Goal: Information Seeking & Learning: Learn about a topic

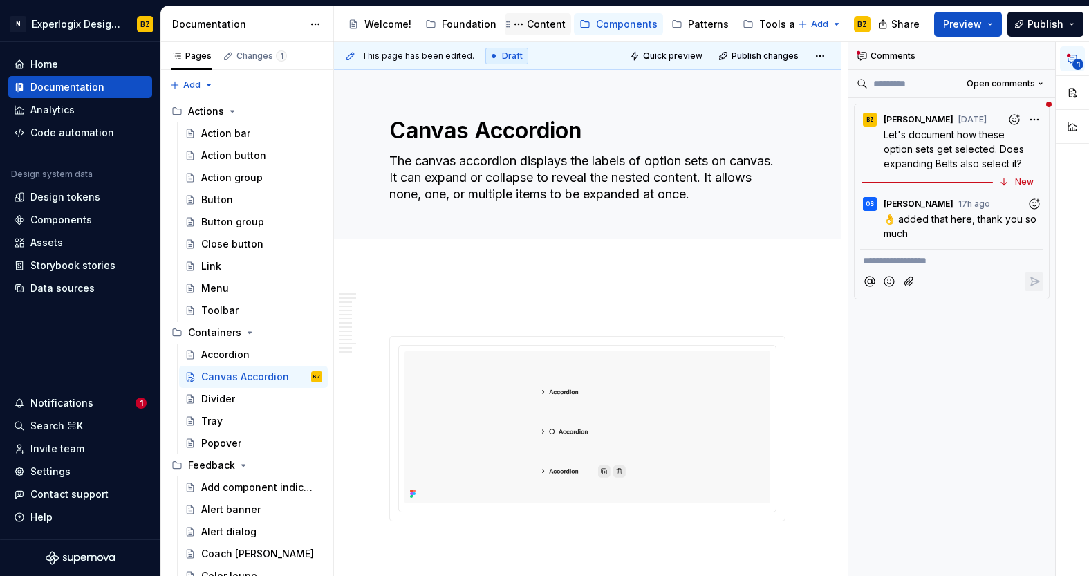
click at [543, 30] on div "Content" at bounding box center [546, 24] width 39 height 14
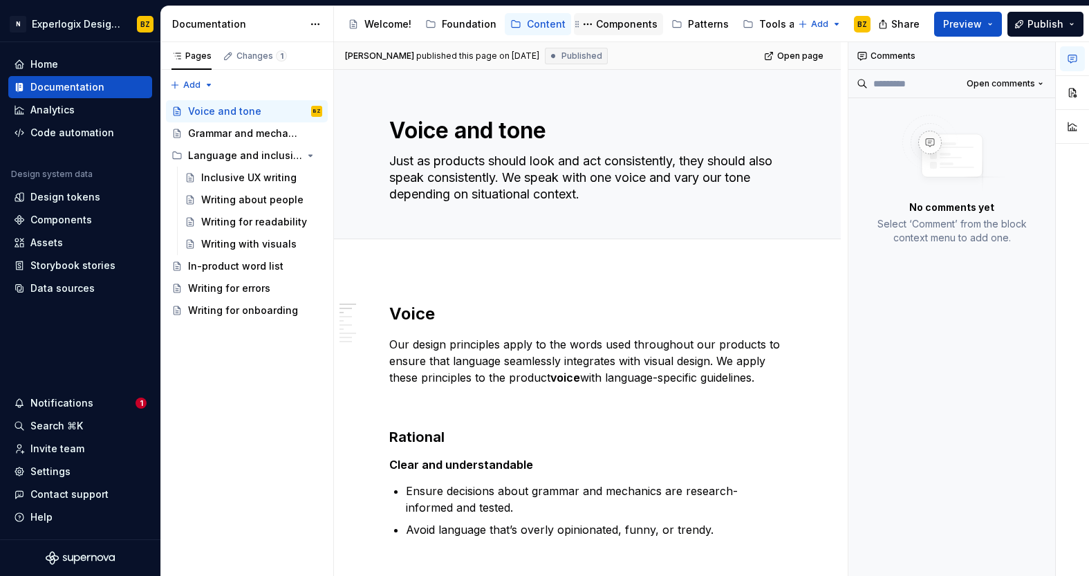
click at [616, 20] on div "Components" at bounding box center [627, 24] width 62 height 14
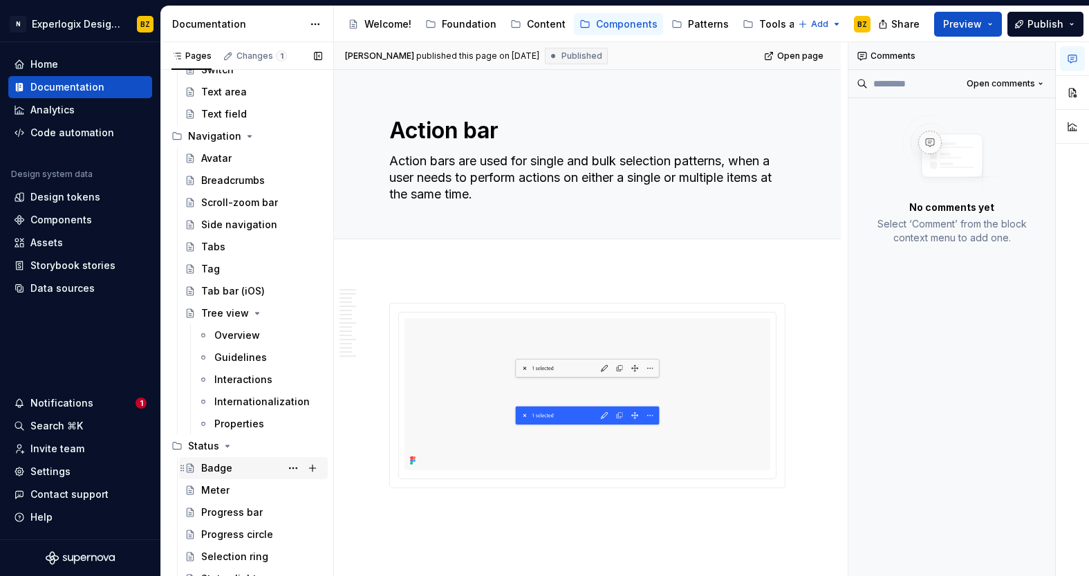
scroll to position [972, 0]
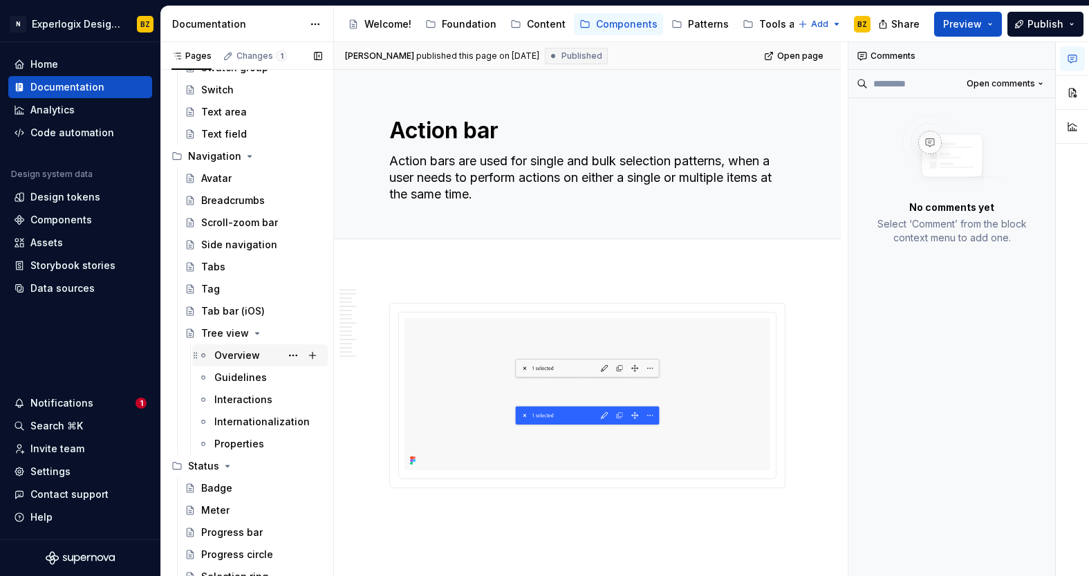
click at [226, 359] on div "Overview" at bounding box center [237, 355] width 46 height 14
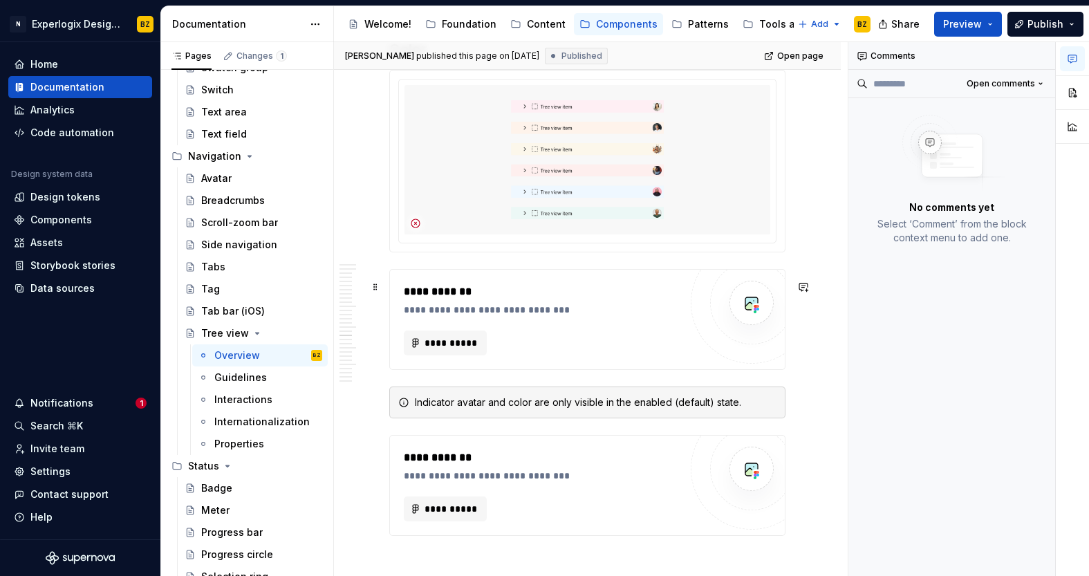
scroll to position [4641, 0]
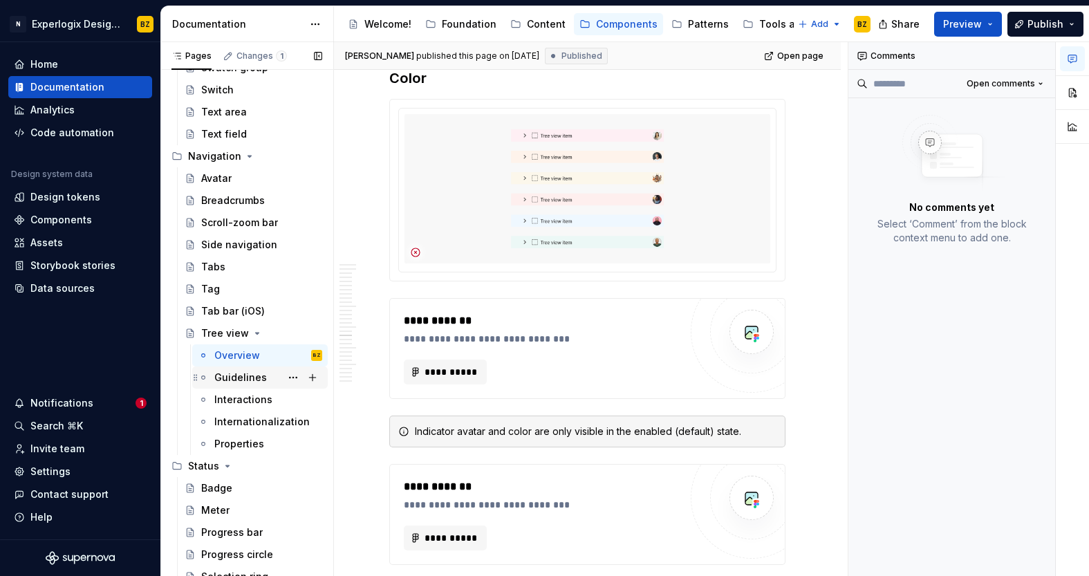
click at [262, 384] on div "Guidelines" at bounding box center [240, 377] width 53 height 14
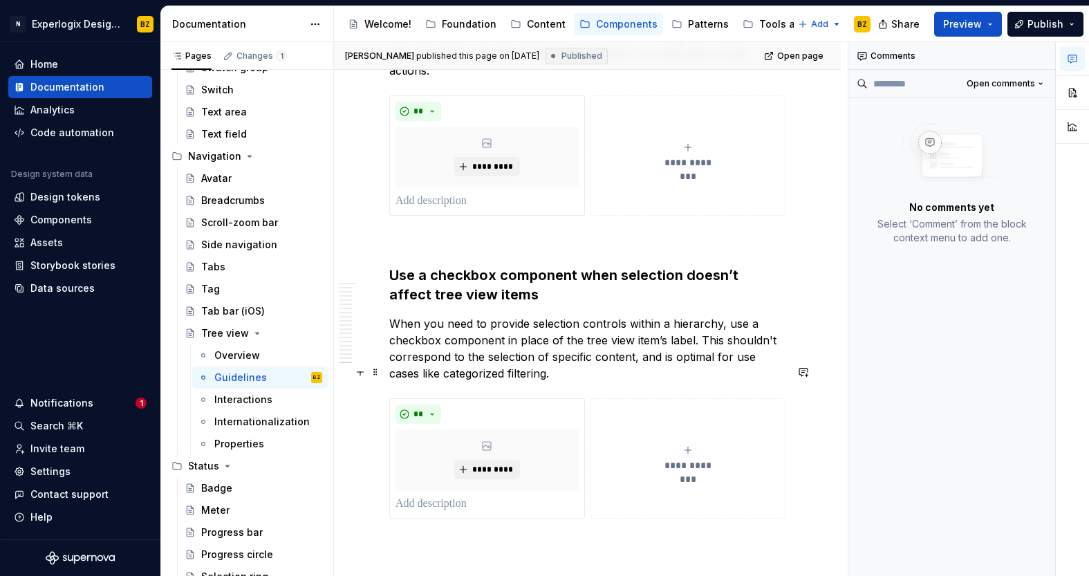
scroll to position [5517, 0]
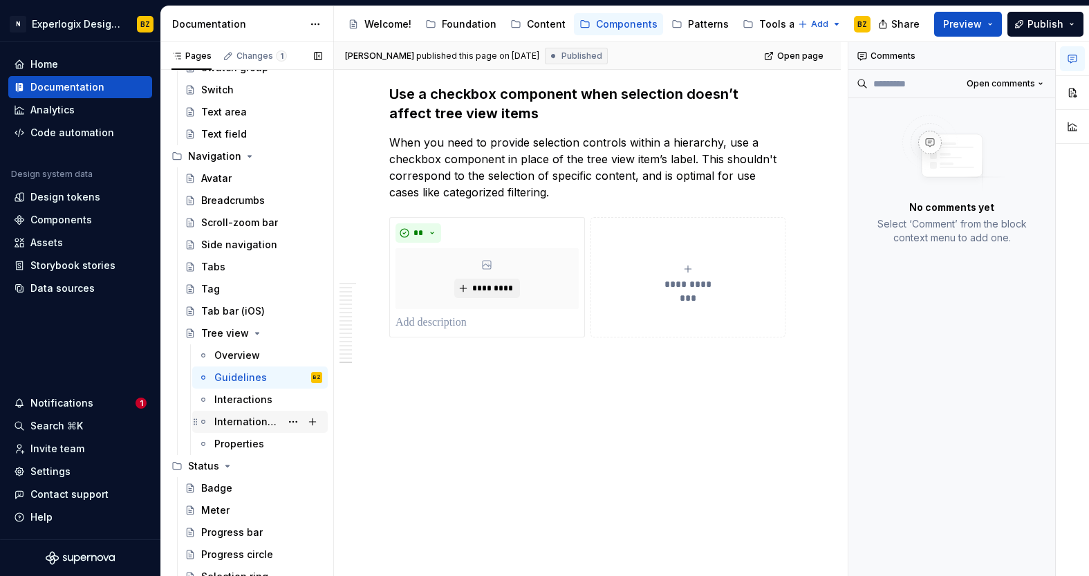
click at [256, 412] on div "Internationalization" at bounding box center [268, 421] width 108 height 19
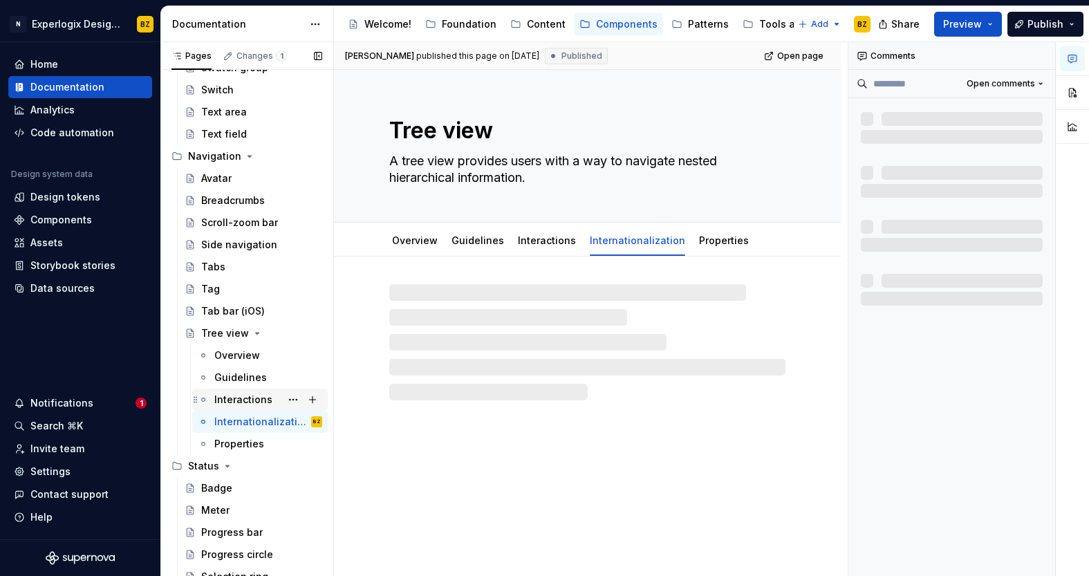
click at [252, 398] on div "Interactions" at bounding box center [243, 400] width 58 height 14
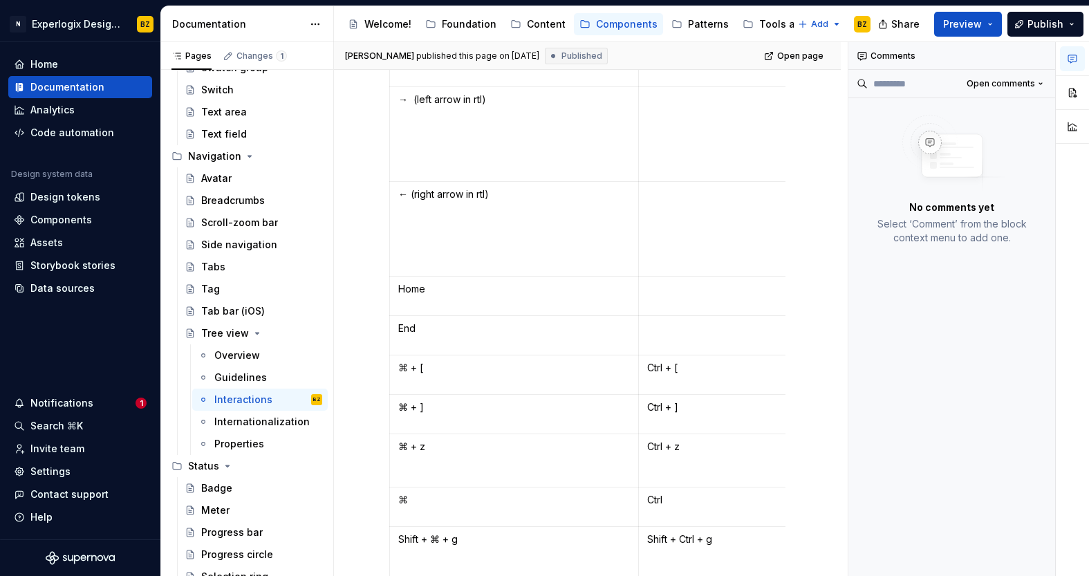
scroll to position [437, 0]
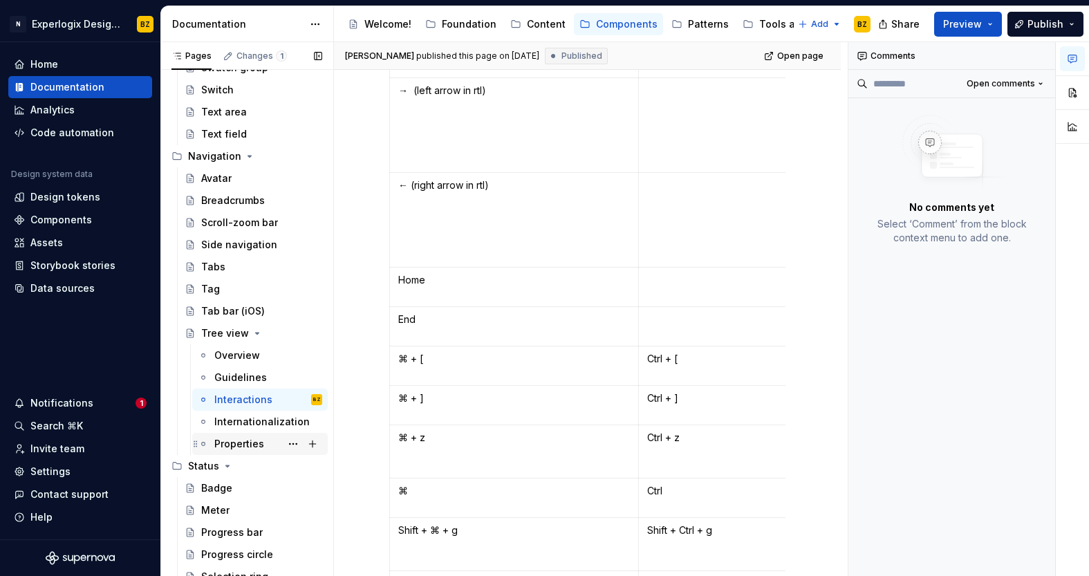
click at [232, 443] on div "Properties" at bounding box center [239, 444] width 50 height 14
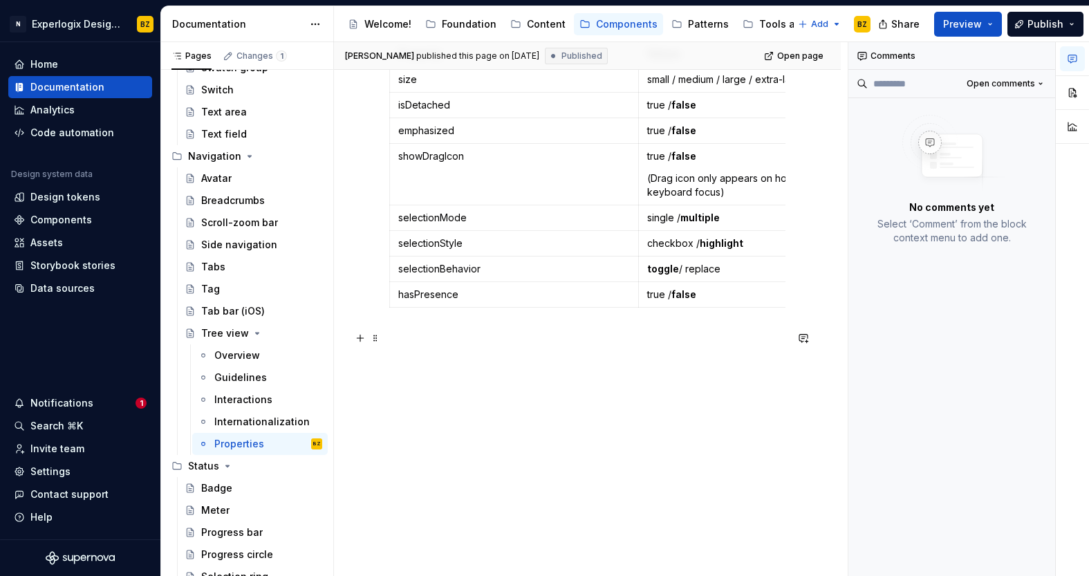
scroll to position [357, 0]
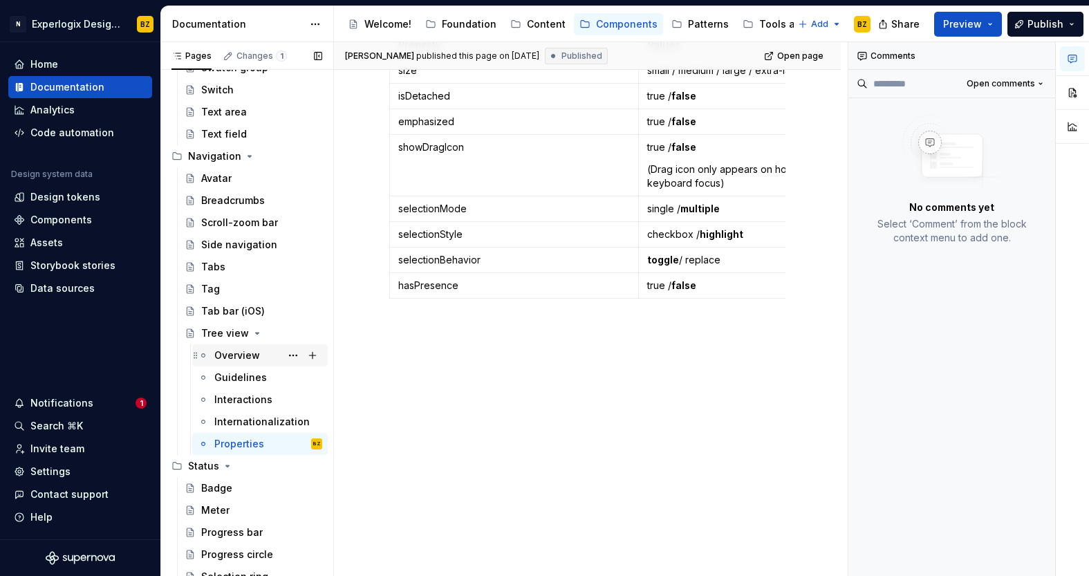
click at [245, 357] on div "Overview" at bounding box center [237, 355] width 46 height 14
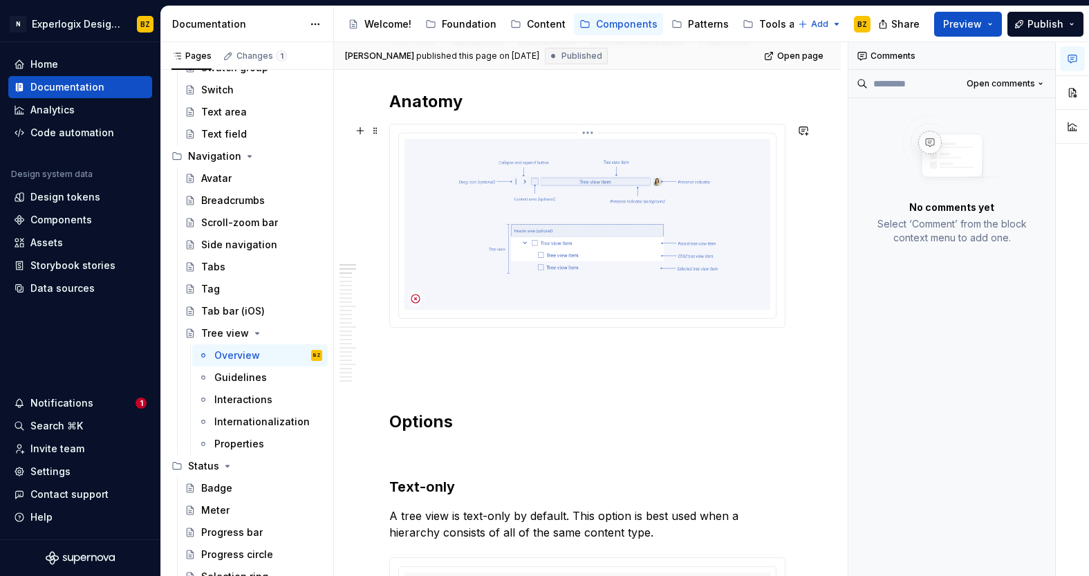
scroll to position [203, 0]
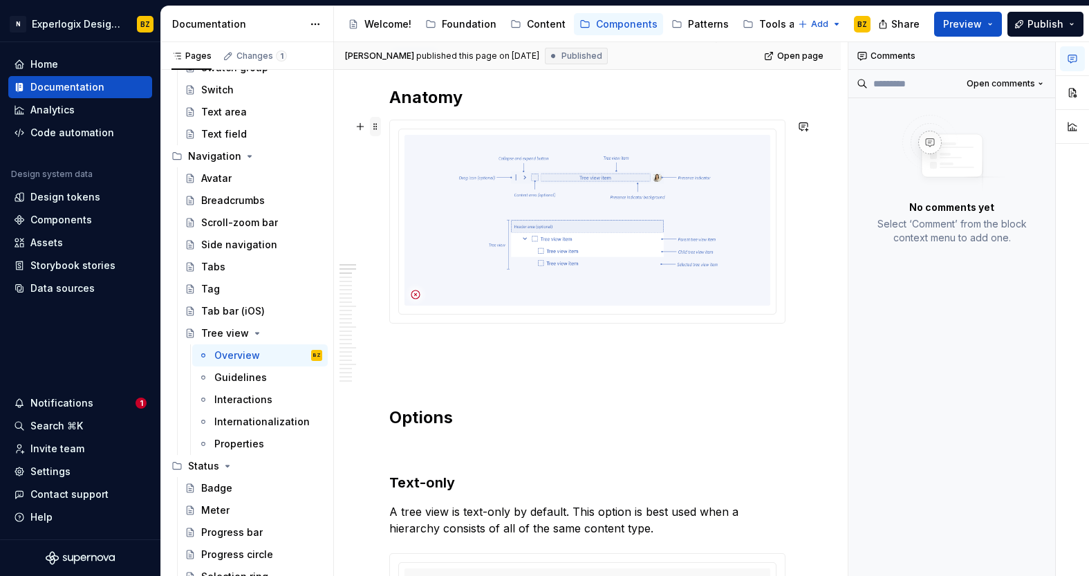
click at [374, 121] on span at bounding box center [375, 126] width 11 height 19
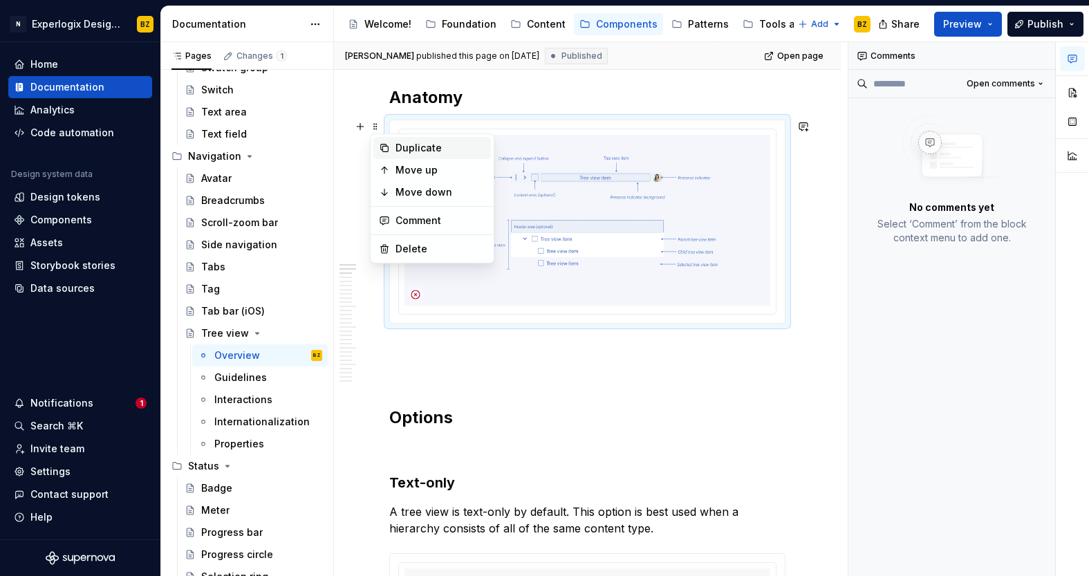
click at [425, 149] on div "Duplicate" at bounding box center [440, 148] width 90 height 14
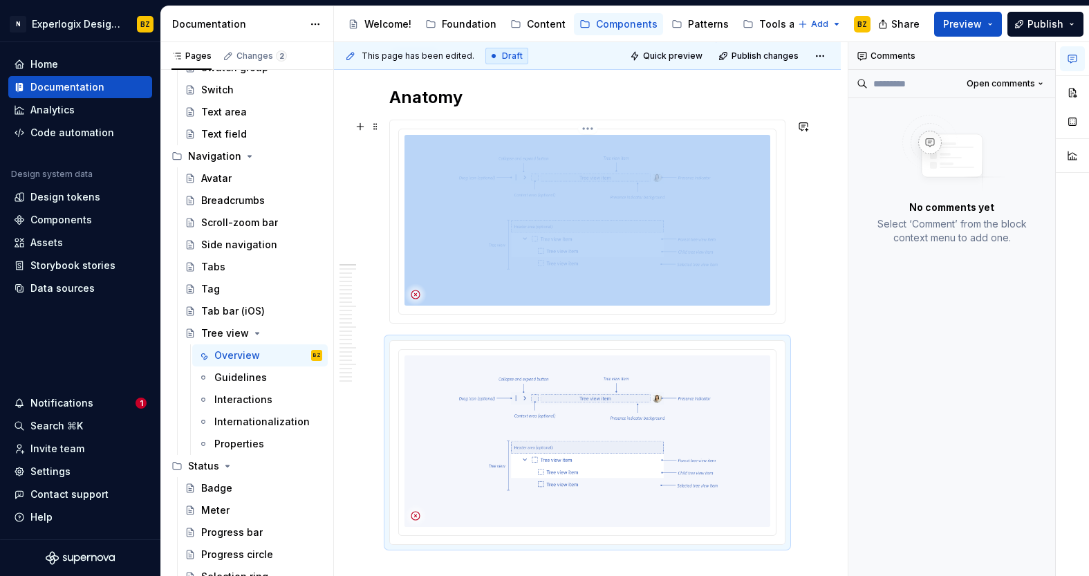
type textarea "*"
click at [445, 397] on img at bounding box center [587, 440] width 366 height 171
click at [376, 353] on span at bounding box center [375, 350] width 11 height 19
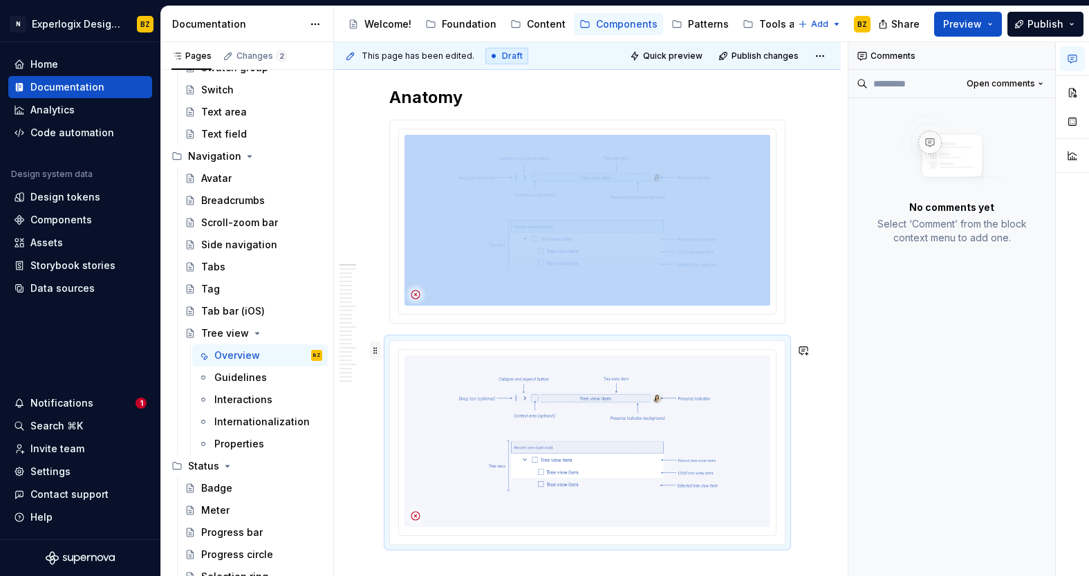
click at [376, 353] on span at bounding box center [375, 350] width 11 height 19
click at [693, 385] on img at bounding box center [587, 440] width 366 height 171
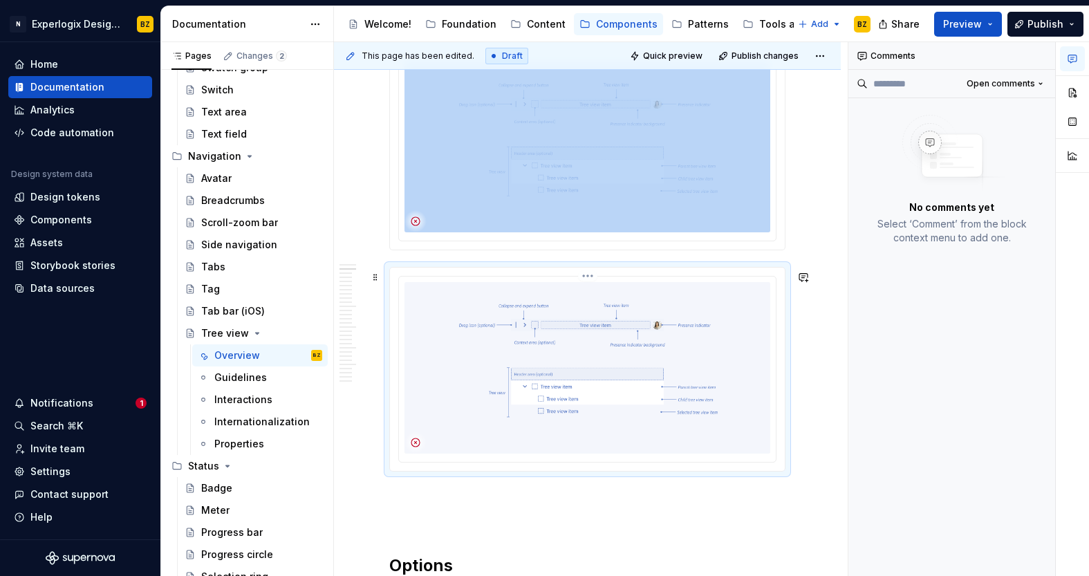
scroll to position [285, 0]
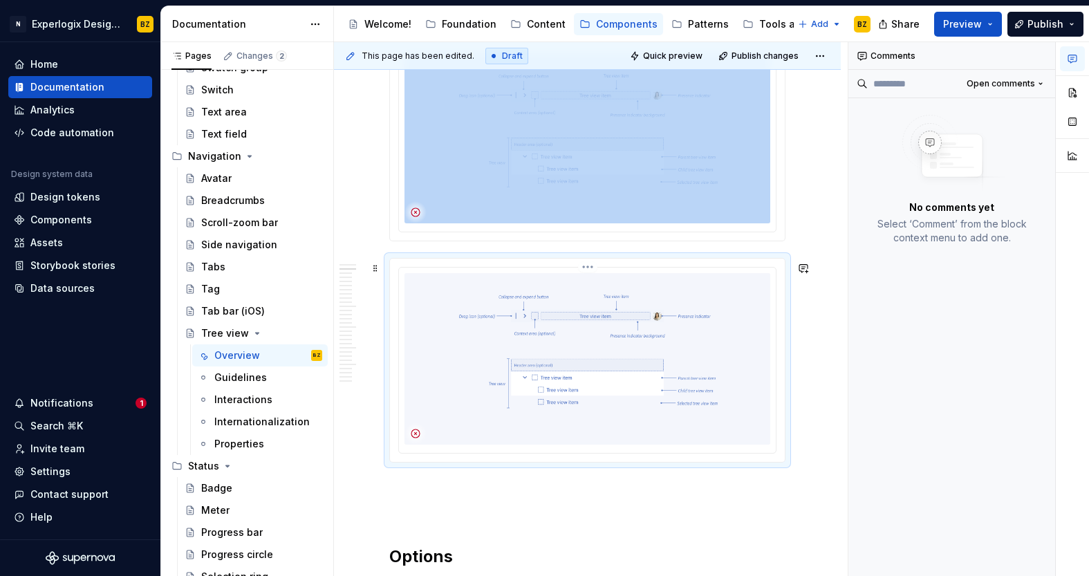
click at [501, 359] on img at bounding box center [587, 358] width 366 height 171
click at [435, 310] on img at bounding box center [587, 358] width 366 height 171
click at [379, 268] on span at bounding box center [375, 267] width 11 height 19
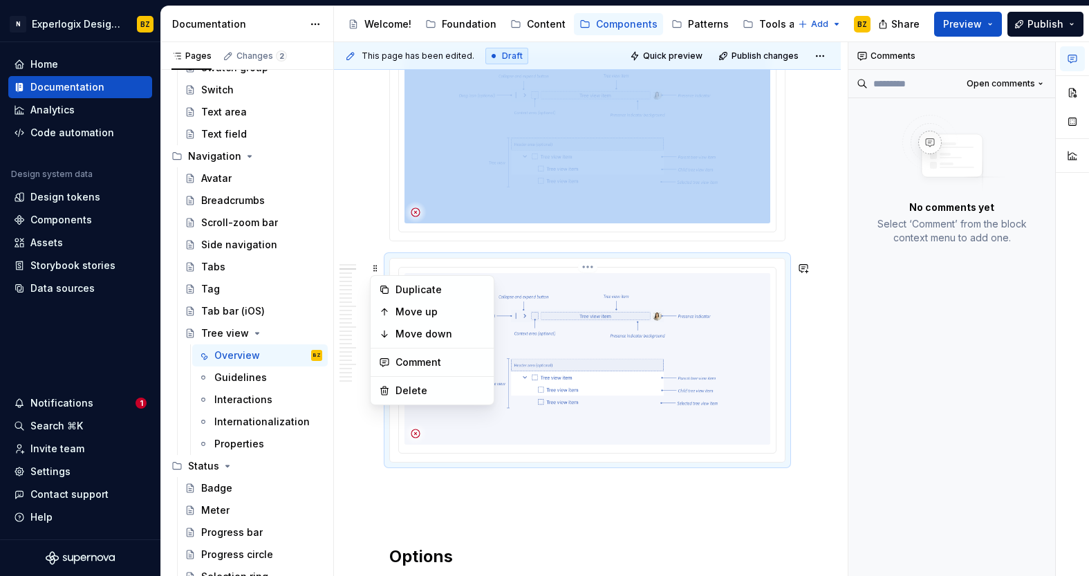
click at [605, 306] on img at bounding box center [587, 358] width 366 height 171
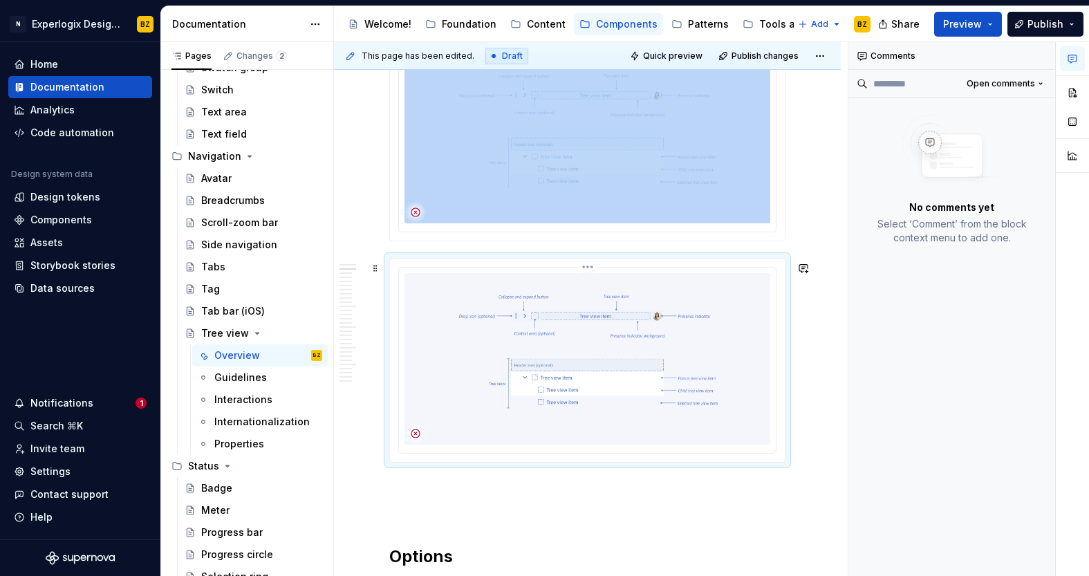
click at [591, 268] on html "N Experlogix Design System BZ Home Documentation Analytics Code automation Desi…" at bounding box center [544, 288] width 1089 height 576
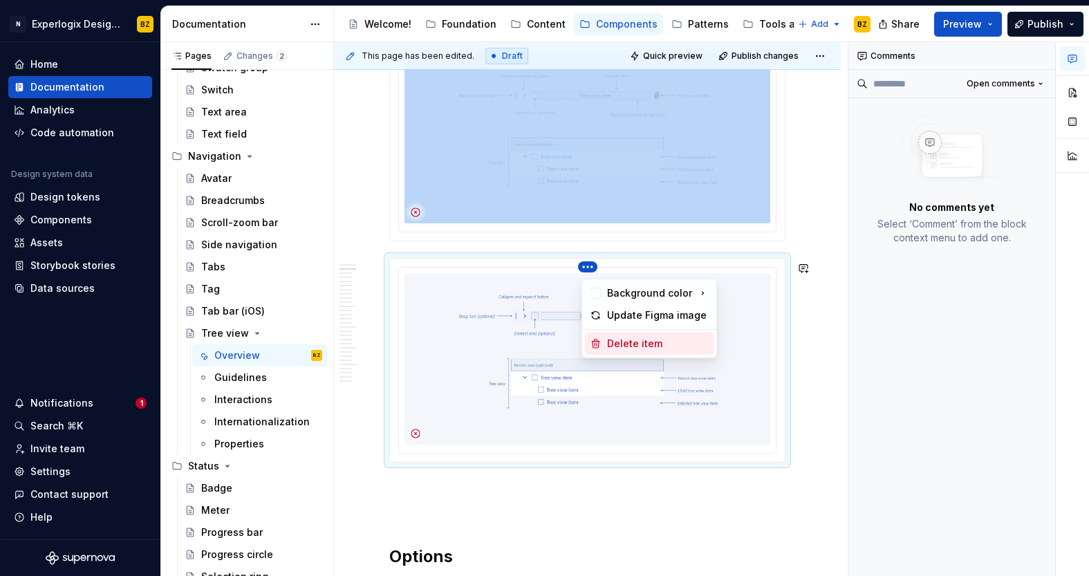
click at [646, 342] on div "Delete item" at bounding box center [658, 344] width 102 height 14
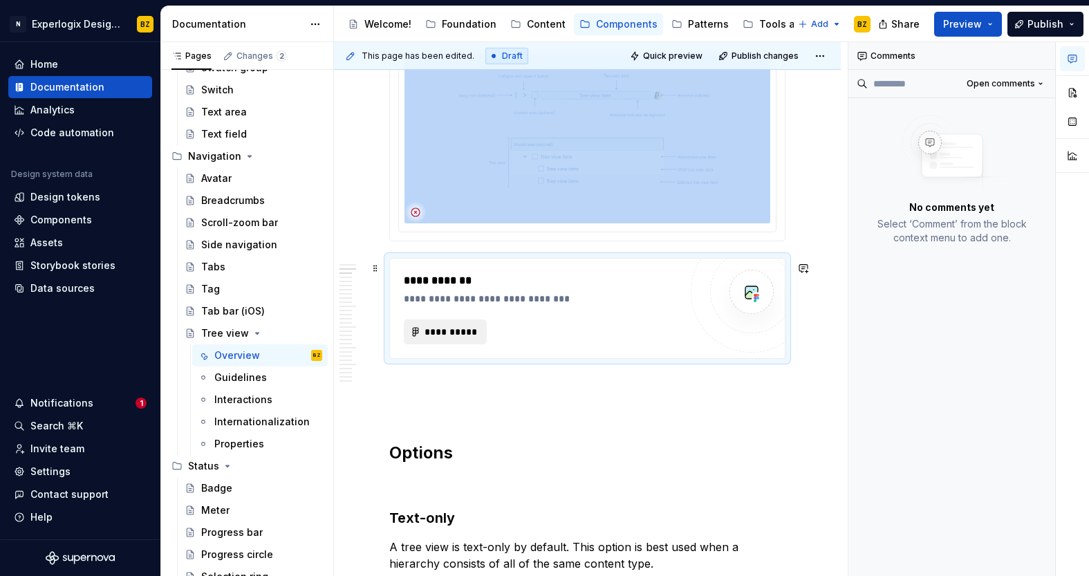
click at [454, 337] on span "**********" at bounding box center [451, 332] width 54 height 14
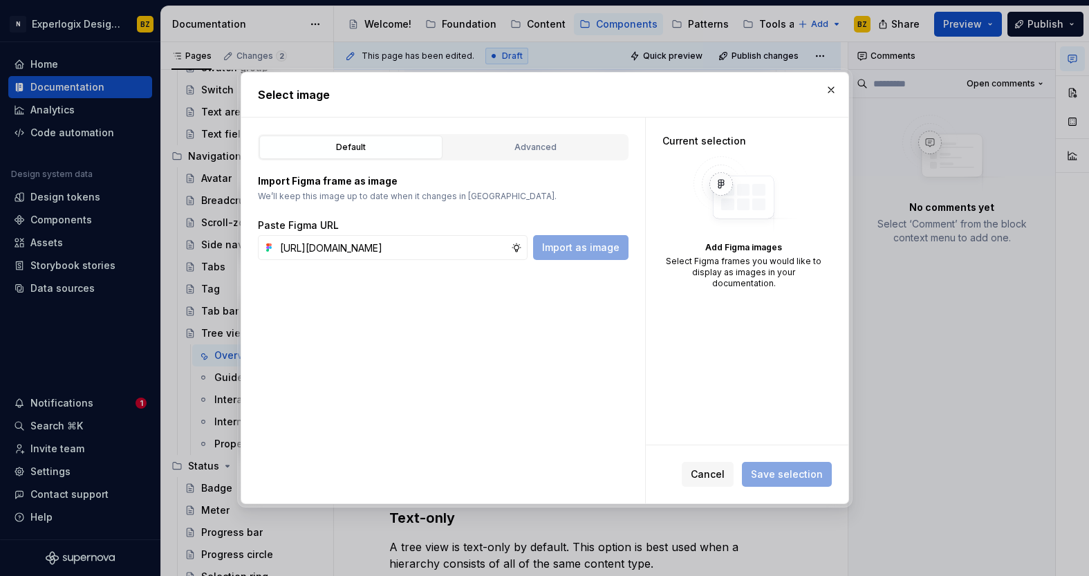
scroll to position [0, 351]
type input "[URL][DOMAIN_NAME]"
click at [584, 152] on div "Advanced" at bounding box center [535, 147] width 173 height 14
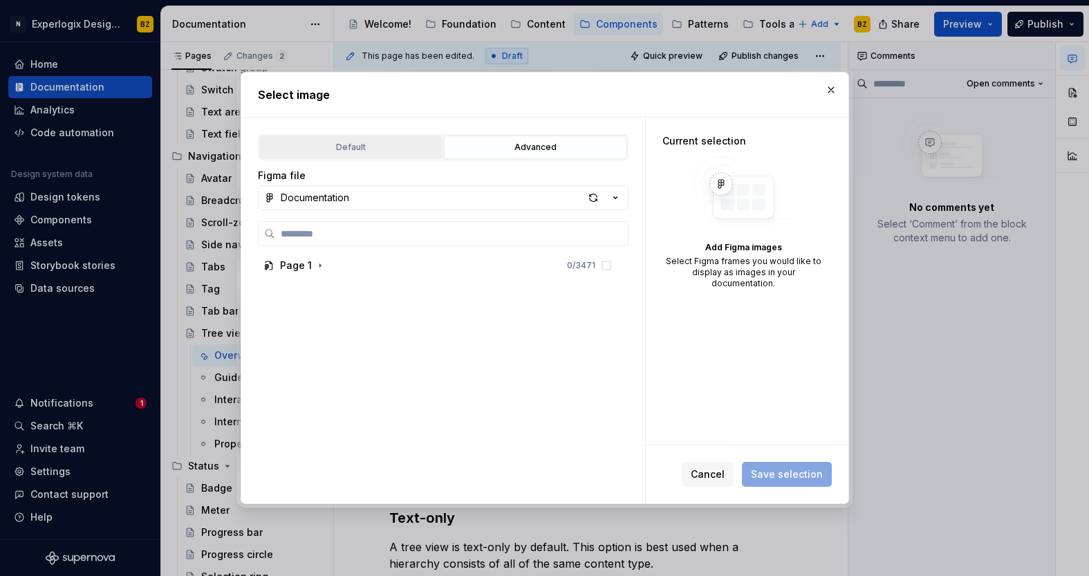
click at [385, 143] on div "Default" at bounding box center [350, 147] width 173 height 14
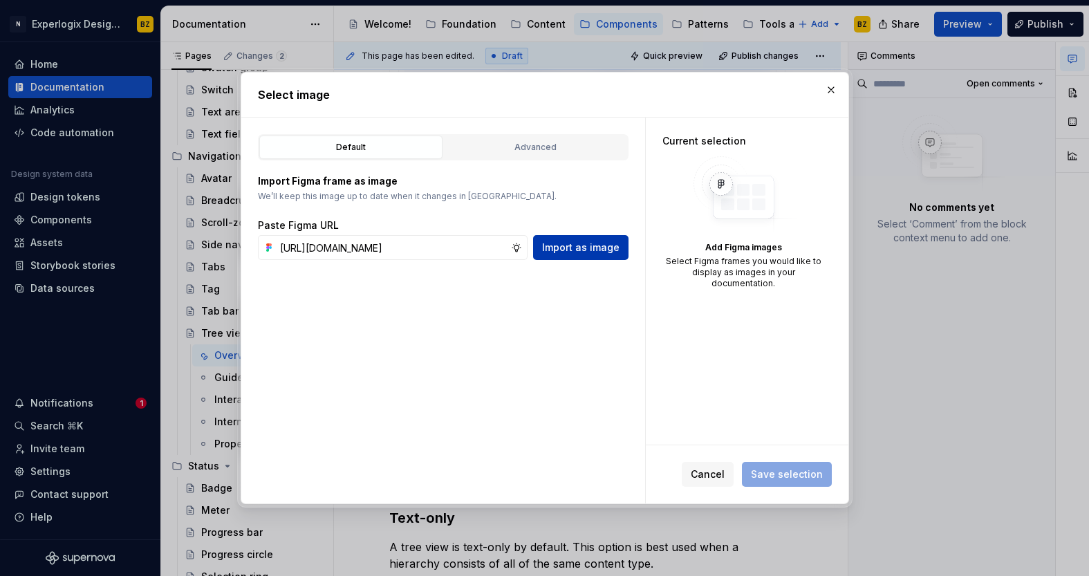
click at [599, 242] on span "Import as image" at bounding box center [580, 248] width 77 height 14
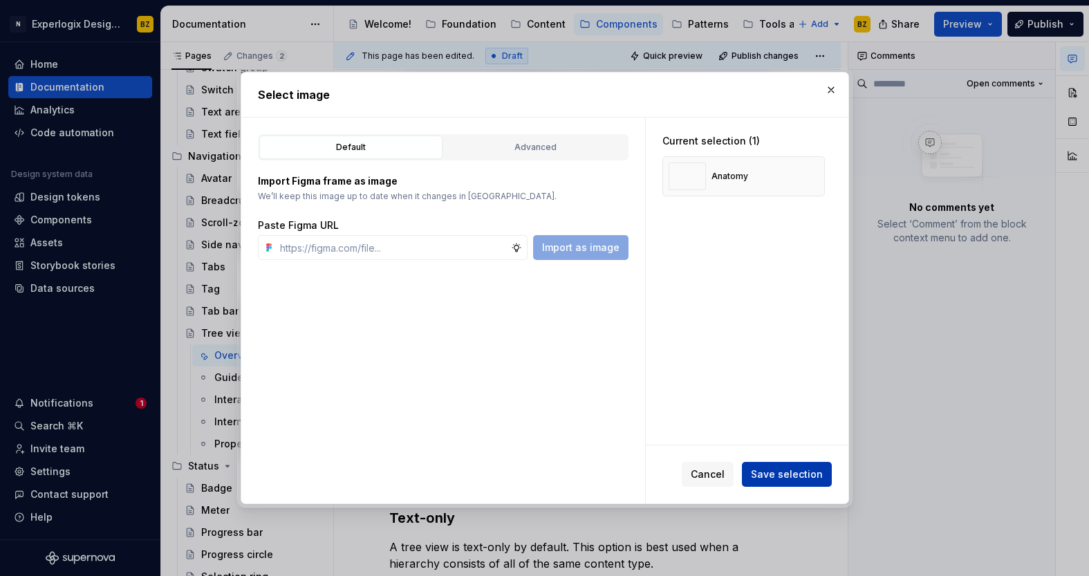
click at [798, 474] on span "Save selection" at bounding box center [787, 474] width 72 height 14
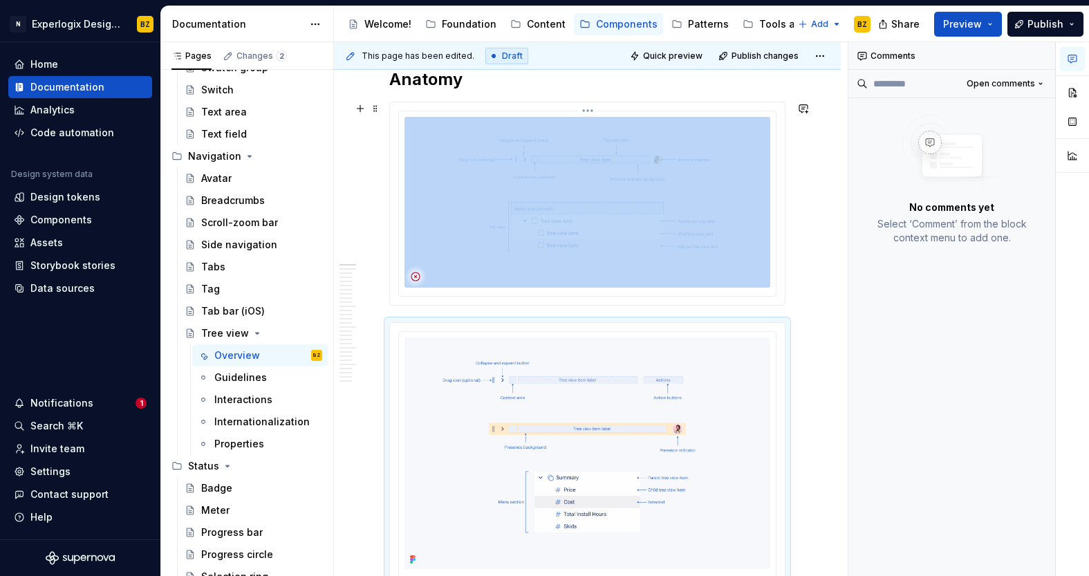
scroll to position [225, 0]
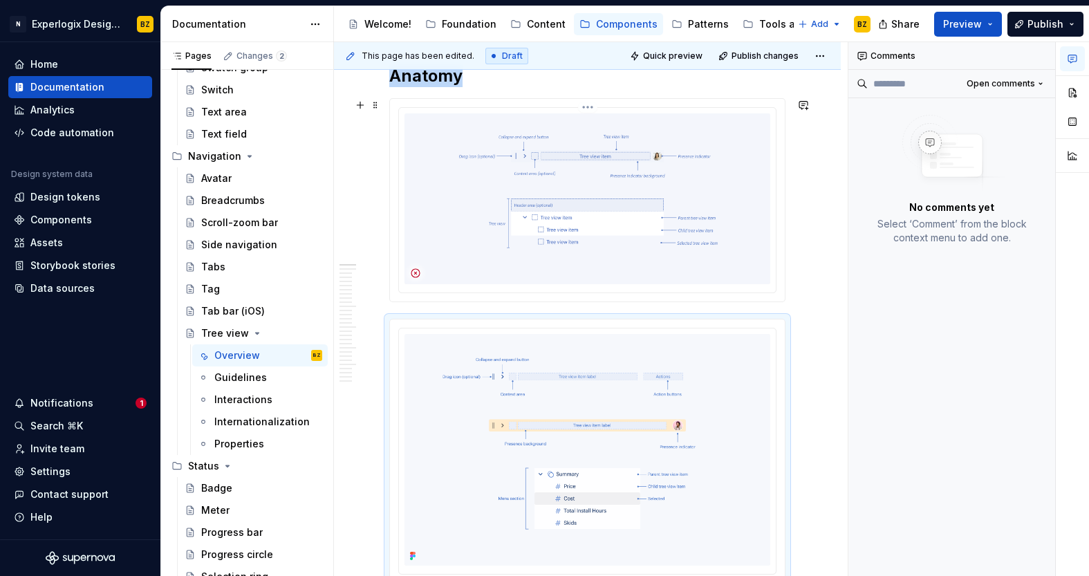
click at [713, 154] on img at bounding box center [587, 198] width 366 height 171
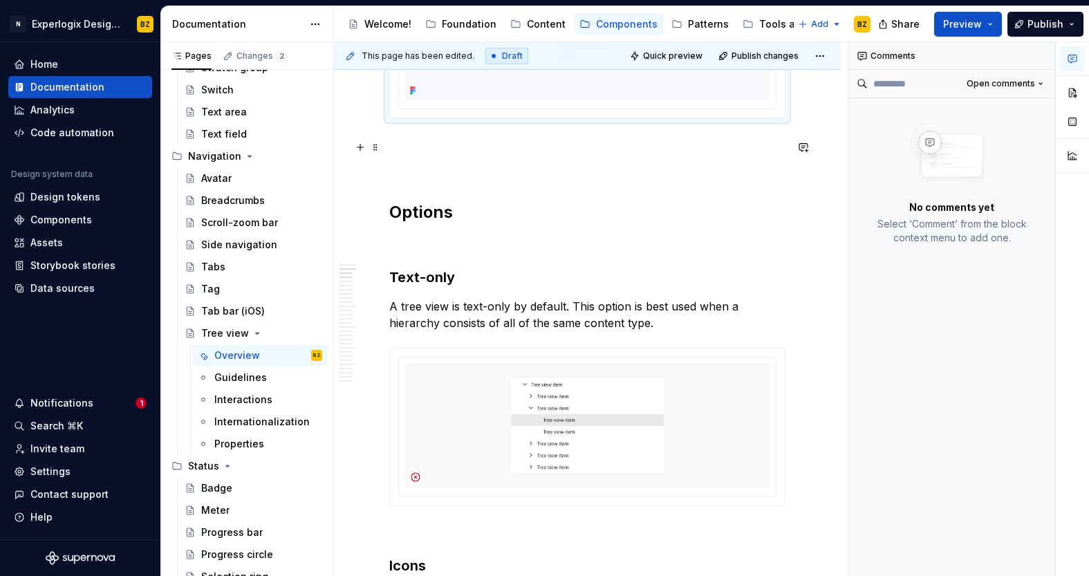
scroll to position [471, 0]
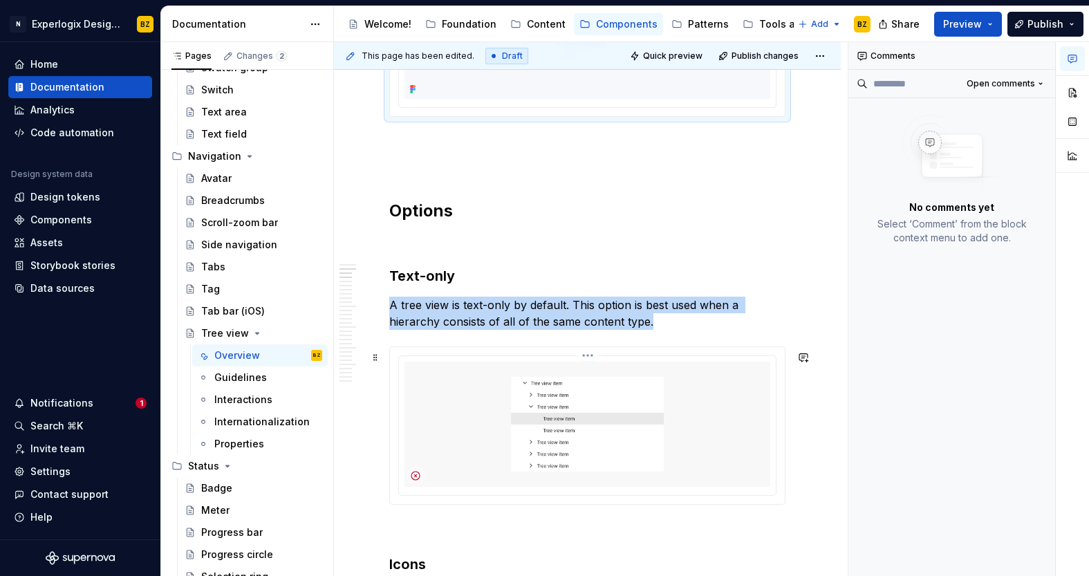
click at [486, 393] on img at bounding box center [587, 423] width 366 height 125
click at [590, 361] on html "N Experlogix Design System BZ Home Documentation Analytics Code automation Desi…" at bounding box center [544, 288] width 1089 height 576
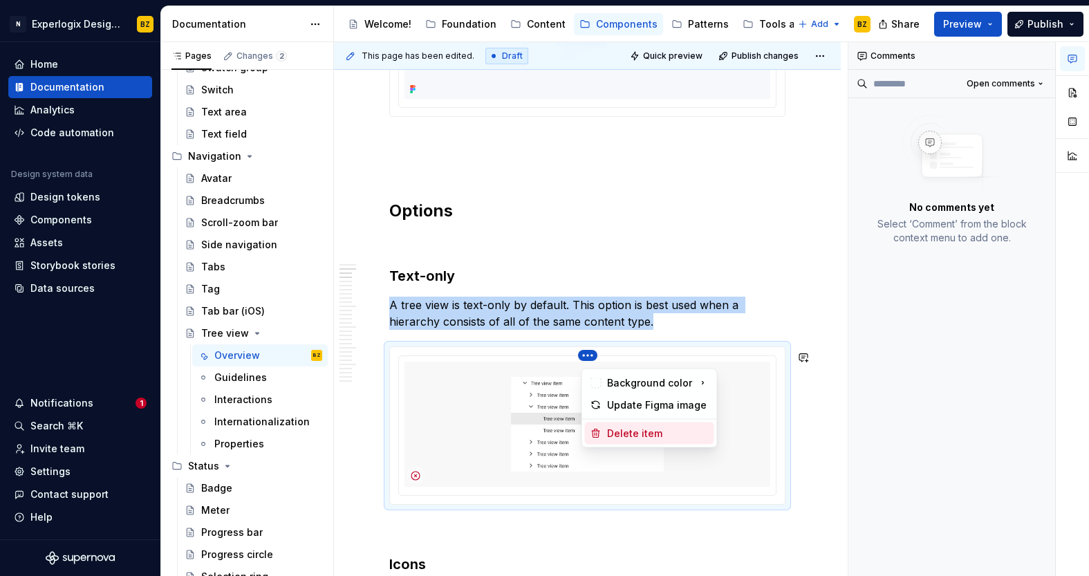
click at [648, 430] on div "Delete item" at bounding box center [658, 433] width 102 height 14
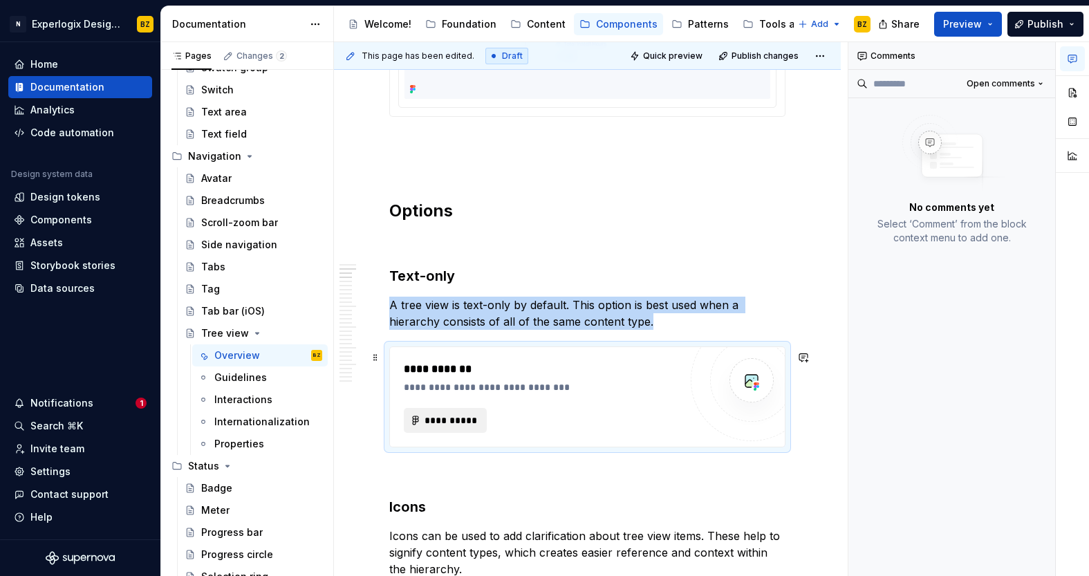
click at [460, 424] on span "**********" at bounding box center [451, 420] width 54 height 14
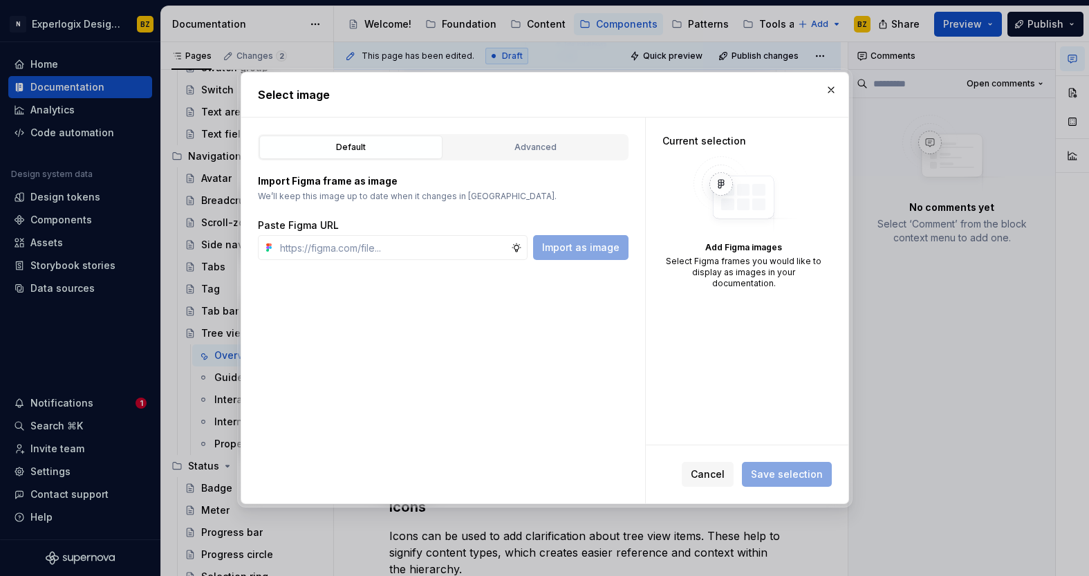
type textarea "*"
type input "[URL][DOMAIN_NAME]"
click at [591, 254] on span "Import as image" at bounding box center [580, 248] width 77 height 14
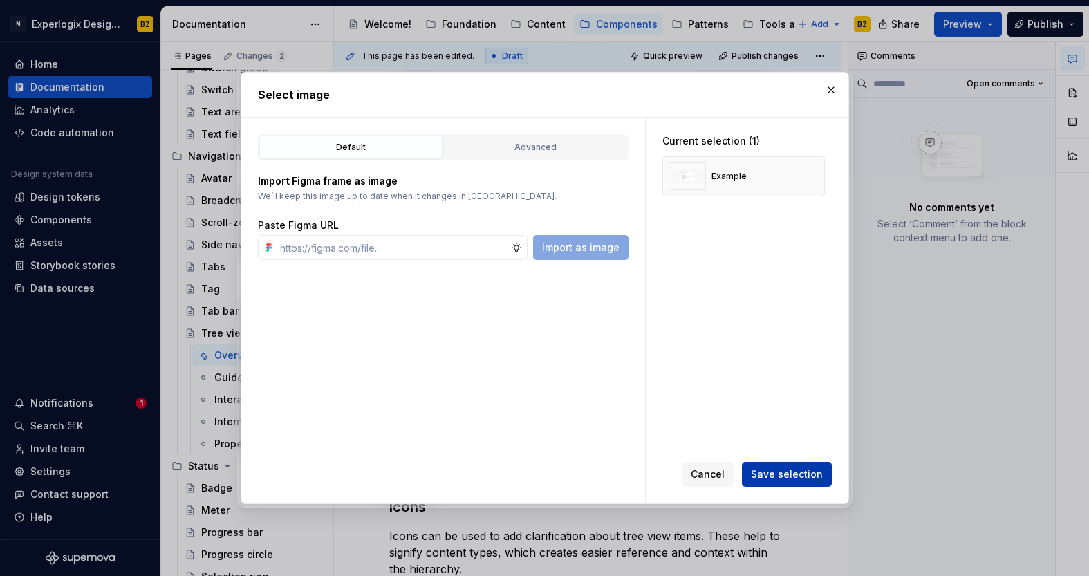
click at [802, 475] on span "Save selection" at bounding box center [787, 474] width 72 height 14
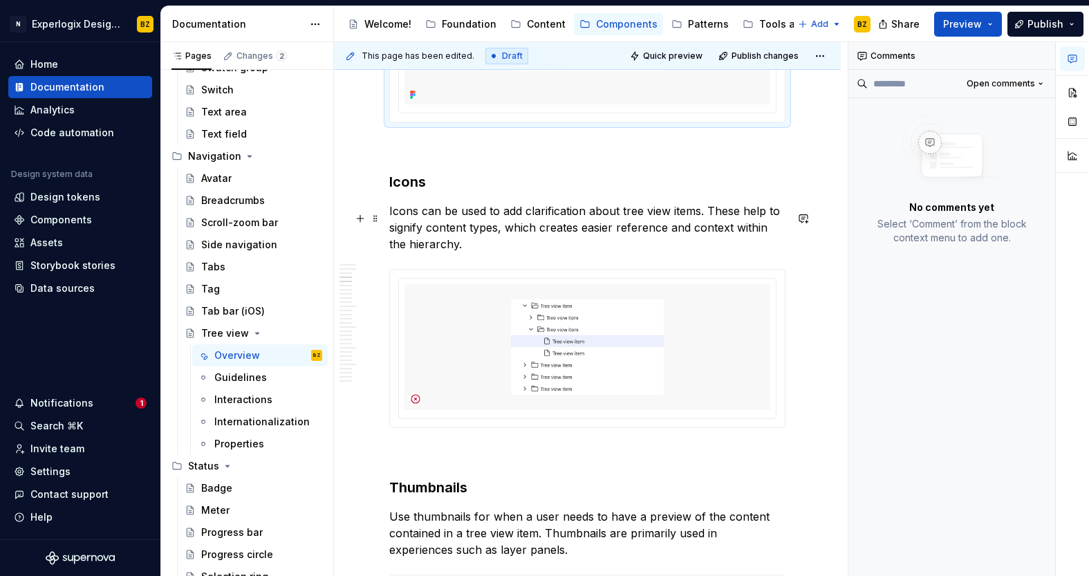
scroll to position [880, 0]
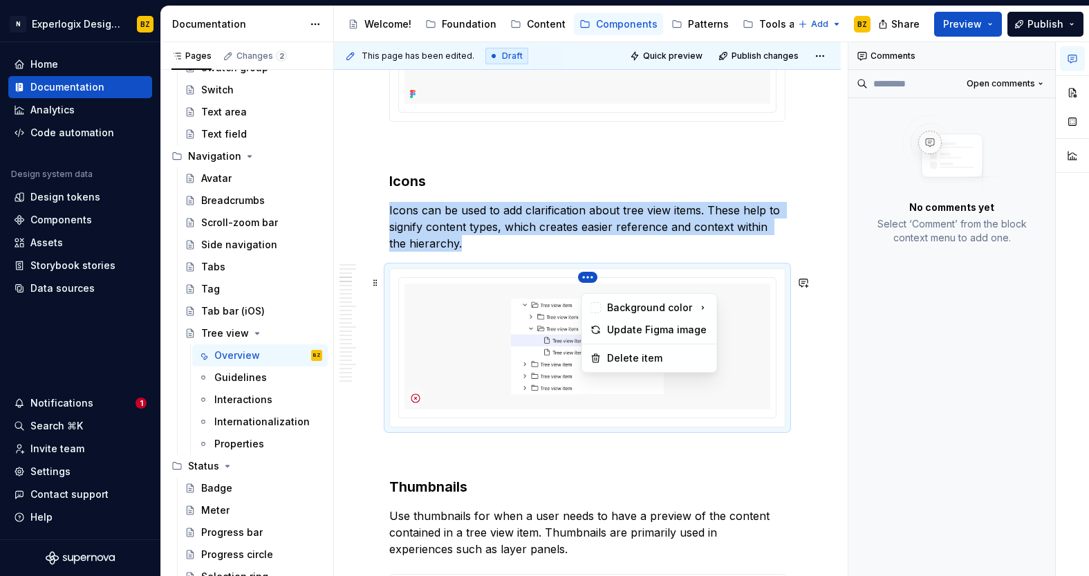
click at [592, 283] on html "N Experlogix Design System BZ Home Documentation Analytics Code automation Desi…" at bounding box center [544, 288] width 1089 height 576
click at [642, 358] on div "Delete item" at bounding box center [658, 358] width 102 height 14
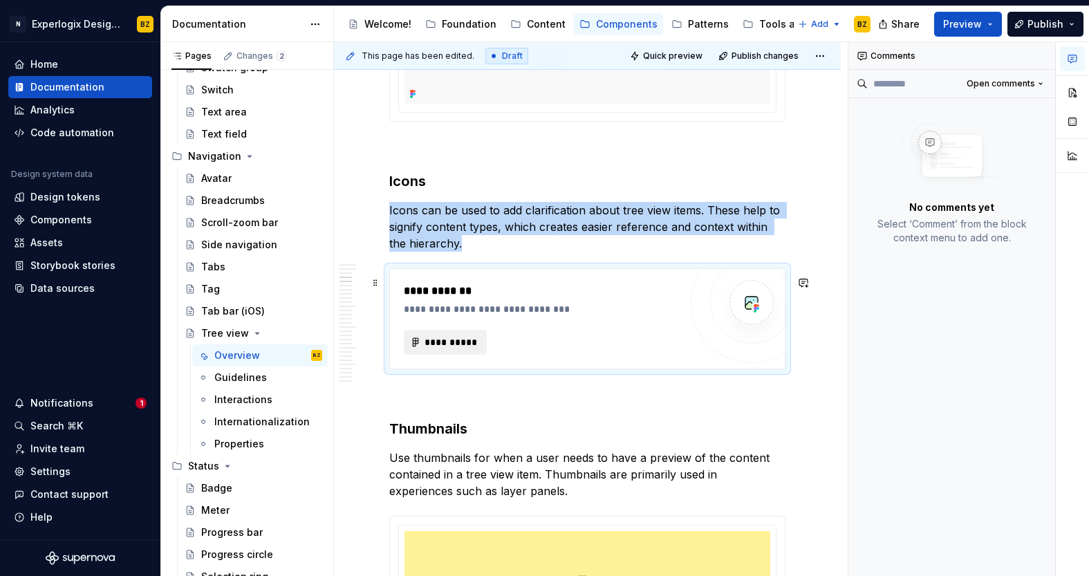
click at [458, 349] on span "**********" at bounding box center [451, 342] width 54 height 14
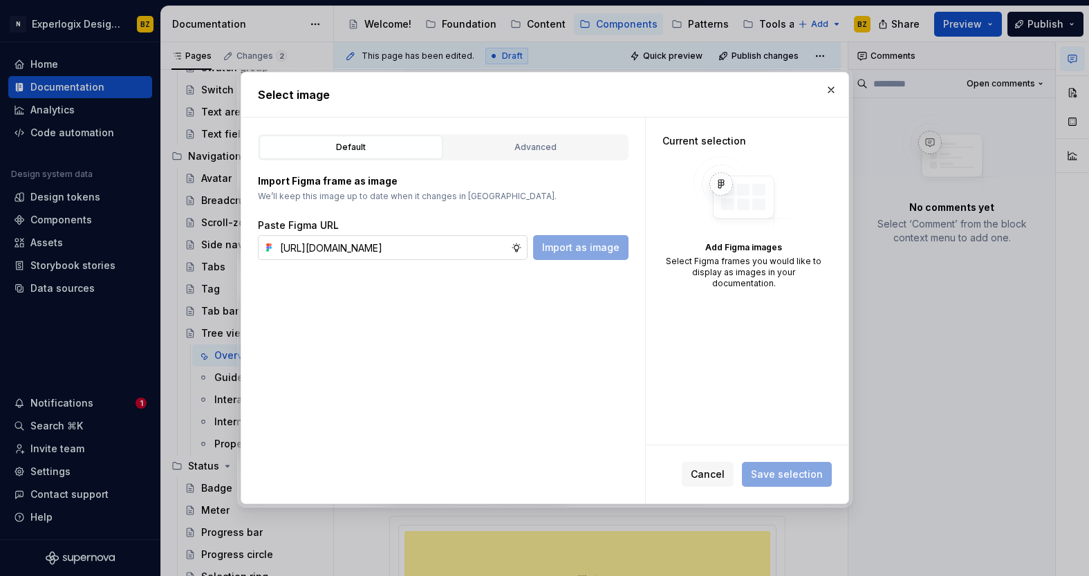
scroll to position [0, 349]
type input "[URL][DOMAIN_NAME]"
click at [578, 249] on span "Import as image" at bounding box center [580, 248] width 77 height 14
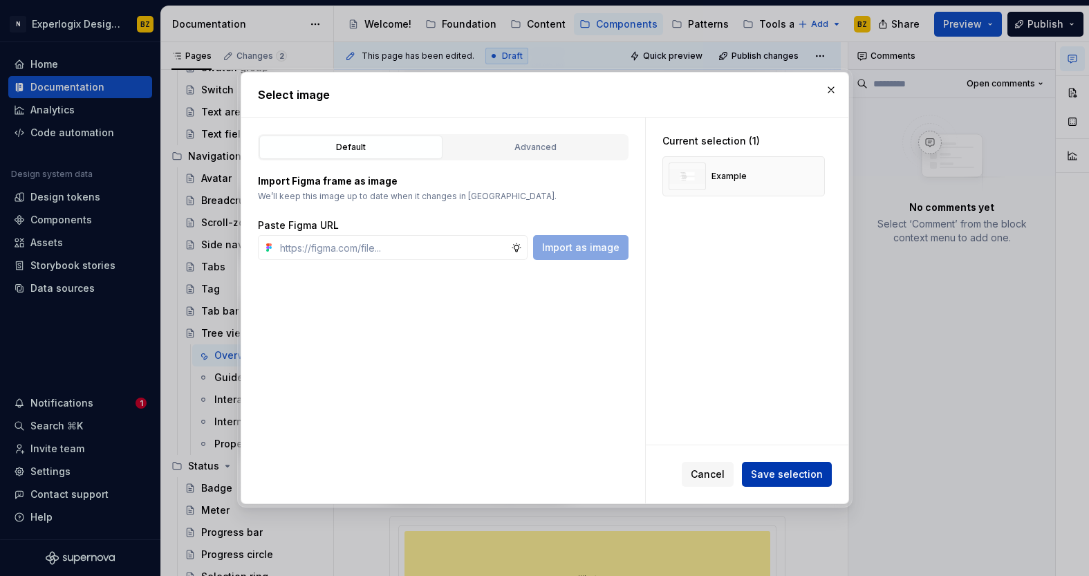
click at [804, 478] on span "Save selection" at bounding box center [787, 474] width 72 height 14
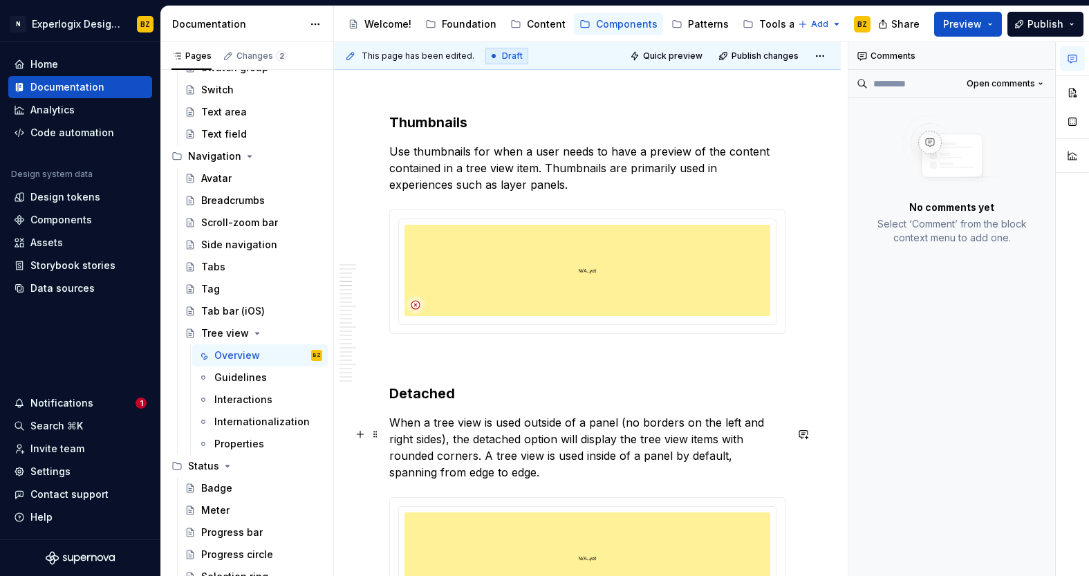
scroll to position [1276, 0]
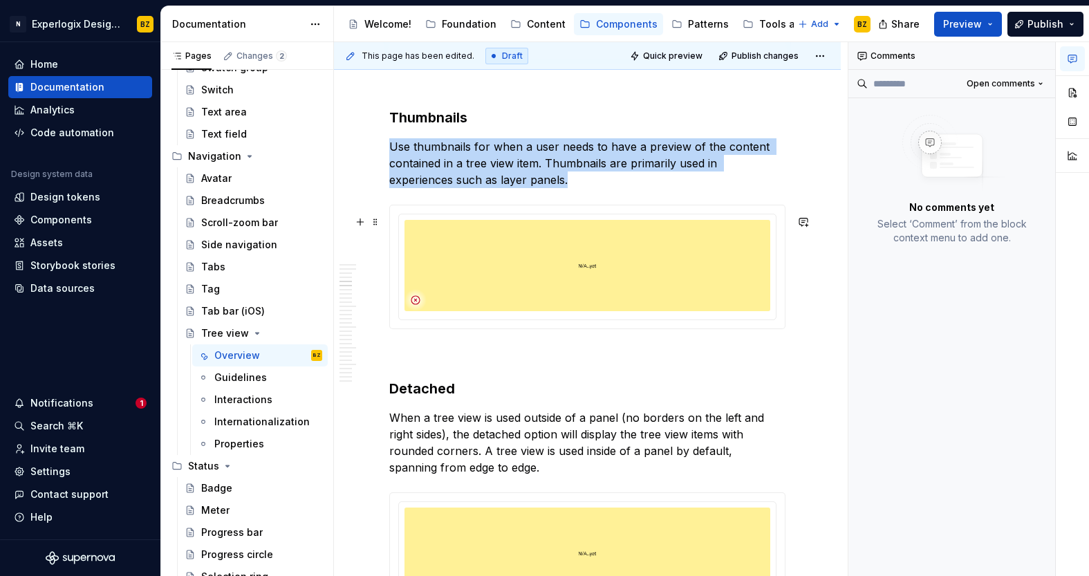
click at [591, 216] on div at bounding box center [587, 266] width 395 height 123
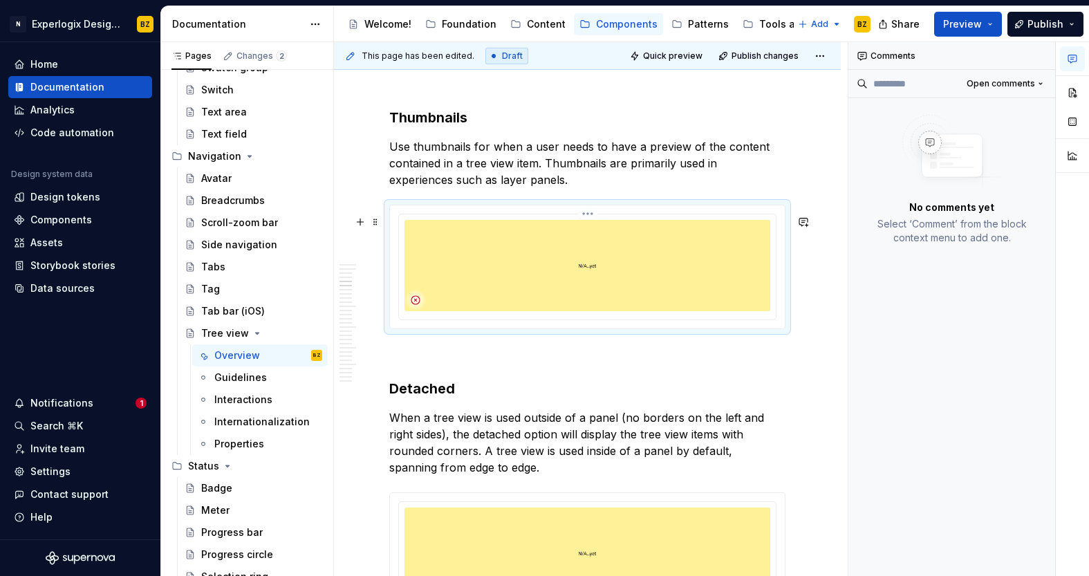
click at [591, 225] on html "N Experlogix Design System BZ Home Documentation Analytics Code automation Desi…" at bounding box center [544, 288] width 1089 height 576
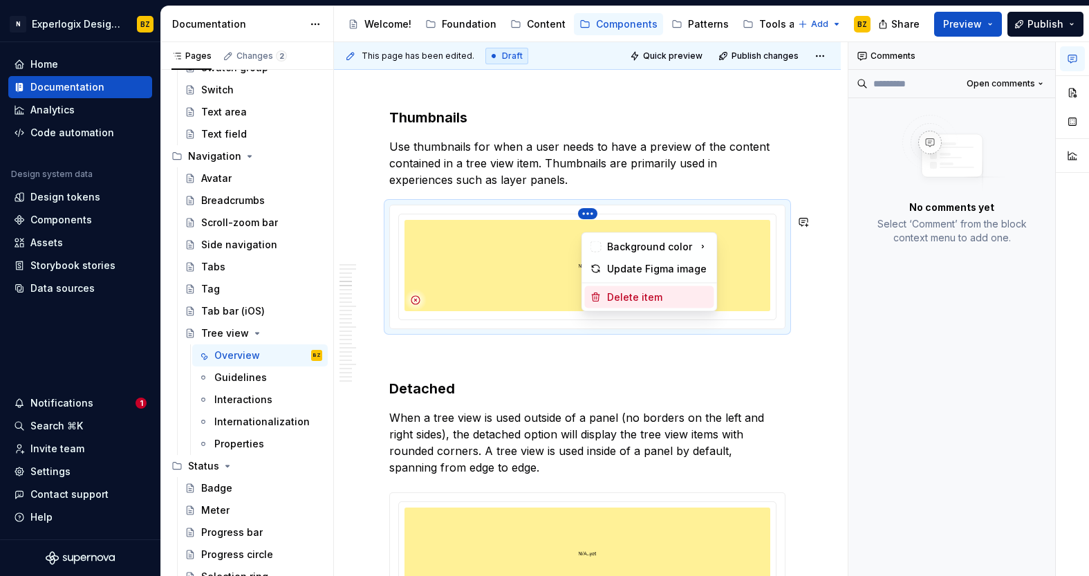
click at [628, 292] on div "Delete item" at bounding box center [658, 297] width 102 height 14
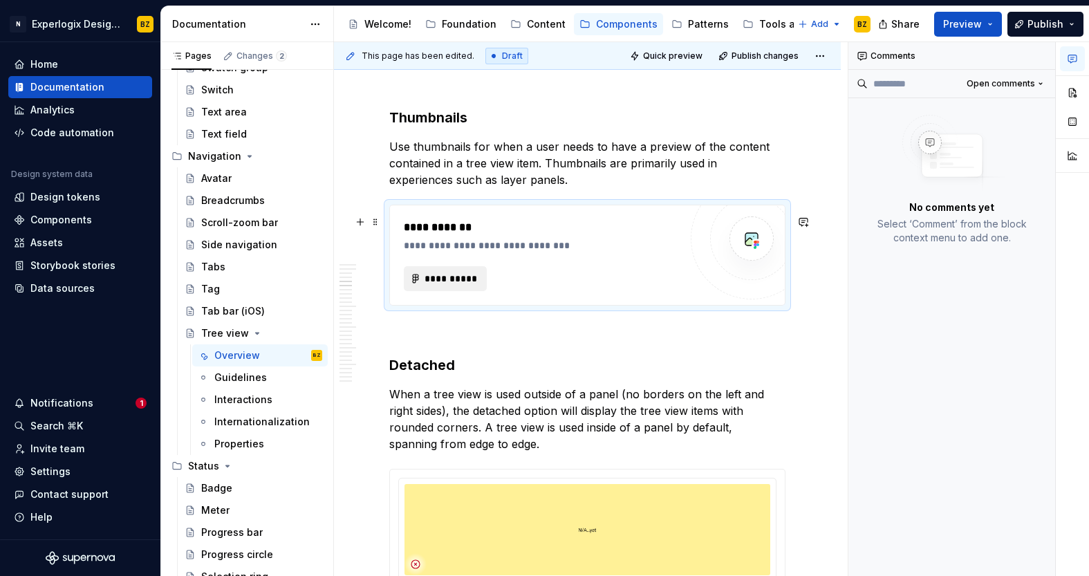
click at [462, 284] on span "**********" at bounding box center [451, 279] width 54 height 14
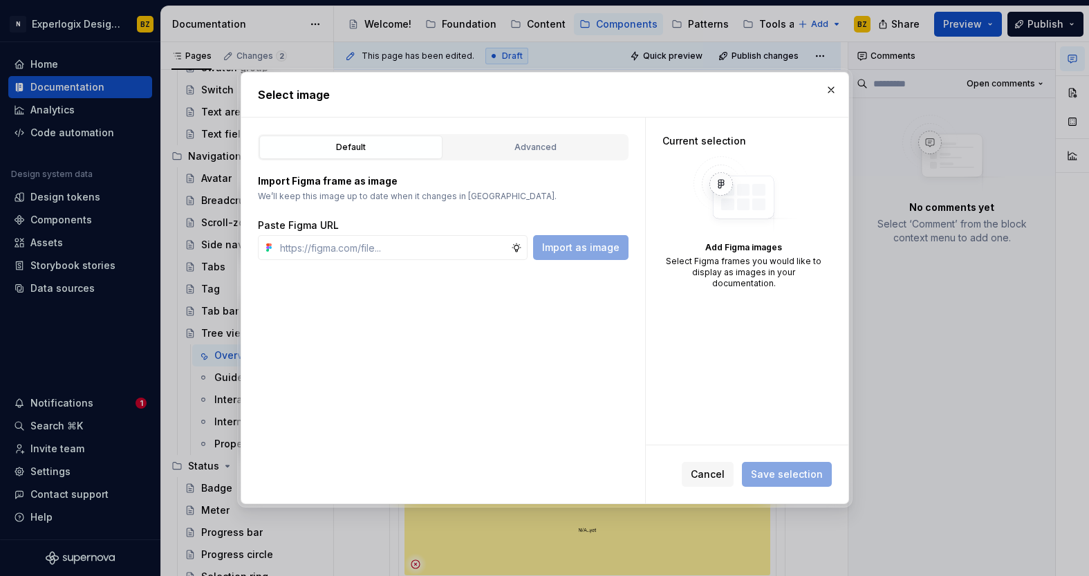
type textarea "*"
type input "[URL][DOMAIN_NAME]"
click at [561, 247] on span "Import as image" at bounding box center [580, 248] width 77 height 14
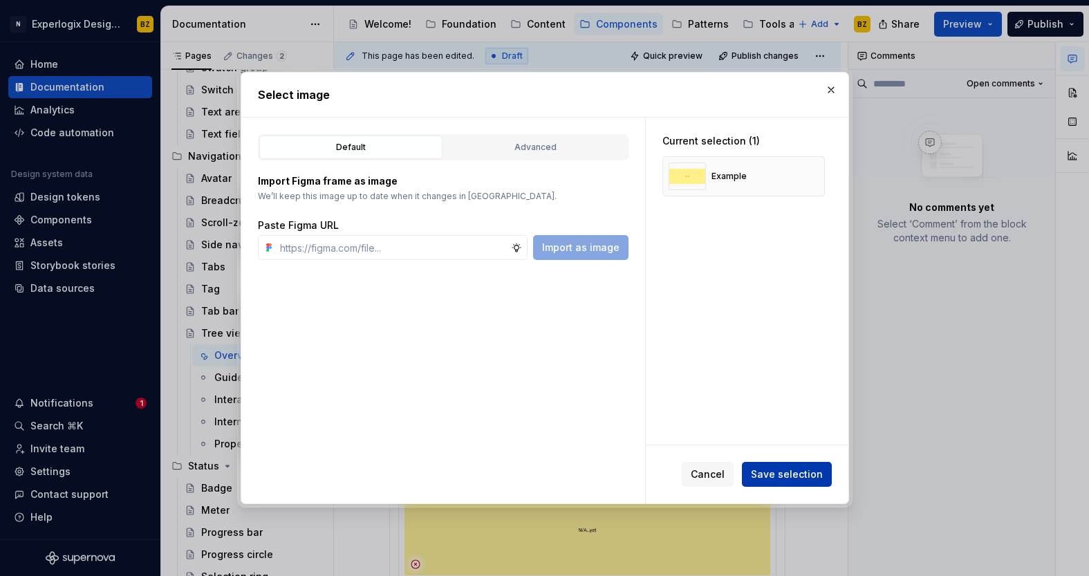
click at [792, 471] on span "Save selection" at bounding box center [787, 474] width 72 height 14
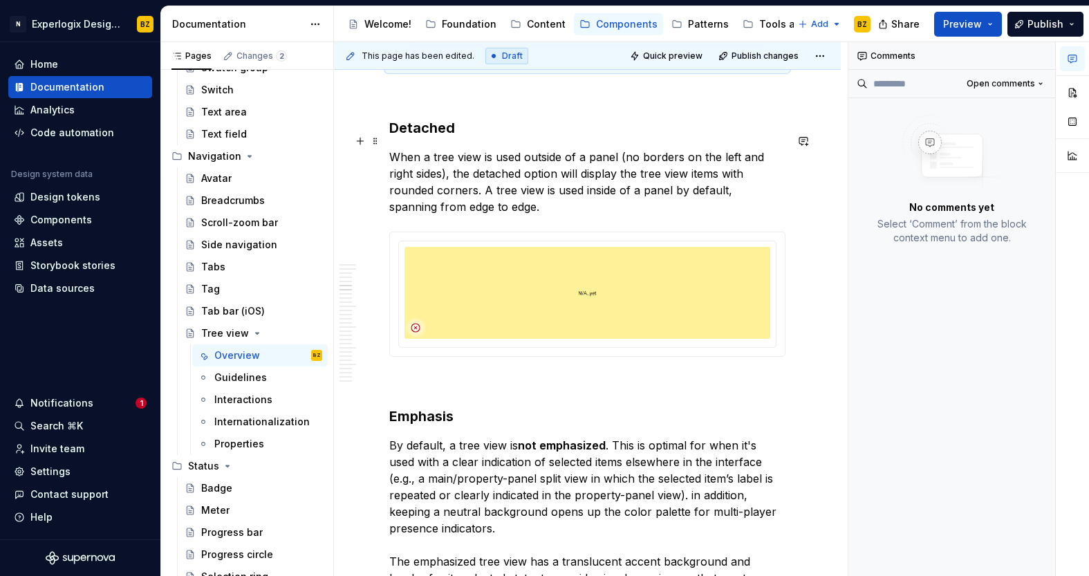
scroll to position [1599, 0]
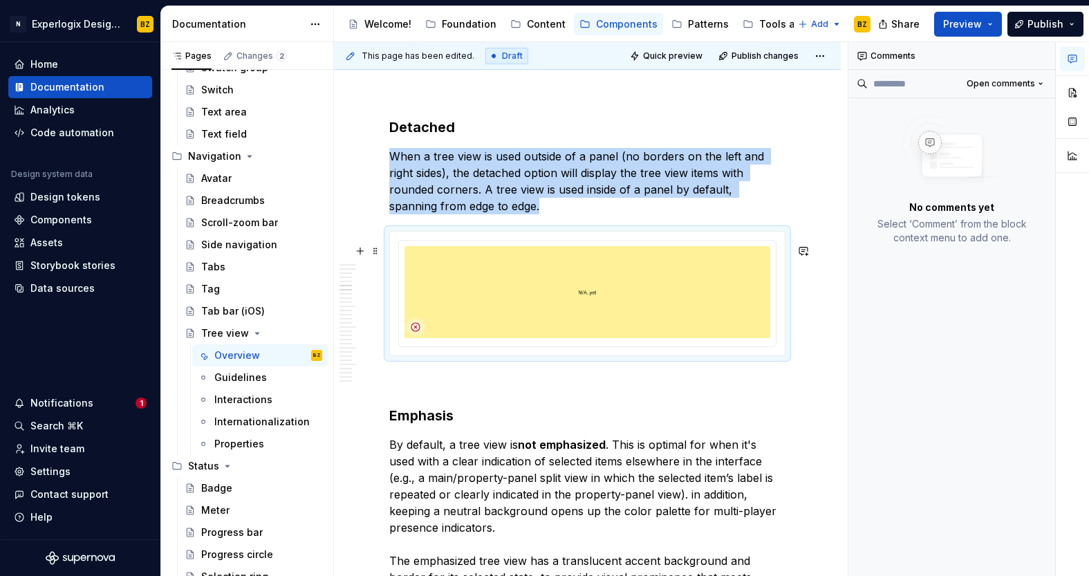
click at [593, 247] on div at bounding box center [587, 293] width 395 height 123
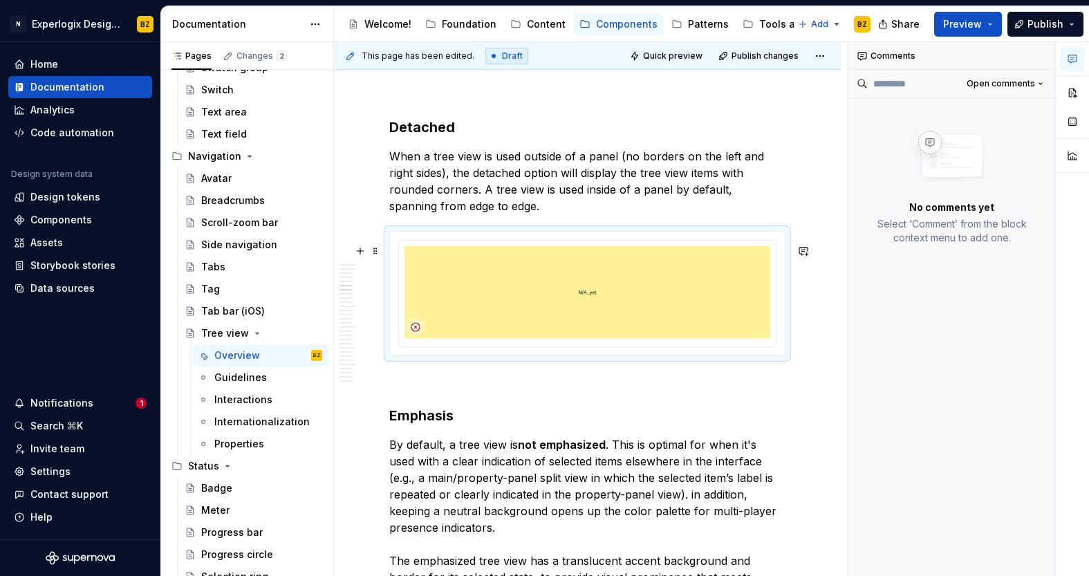
click at [591, 250] on div at bounding box center [587, 293] width 395 height 123
click at [590, 254] on html "N Experlogix Design System BZ Home Documentation Analytics Code automation Desi…" at bounding box center [544, 288] width 1089 height 576
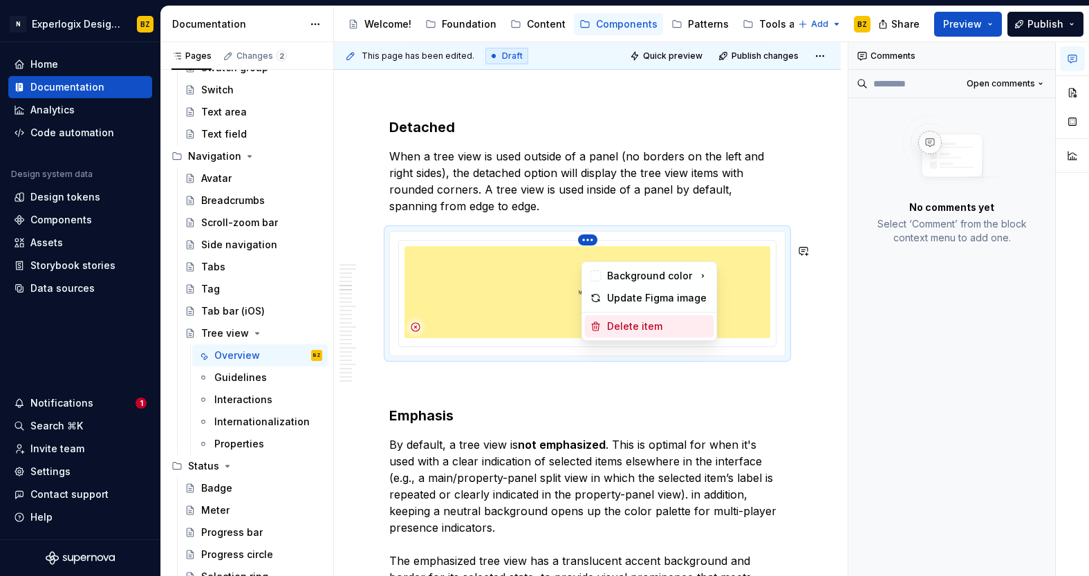
click at [629, 326] on div "Delete item" at bounding box center [658, 326] width 102 height 14
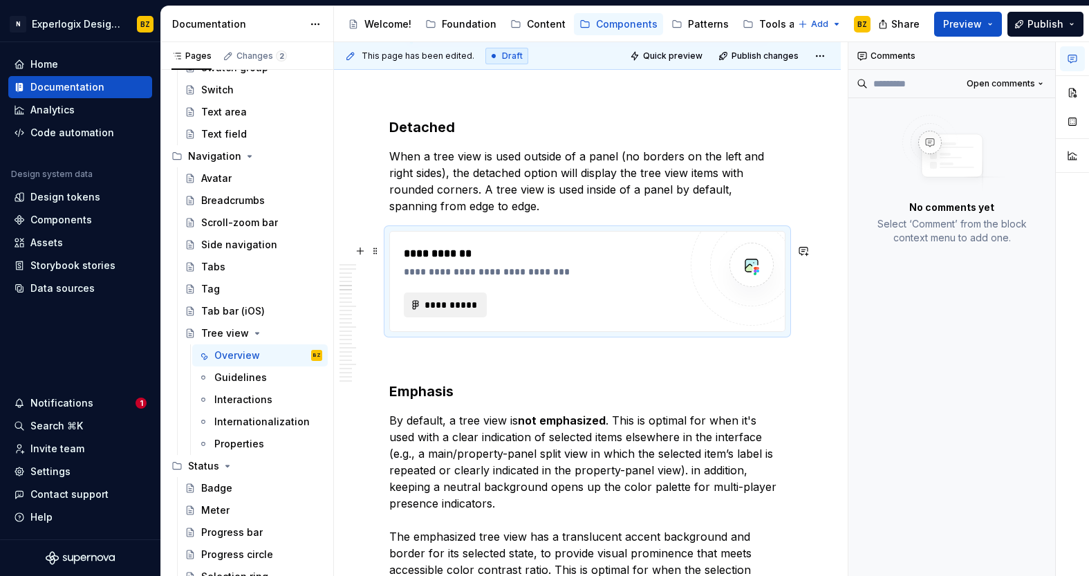
click at [445, 312] on span "**********" at bounding box center [451, 305] width 54 height 14
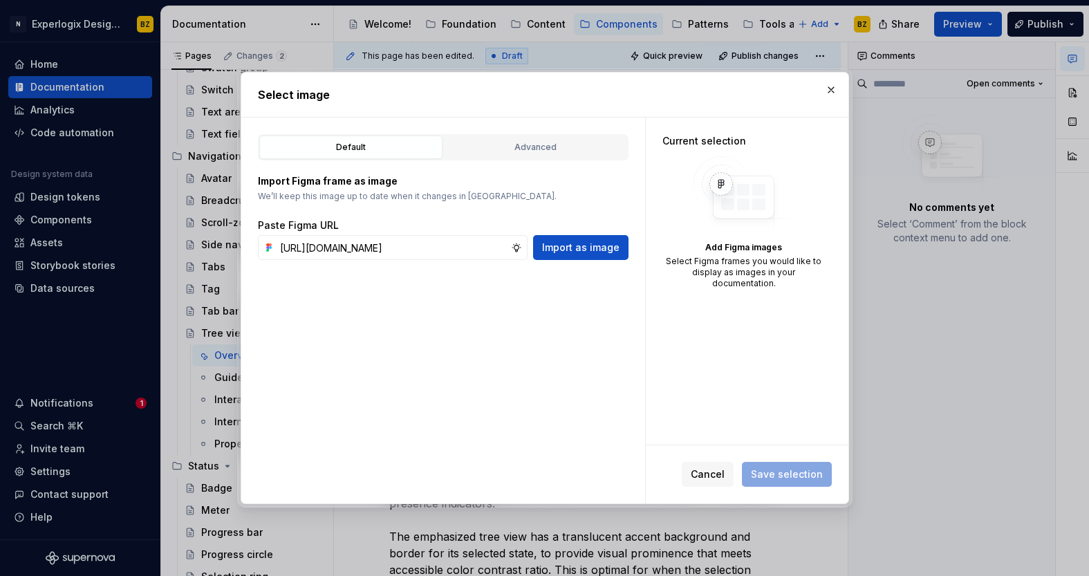
scroll to position [0, 350]
type input "[URL][DOMAIN_NAME]"
click at [587, 243] on span "Import as image" at bounding box center [580, 248] width 77 height 14
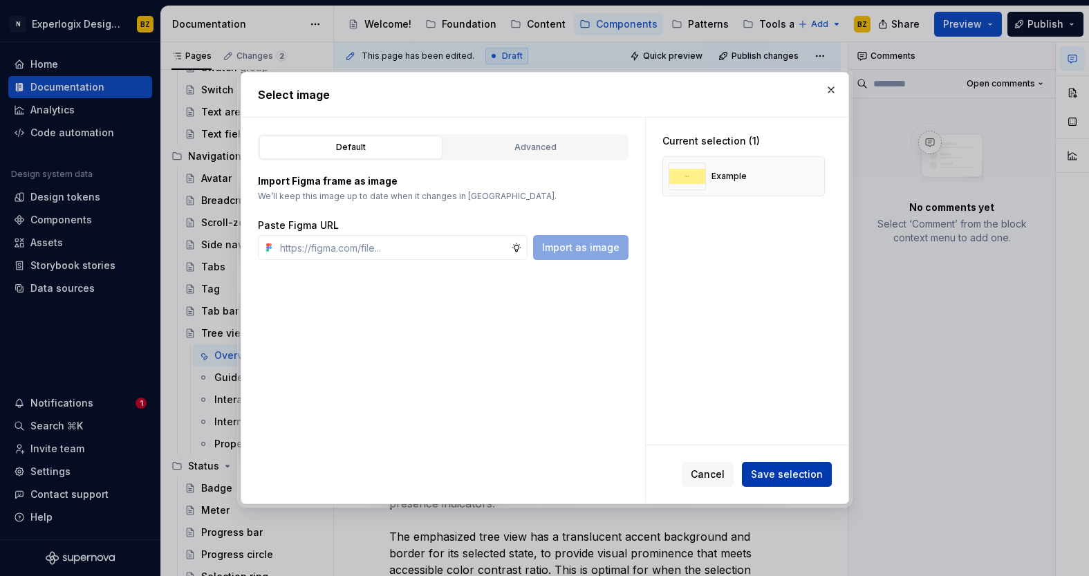
click at [795, 465] on button "Save selection" at bounding box center [787, 474] width 90 height 25
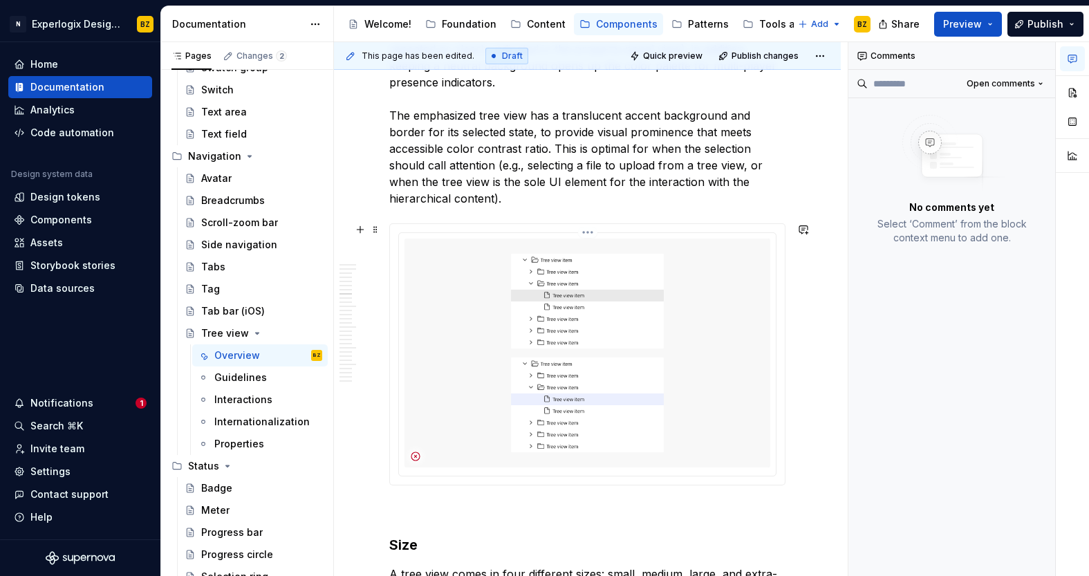
scroll to position [2125, 0]
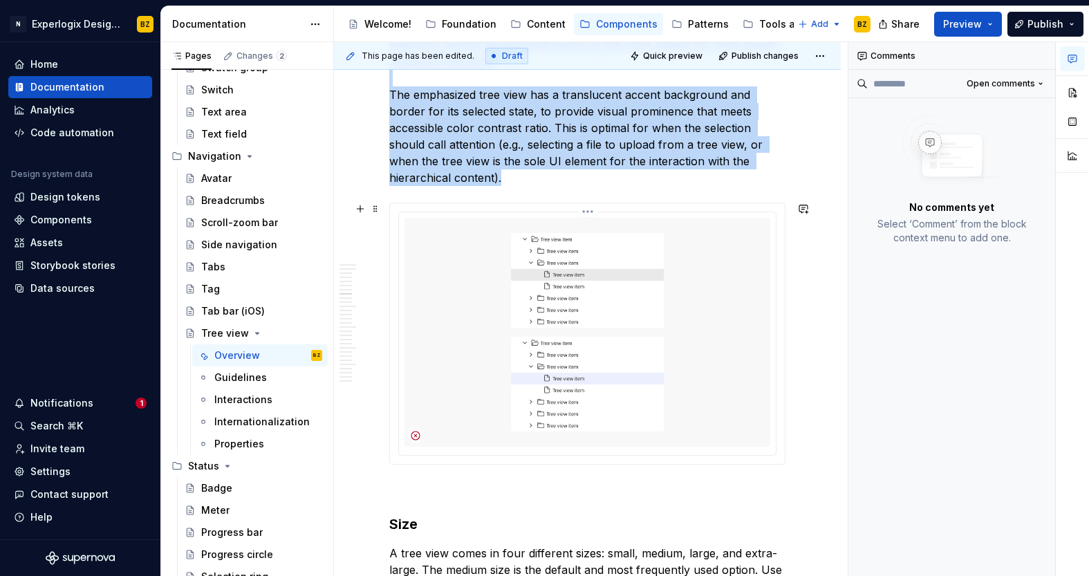
click at [589, 210] on html "N Experlogix Design System BZ Home Documentation Analytics Code automation Desi…" at bounding box center [544, 288] width 1089 height 576
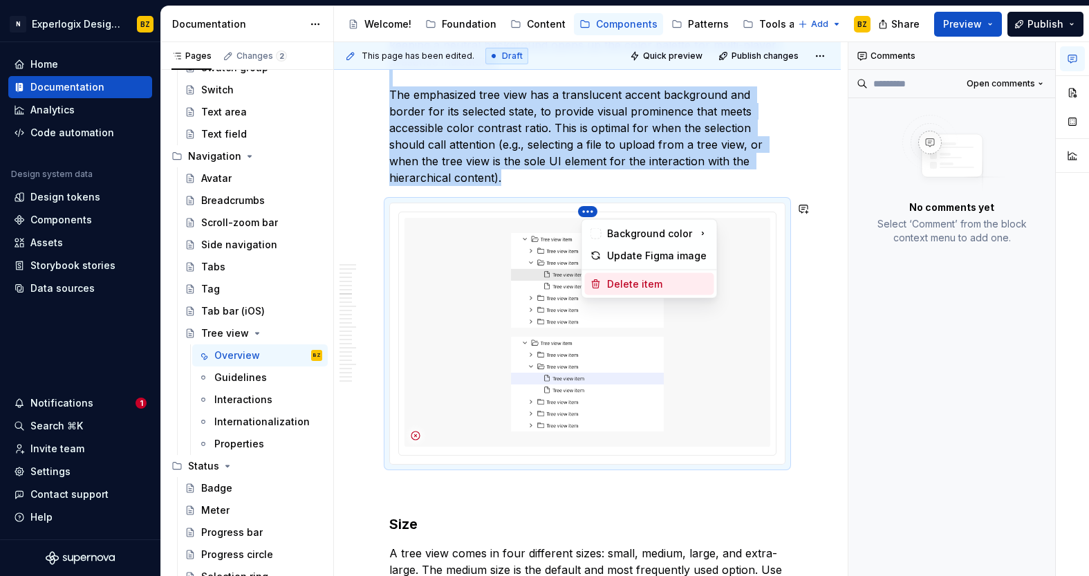
click at [636, 282] on div "Delete item" at bounding box center [658, 284] width 102 height 14
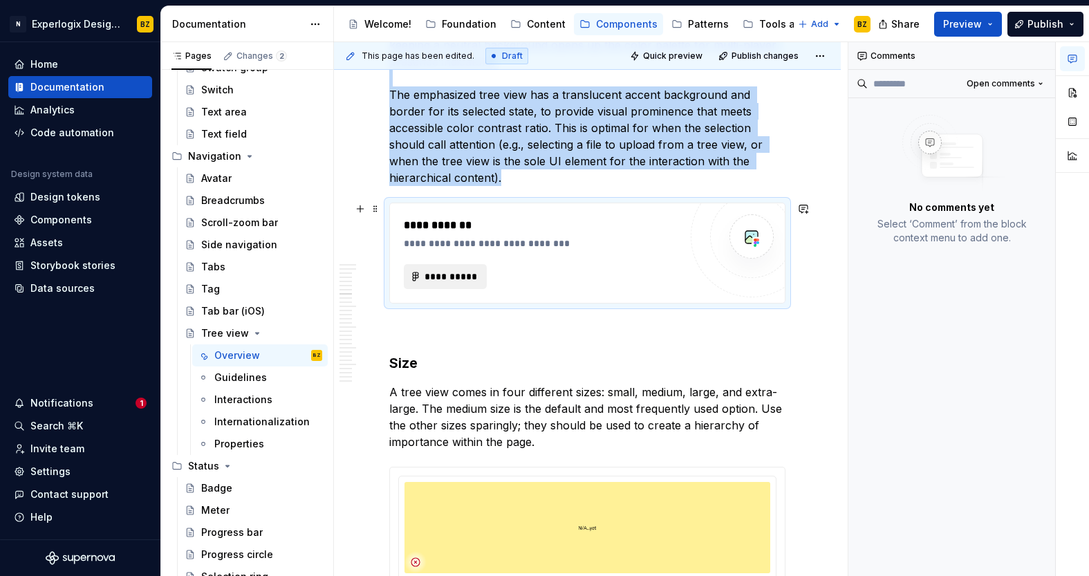
click at [456, 277] on span "**********" at bounding box center [451, 277] width 54 height 14
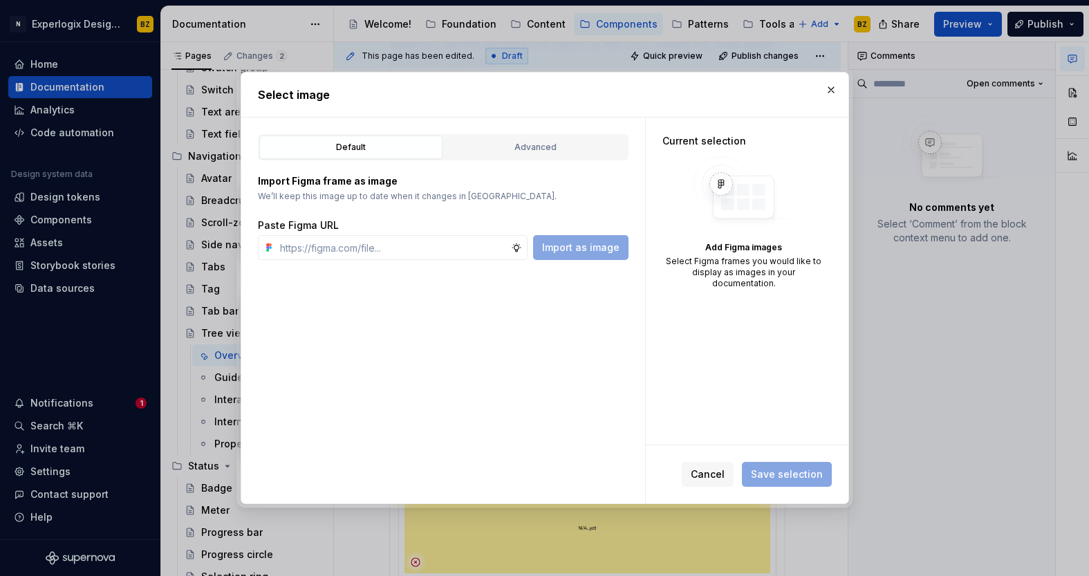
type textarea "*"
type input "[URL][DOMAIN_NAME]"
click at [562, 247] on span "Import as image" at bounding box center [580, 248] width 77 height 14
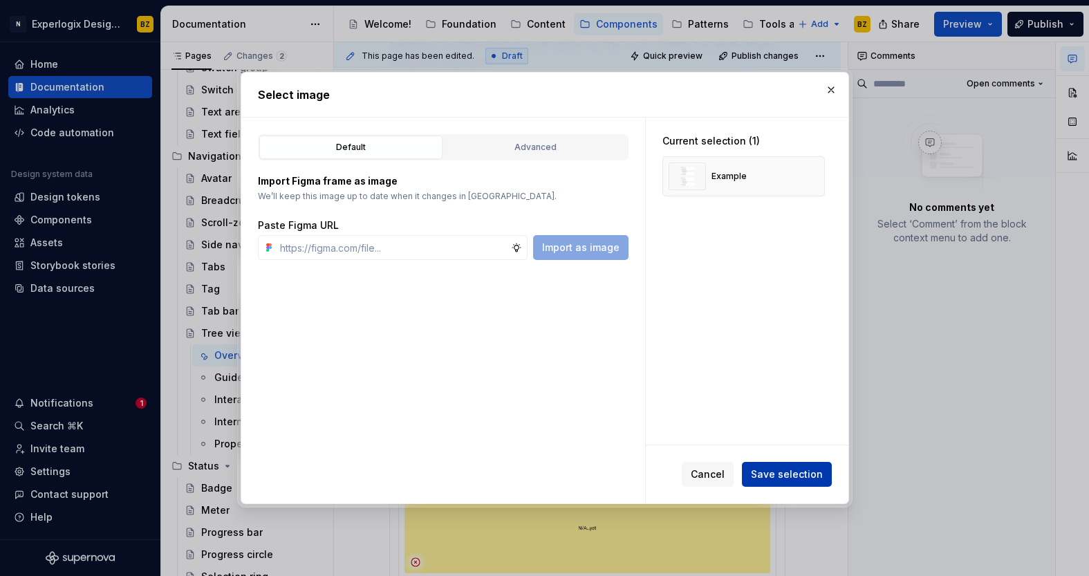
click at [801, 467] on span "Save selection" at bounding box center [787, 474] width 72 height 14
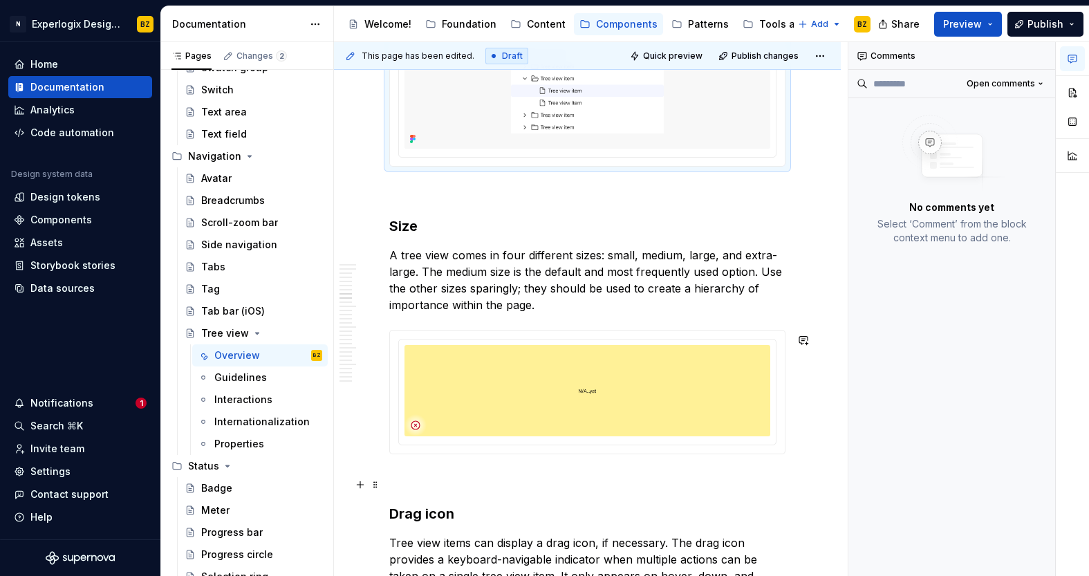
scroll to position [2439, 0]
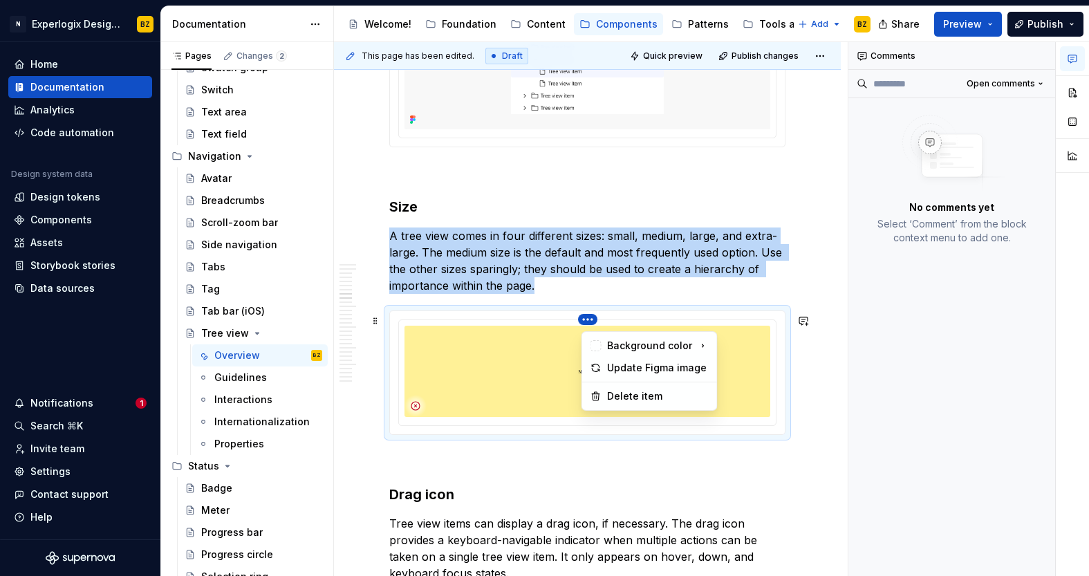
click at [588, 322] on html "N Experlogix Design System BZ Home Documentation Analytics Code automation Desi…" at bounding box center [544, 288] width 1089 height 576
click at [622, 393] on div "Delete item" at bounding box center [658, 396] width 102 height 14
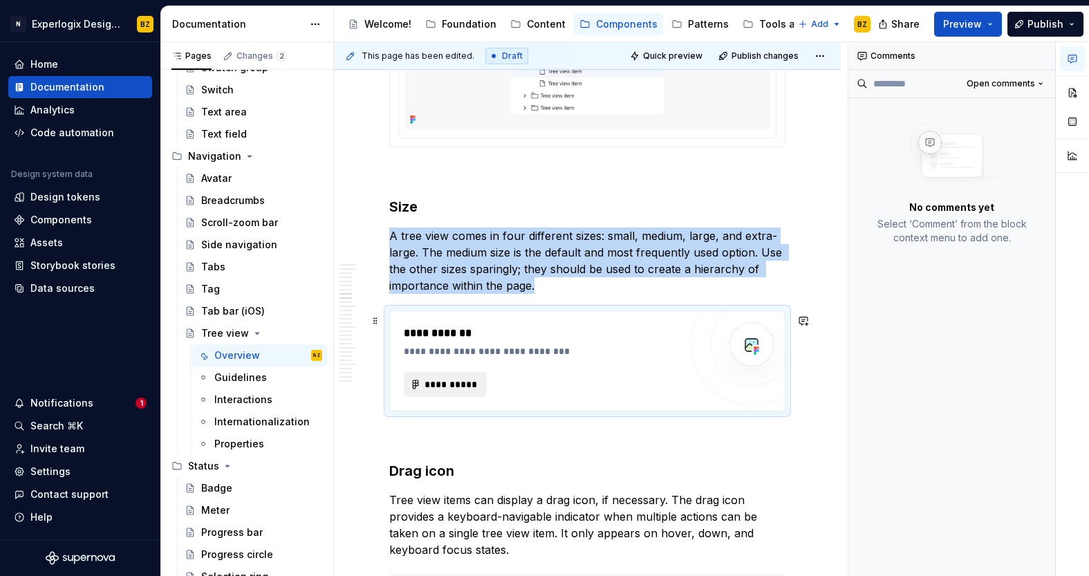
click at [460, 395] on button "**********" at bounding box center [445, 384] width 83 height 25
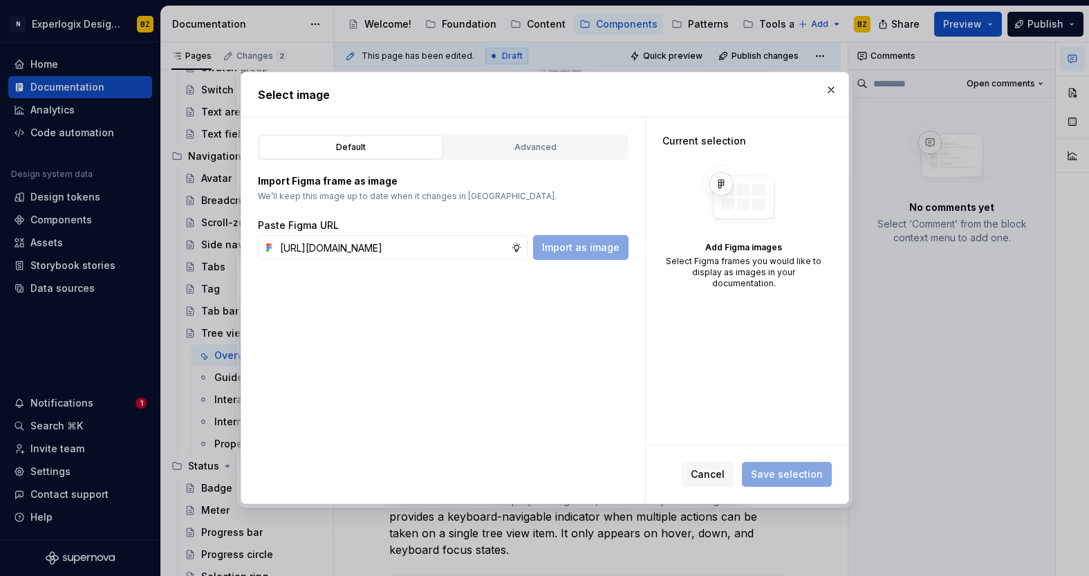
scroll to position [0, 350]
type input "[URL][DOMAIN_NAME]"
click at [571, 251] on span "Import as image" at bounding box center [580, 248] width 77 height 14
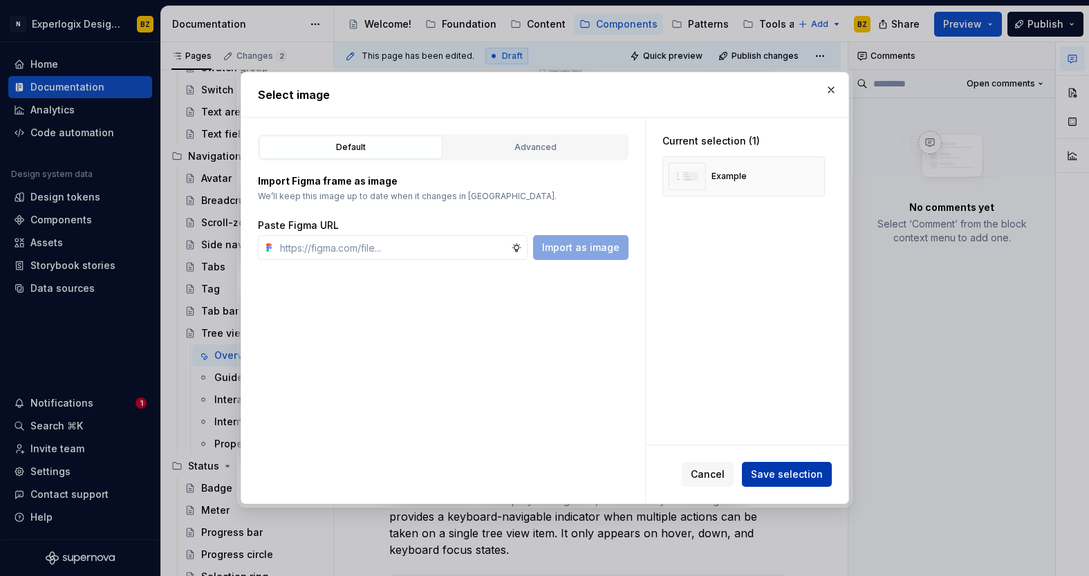
click at [775, 473] on span "Save selection" at bounding box center [787, 474] width 72 height 14
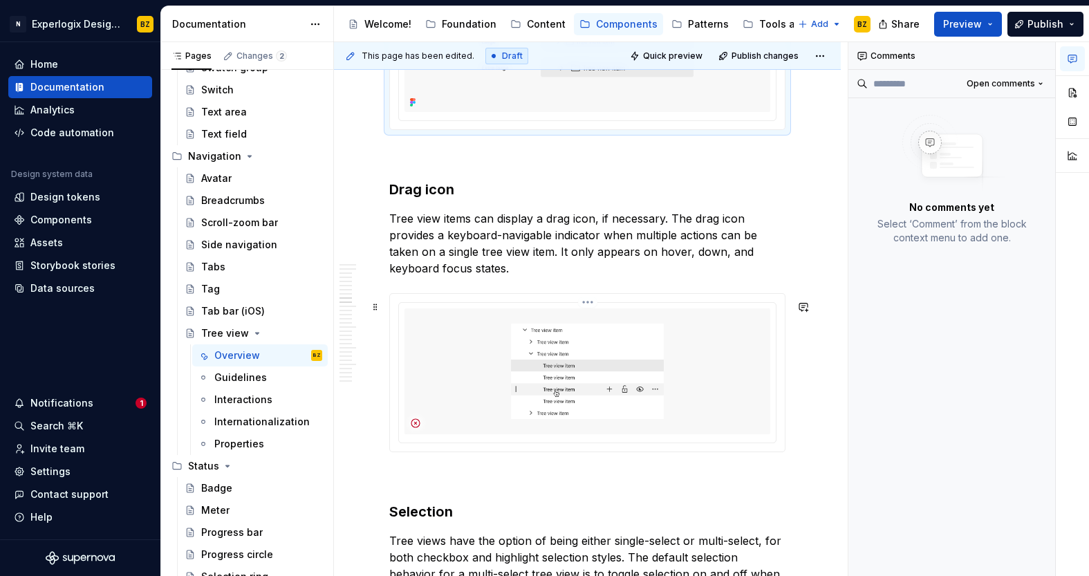
scroll to position [2807, 0]
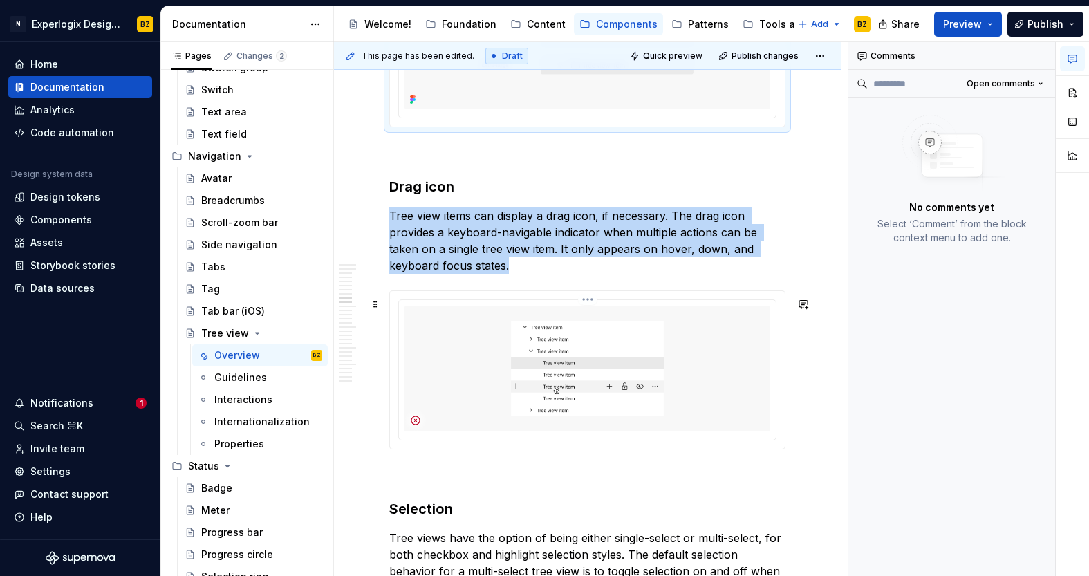
click at [587, 304] on html "N Experlogix Design System BZ Home Documentation Analytics Code automation Desi…" at bounding box center [544, 288] width 1089 height 576
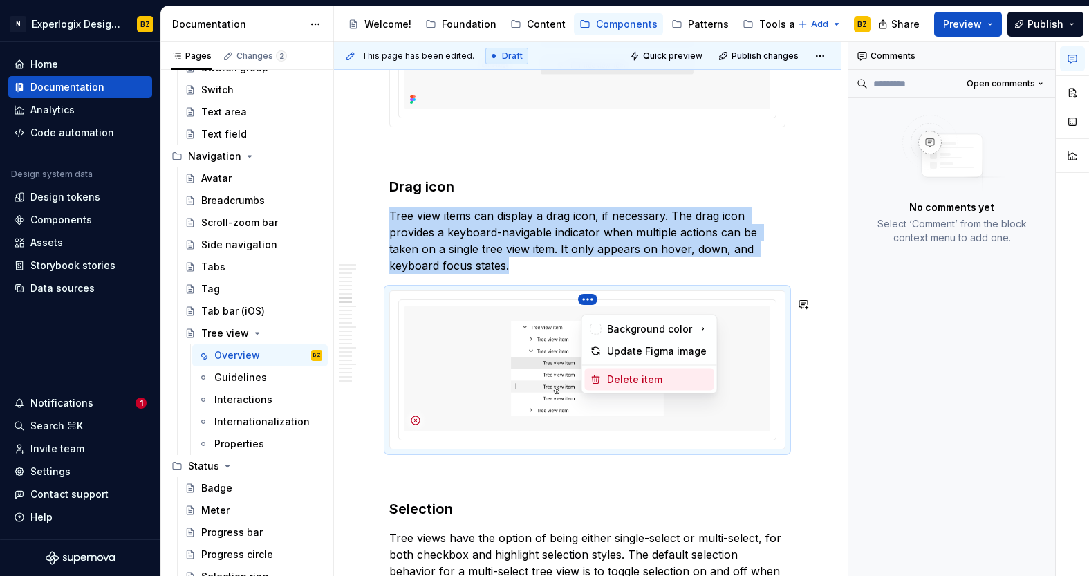
click at [623, 381] on div "Delete item" at bounding box center [658, 380] width 102 height 14
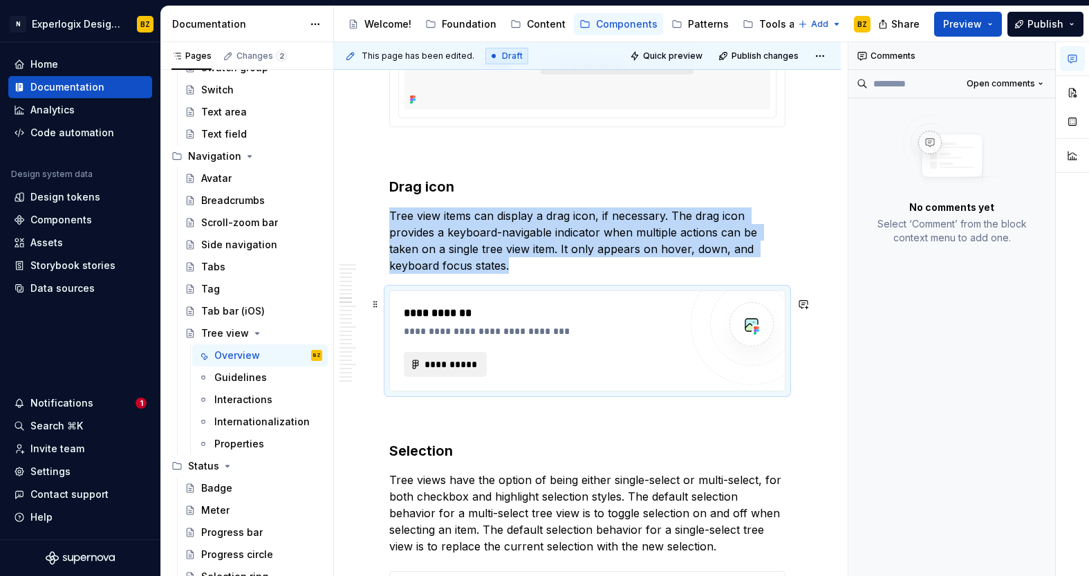
click at [446, 371] on span "**********" at bounding box center [451, 364] width 54 height 14
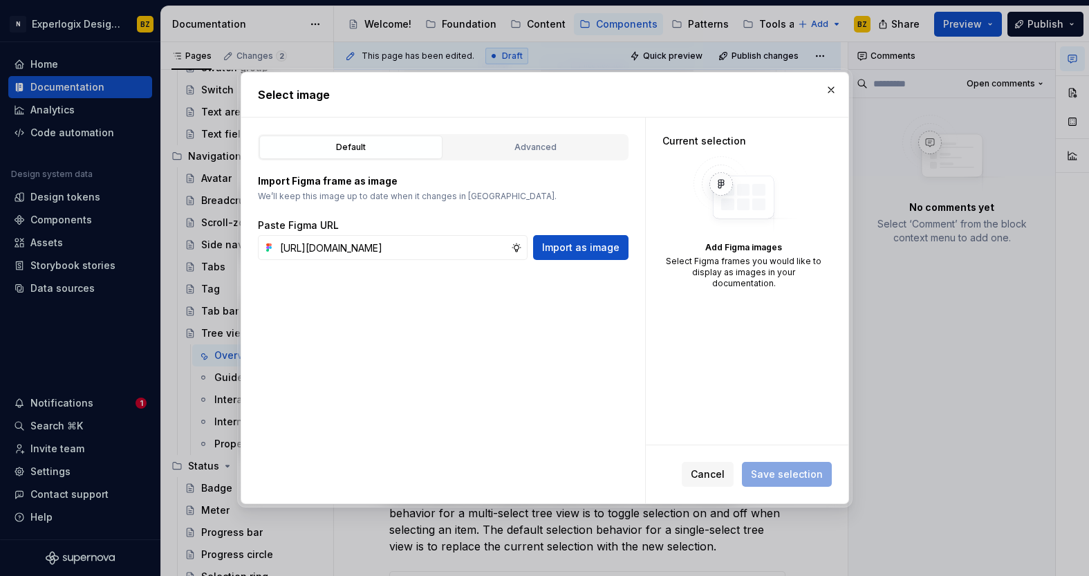
scroll to position [0, 350]
type input "[URL][DOMAIN_NAME]"
click at [578, 245] on span "Import as image" at bounding box center [580, 248] width 77 height 14
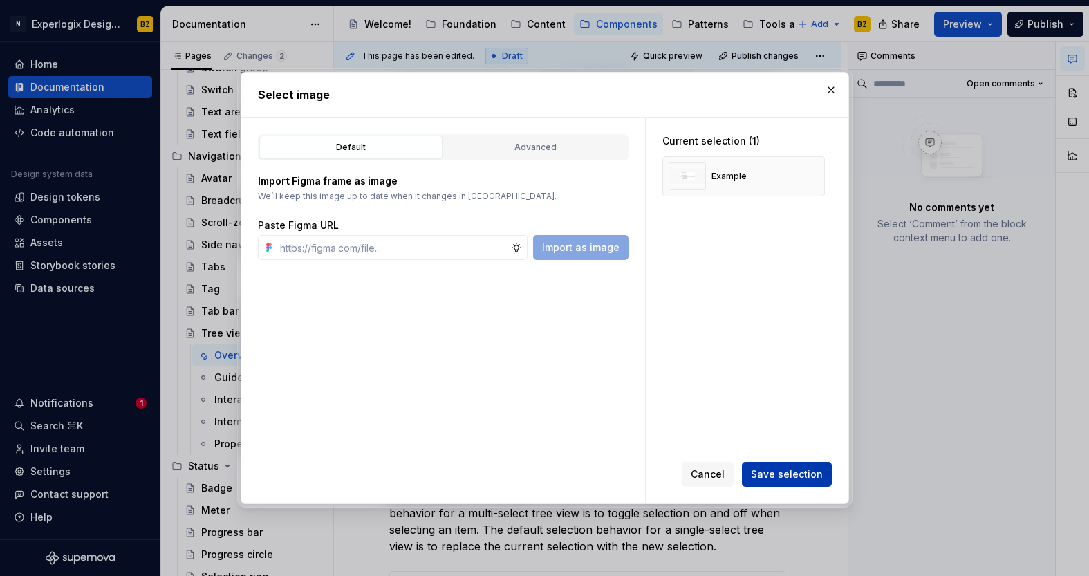
click at [787, 469] on span "Save selection" at bounding box center [787, 474] width 72 height 14
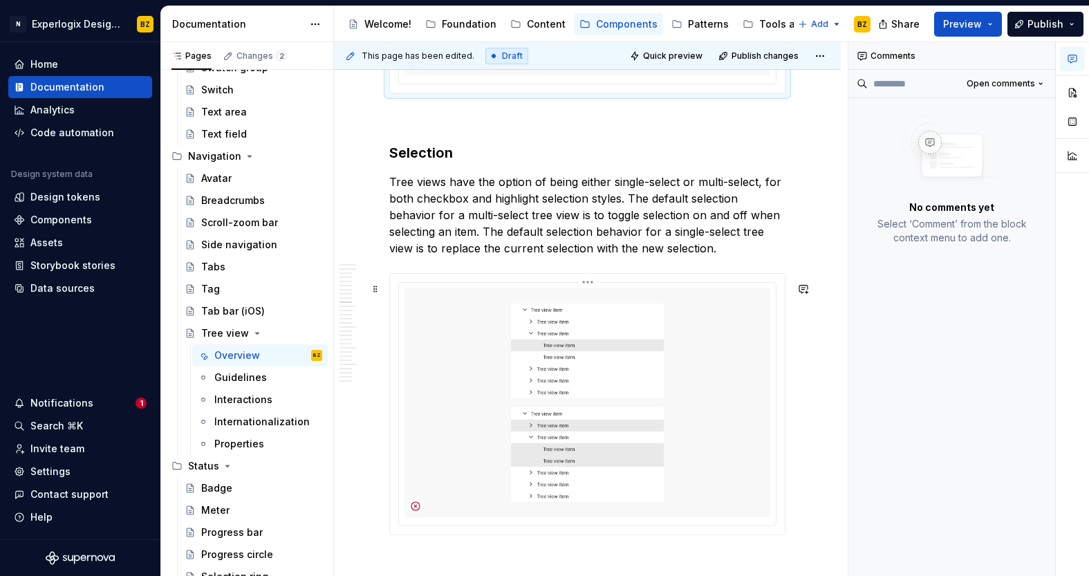
scroll to position [3196, 0]
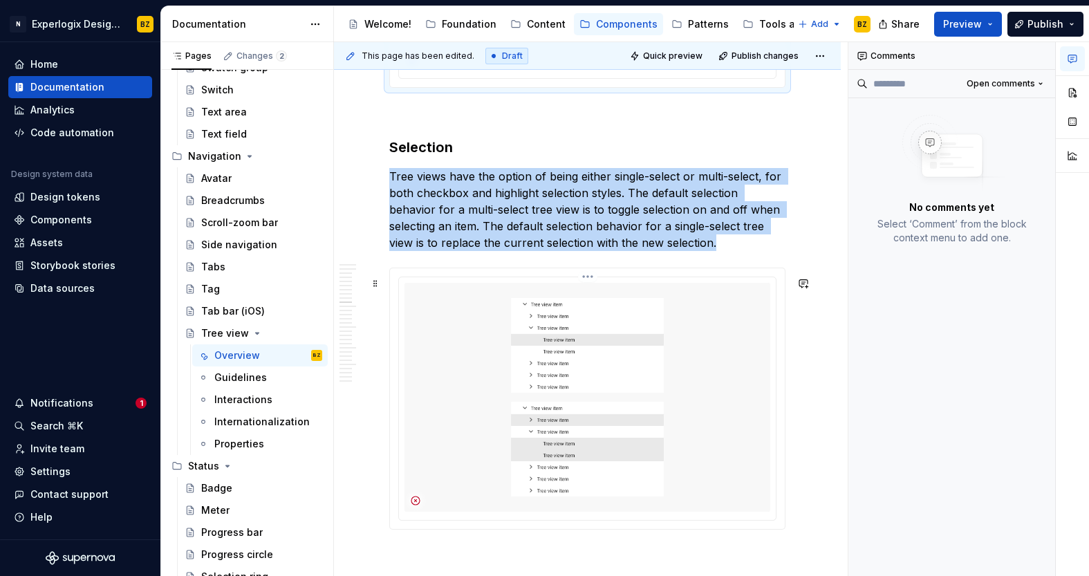
click at [593, 288] on html "N Experlogix Design System BZ Home Documentation Analytics Code automation Desi…" at bounding box center [544, 288] width 1089 height 576
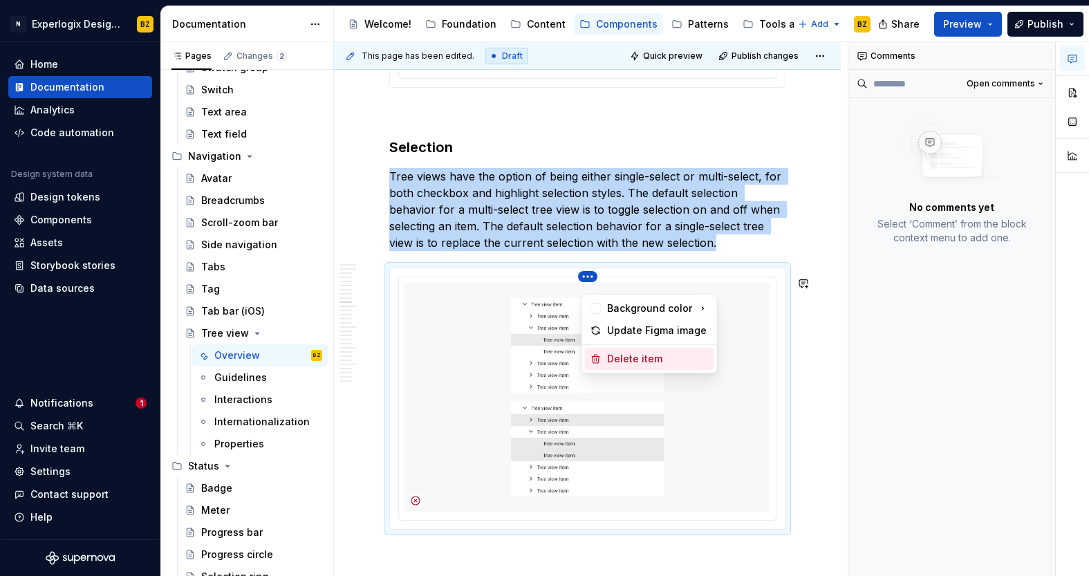
click at [628, 361] on div "Delete item" at bounding box center [658, 359] width 102 height 14
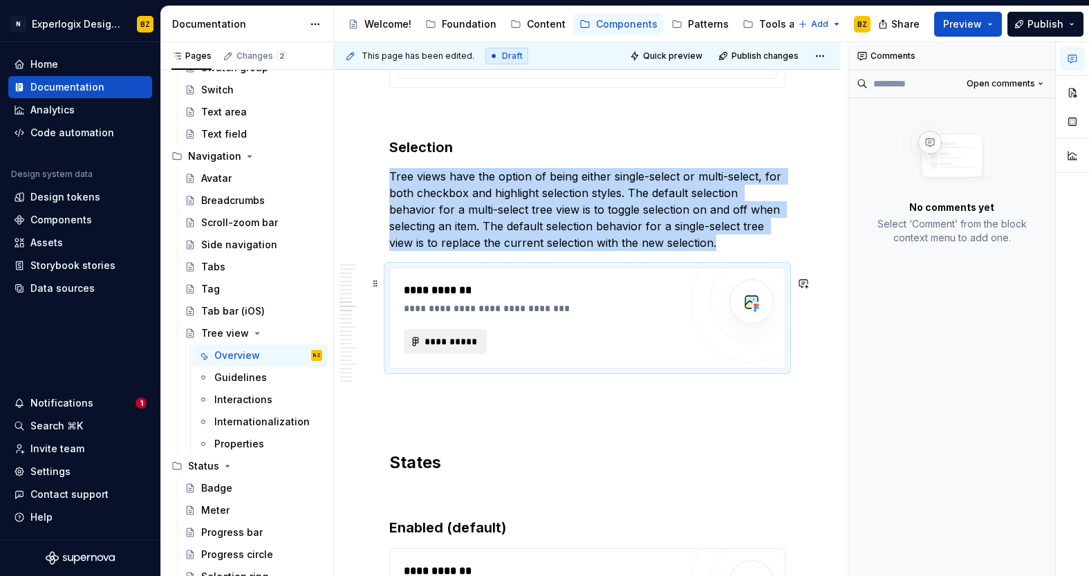
click at [462, 348] on span "**********" at bounding box center [451, 342] width 54 height 14
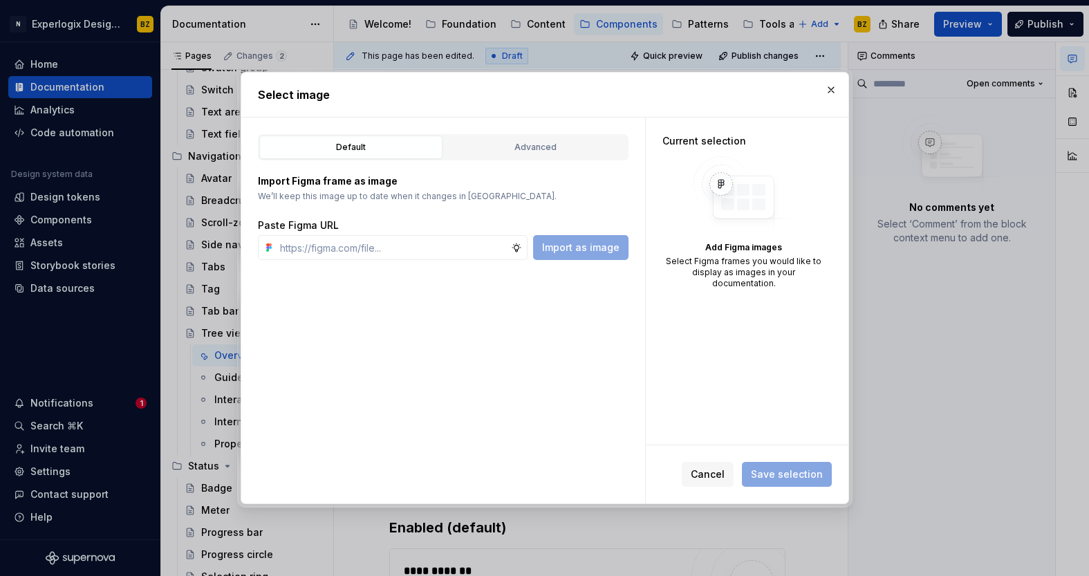
type textarea "*"
type input "[URL][DOMAIN_NAME]"
click at [594, 256] on button "Import as image" at bounding box center [580, 247] width 95 height 25
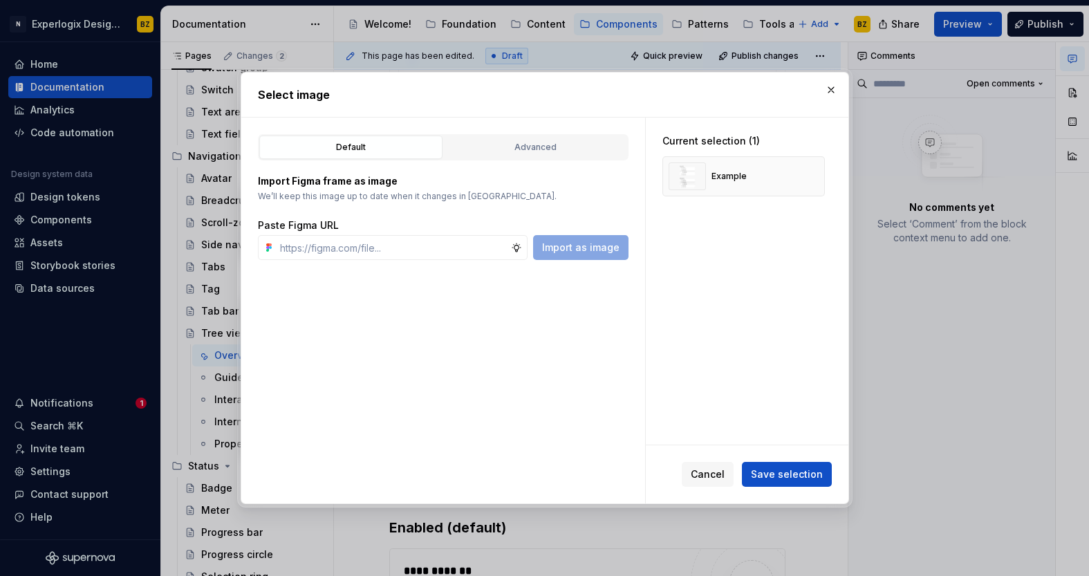
click at [796, 478] on span "Save selection" at bounding box center [787, 474] width 72 height 14
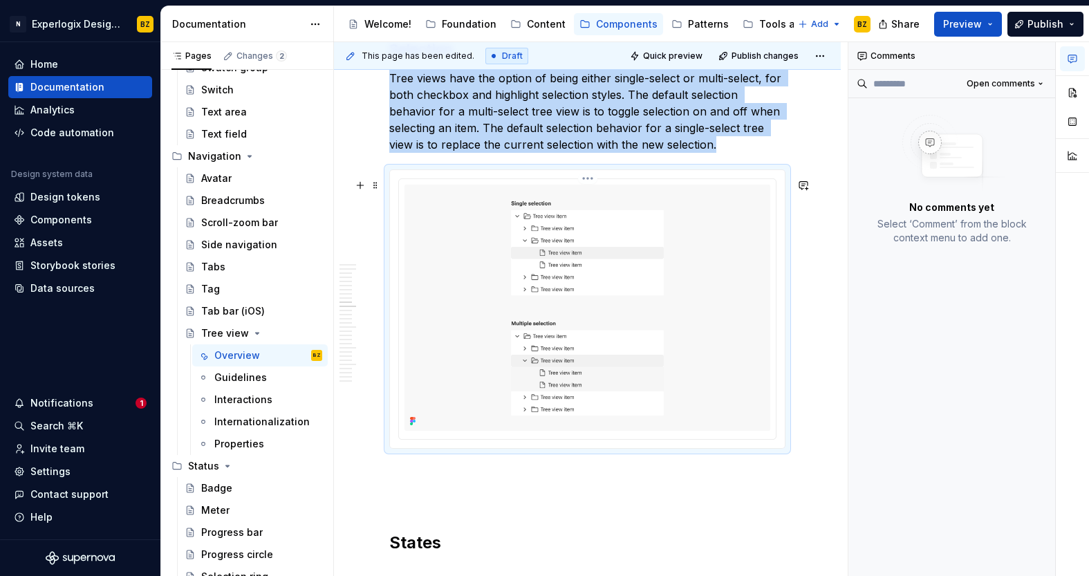
scroll to position [3295, 0]
click at [376, 184] on span at bounding box center [375, 183] width 11 height 19
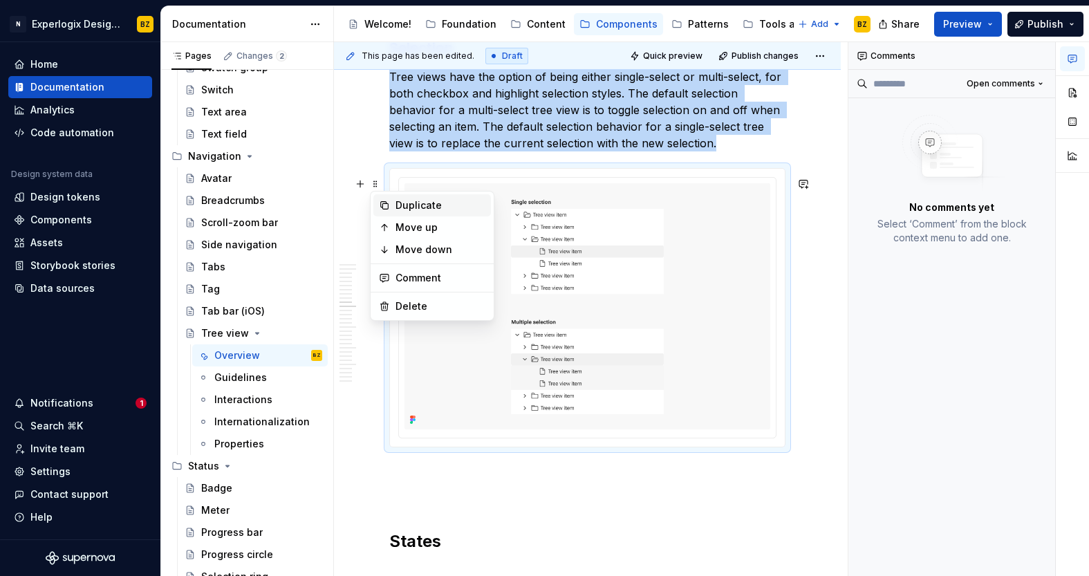
click at [413, 202] on div "Duplicate" at bounding box center [440, 205] width 90 height 14
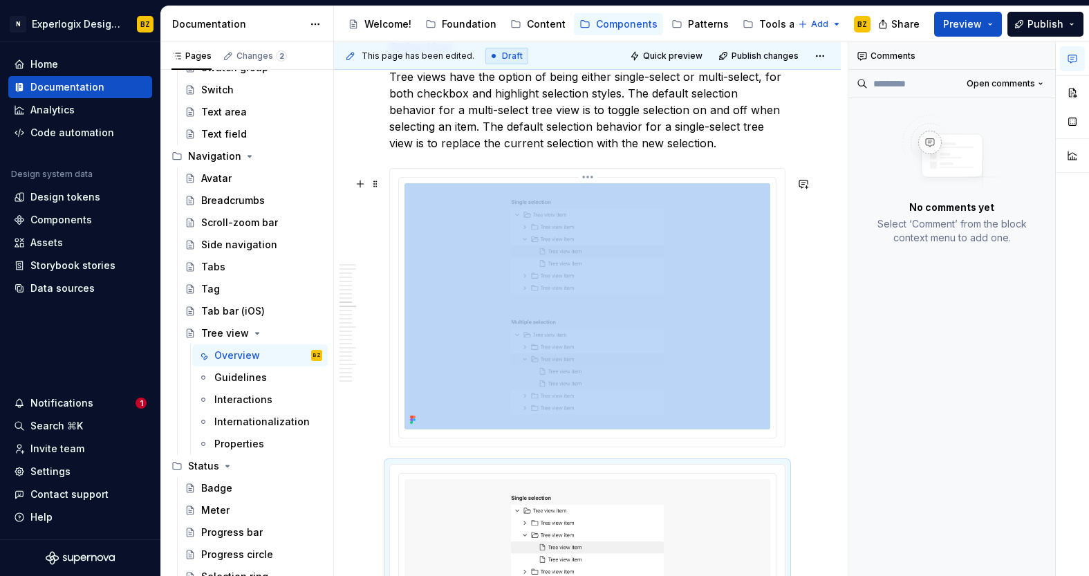
scroll to position [3480, 0]
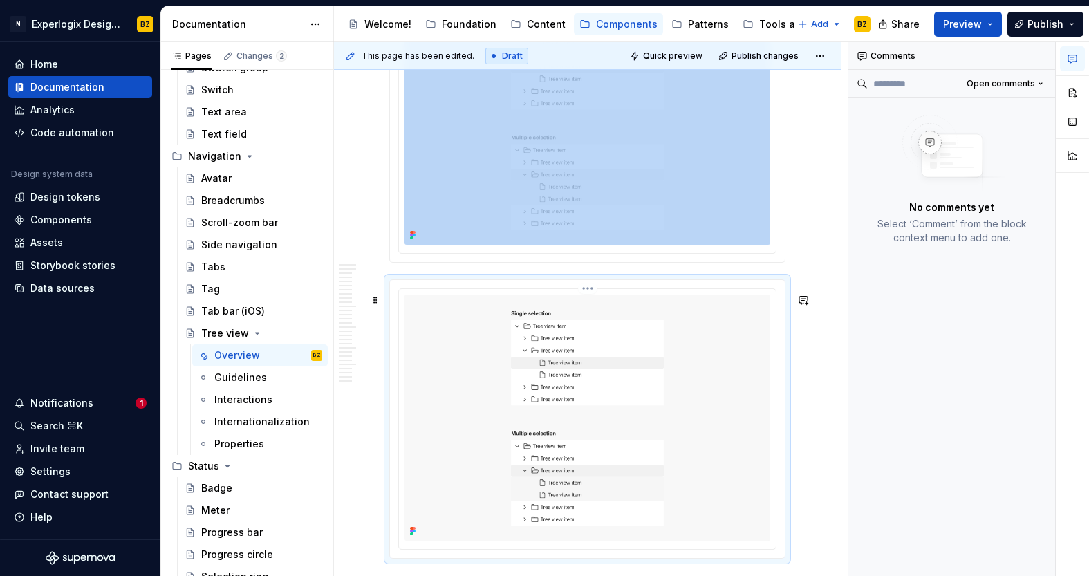
click at [589, 299] on html "N Experlogix Design System BZ Home Documentation Analytics Code automation Desi…" at bounding box center [544, 288] width 1089 height 576
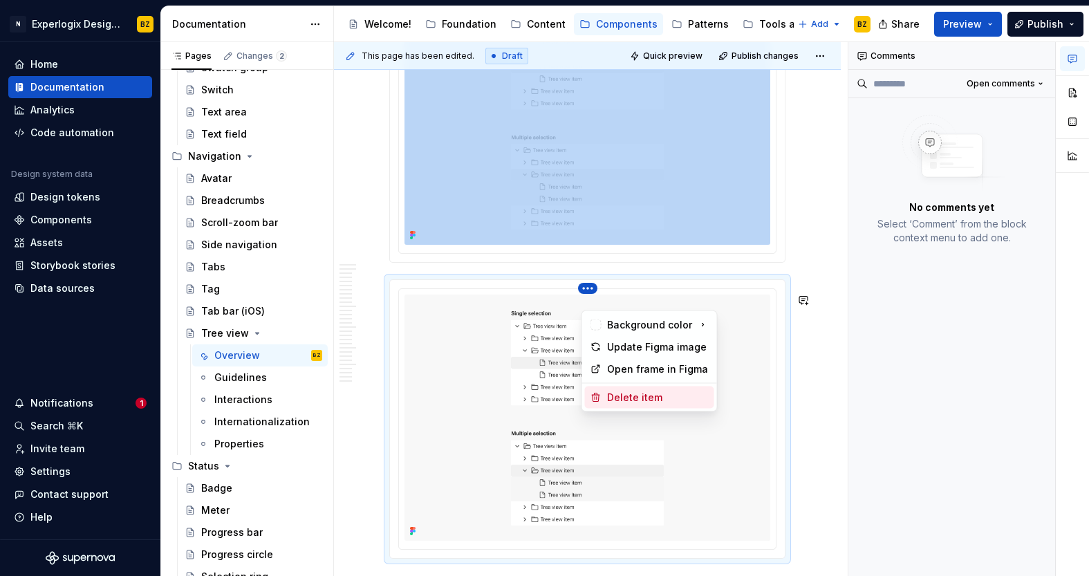
click at [626, 394] on div "Delete item" at bounding box center [658, 397] width 102 height 14
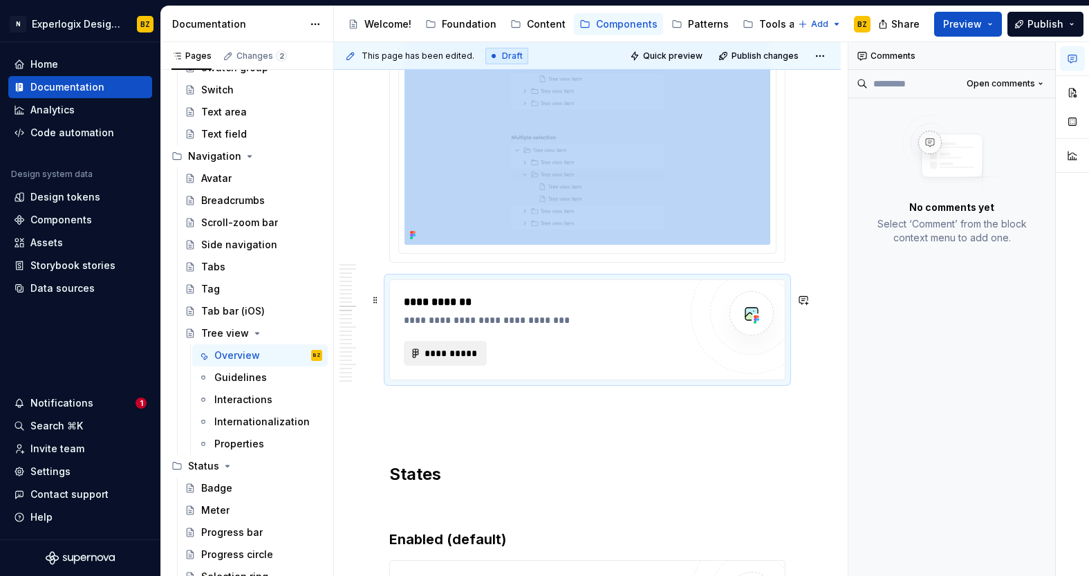
click at [462, 358] on button "**********" at bounding box center [445, 353] width 83 height 25
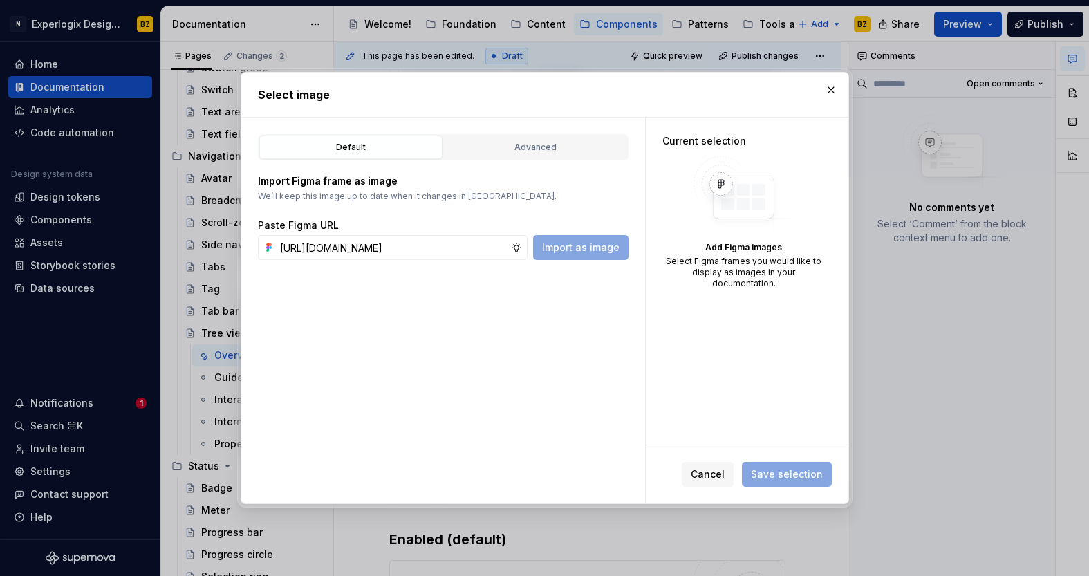
scroll to position [0, 348]
type input "[URL][DOMAIN_NAME]"
click at [596, 255] on button "Import as image" at bounding box center [580, 247] width 95 height 25
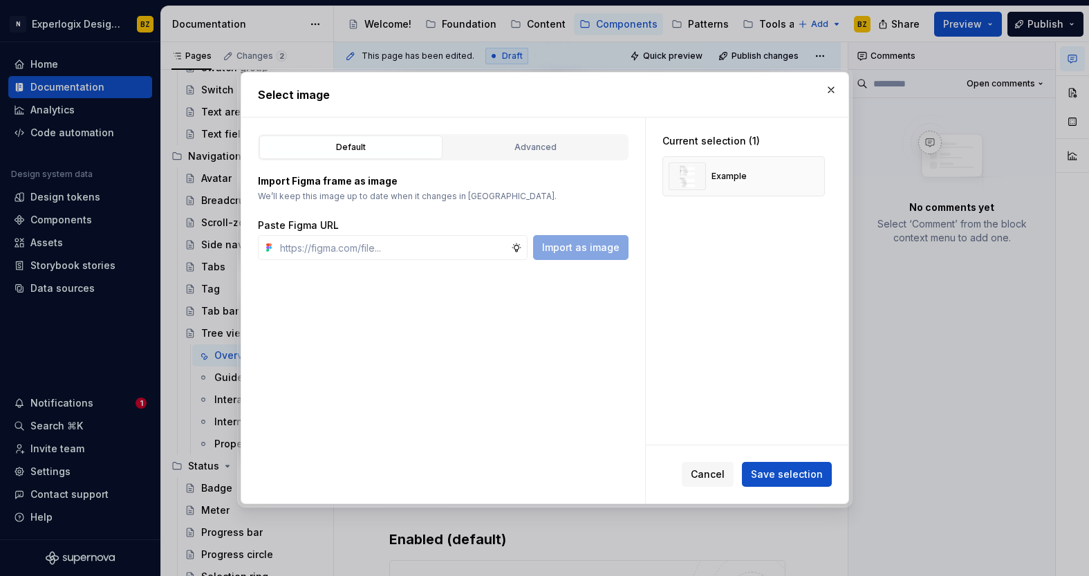
click at [811, 478] on span "Save selection" at bounding box center [787, 474] width 72 height 14
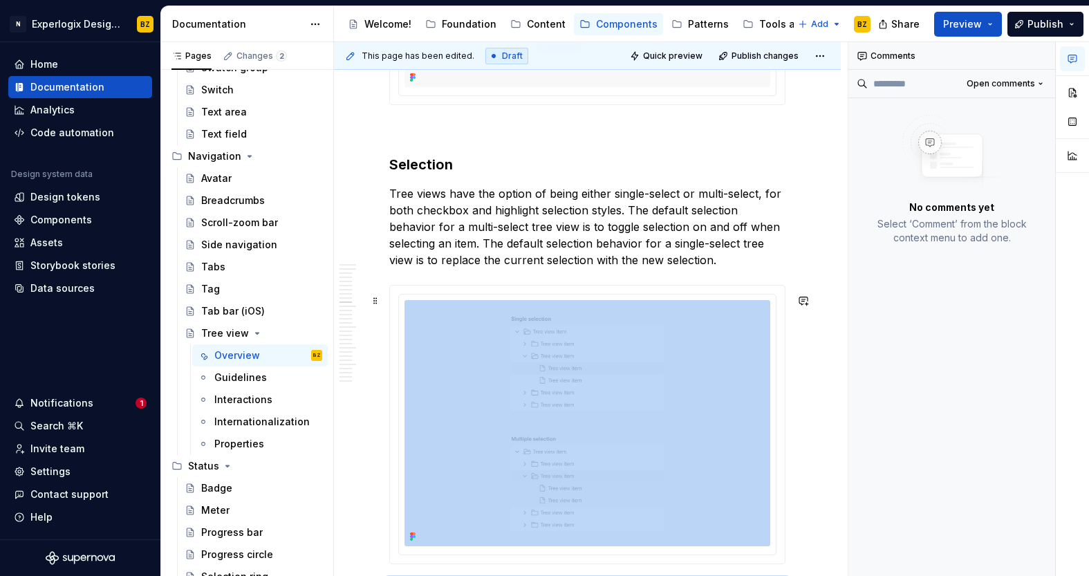
scroll to position [3187, 0]
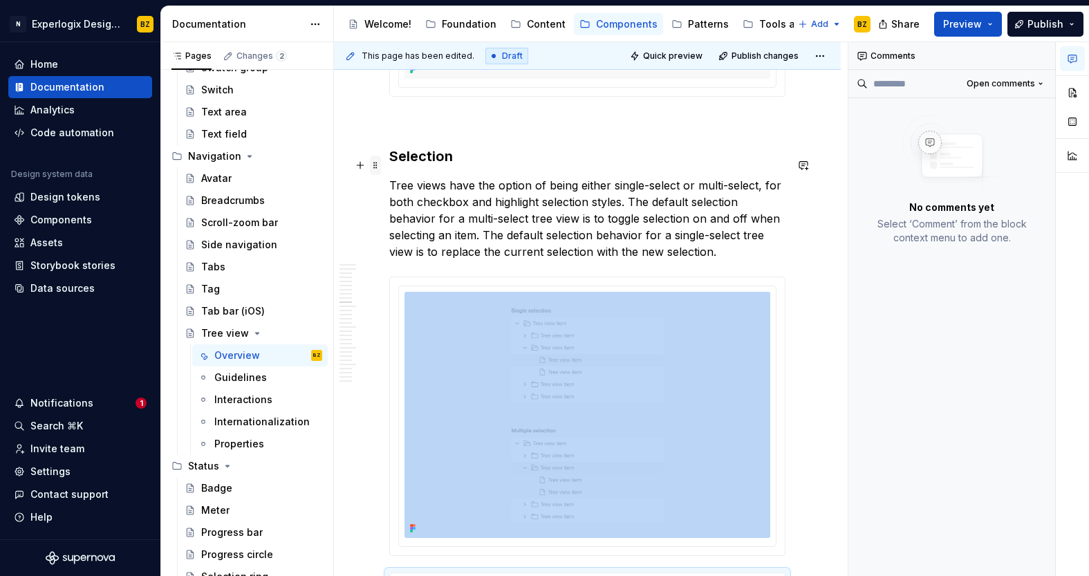
click at [371, 165] on span at bounding box center [375, 165] width 11 height 19
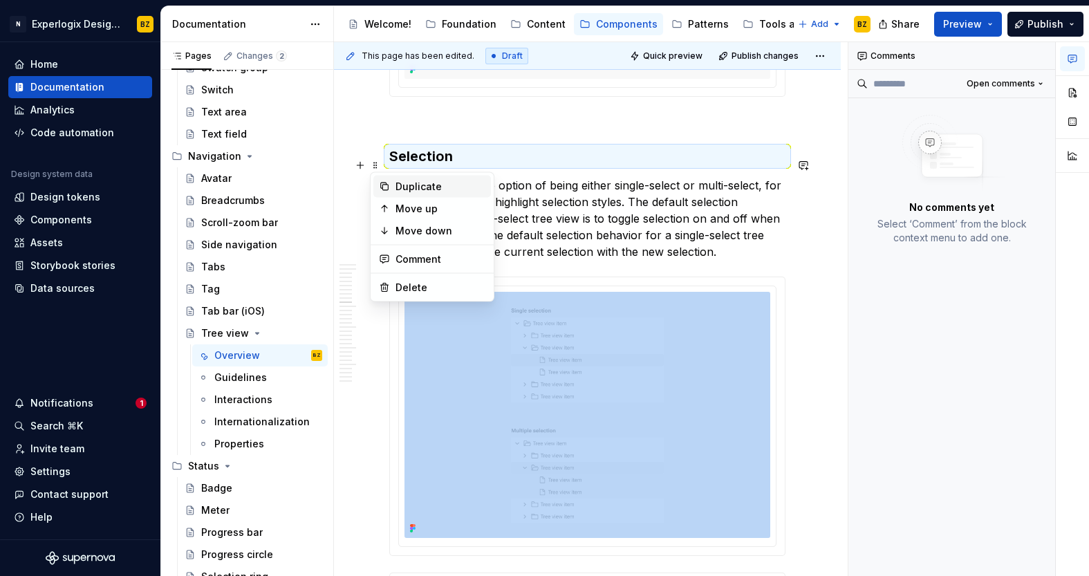
click at [422, 189] on div "Duplicate" at bounding box center [440, 187] width 90 height 14
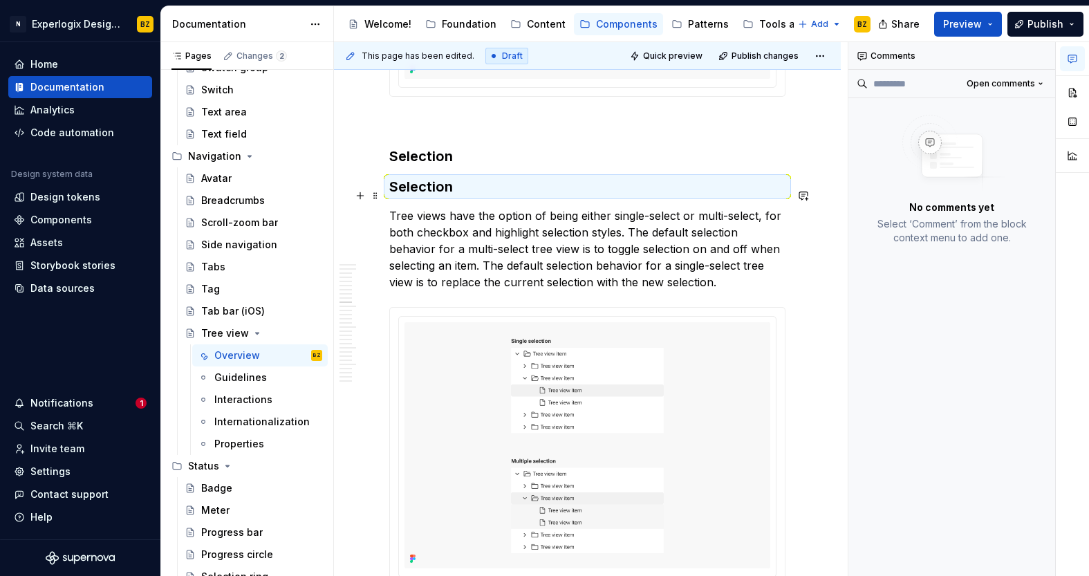
click at [422, 195] on h3 "Selection" at bounding box center [587, 186] width 396 height 19
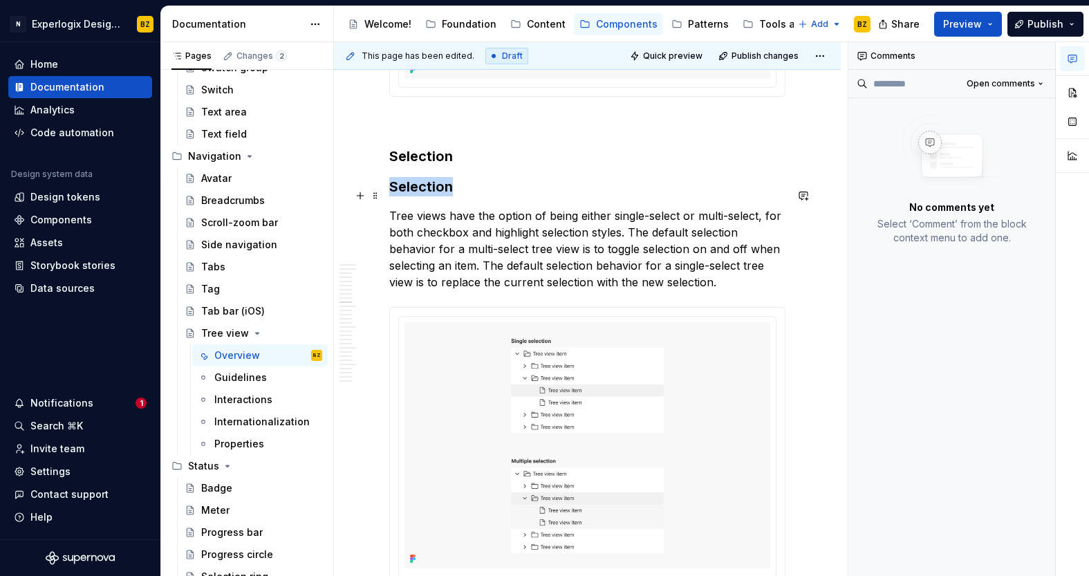
click at [422, 195] on h3 "Selection" at bounding box center [587, 186] width 396 height 19
click at [377, 195] on span at bounding box center [375, 195] width 11 height 19
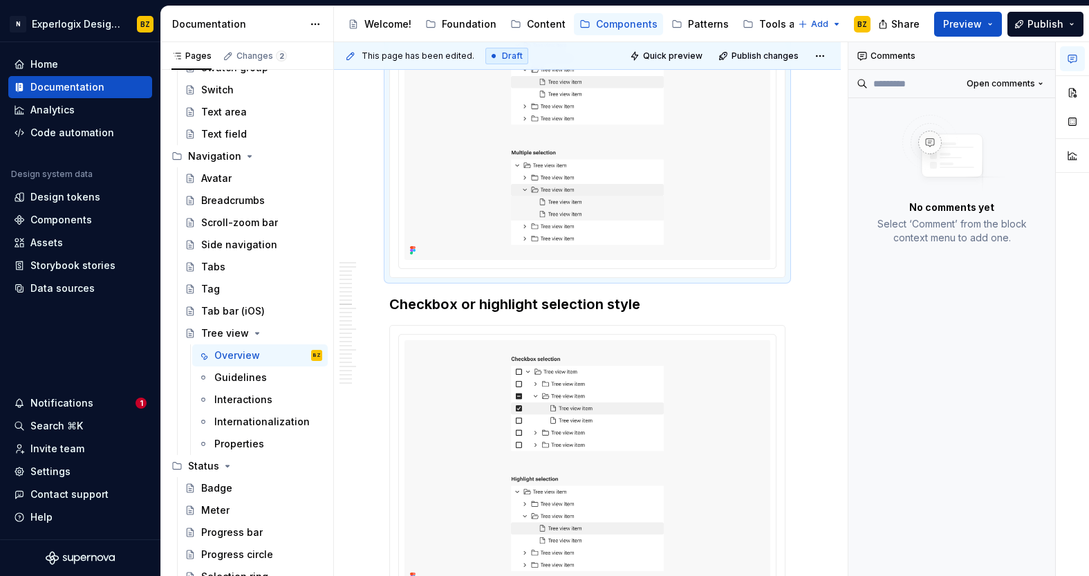
scroll to position [3469, 0]
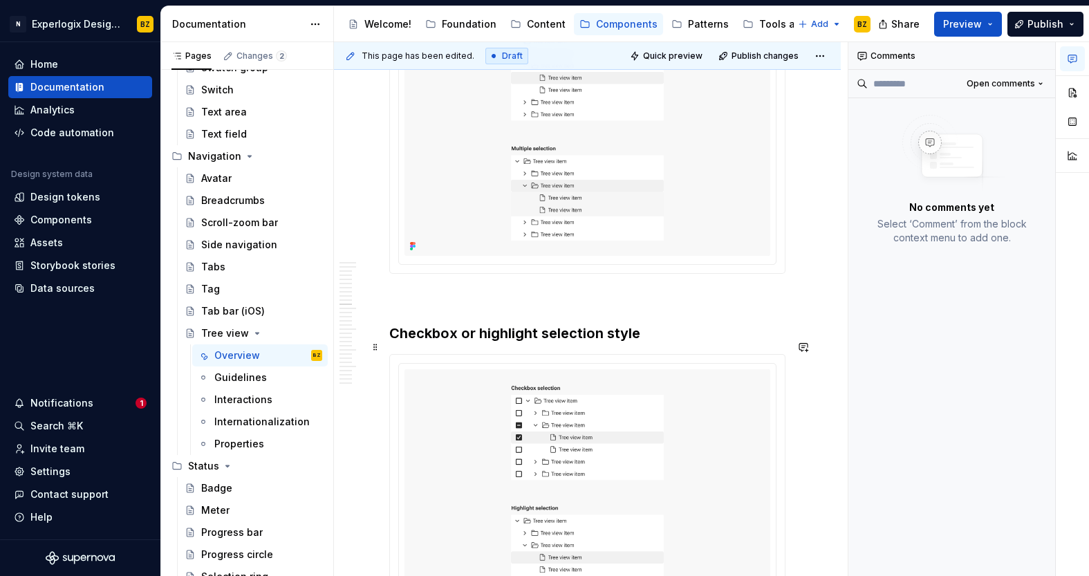
click at [745, 343] on h3 "Checkbox or highlight selection style" at bounding box center [587, 332] width 396 height 19
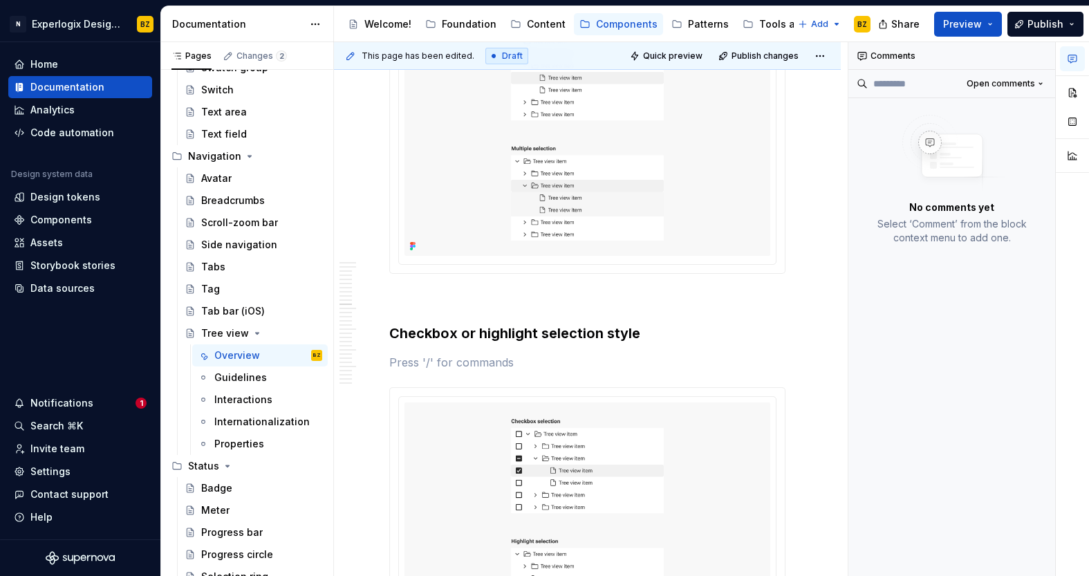
type textarea "*"
click at [435, 370] on p at bounding box center [587, 362] width 396 height 17
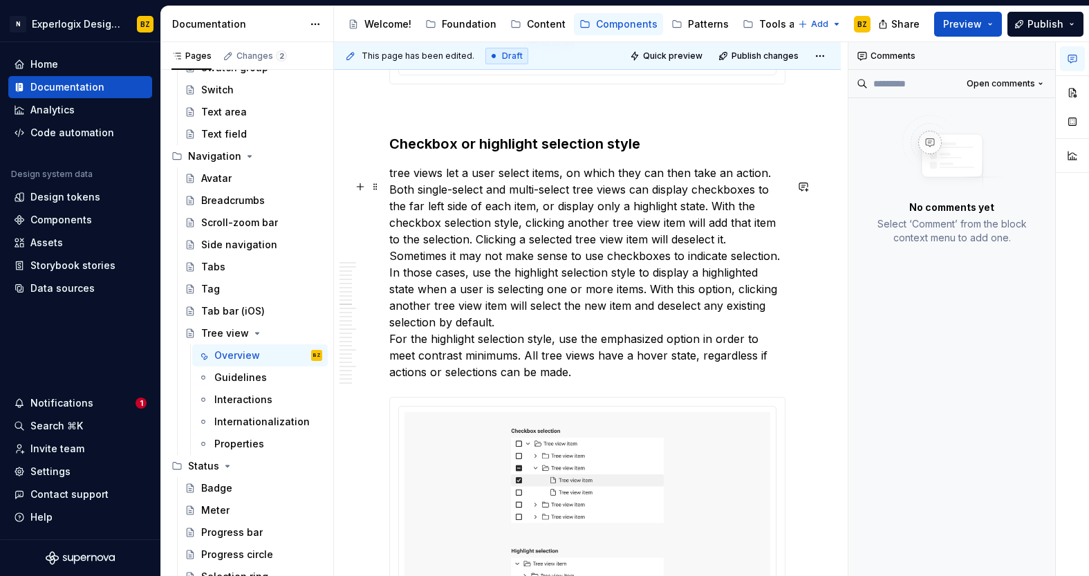
scroll to position [3664, 0]
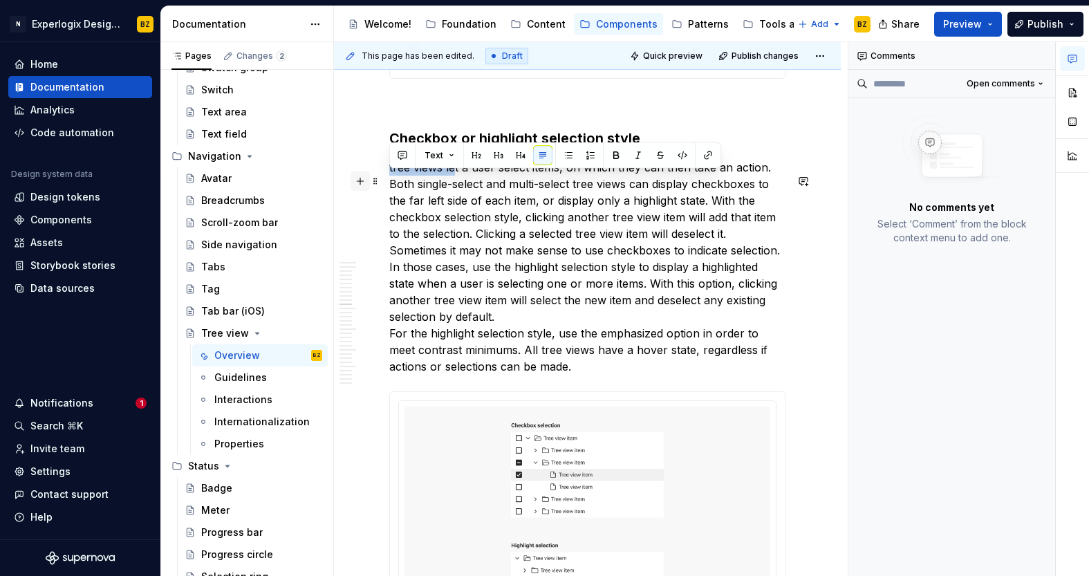
drag, startPoint x: 456, startPoint y: 179, endPoint x: 356, endPoint y: 183, distance: 100.3
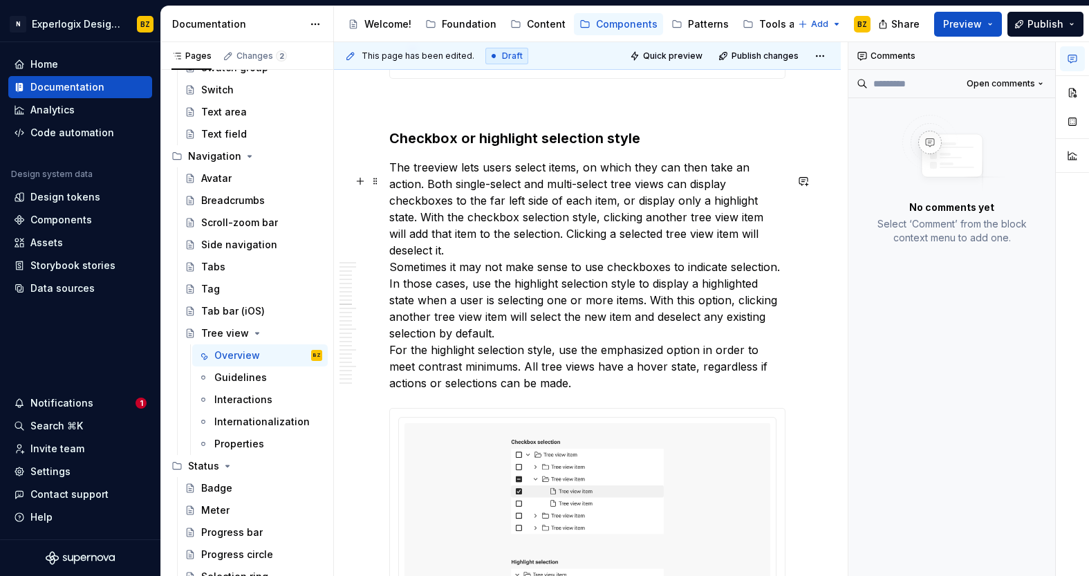
click at [785, 181] on p "The treeview lets users select items, on which they can then take an action. Bo…" at bounding box center [587, 275] width 396 height 232
drag, startPoint x: 408, startPoint y: 178, endPoint x: 380, endPoint y: 180, distance: 28.4
click at [415, 180] on p "The treeview lets users select items, on which they can then take an action. Bo…" at bounding box center [587, 275] width 396 height 232
click at [401, 178] on p "The treeview lets users select items, on which they can then take an action. Bo…" at bounding box center [587, 275] width 396 height 232
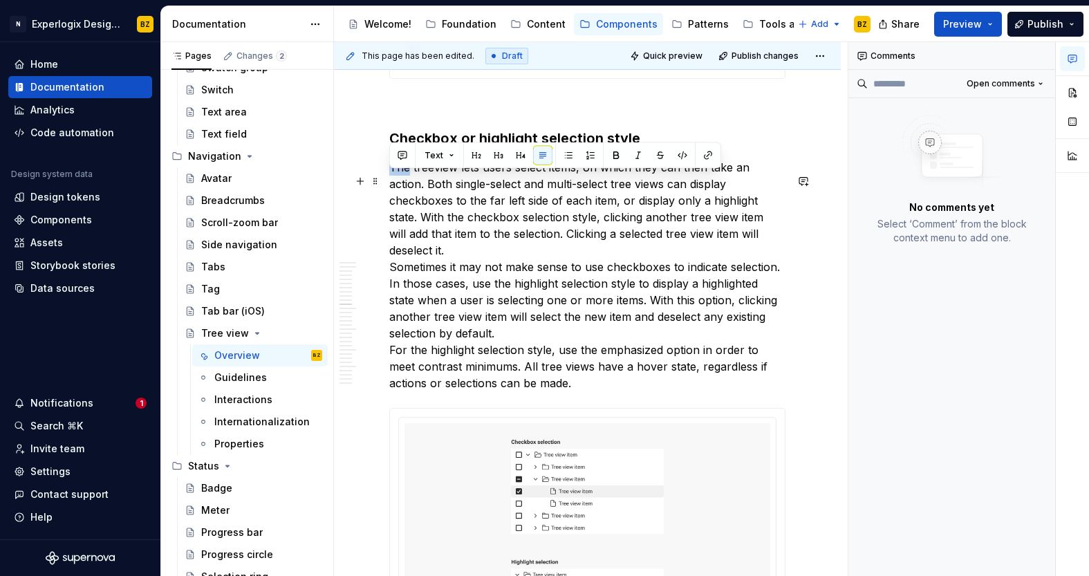
click at [401, 178] on p "The treeview lets users select items, on which they can then take an action. Bo…" at bounding box center [587, 275] width 396 height 232
click at [740, 245] on p "Our treeview lets users select items, on which they can then take an action. Bo…" at bounding box center [587, 275] width 396 height 232
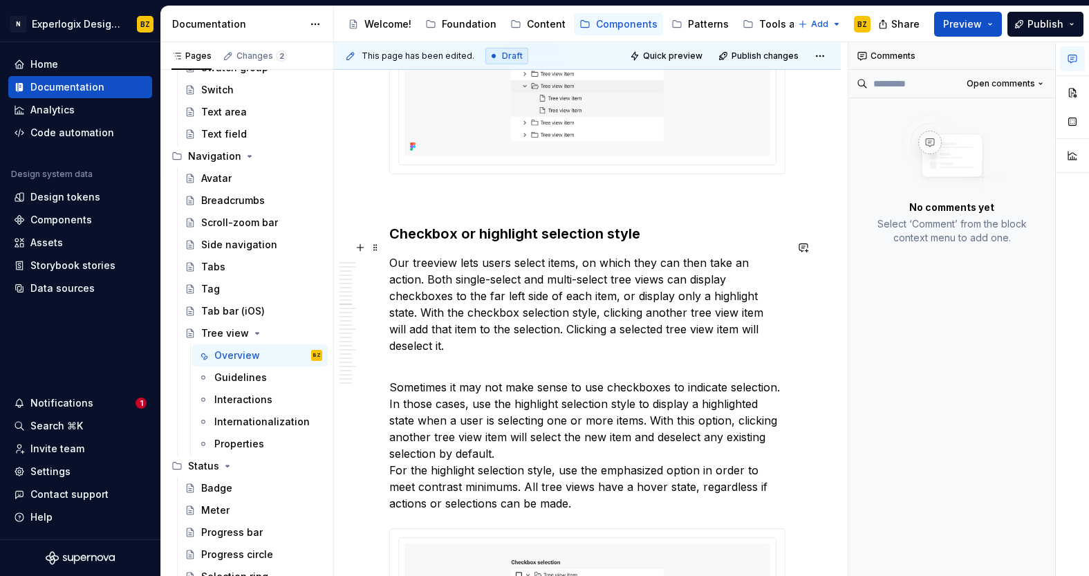
scroll to position [3567, 0]
click at [535, 209] on p at bounding box center [587, 200] width 396 height 17
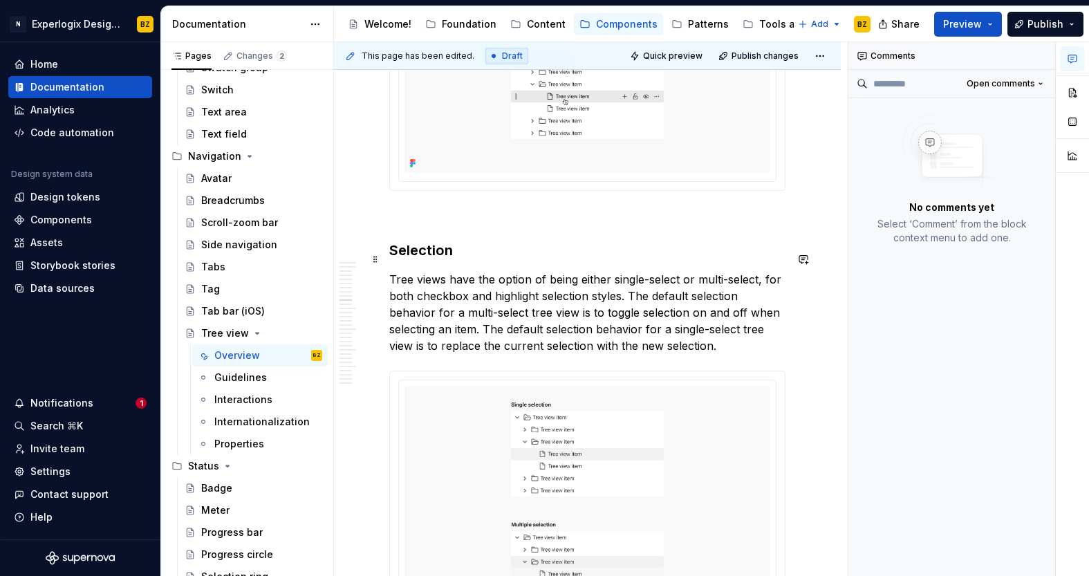
scroll to position [3089, 0]
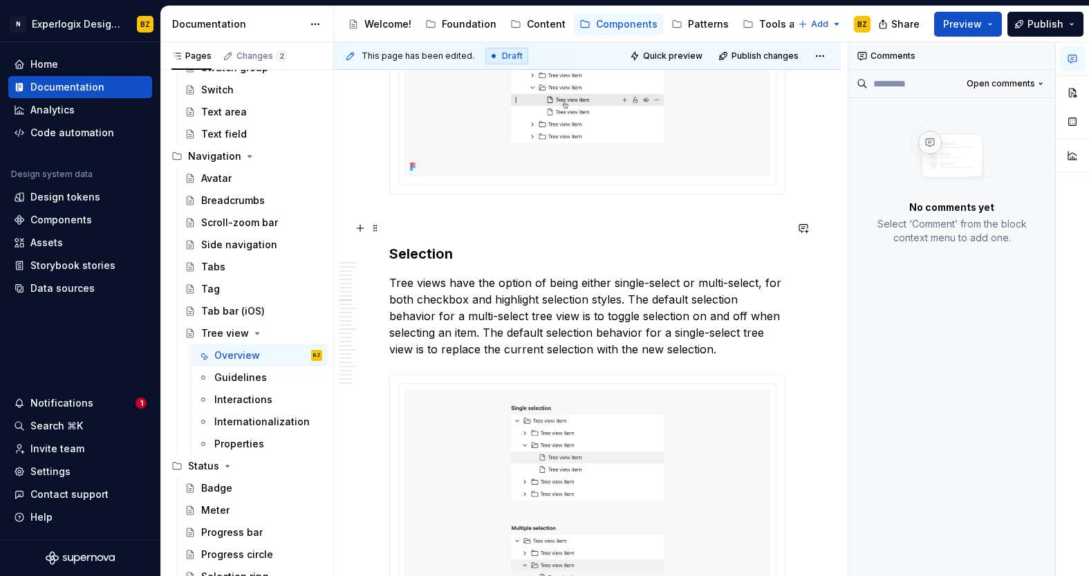
click at [433, 223] on p at bounding box center [587, 219] width 396 height 17
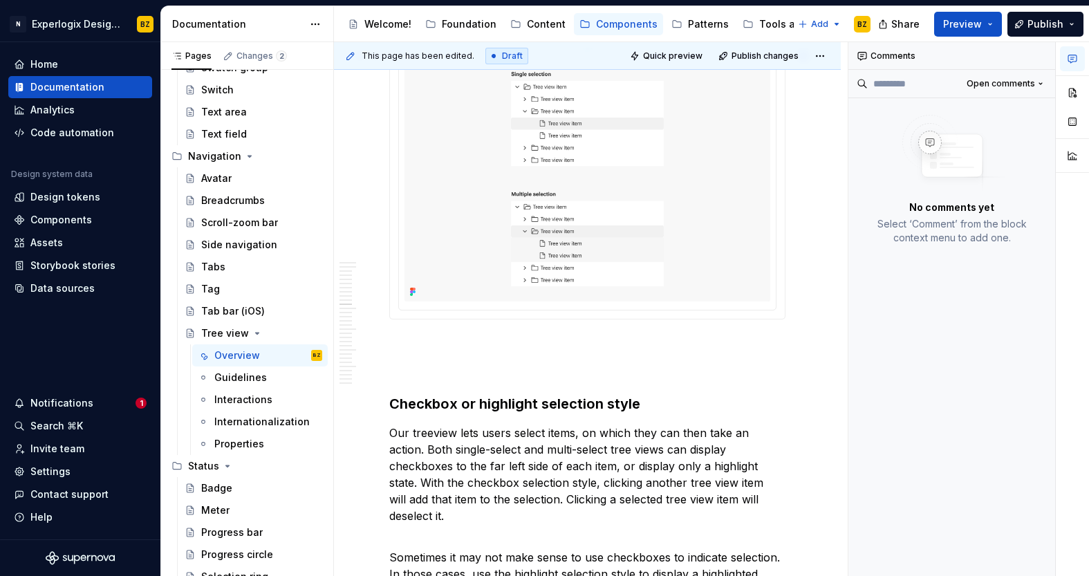
scroll to position [3432, 0]
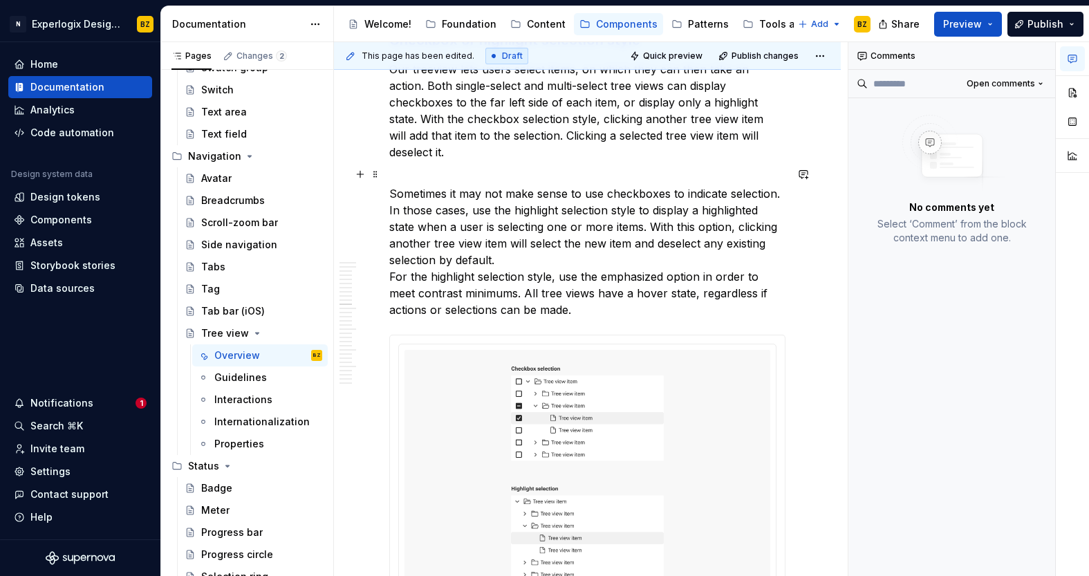
scroll to position [3772, 0]
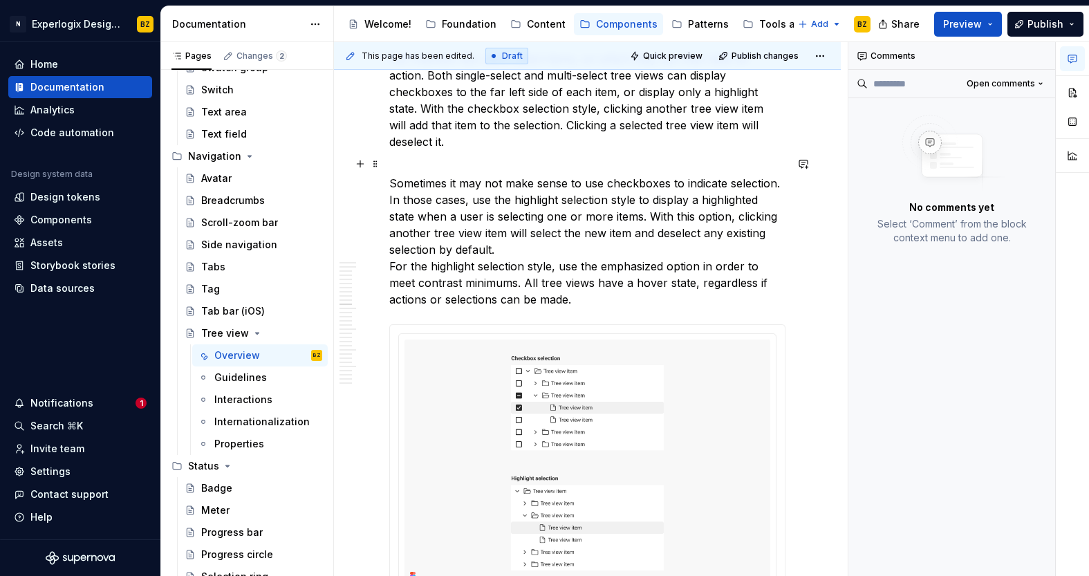
click at [540, 252] on p "Sometimes it may not make sense to use checkboxes to indicate selection. In tho…" at bounding box center [587, 232] width 396 height 149
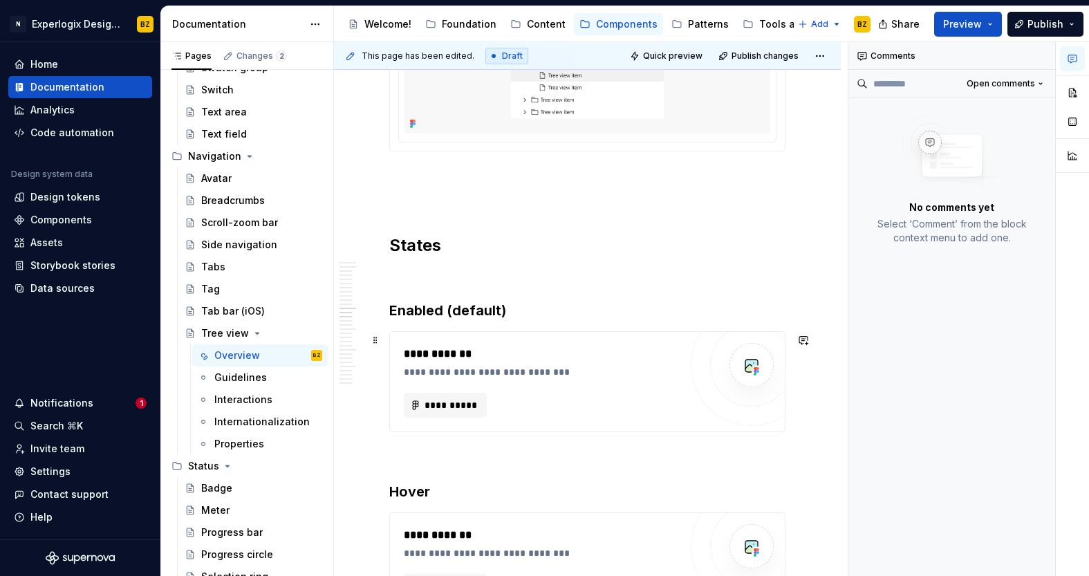
scroll to position [4243, 0]
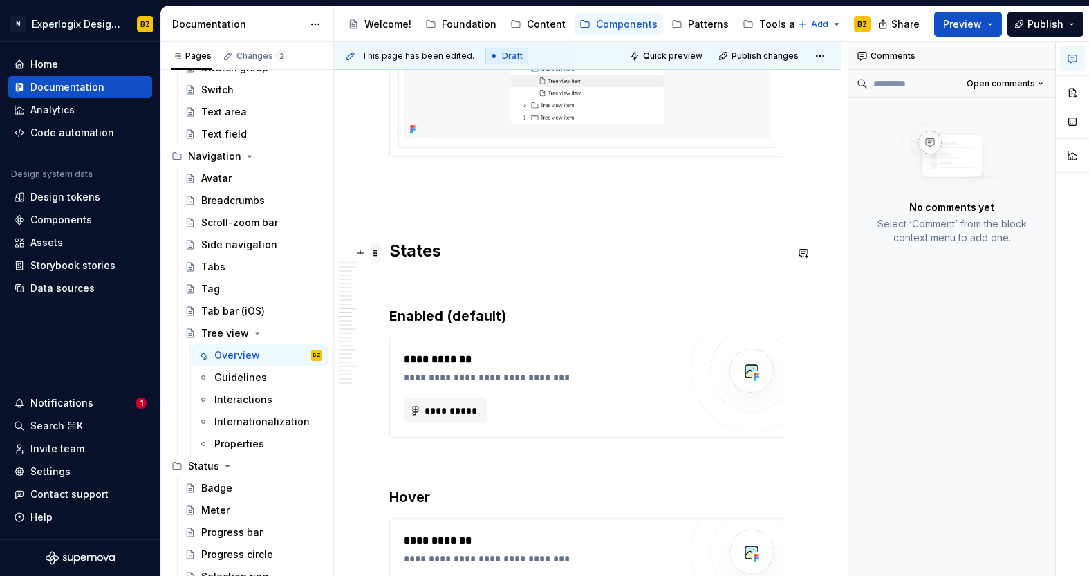
click at [376, 252] on span at bounding box center [375, 252] width 11 height 19
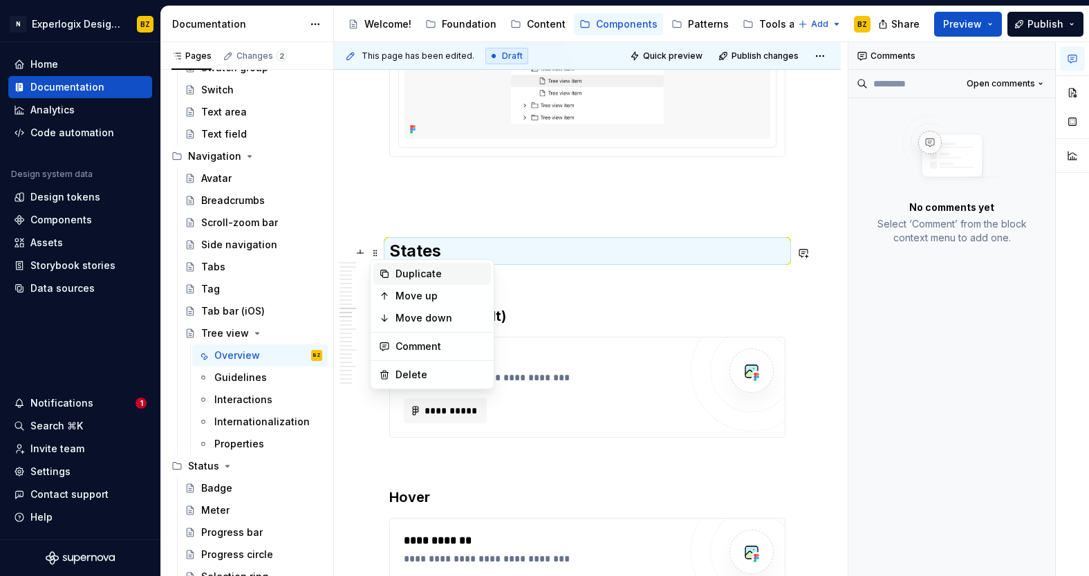
click at [422, 277] on div "Duplicate" at bounding box center [440, 274] width 90 height 14
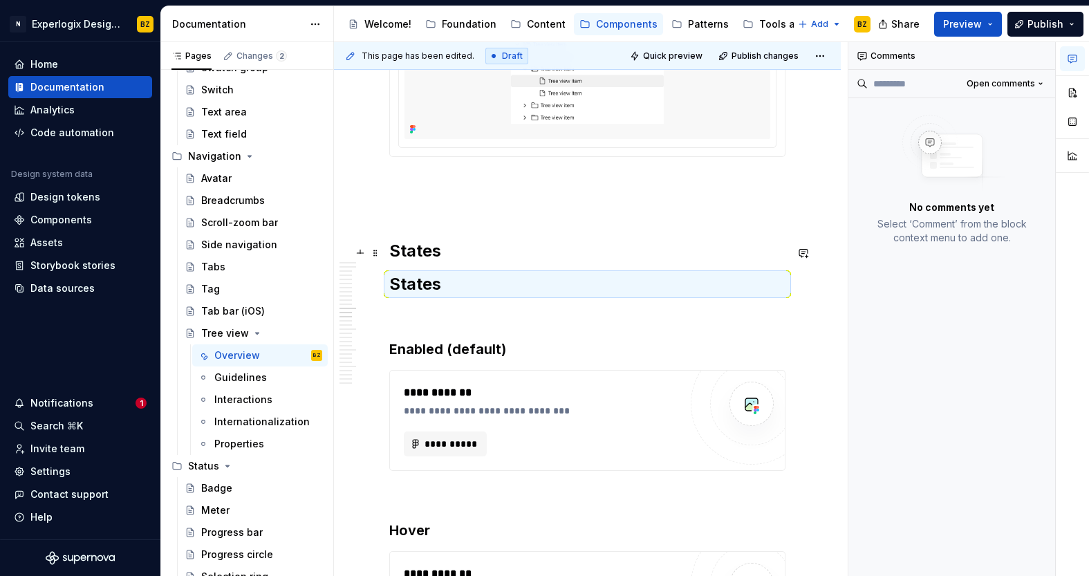
click at [423, 254] on h2 "States" at bounding box center [587, 251] width 396 height 22
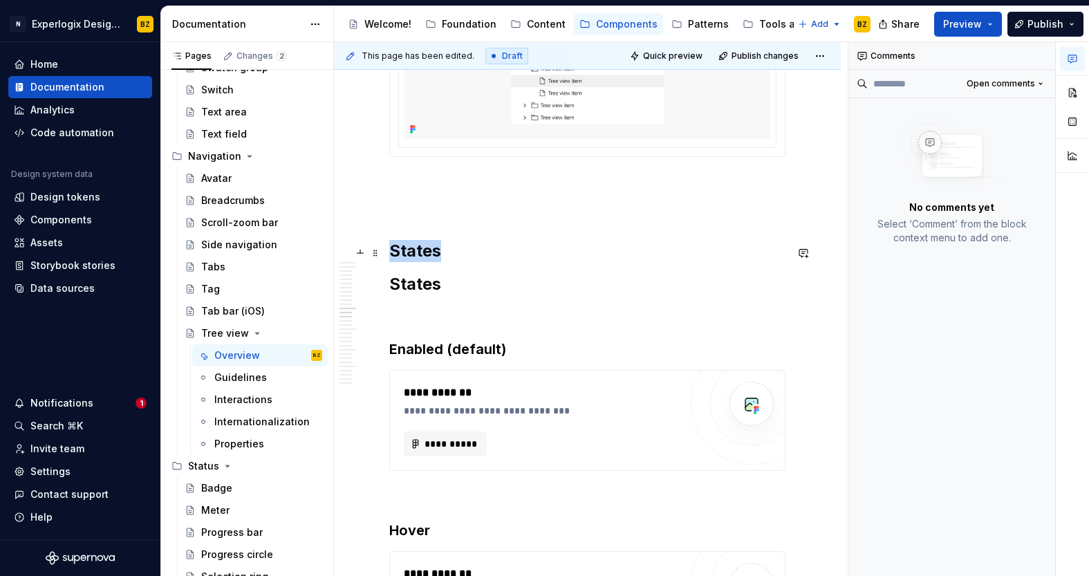
click at [423, 254] on h2 "States" at bounding box center [587, 251] width 396 height 22
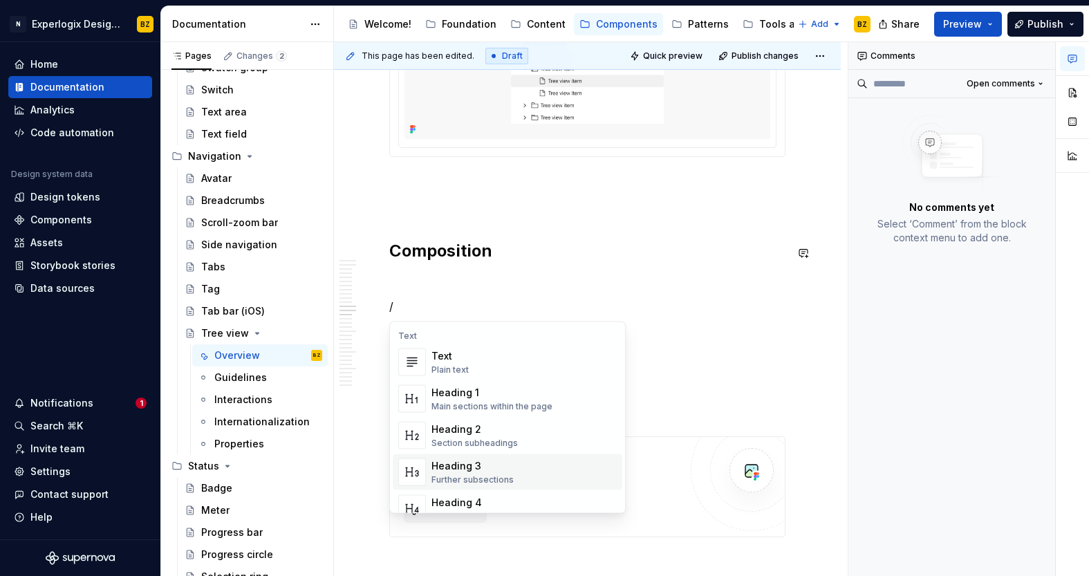
click at [490, 459] on div "Heading 3" at bounding box center [472, 466] width 82 height 14
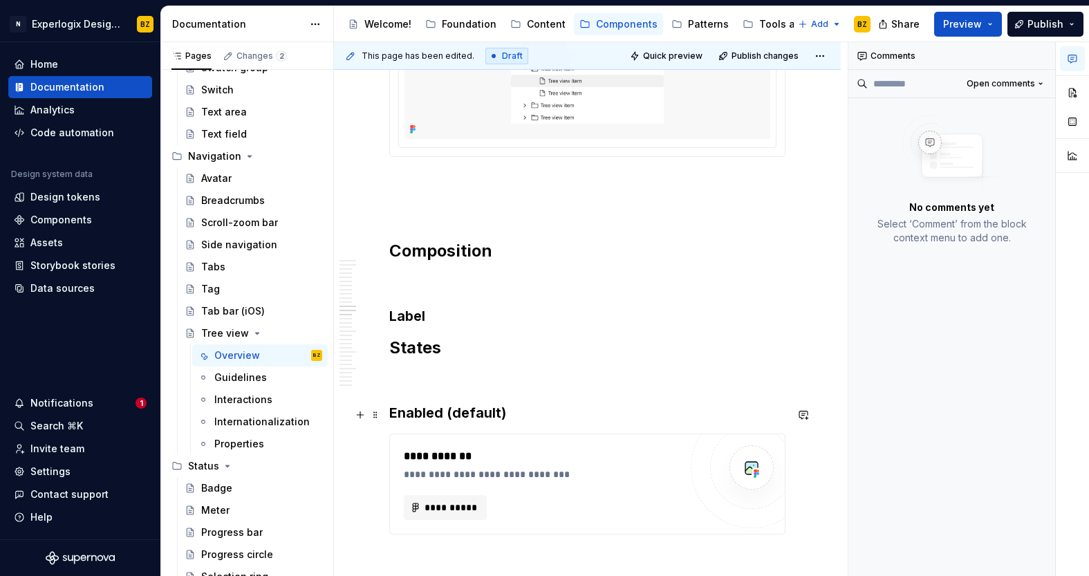
click at [416, 409] on h3 "Enabled (default)" at bounding box center [587, 412] width 396 height 19
click at [1072, 86] on button "button" at bounding box center [1071, 92] width 25 height 25
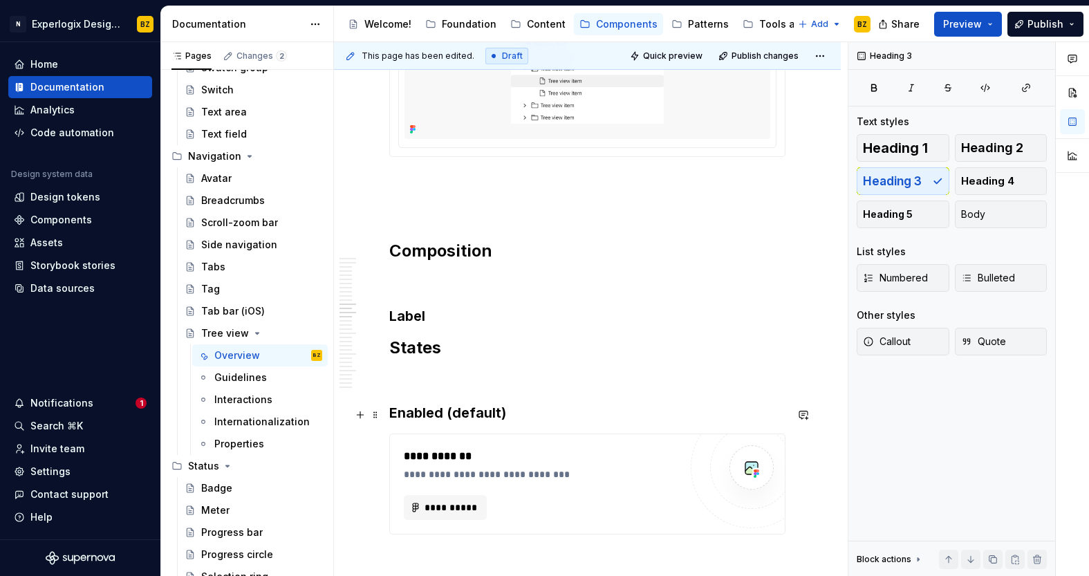
click at [422, 414] on h3 "Enabled (default)" at bounding box center [587, 412] width 396 height 19
click at [428, 355] on h2 "States" at bounding box center [587, 348] width 396 height 22
click at [443, 316] on h3 "Label" at bounding box center [587, 315] width 396 height 19
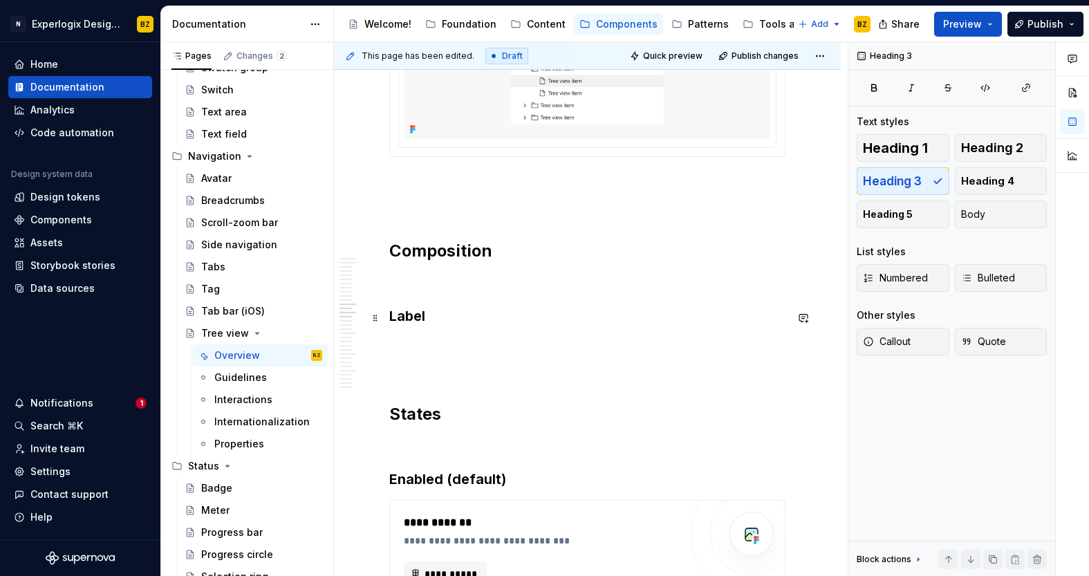
click at [493, 308] on h3 "Label" at bounding box center [587, 315] width 396 height 19
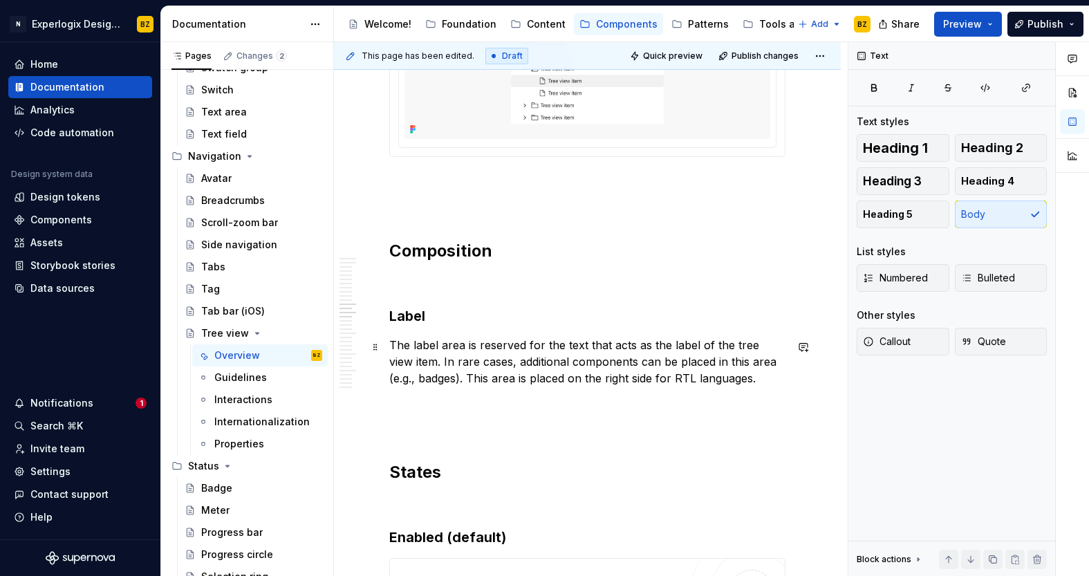
click at [438, 361] on p "The label area is reserved for the text that acts as the label of the tree view…" at bounding box center [587, 362] width 396 height 50
click at [408, 408] on p at bounding box center [587, 403] width 396 height 17
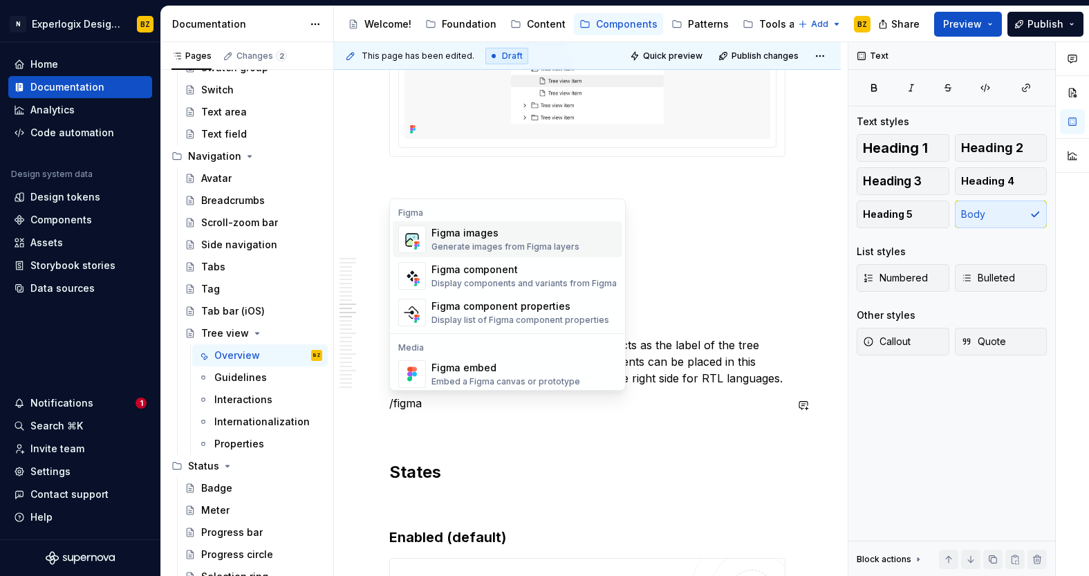
click at [509, 243] on div "Generate images from Figma layers" at bounding box center [505, 246] width 148 height 11
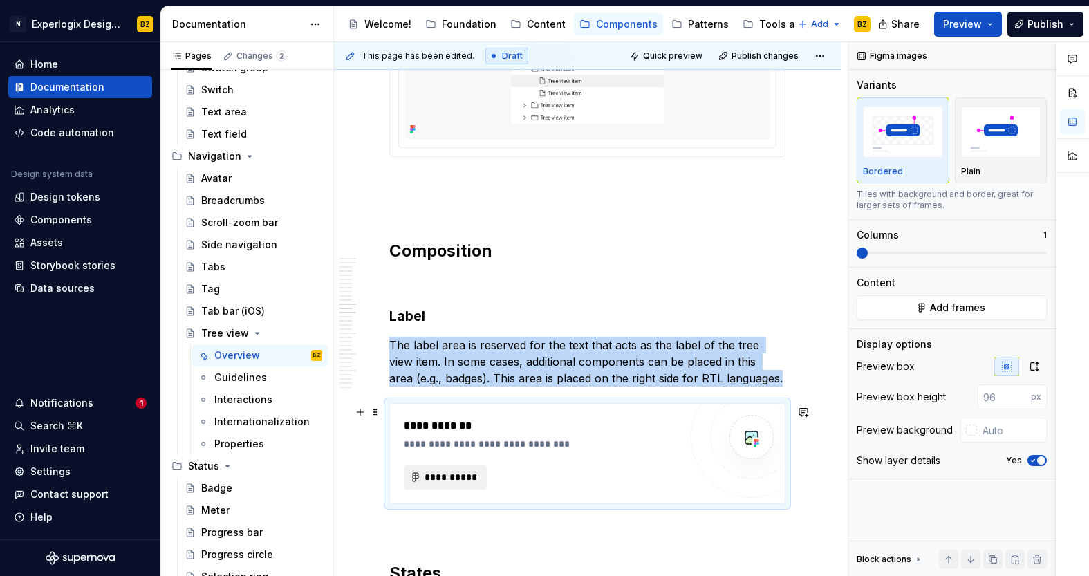
click at [455, 475] on span "**********" at bounding box center [451, 477] width 54 height 14
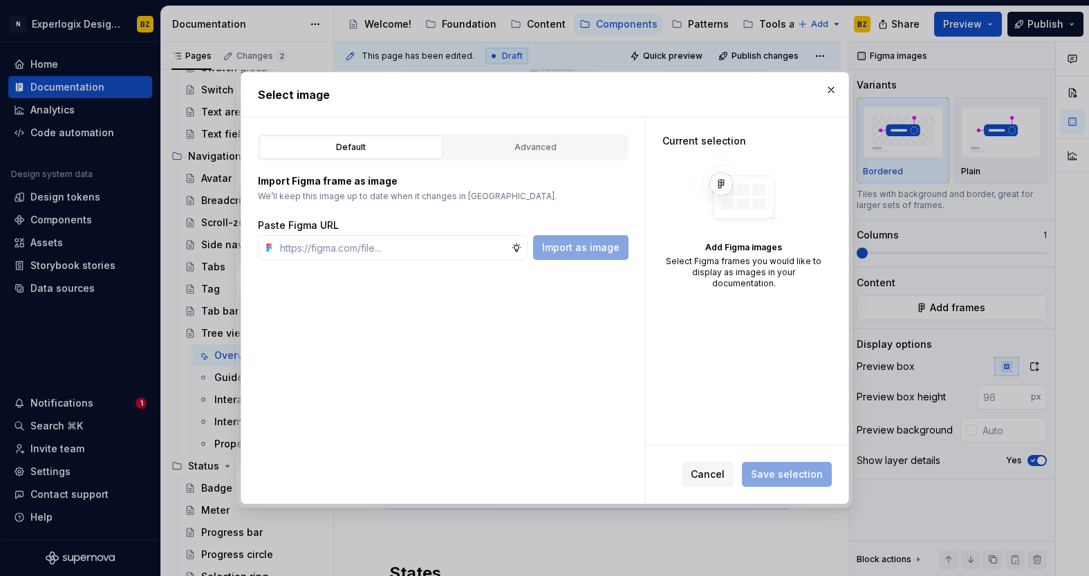
type textarea "*"
click at [466, 255] on input "text" at bounding box center [392, 247] width 236 height 25
type input "[URL][DOMAIN_NAME]"
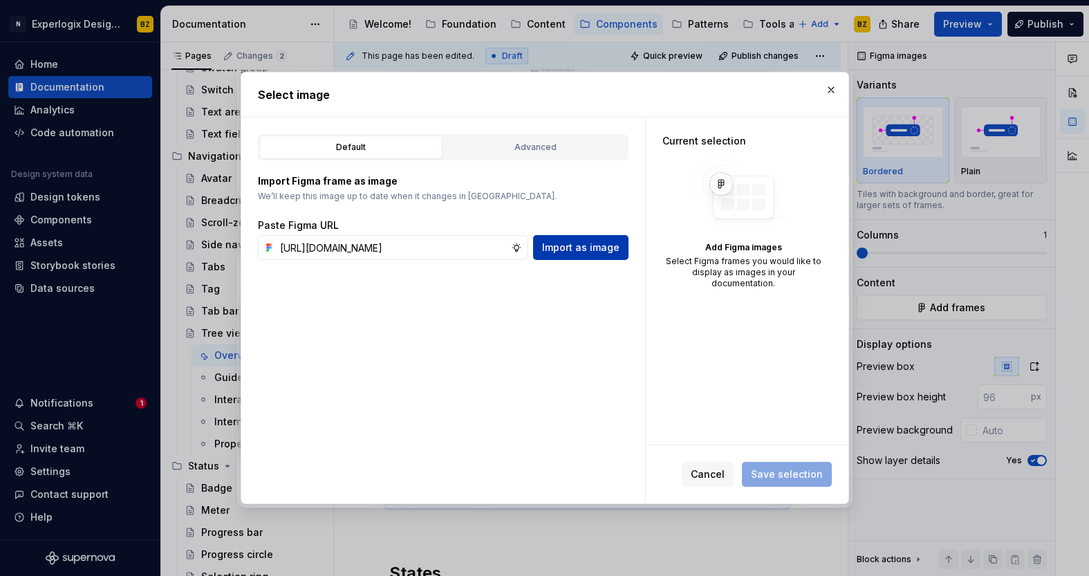
click at [585, 247] on span "Import as image" at bounding box center [580, 248] width 77 height 14
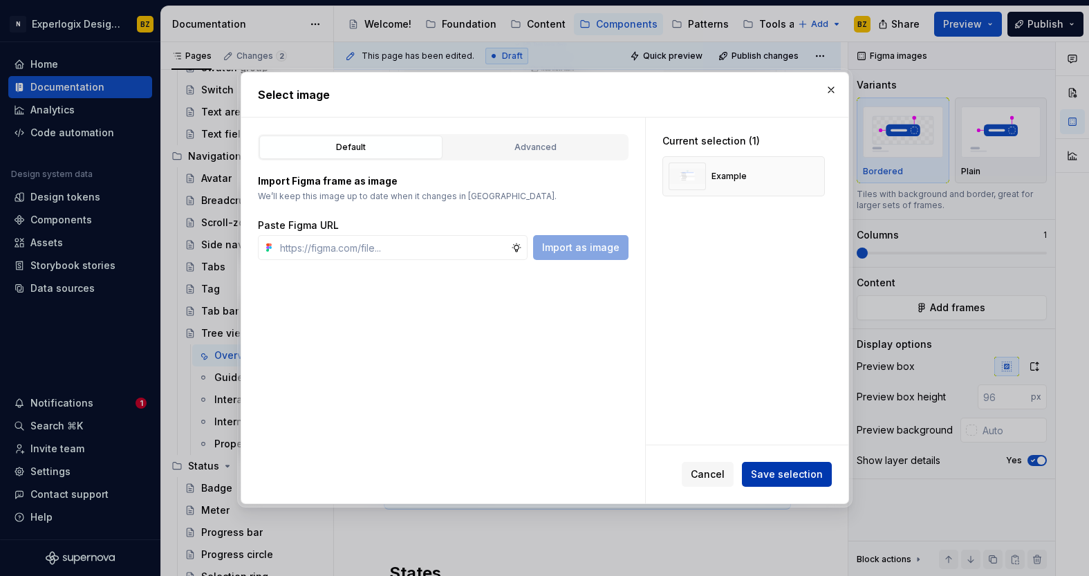
click at [802, 470] on span "Save selection" at bounding box center [787, 474] width 72 height 14
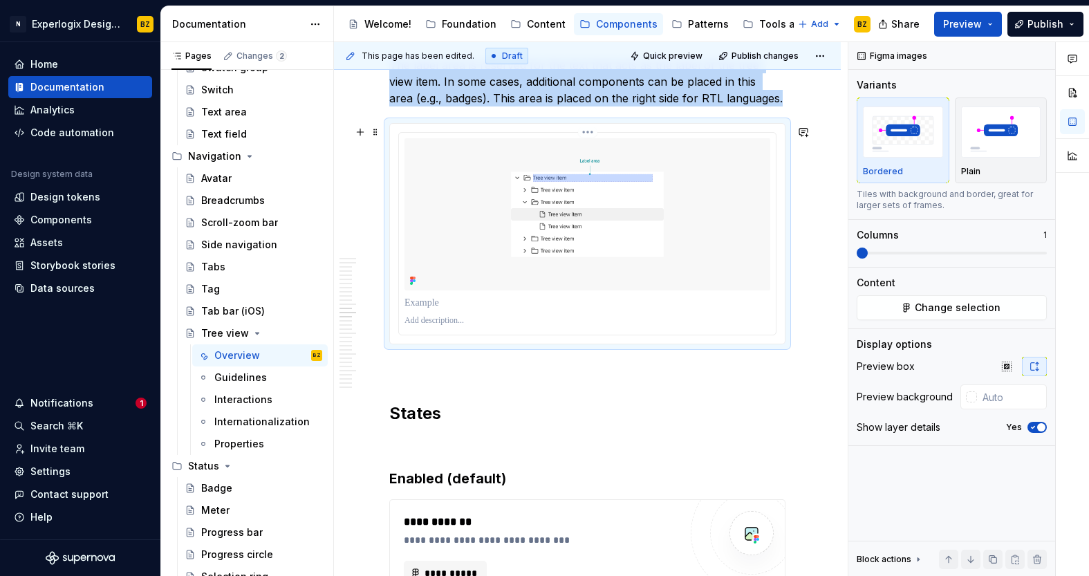
scroll to position [4525, 0]
click at [1030, 428] on icon "button" at bounding box center [1032, 427] width 11 height 8
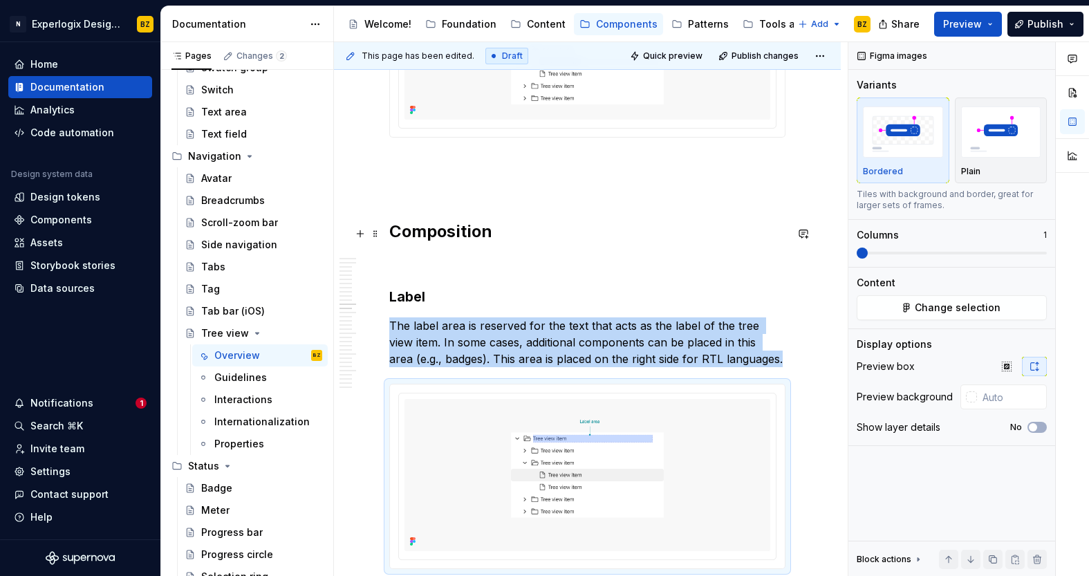
scroll to position [4262, 0]
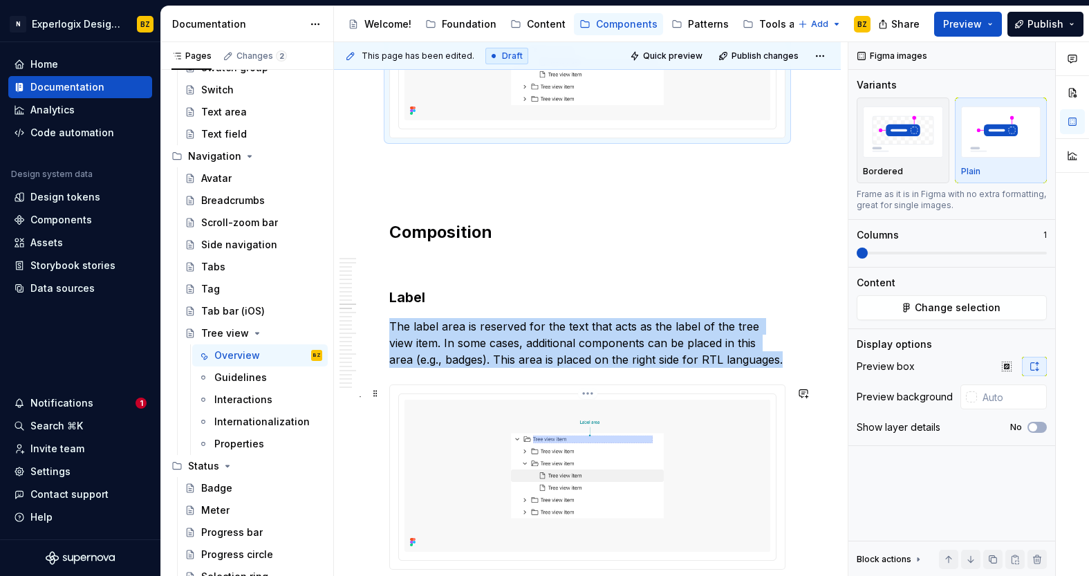
click at [639, 530] on img at bounding box center [587, 475] width 366 height 152
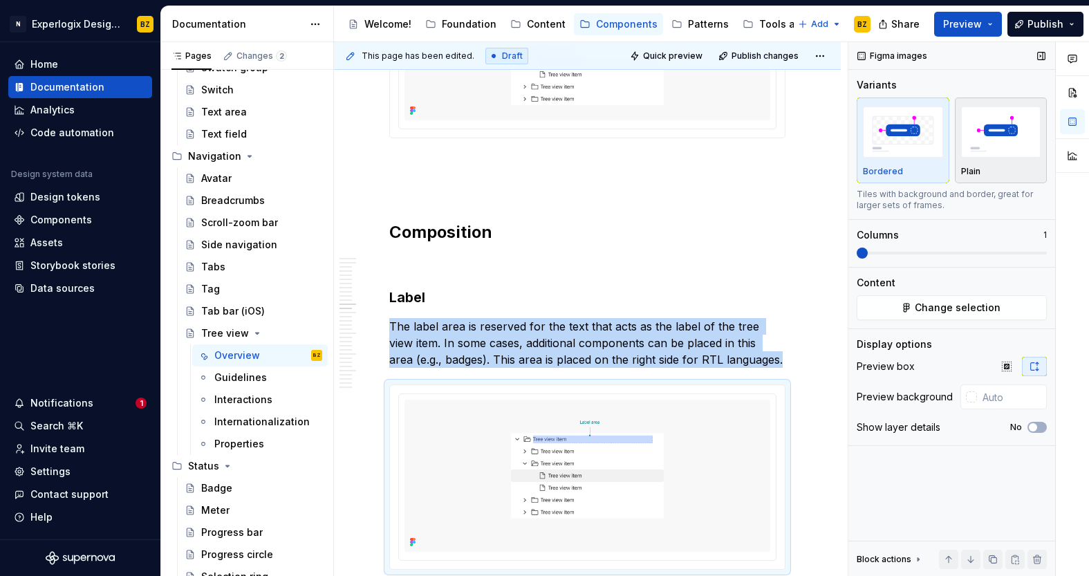
click at [982, 137] on img "button" at bounding box center [1001, 131] width 80 height 50
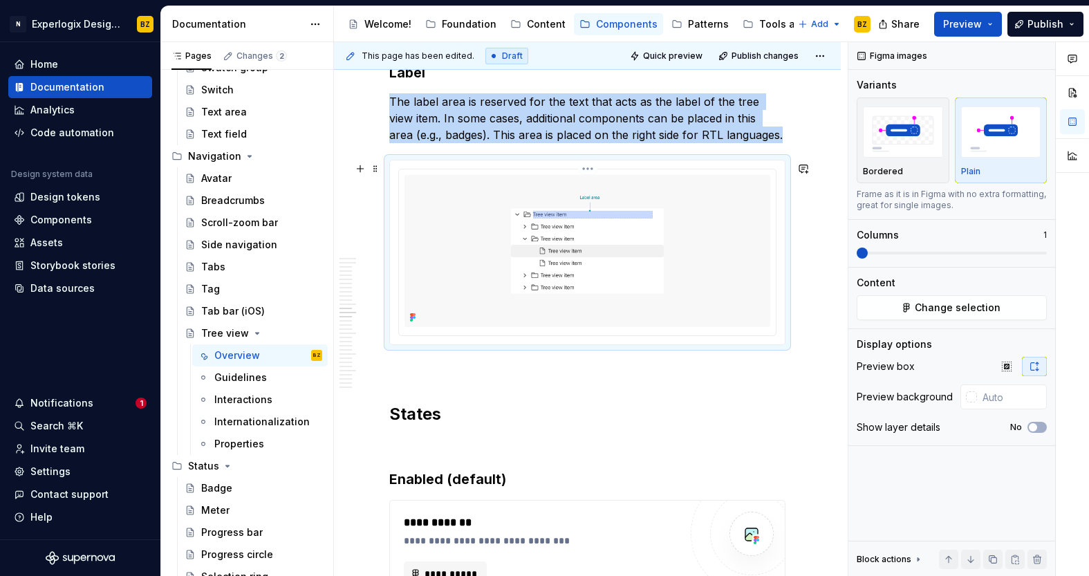
scroll to position [4497, 0]
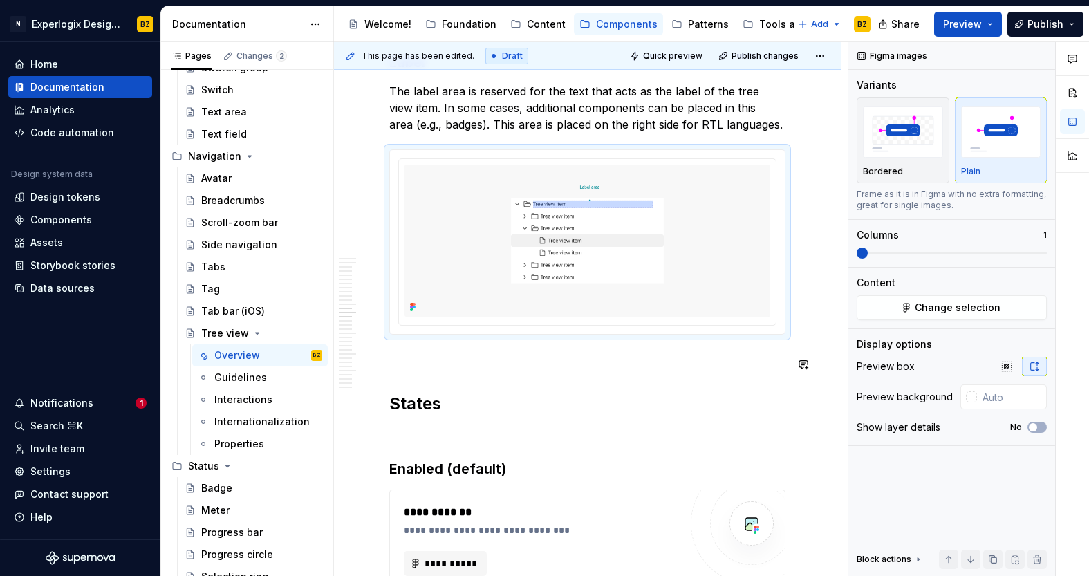
click at [481, 374] on div "**********" at bounding box center [587, 146] width 396 height 8709
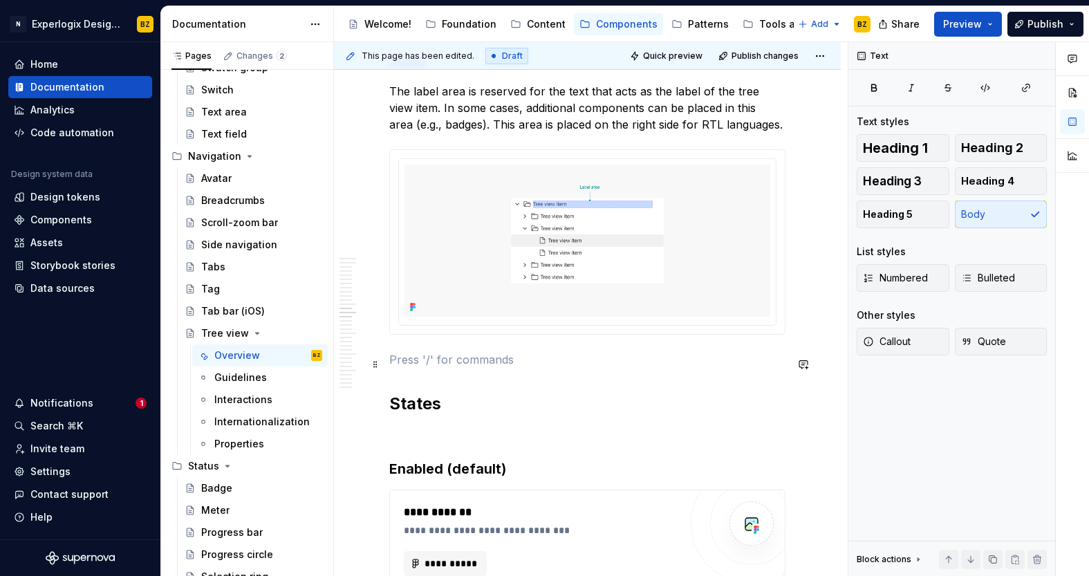
click at [462, 358] on p at bounding box center [587, 359] width 396 height 17
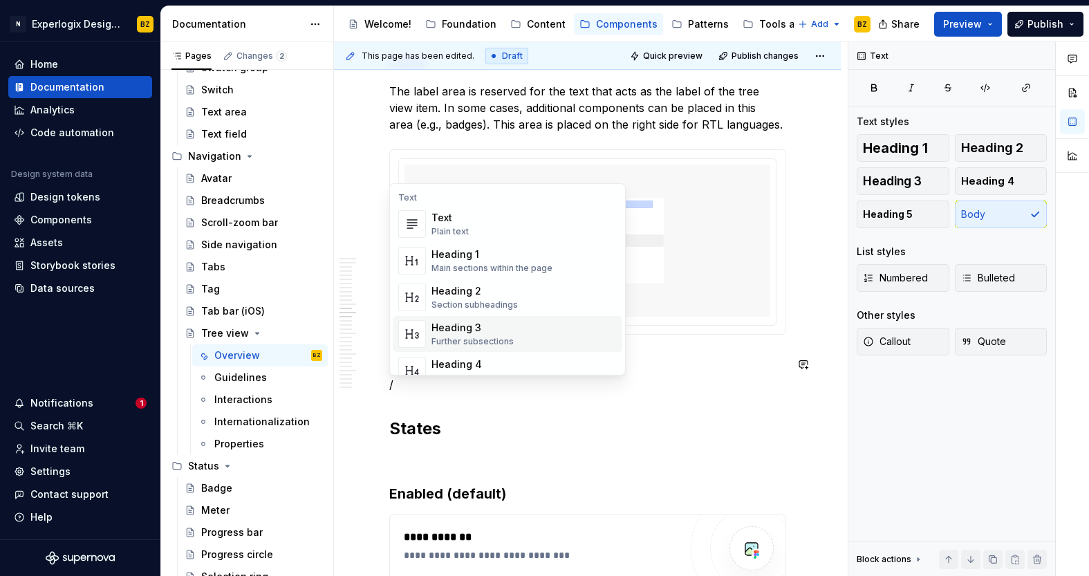
click at [485, 335] on div "Heading 3 Further subsections" at bounding box center [472, 334] width 82 height 26
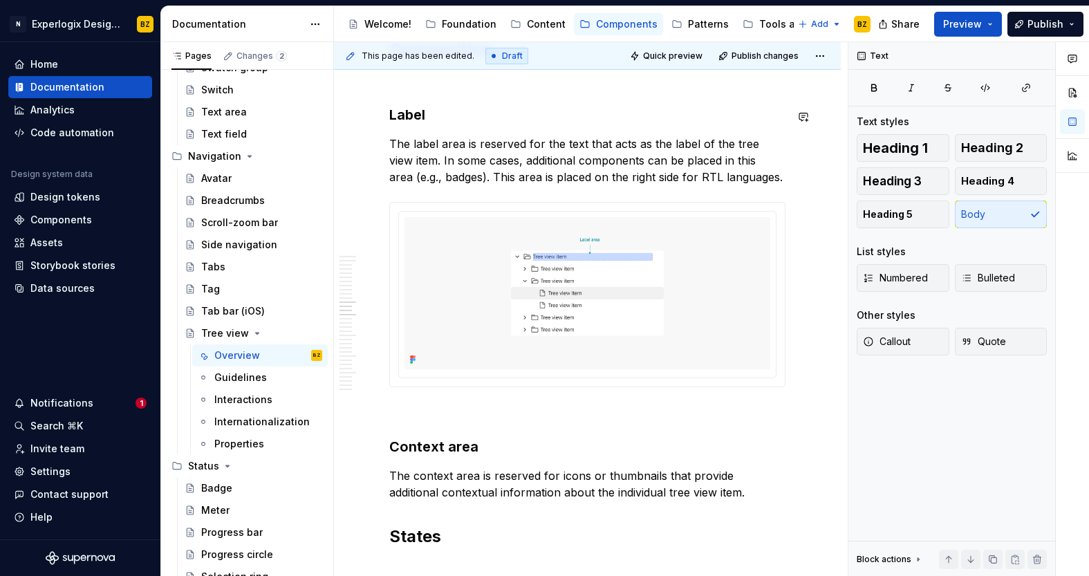
scroll to position [4433, 0]
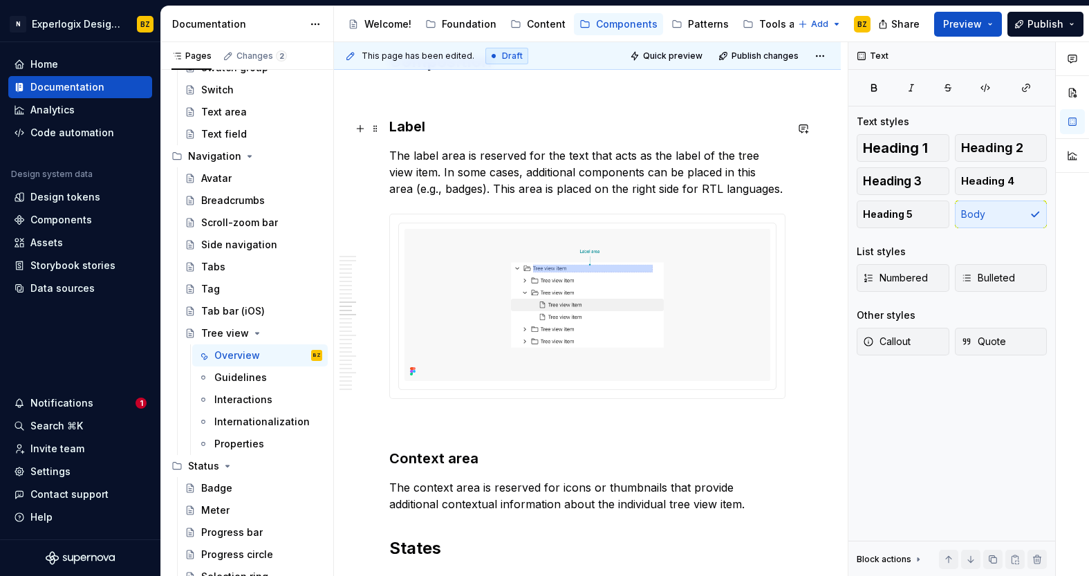
click at [431, 124] on h3 "Label" at bounding box center [587, 126] width 396 height 19
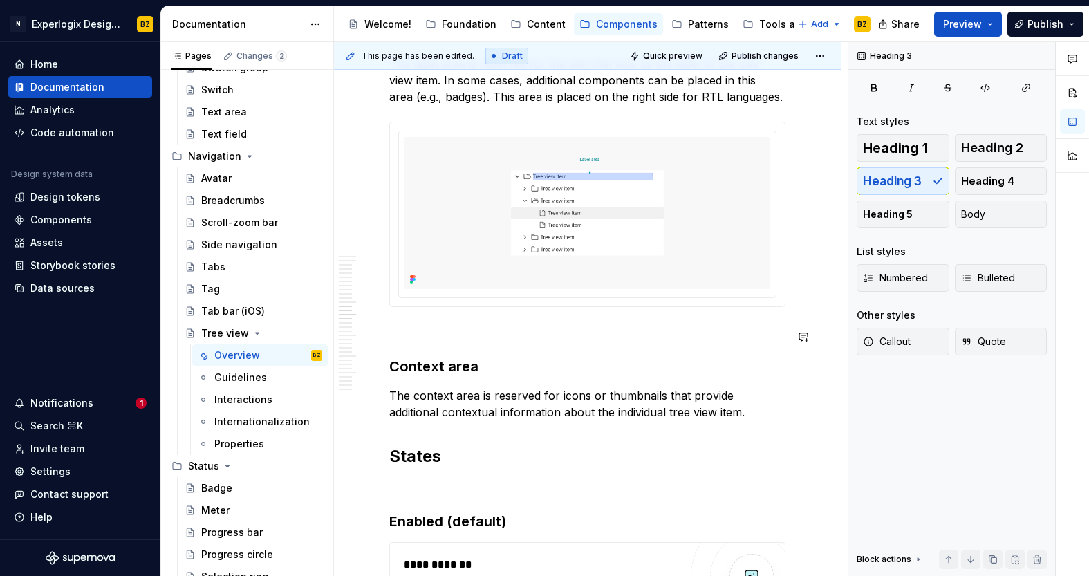
scroll to position [4535, 0]
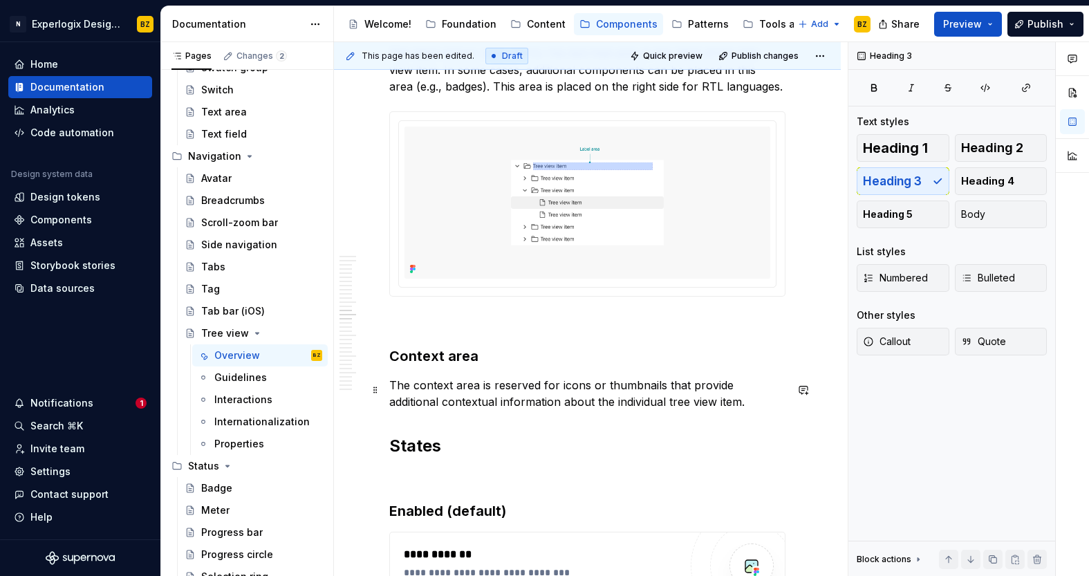
click at [720, 410] on p "The context area is reserved for icons or thumbnails that provide additional co…" at bounding box center [587, 393] width 396 height 33
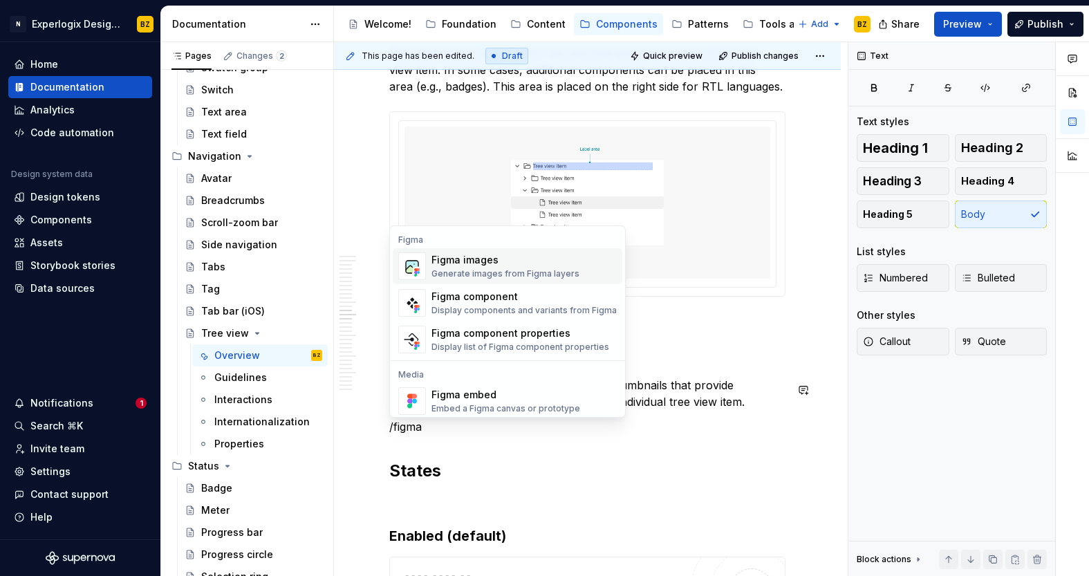
click at [578, 250] on span "Figma images Generate images from Figma layers" at bounding box center [507, 266] width 229 height 36
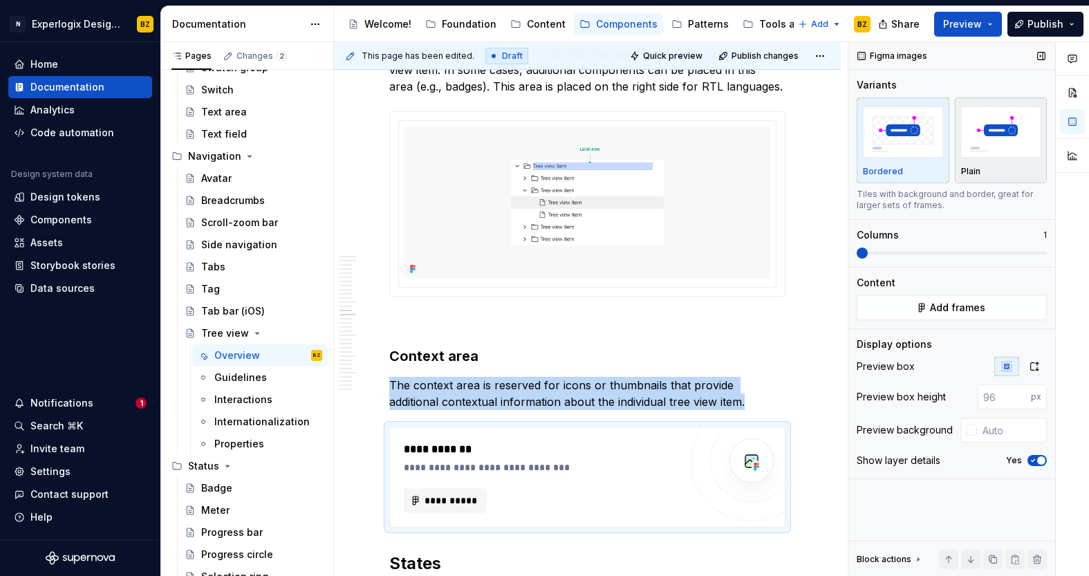
click at [1016, 149] on img "button" at bounding box center [1001, 131] width 80 height 50
click at [1035, 463] on icon "button" at bounding box center [1032, 460] width 11 height 8
click at [1035, 366] on icon "button" at bounding box center [1033, 366] width 11 height 11
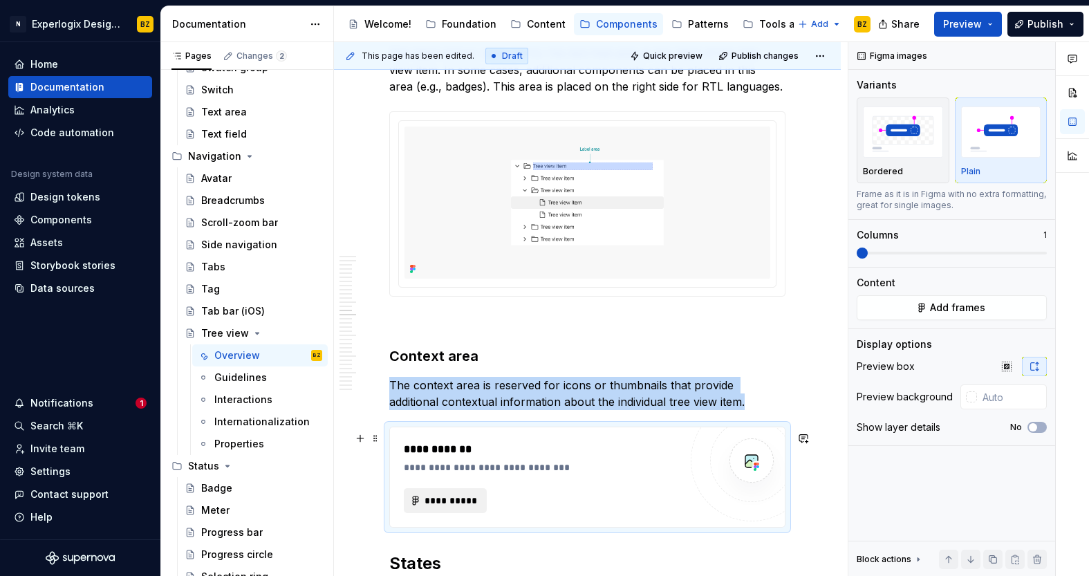
click at [462, 507] on span "**********" at bounding box center [451, 500] width 54 height 14
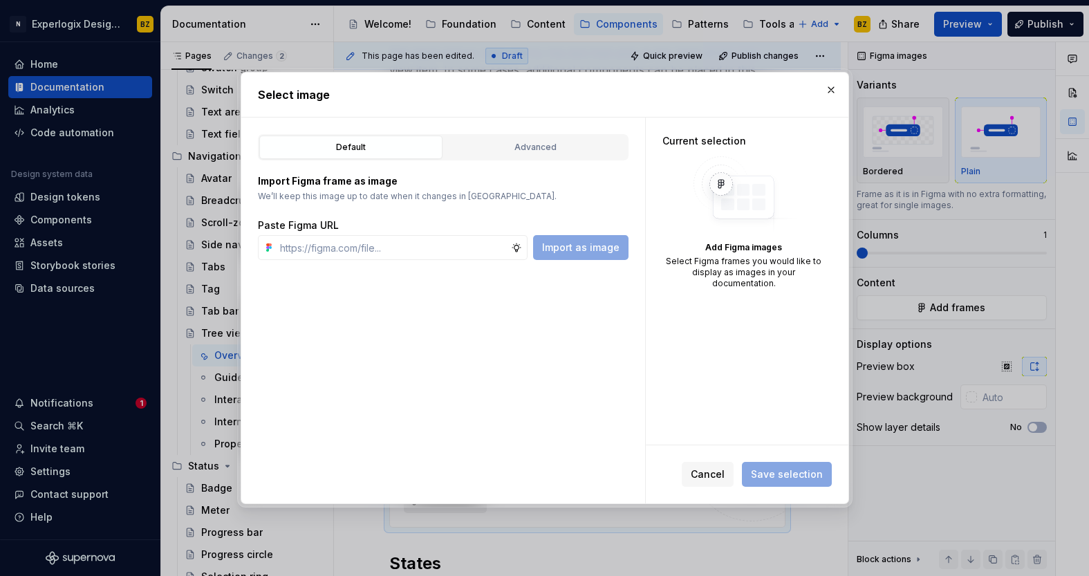
type textarea "*"
type input "[URL][DOMAIN_NAME]"
click at [597, 249] on span "Import as image" at bounding box center [580, 248] width 77 height 14
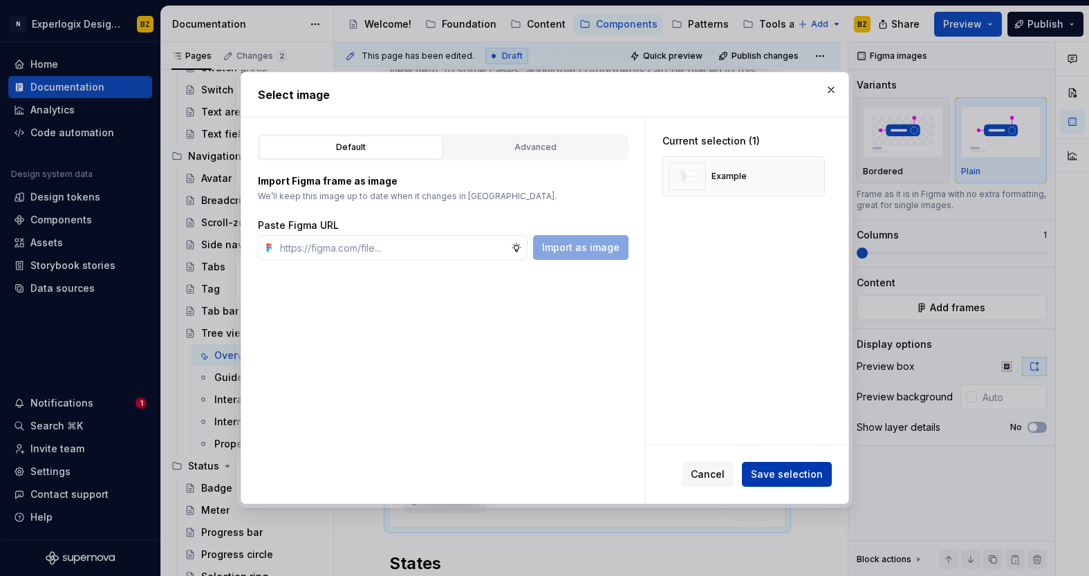
click at [797, 478] on span "Save selection" at bounding box center [787, 474] width 72 height 14
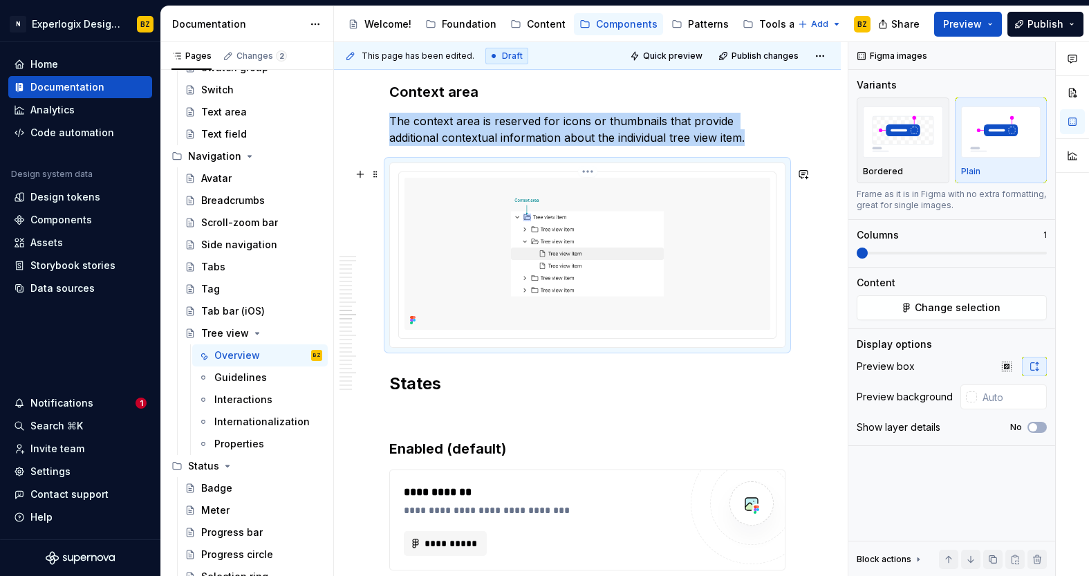
scroll to position [4793, 0]
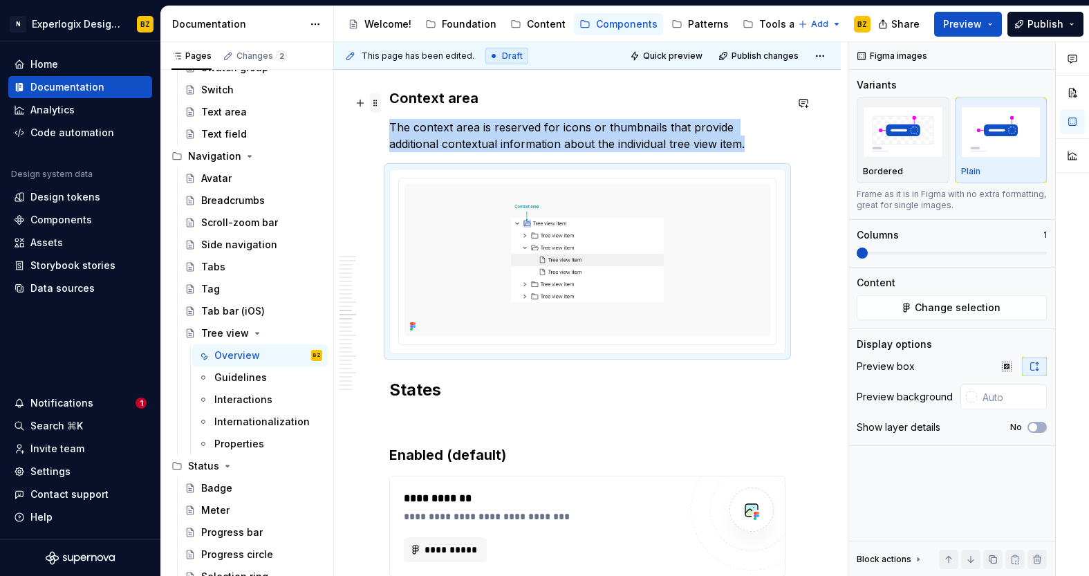
click at [373, 105] on span at bounding box center [375, 102] width 11 height 19
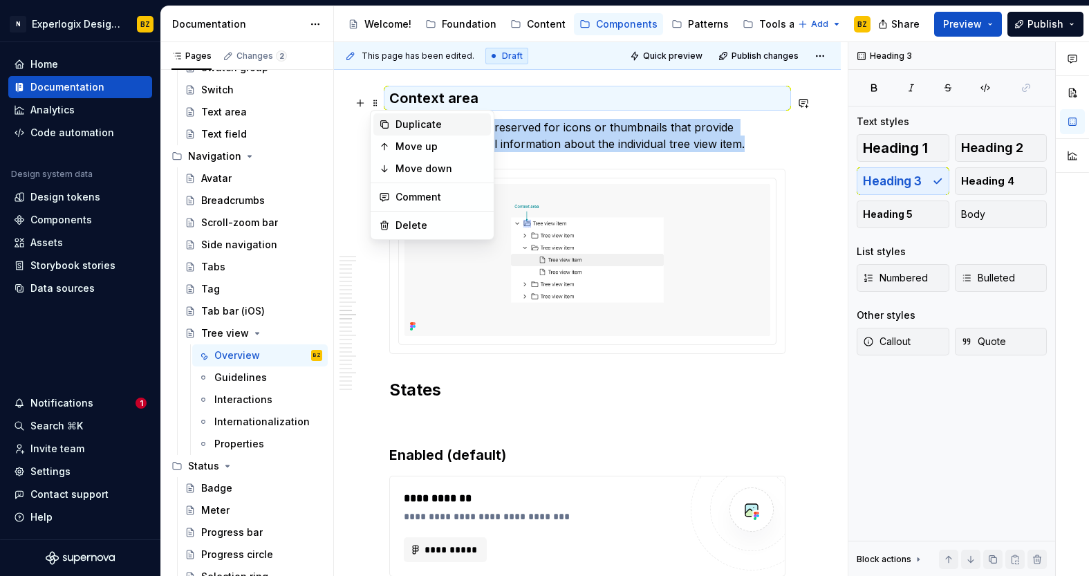
click at [407, 122] on div "Duplicate" at bounding box center [440, 124] width 90 height 14
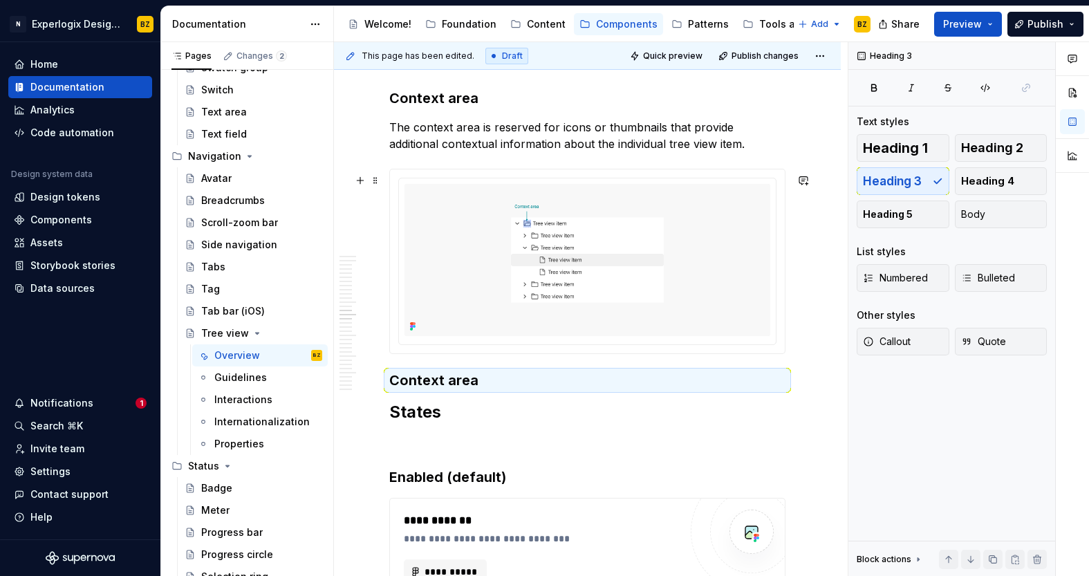
click at [807, 338] on div "**********" at bounding box center [587, 80] width 507 height 9235
click at [804, 368] on div "**********" at bounding box center [587, 80] width 507 height 9235
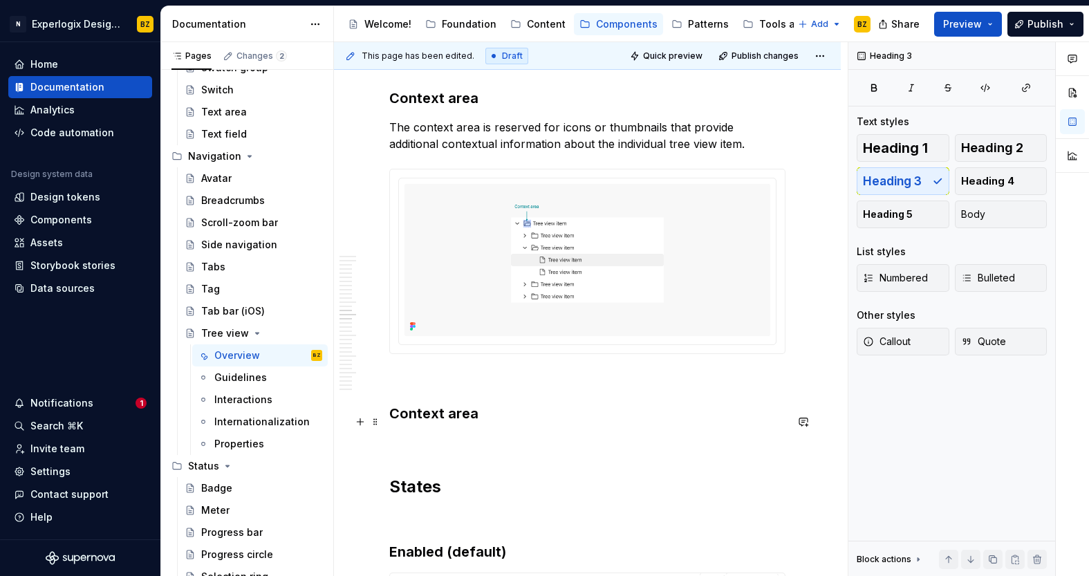
click at [406, 423] on h3 "Context area" at bounding box center [587, 413] width 396 height 19
click at [422, 451] on p at bounding box center [587, 442] width 396 height 17
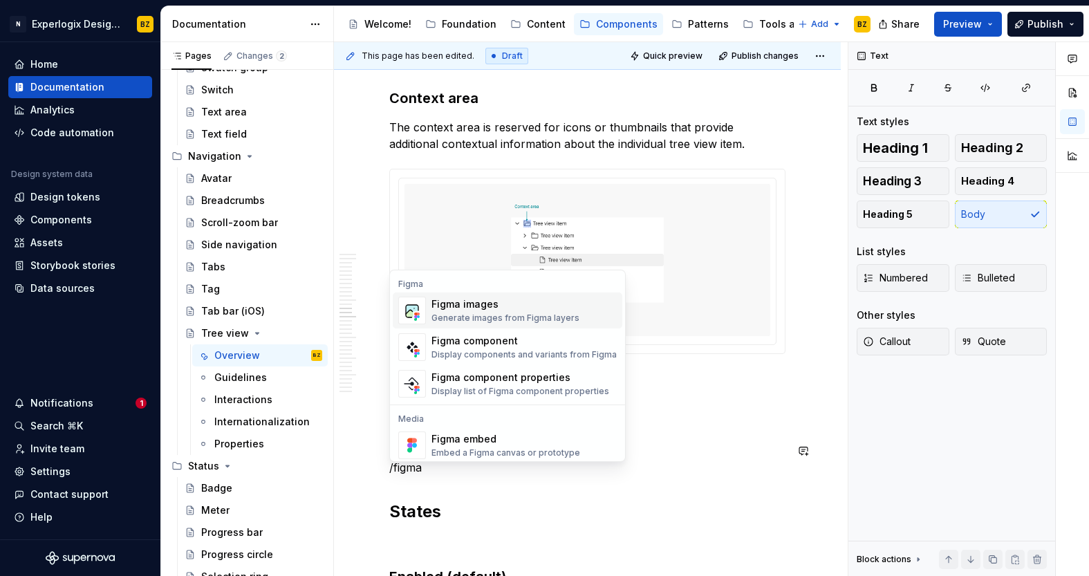
click at [494, 316] on div "Generate images from Figma layers" at bounding box center [505, 317] width 148 height 11
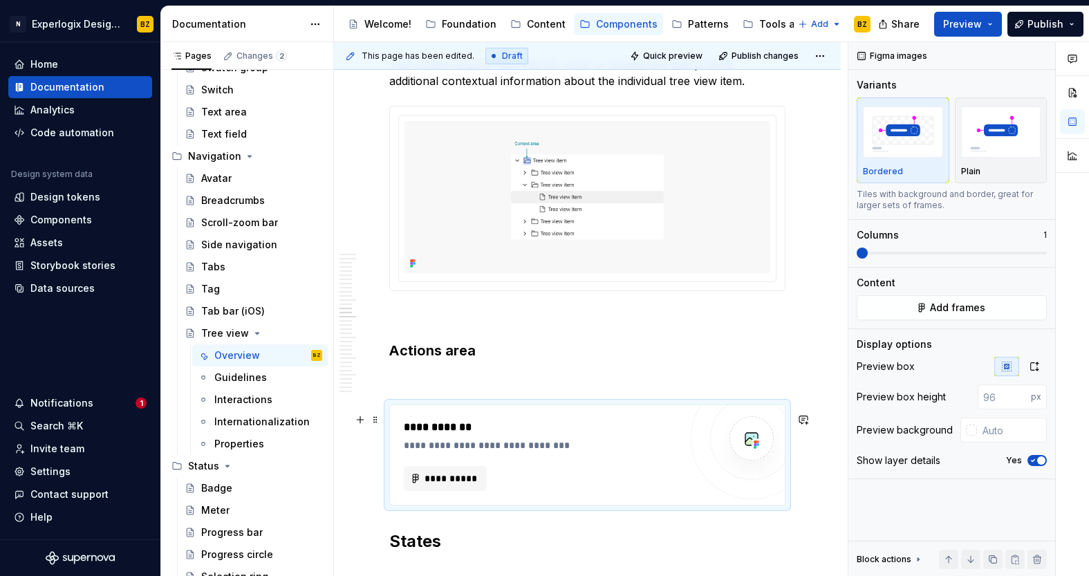
scroll to position [4857, 0]
click at [460, 484] on span "**********" at bounding box center [451, 477] width 54 height 14
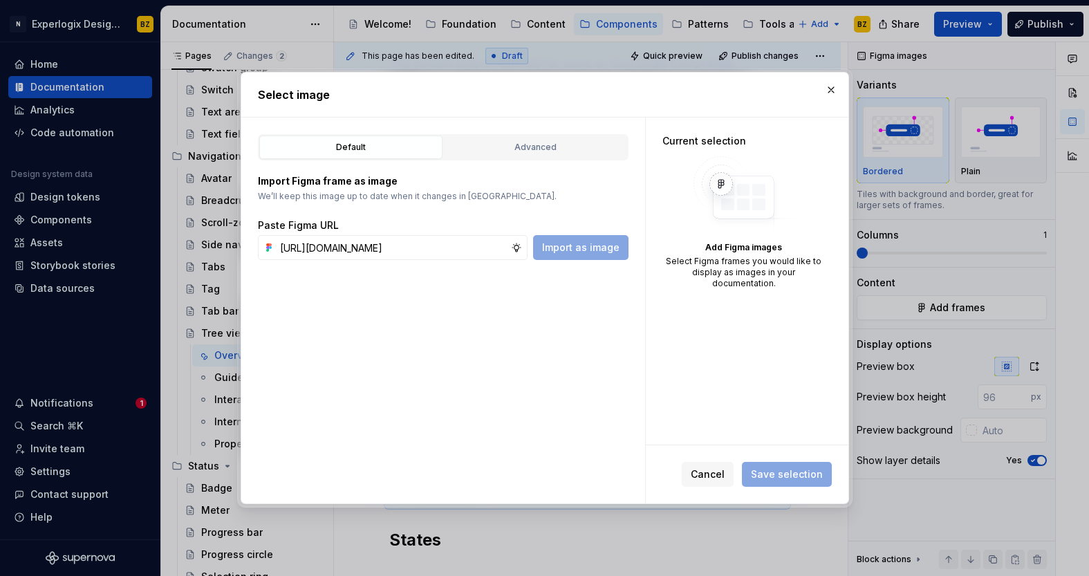
scroll to position [0, 350]
type input "[URL][DOMAIN_NAME]"
click at [590, 249] on span "Import as image" at bounding box center [580, 248] width 77 height 14
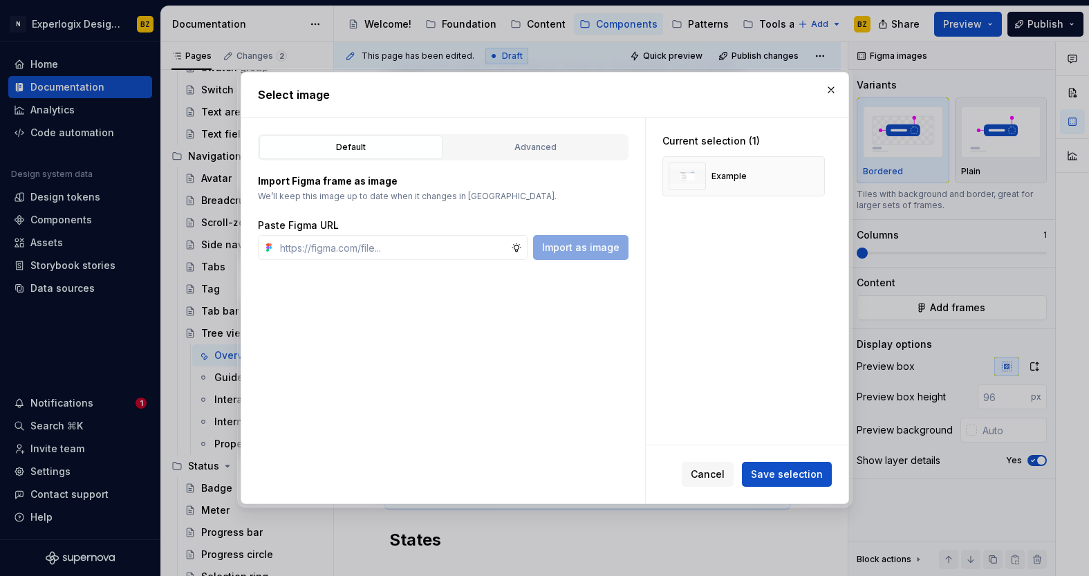
type textarea "*"
click at [800, 473] on span "Save selection" at bounding box center [787, 474] width 72 height 14
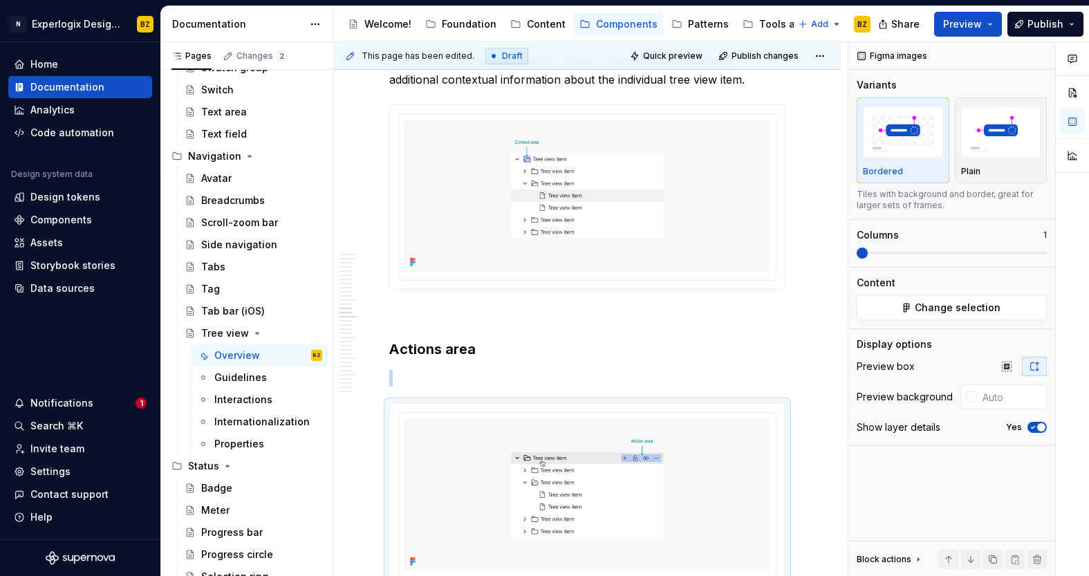
scroll to position [4916, 0]
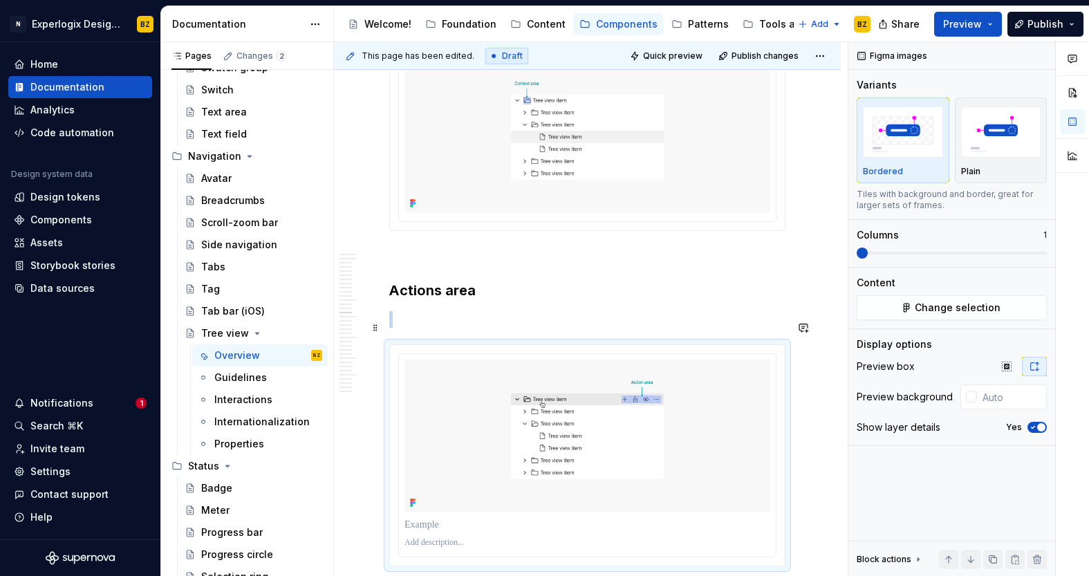
click at [424, 326] on p at bounding box center [587, 319] width 396 height 17
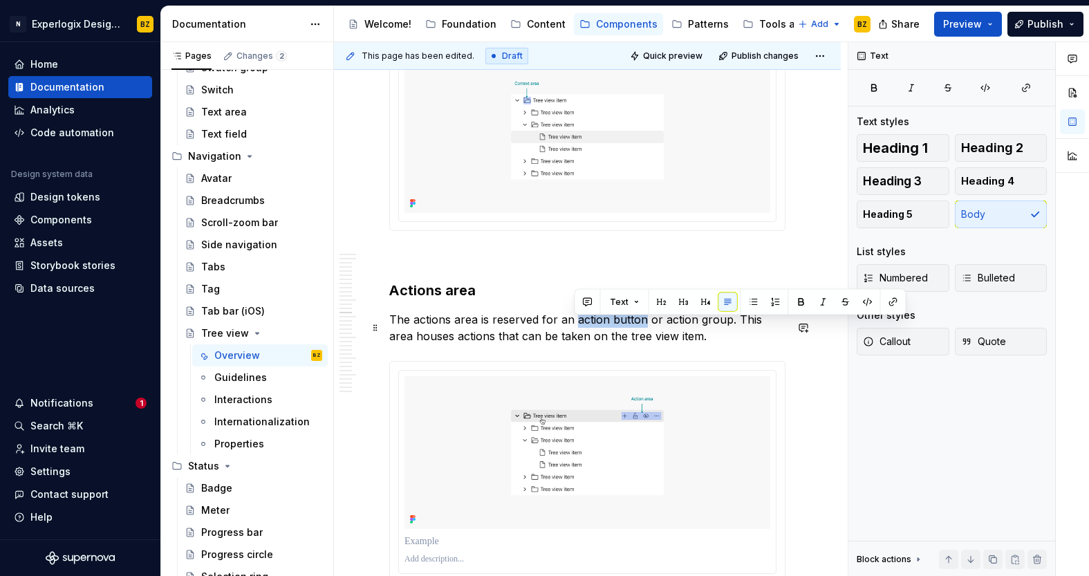
drag, startPoint x: 574, startPoint y: 325, endPoint x: 643, endPoint y: 325, distance: 69.1
click at [643, 325] on p "The actions area is reserved for an action button or action group. This area ho…" at bounding box center [587, 327] width 396 height 33
click at [1028, 88] on icon "button" at bounding box center [1026, 88] width 8 height 8
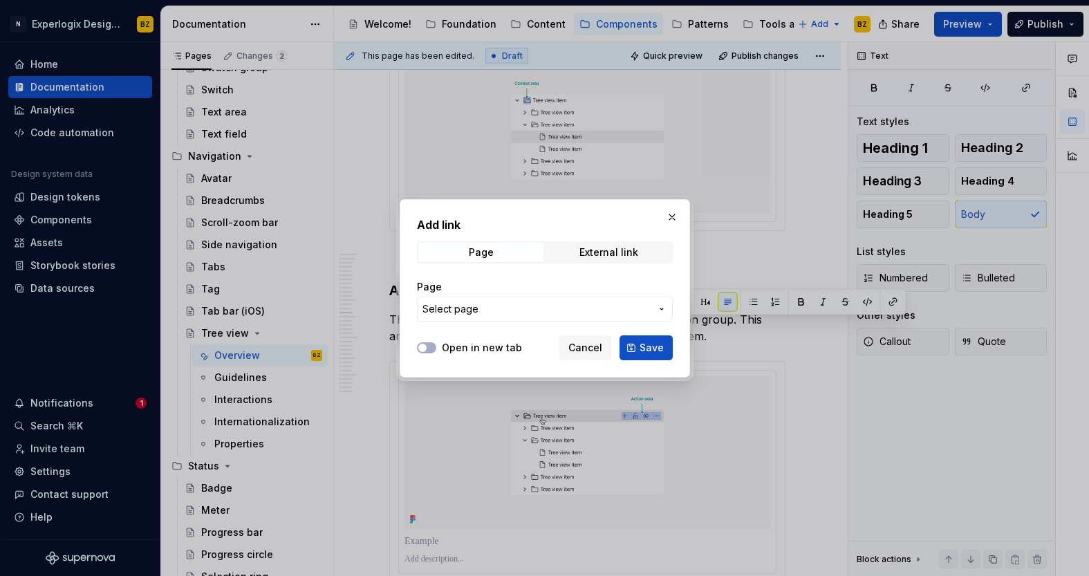
click at [593, 310] on span "Select page" at bounding box center [536, 309] width 228 height 14
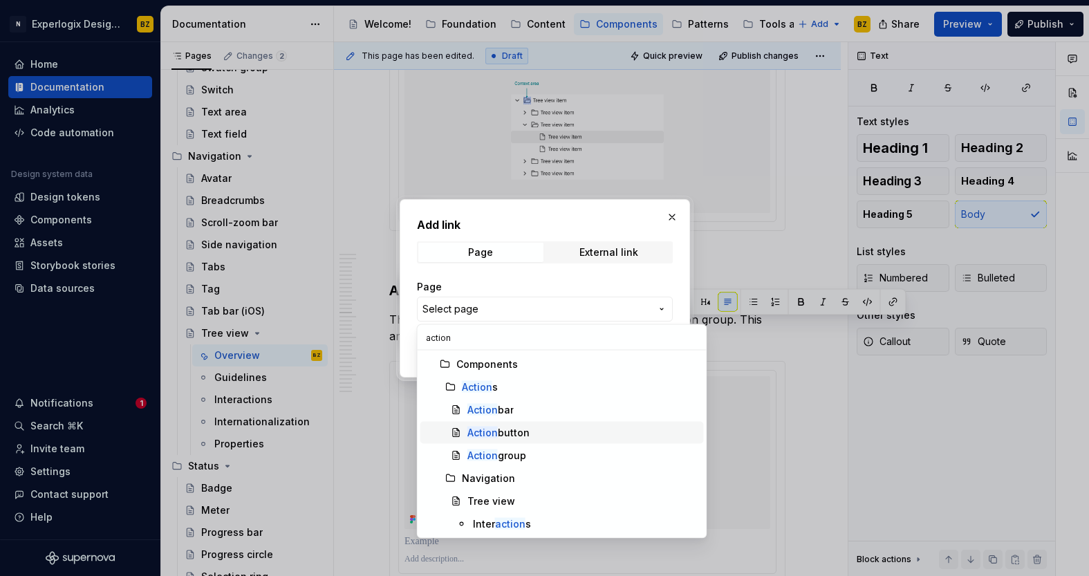
type input "action"
click at [529, 431] on div "Action button" at bounding box center [498, 433] width 62 height 14
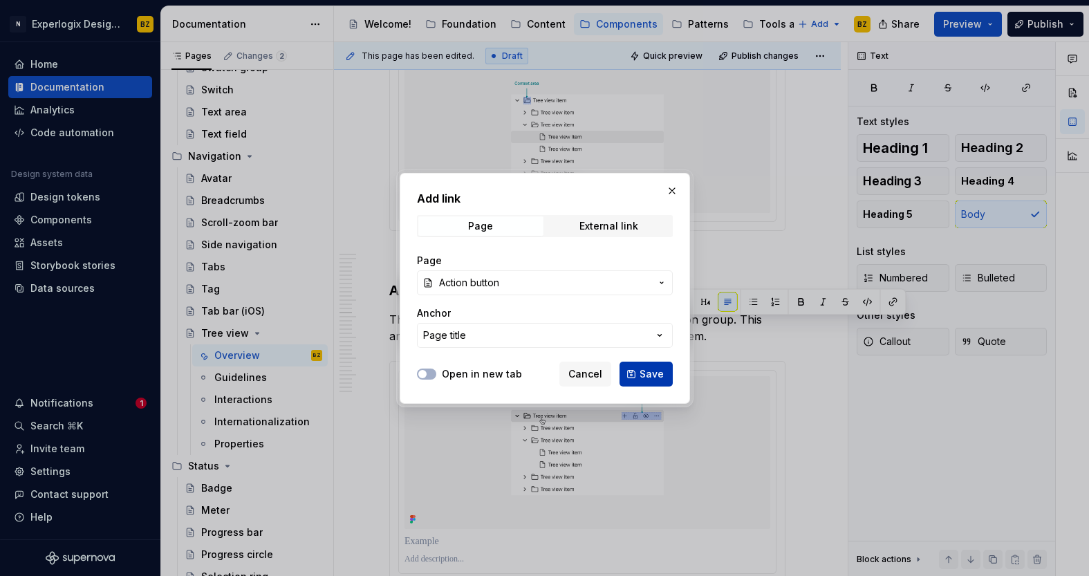
click at [659, 376] on span "Save" at bounding box center [651, 374] width 24 height 14
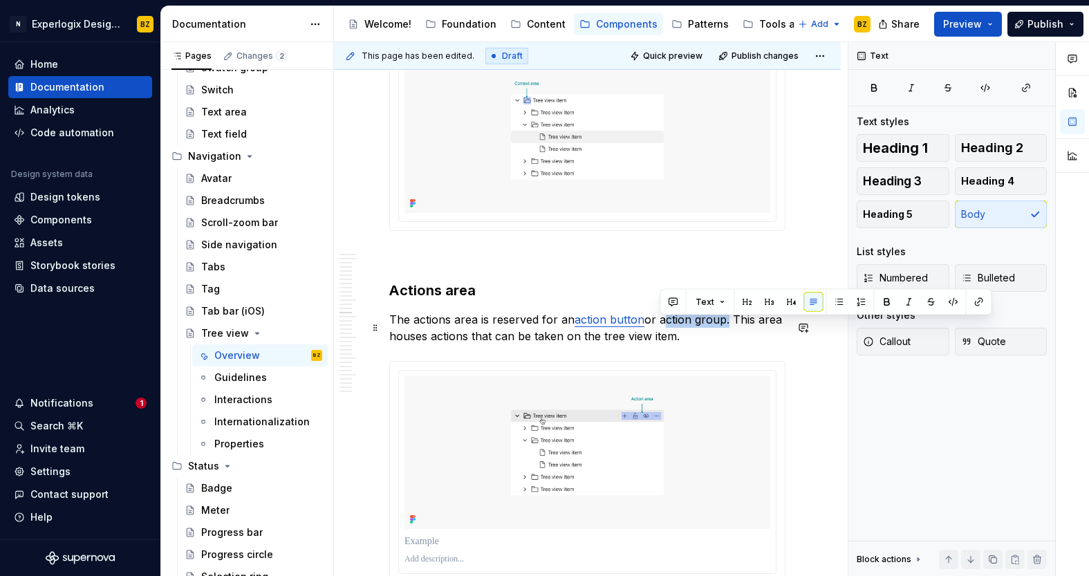
drag, startPoint x: 660, startPoint y: 328, endPoint x: 724, endPoint y: 328, distance: 64.3
click at [724, 328] on p "The actions area is reserved for an action button or action group. This area ho…" at bounding box center [587, 327] width 396 height 33
click at [977, 301] on button "button" at bounding box center [978, 301] width 19 height 19
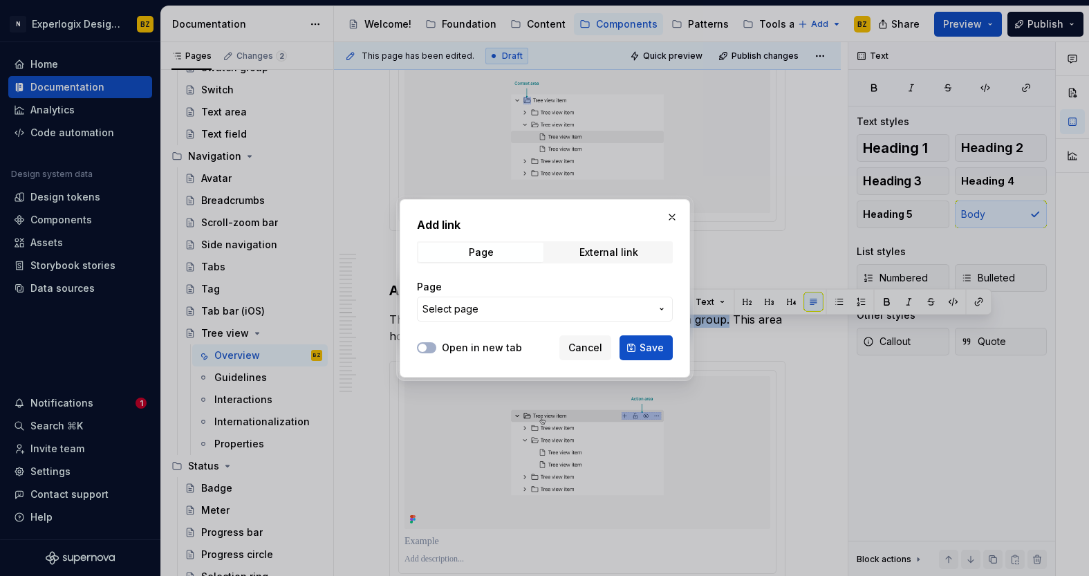
click at [652, 301] on button "Select page" at bounding box center [545, 308] width 256 height 25
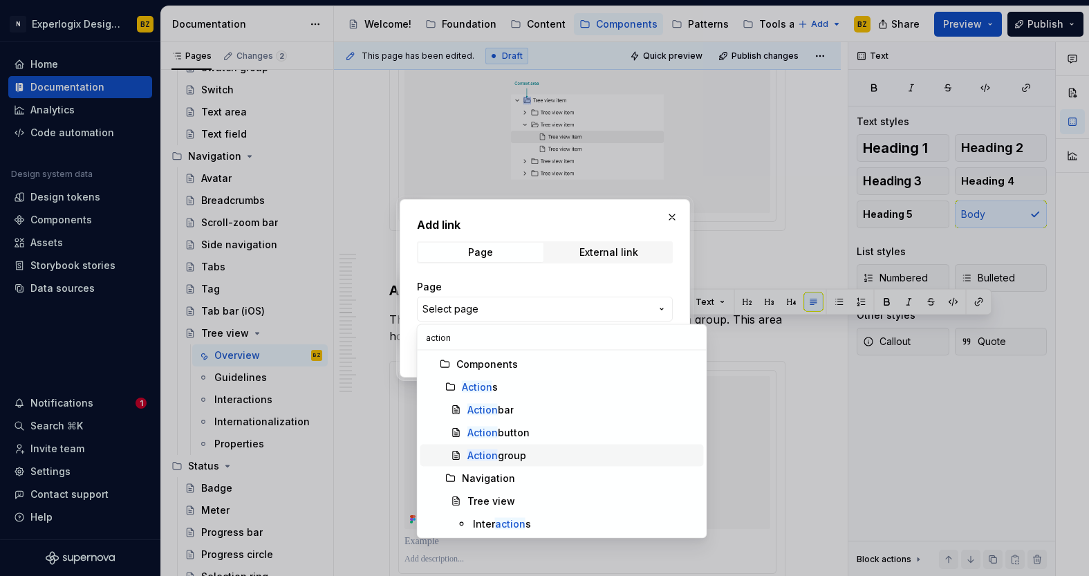
type input "action"
click at [568, 455] on div "Action group" at bounding box center [582, 456] width 231 height 14
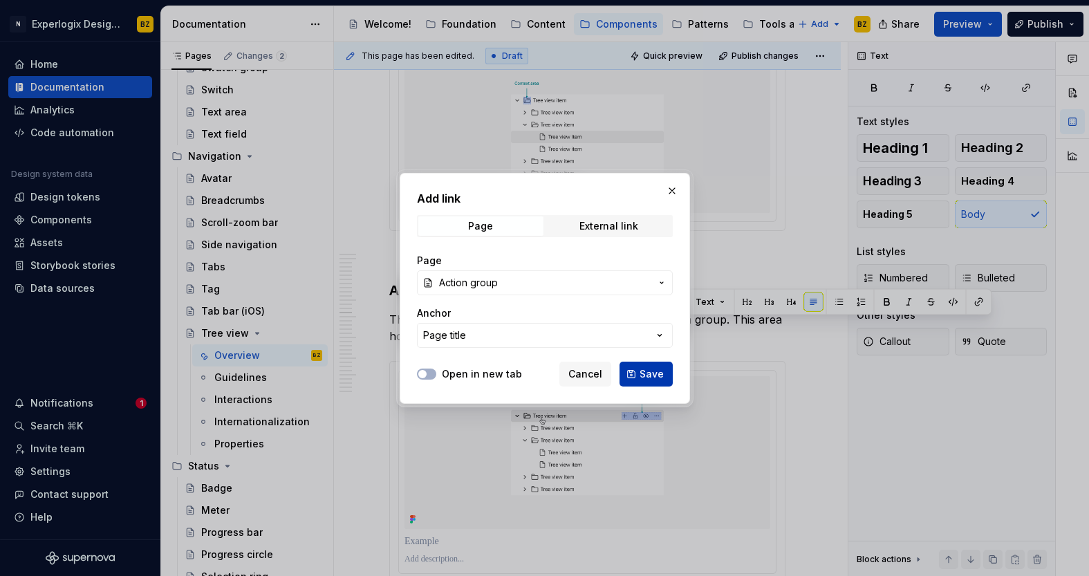
click at [654, 375] on span "Save" at bounding box center [651, 374] width 24 height 14
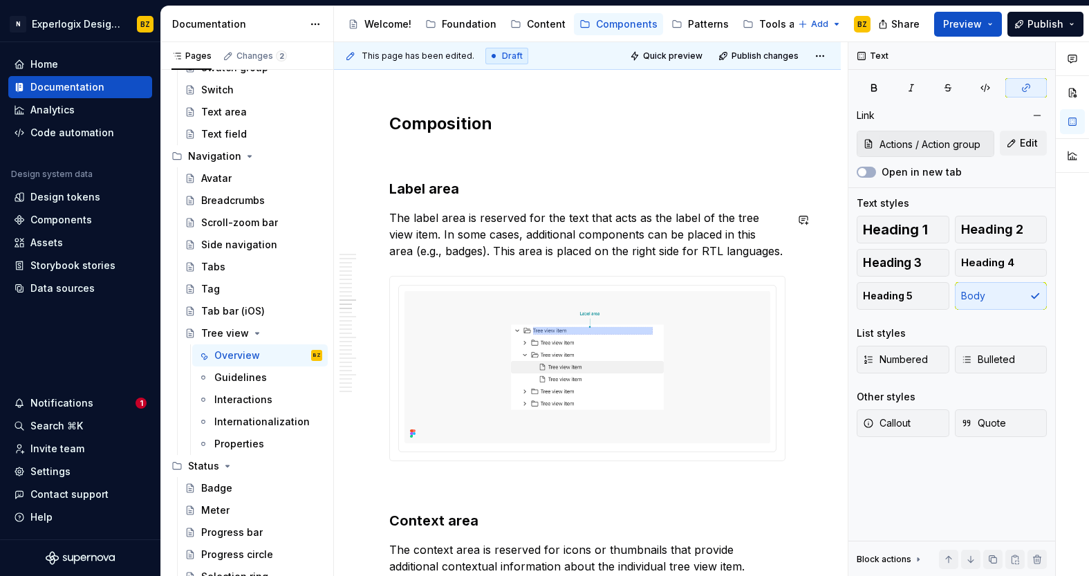
scroll to position [4373, 0]
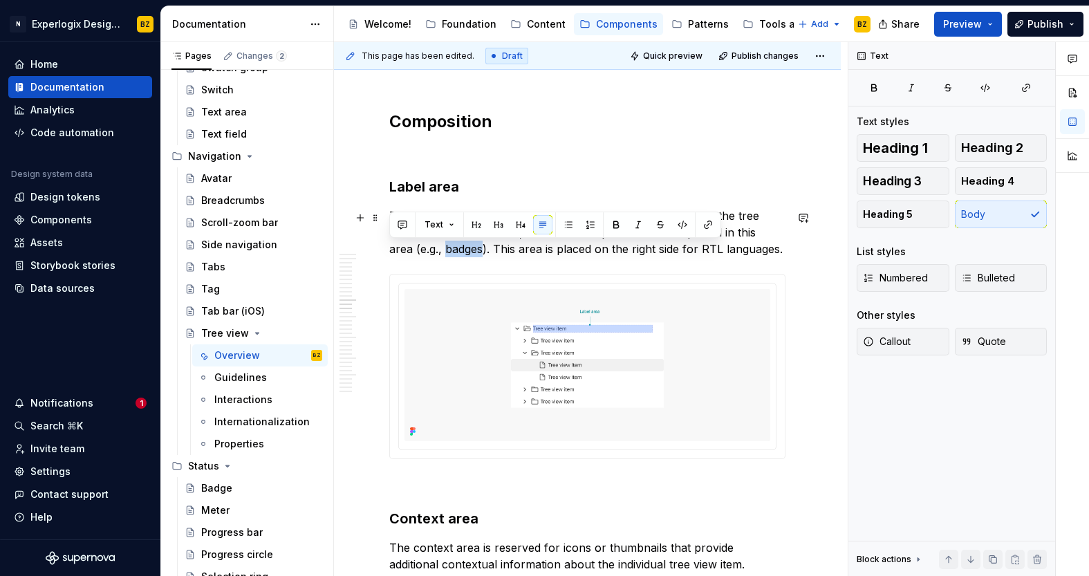
drag, startPoint x: 428, startPoint y: 251, endPoint x: 390, endPoint y: 252, distance: 37.3
click at [390, 252] on p "The label area is reserved for the text that acts as the label of the tree view…" at bounding box center [587, 232] width 396 height 50
click at [708, 227] on button "button" at bounding box center [707, 224] width 19 height 19
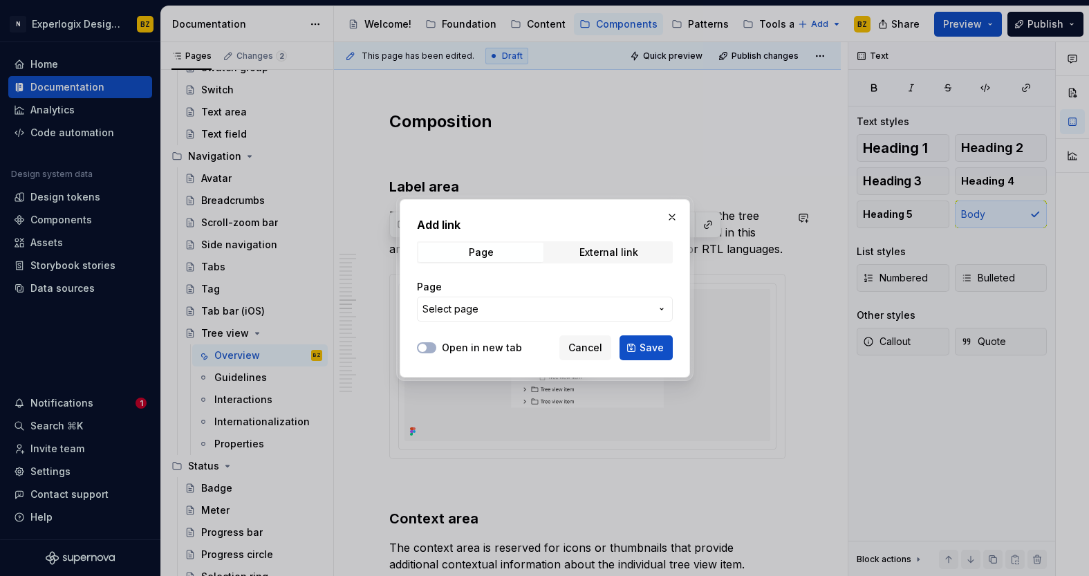
click at [607, 317] on button "Select page" at bounding box center [545, 308] width 256 height 25
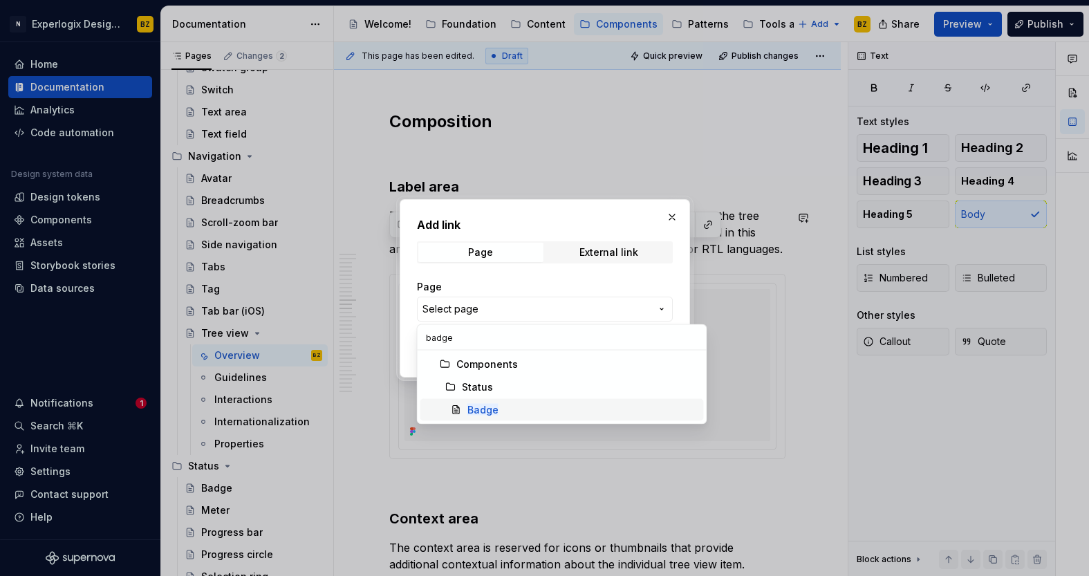
type input "badge"
click at [498, 406] on div "Badge" at bounding box center [582, 410] width 231 height 14
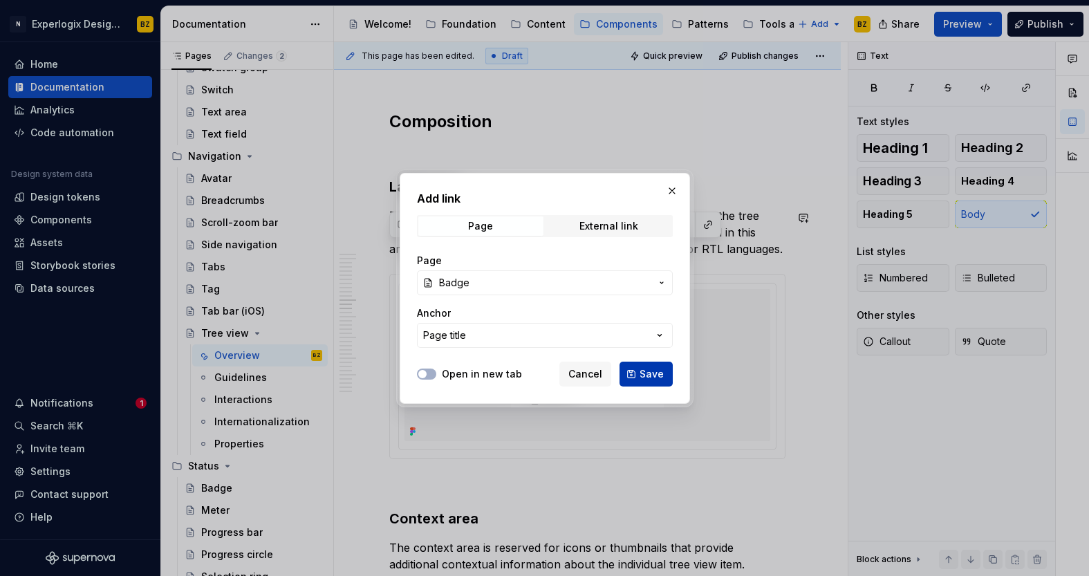
click at [648, 382] on button "Save" at bounding box center [645, 373] width 53 height 25
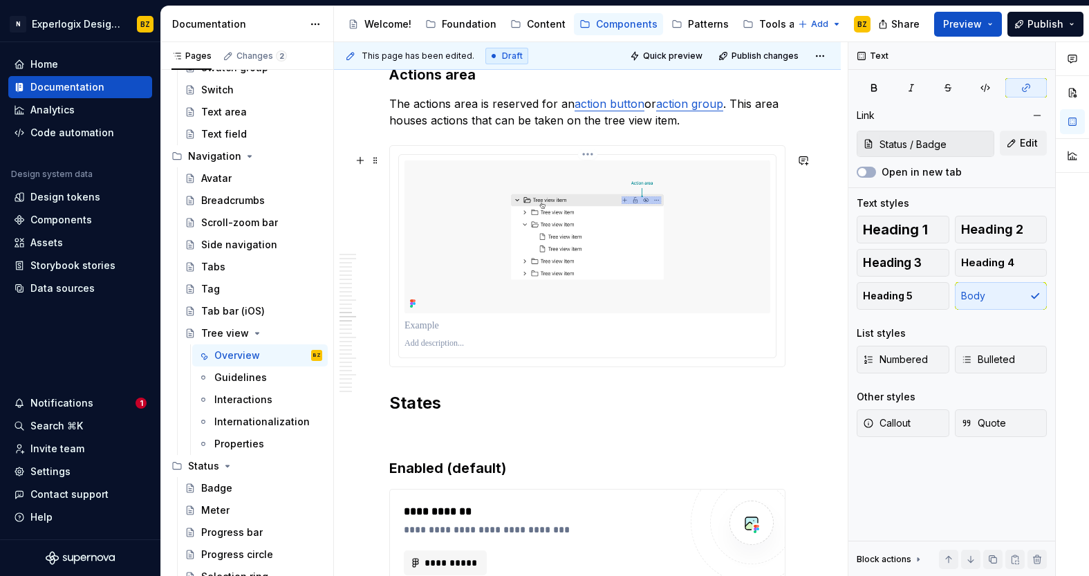
scroll to position [5139, 0]
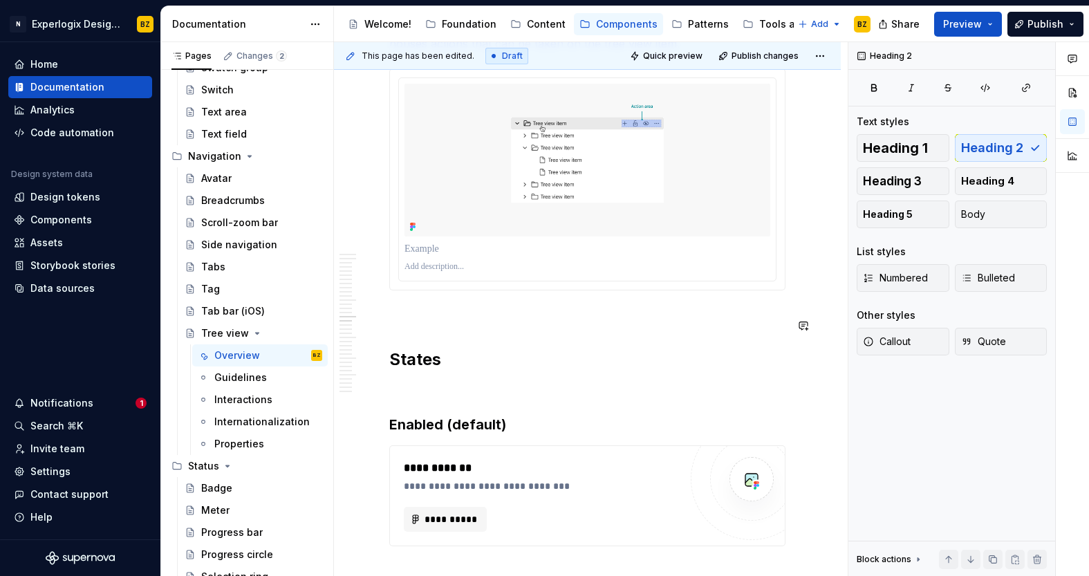
scroll to position [5230, 0]
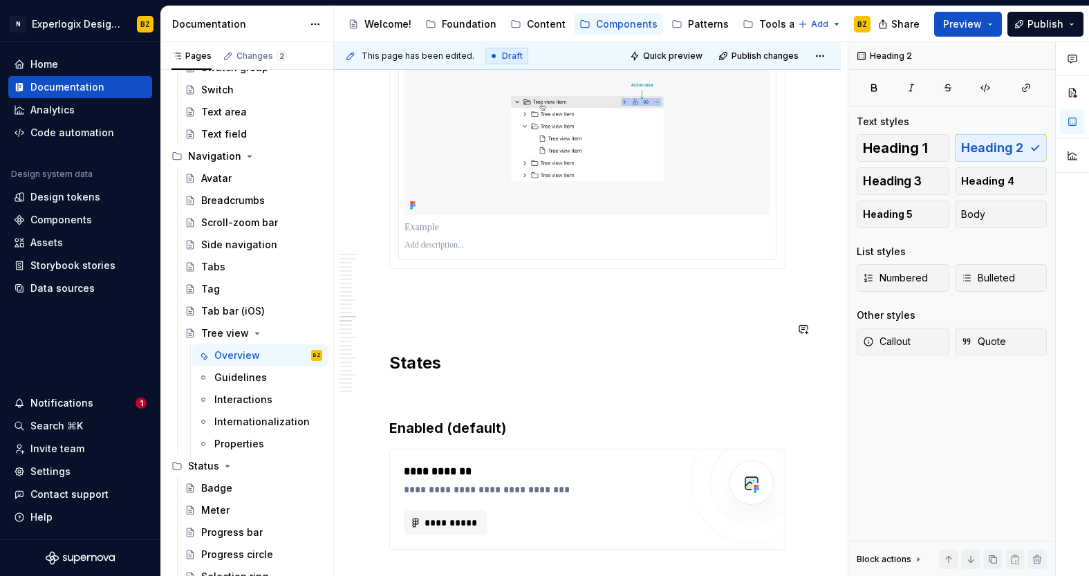
click at [410, 327] on p at bounding box center [587, 318] width 396 height 17
click at [410, 302] on p at bounding box center [587, 293] width 396 height 17
click at [406, 327] on p at bounding box center [587, 318] width 396 height 17
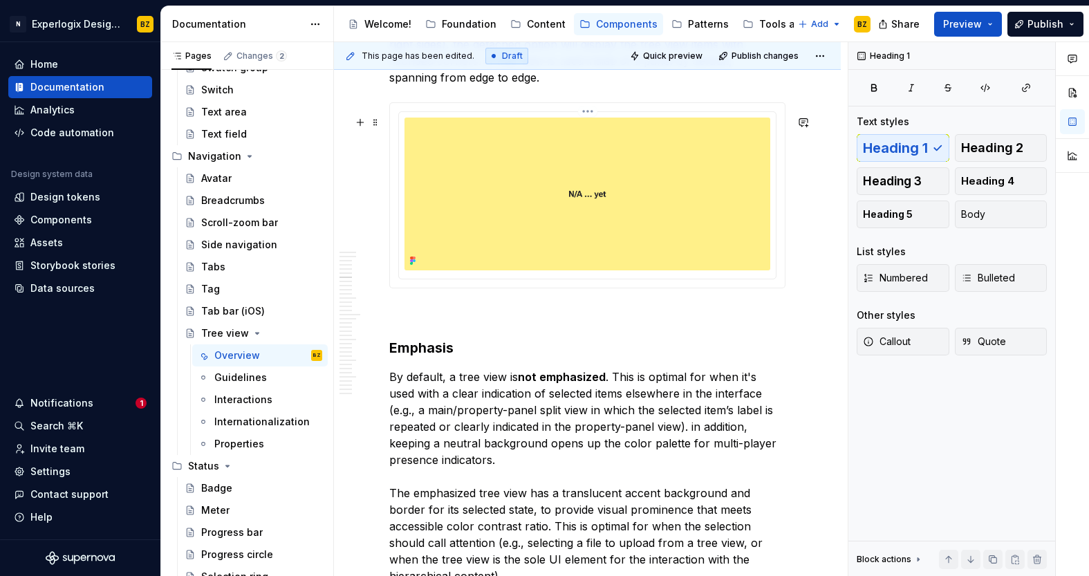
scroll to position [1713, 0]
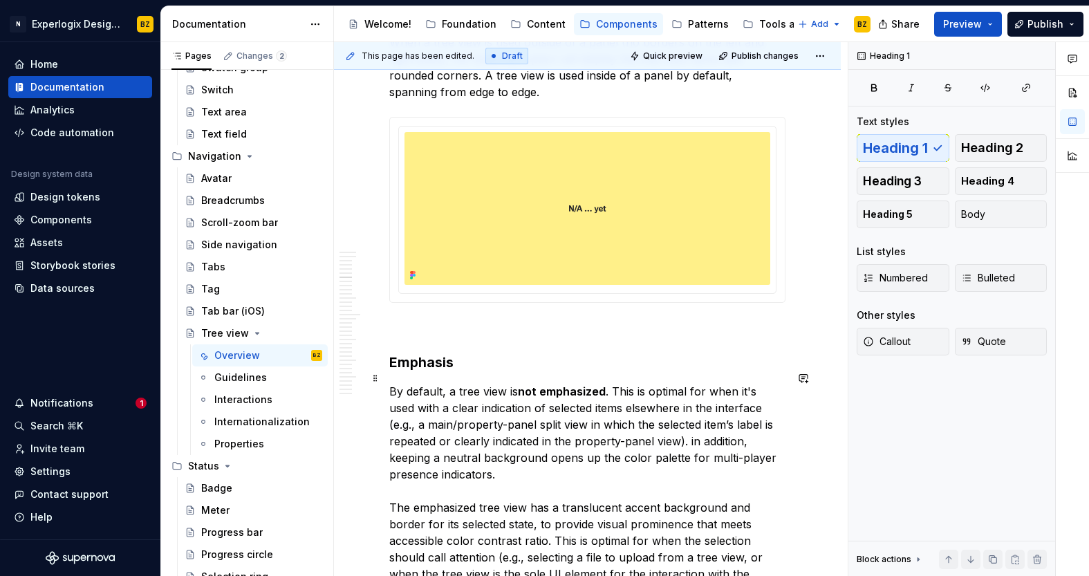
click at [420, 372] on h3 "Emphasis" at bounding box center [587, 361] width 396 height 19
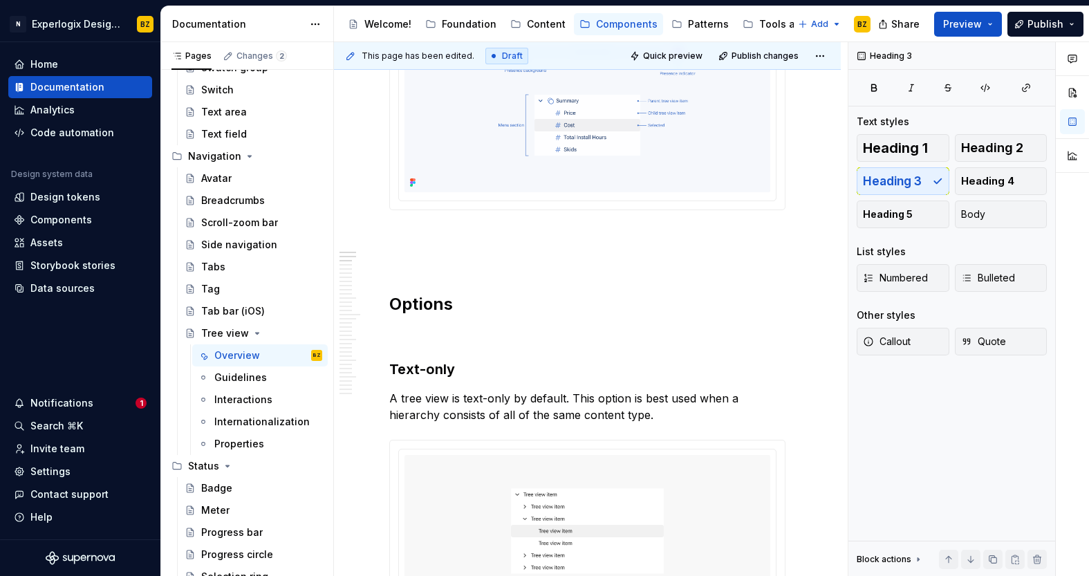
scroll to position [442, 0]
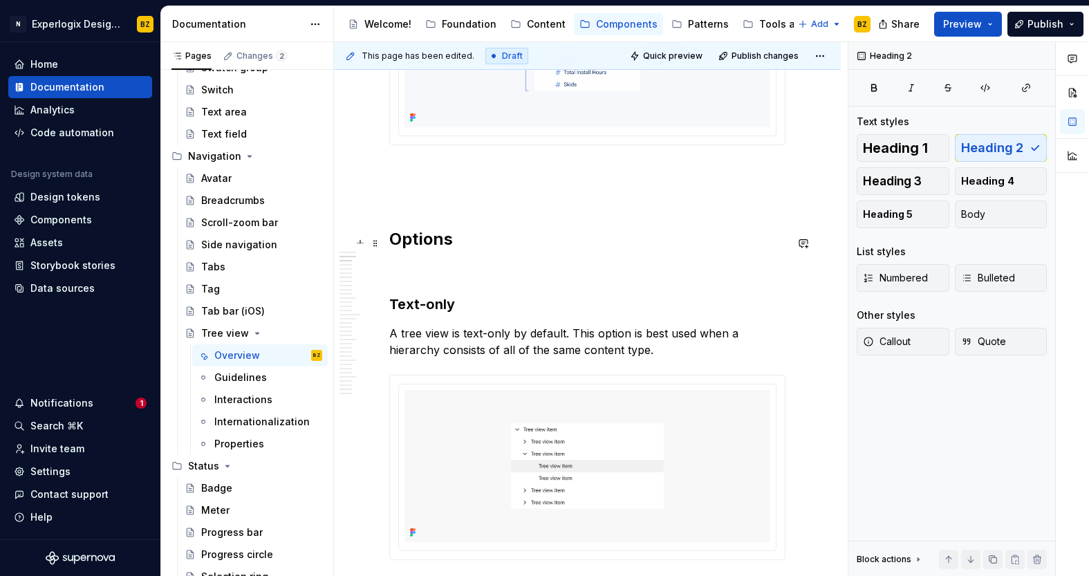
click at [419, 243] on h2 "Options" at bounding box center [587, 239] width 396 height 22
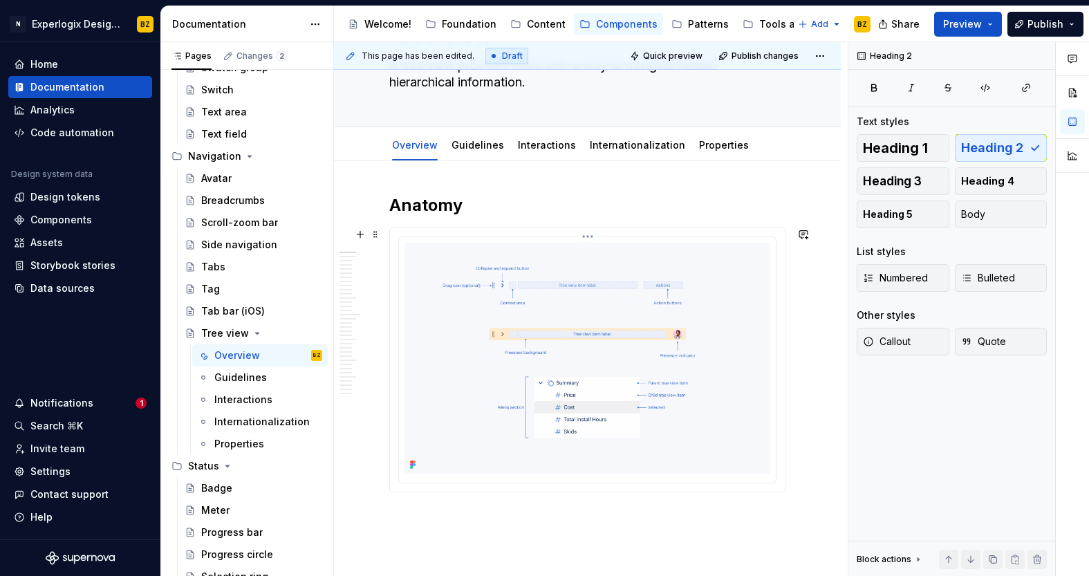
scroll to position [88, 0]
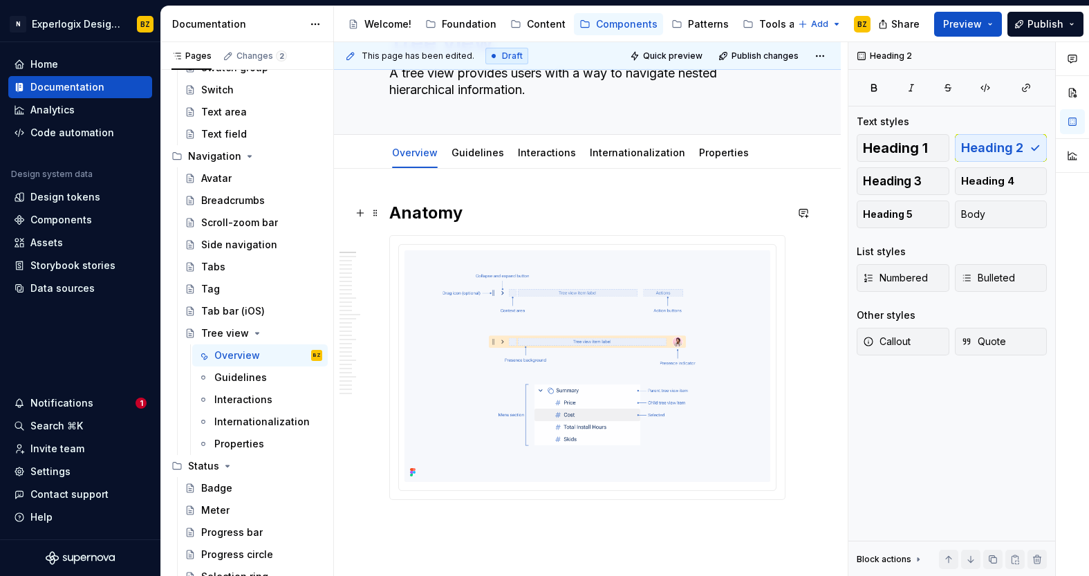
click at [422, 203] on h2 "Anatomy" at bounding box center [587, 213] width 396 height 22
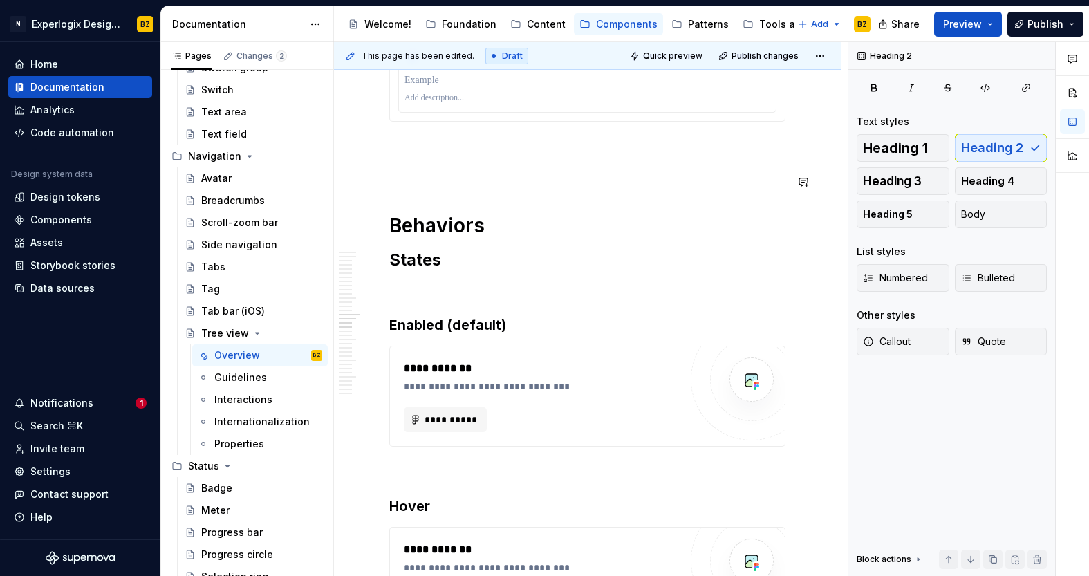
scroll to position [5335, 0]
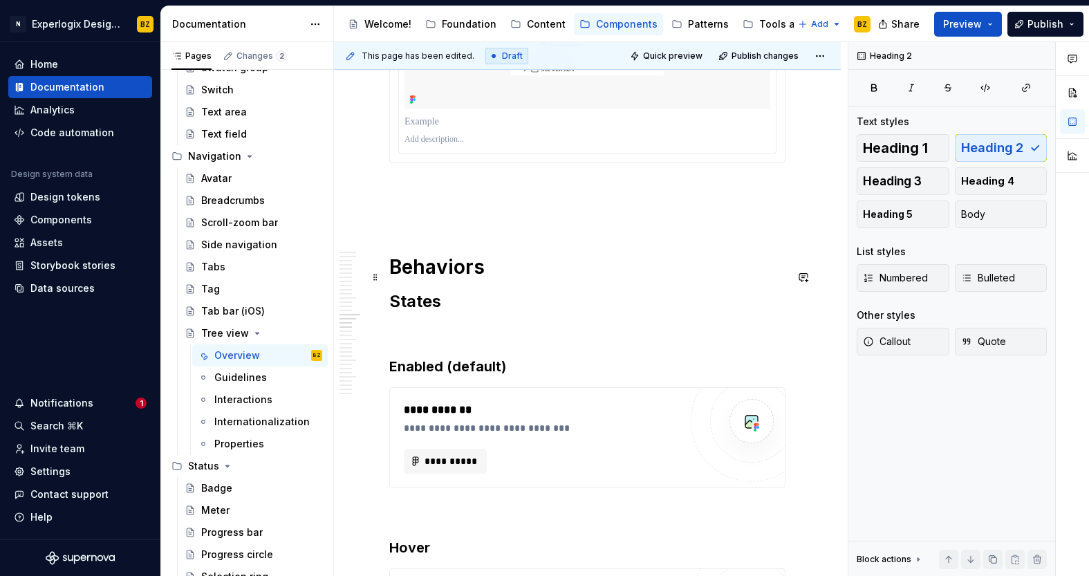
click at [446, 279] on h1 "Behaviors" at bounding box center [587, 266] width 396 height 25
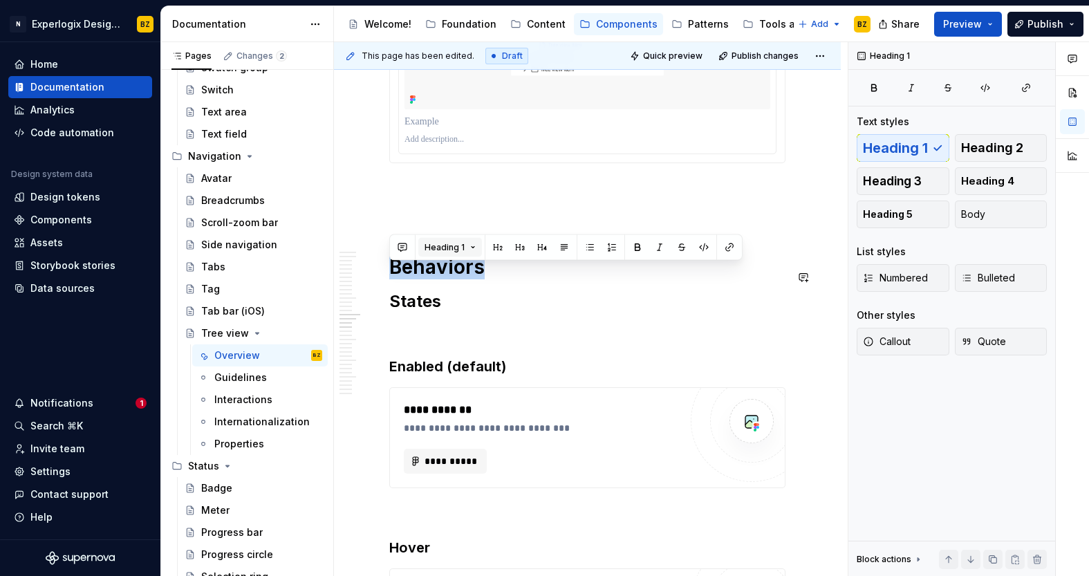
click at [472, 244] on button "Heading 1" at bounding box center [450, 247] width 64 height 19
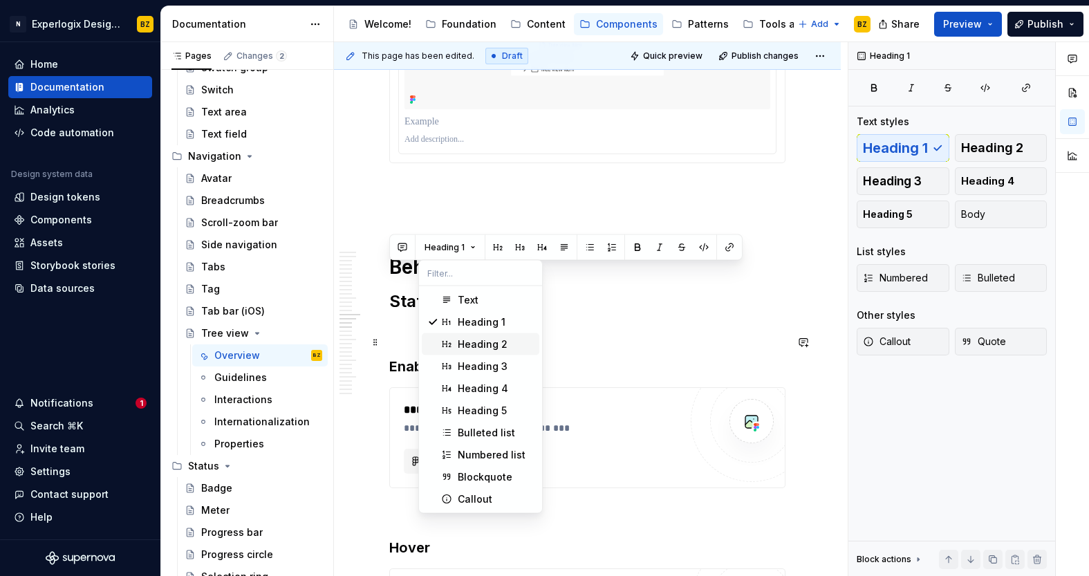
click at [484, 340] on div "Heading 2" at bounding box center [483, 344] width 50 height 14
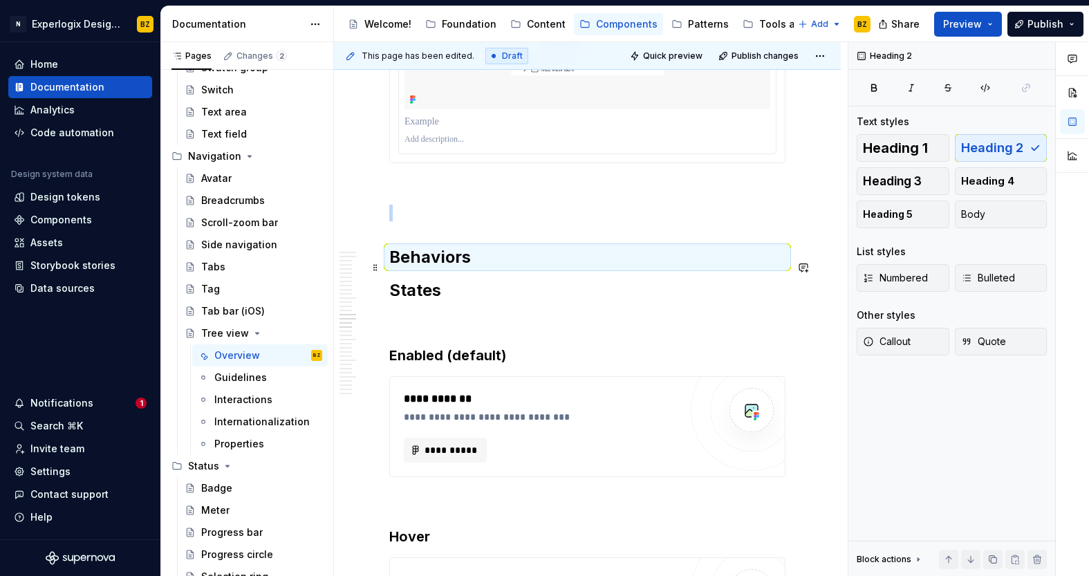
click at [485, 268] on h2 "Behaviors" at bounding box center [587, 257] width 396 height 22
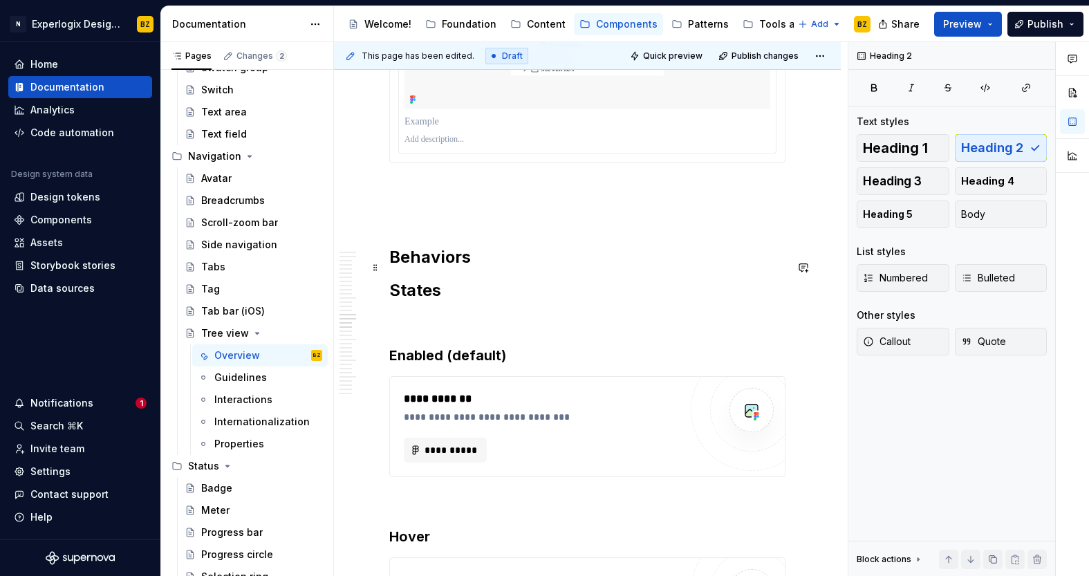
click at [499, 263] on h2 "Behaviors" at bounding box center [587, 257] width 396 height 22
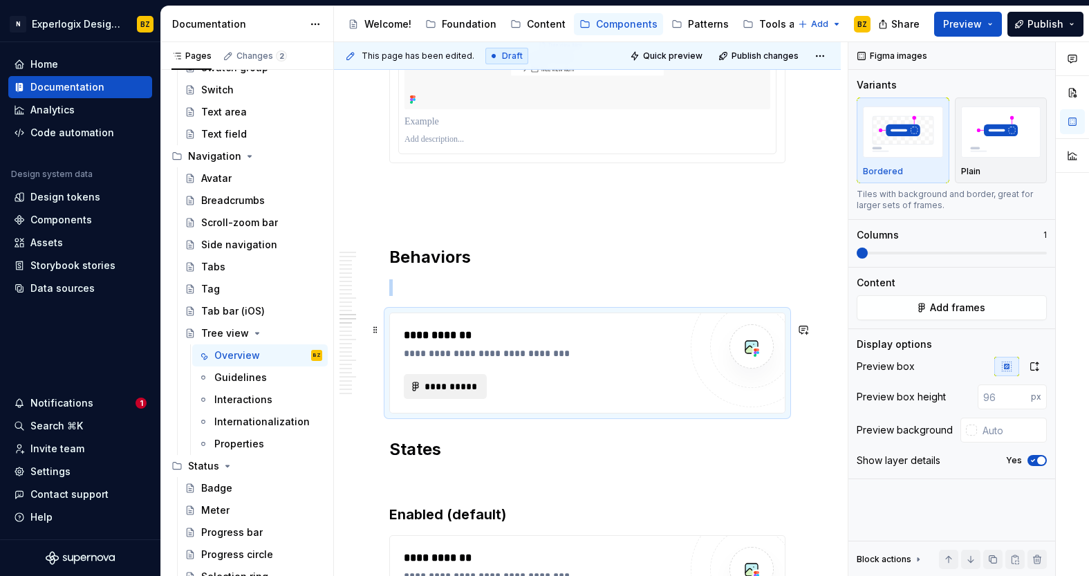
click at [472, 393] on span "**********" at bounding box center [451, 386] width 54 height 14
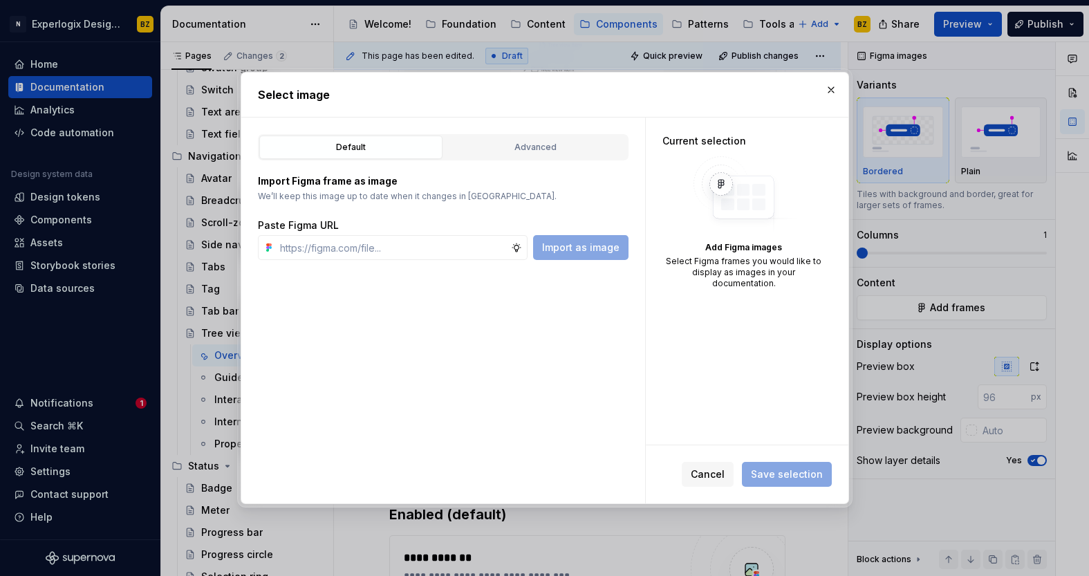
type textarea "*"
type input "[URL][DOMAIN_NAME]"
click at [583, 252] on span "Import as image" at bounding box center [580, 248] width 77 height 14
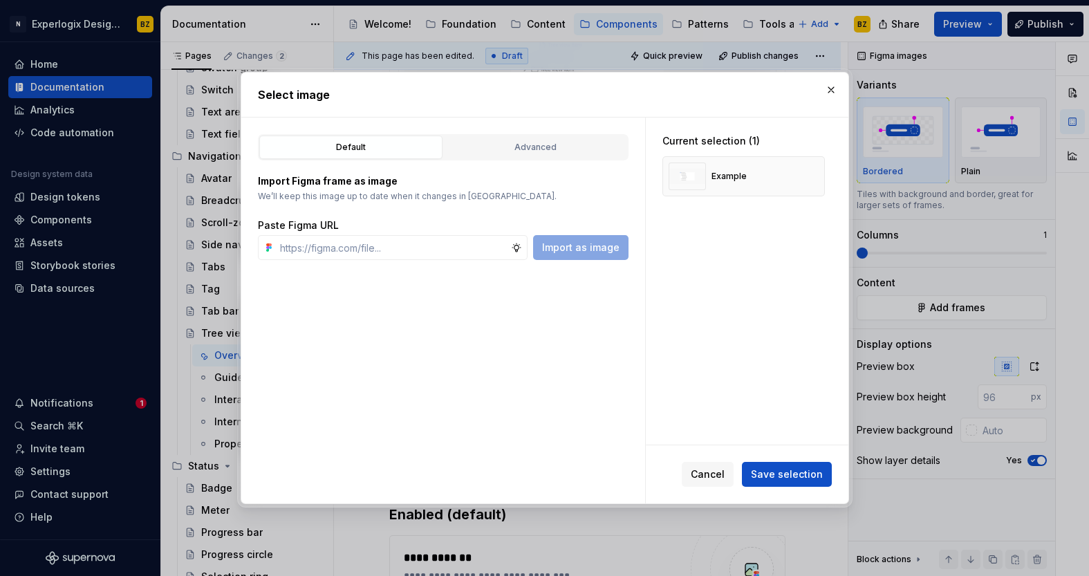
click at [809, 477] on span "Save selection" at bounding box center [787, 474] width 72 height 14
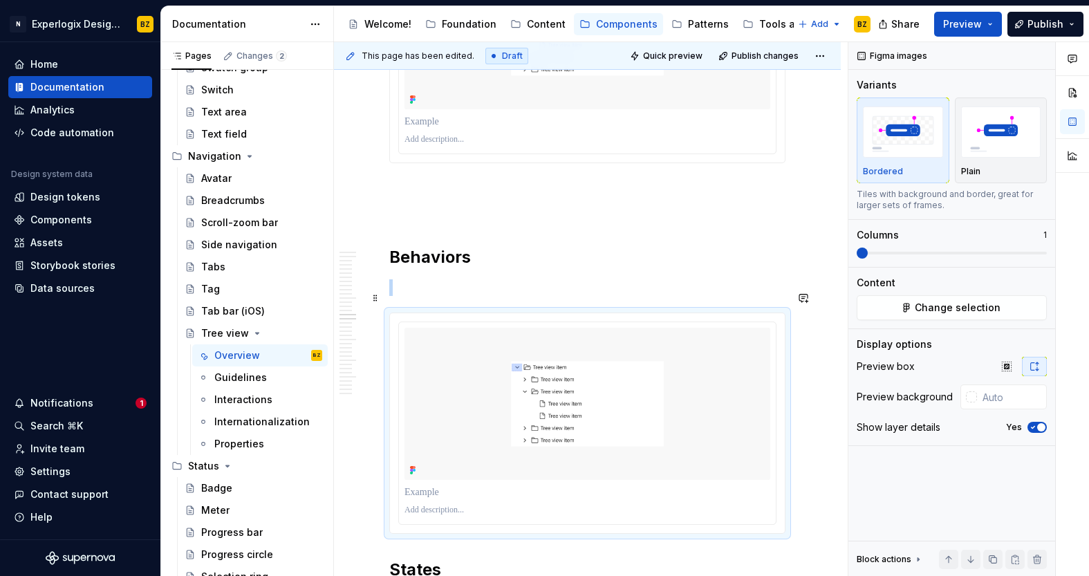
click at [423, 296] on p at bounding box center [587, 287] width 396 height 17
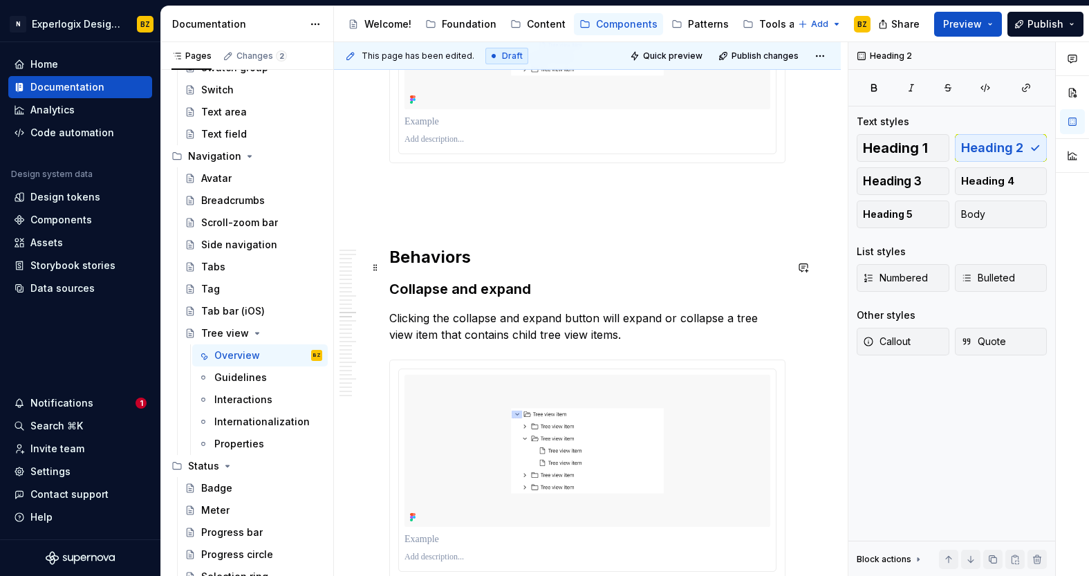
click at [494, 268] on h2 "Behaviors" at bounding box center [587, 257] width 396 height 22
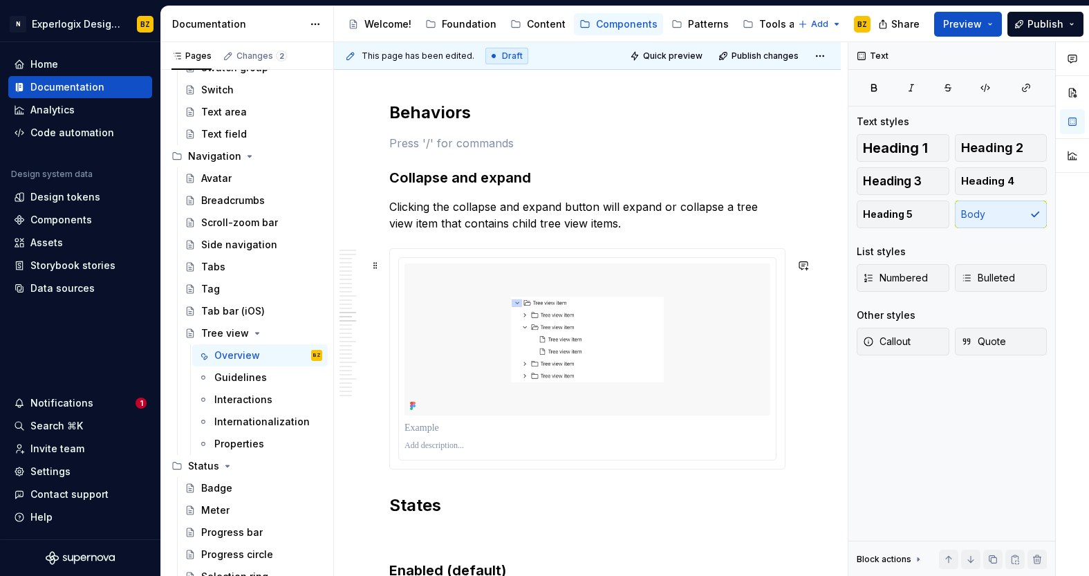
scroll to position [5481, 0]
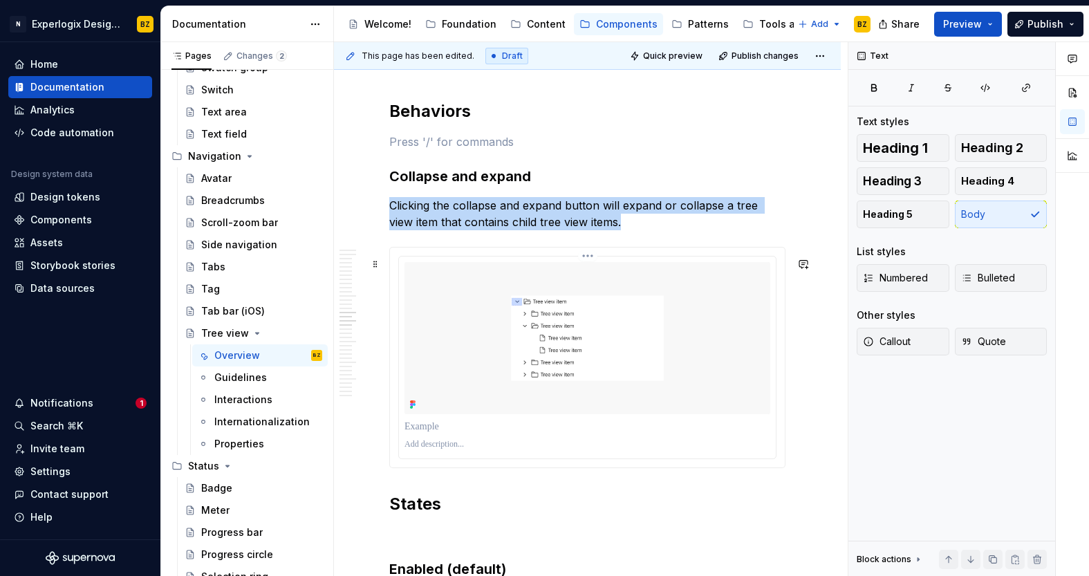
click at [619, 304] on img at bounding box center [587, 338] width 366 height 152
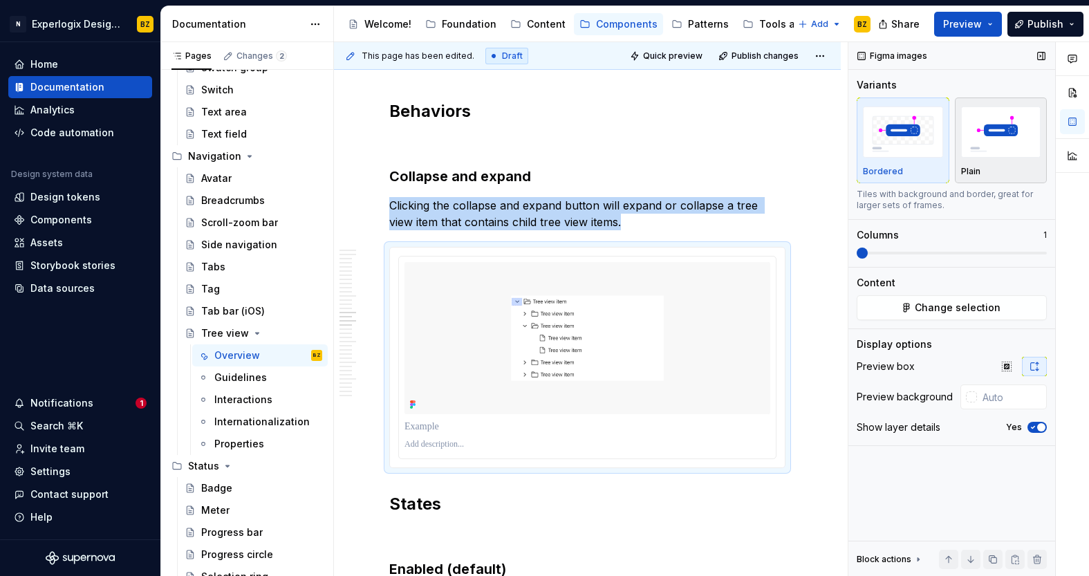
click at [1013, 117] on img "button" at bounding box center [1001, 131] width 80 height 50
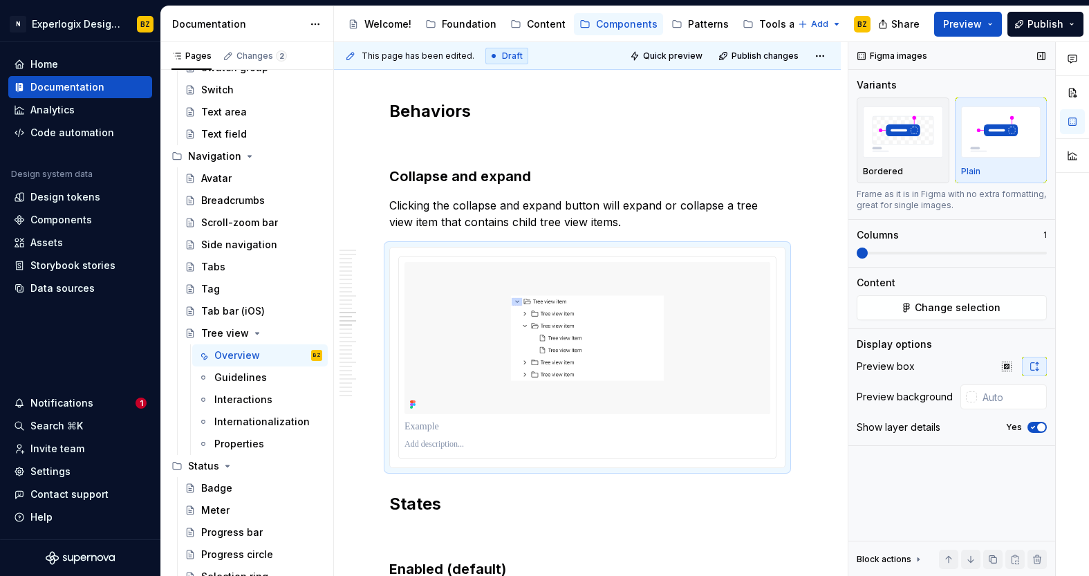
click at [1026, 428] on div "Yes" at bounding box center [1026, 427] width 41 height 11
click at [1036, 428] on icon "button" at bounding box center [1032, 427] width 11 height 8
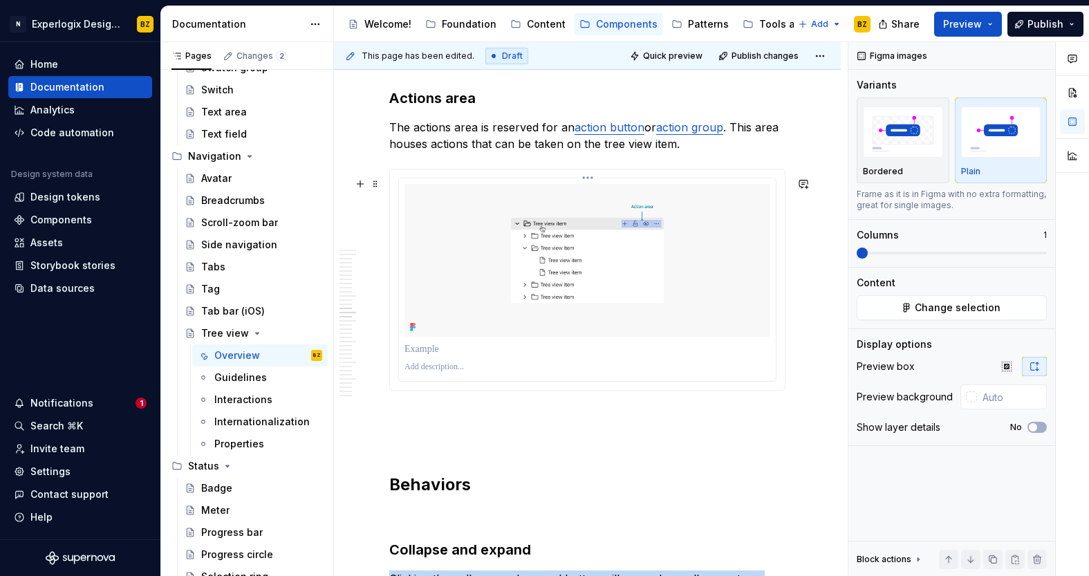
scroll to position [5107, 0]
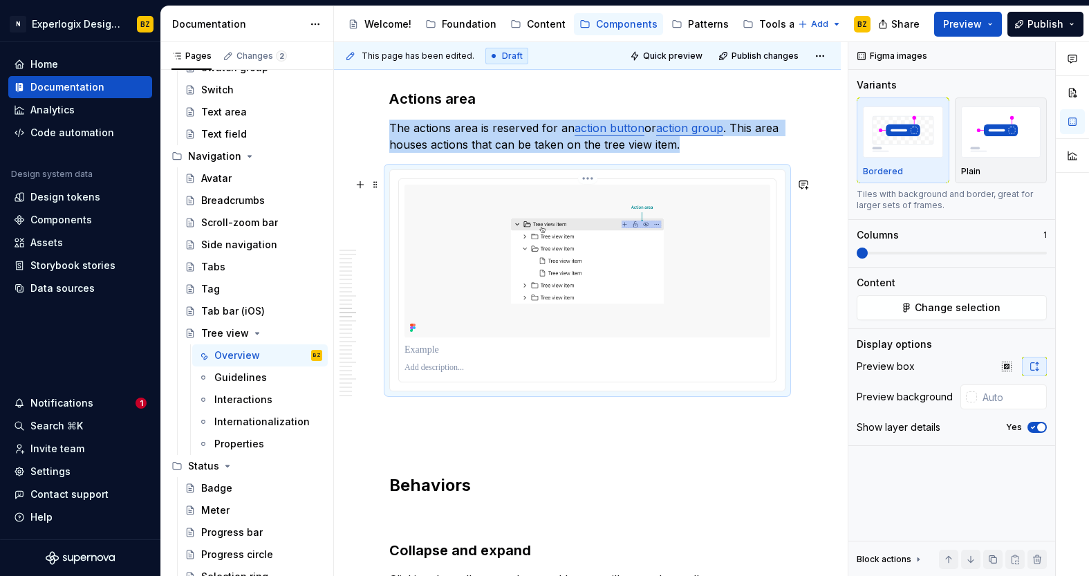
click at [582, 283] on img at bounding box center [587, 261] width 366 height 152
click at [988, 145] on img "button" at bounding box center [1001, 131] width 80 height 50
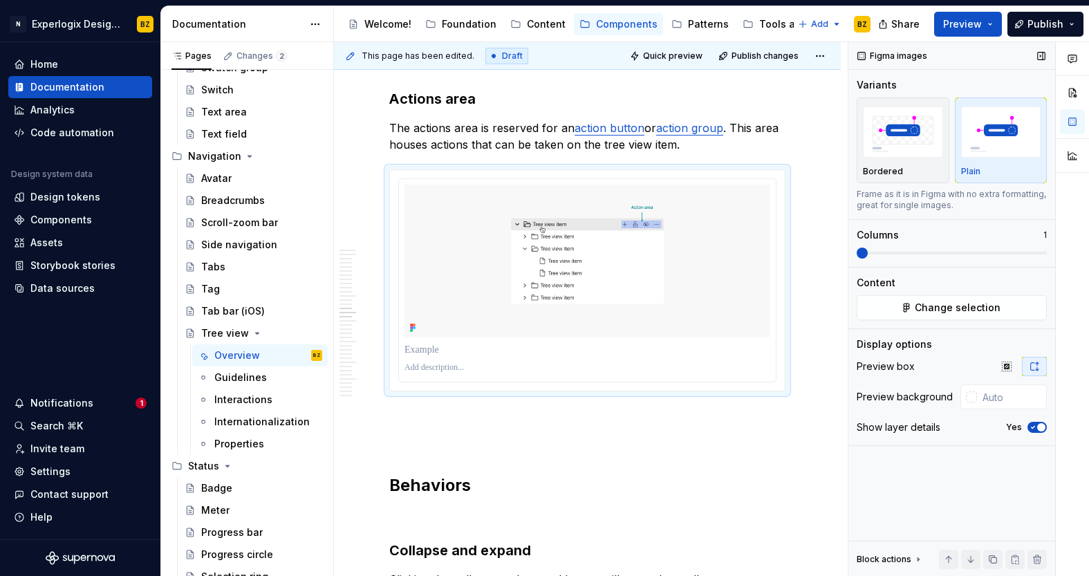
click at [1037, 417] on div "Preview box Preview background Show layer details Yes" at bounding box center [951, 401] width 190 height 88
click at [1037, 426] on span "button" at bounding box center [1041, 427] width 8 height 8
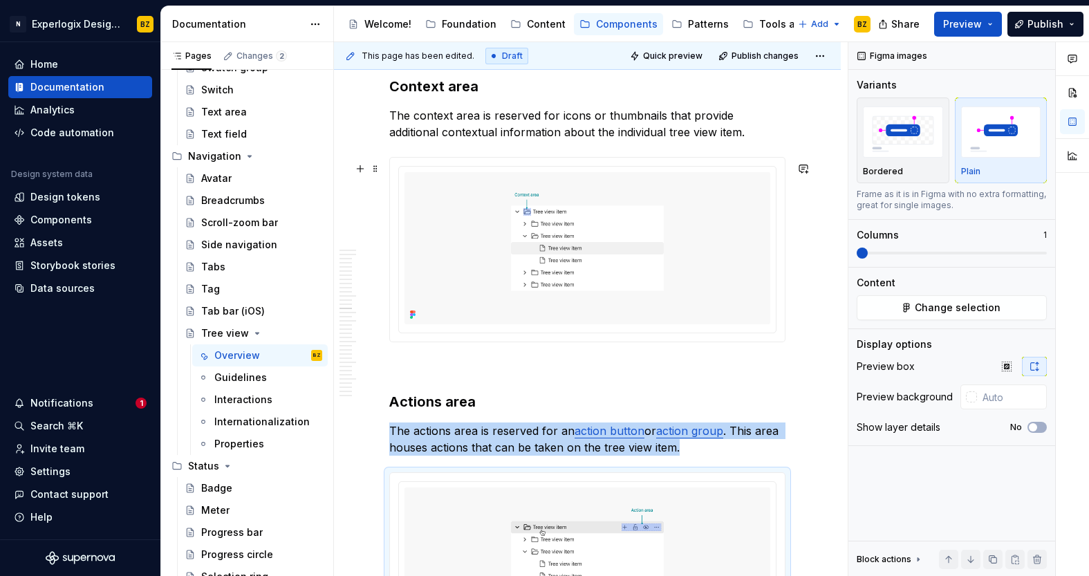
scroll to position [4788, 0]
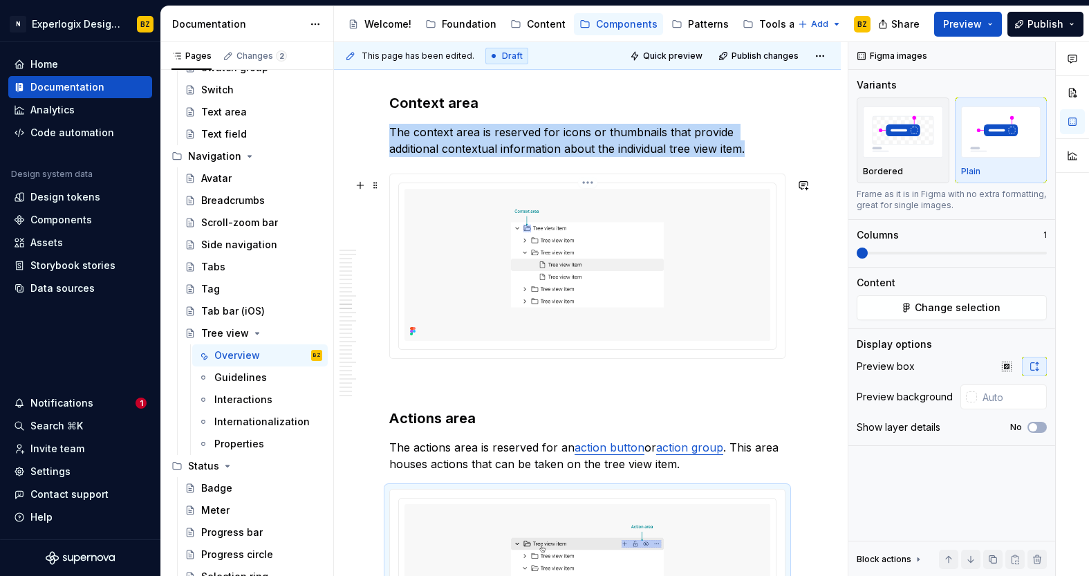
click at [728, 272] on img at bounding box center [587, 265] width 366 height 152
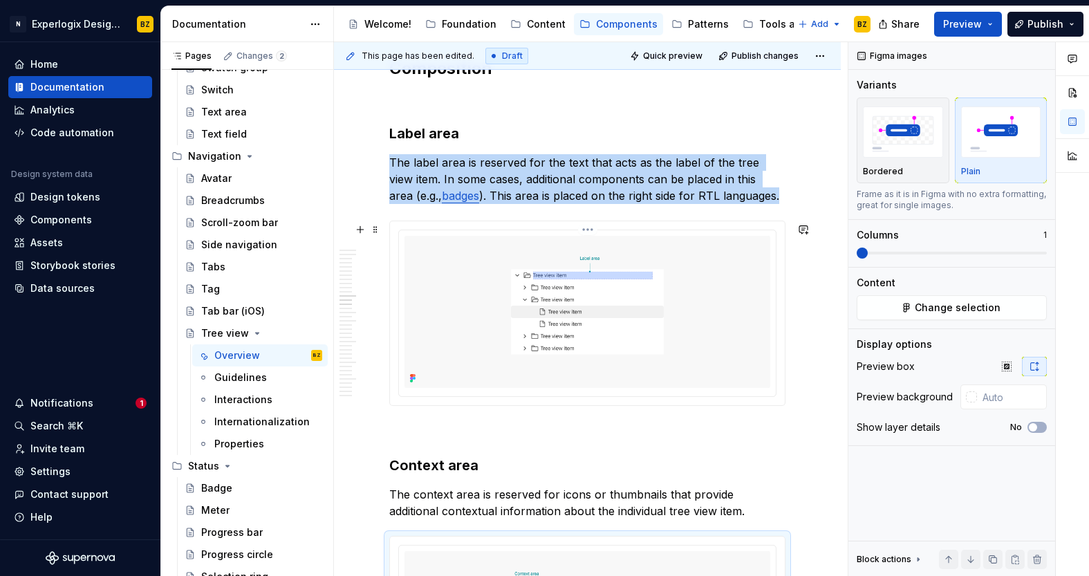
click at [728, 272] on img at bounding box center [587, 312] width 366 height 152
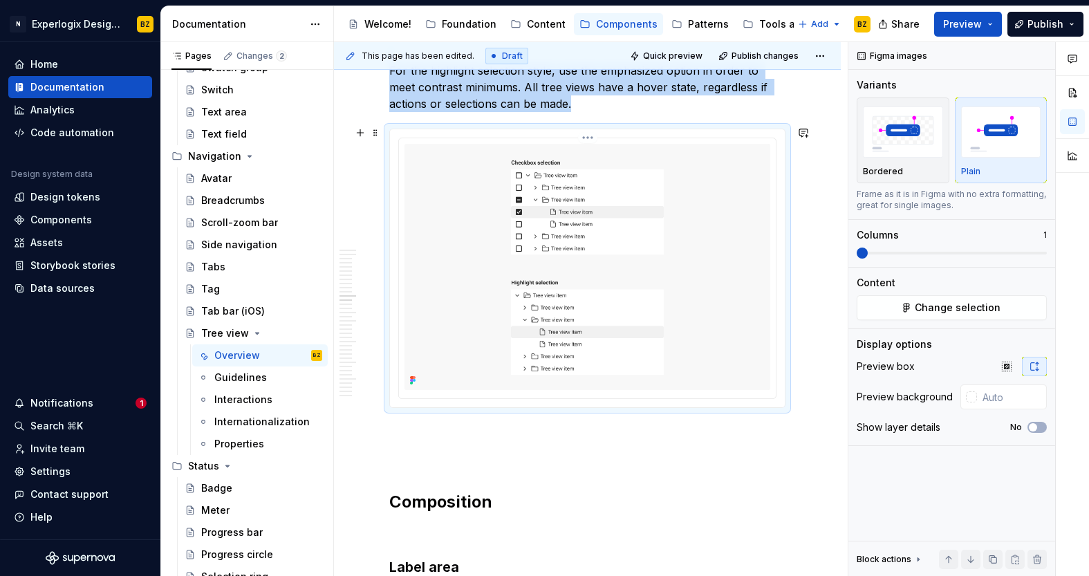
click at [728, 291] on img at bounding box center [587, 267] width 366 height 246
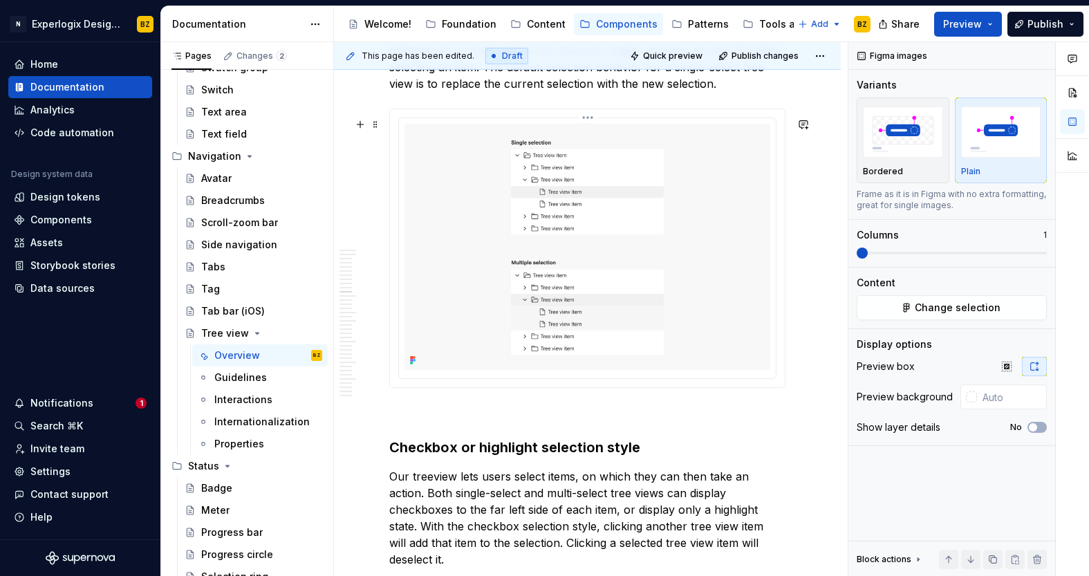
scroll to position [3304, 0]
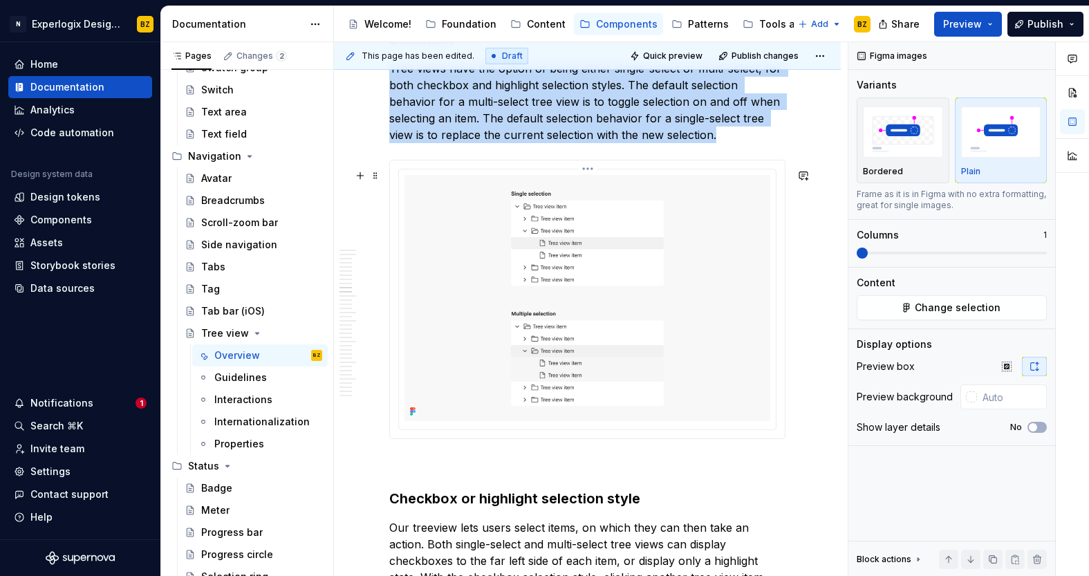
click at [728, 292] on img at bounding box center [587, 298] width 366 height 246
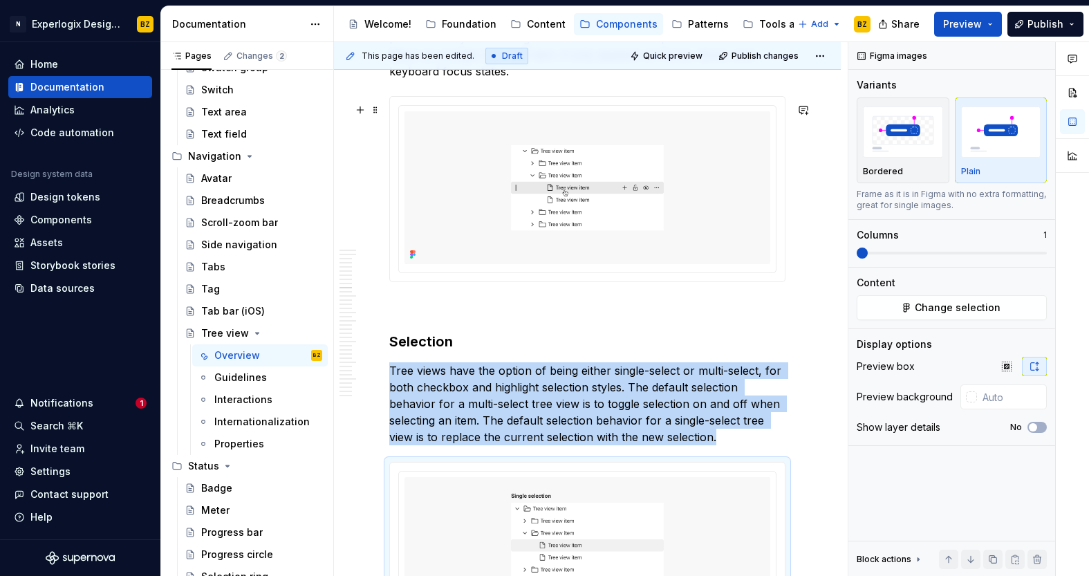
scroll to position [3000, 0]
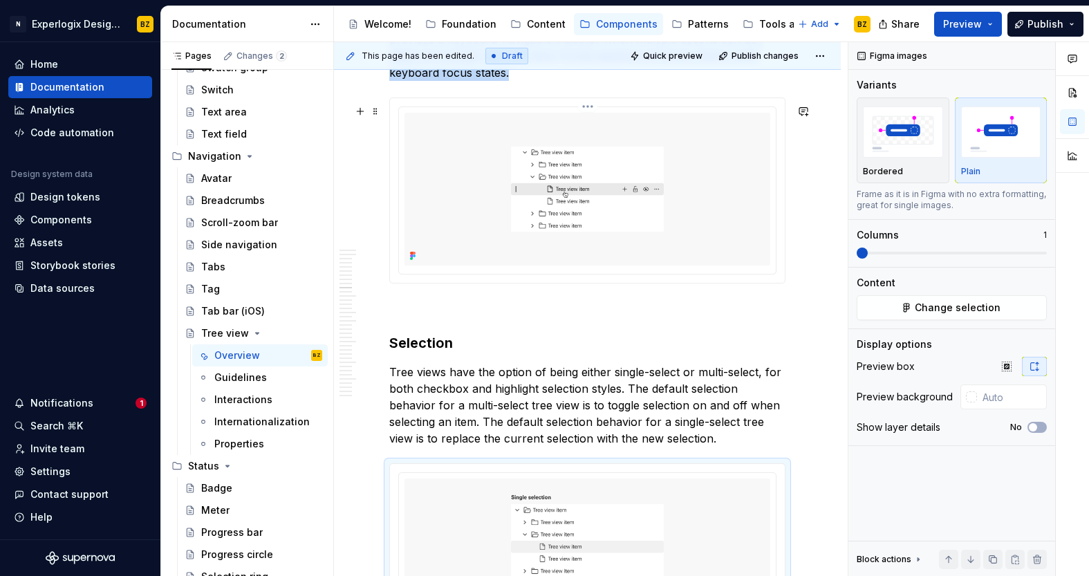
click at [735, 217] on img at bounding box center [587, 189] width 366 height 152
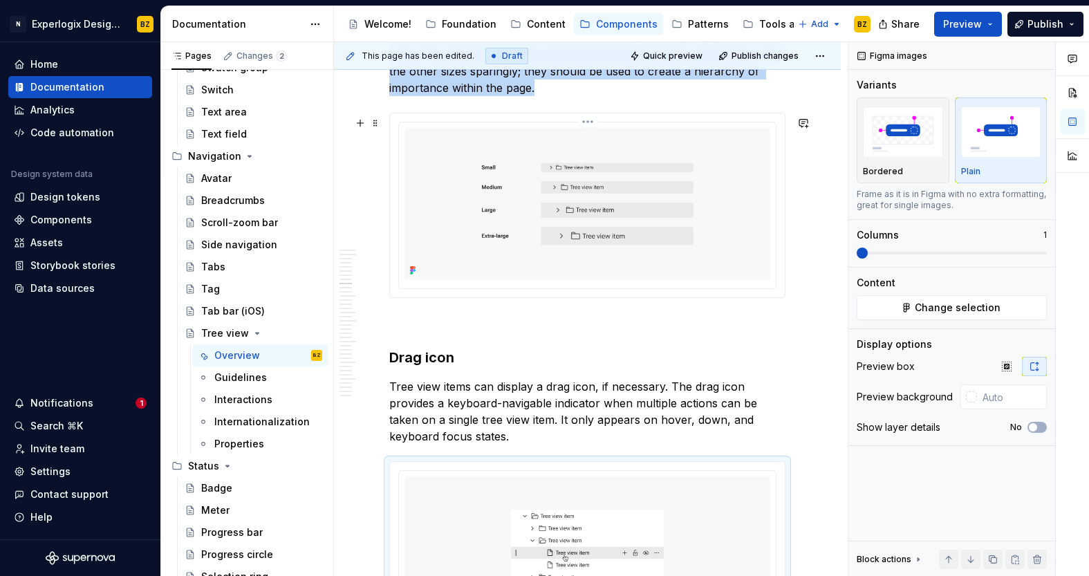
click at [735, 217] on img at bounding box center [587, 204] width 366 height 152
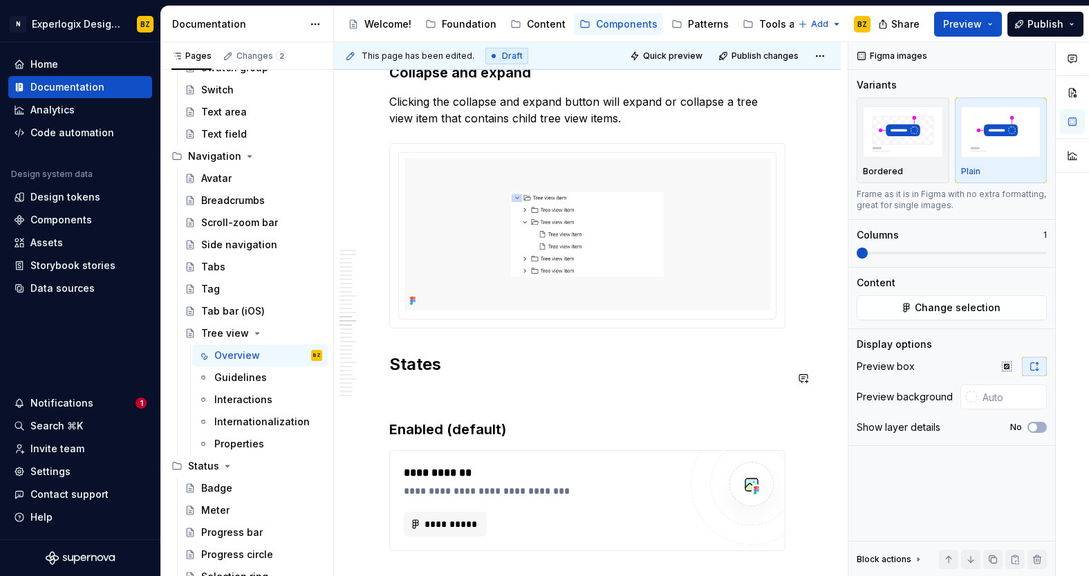
scroll to position [5536, 0]
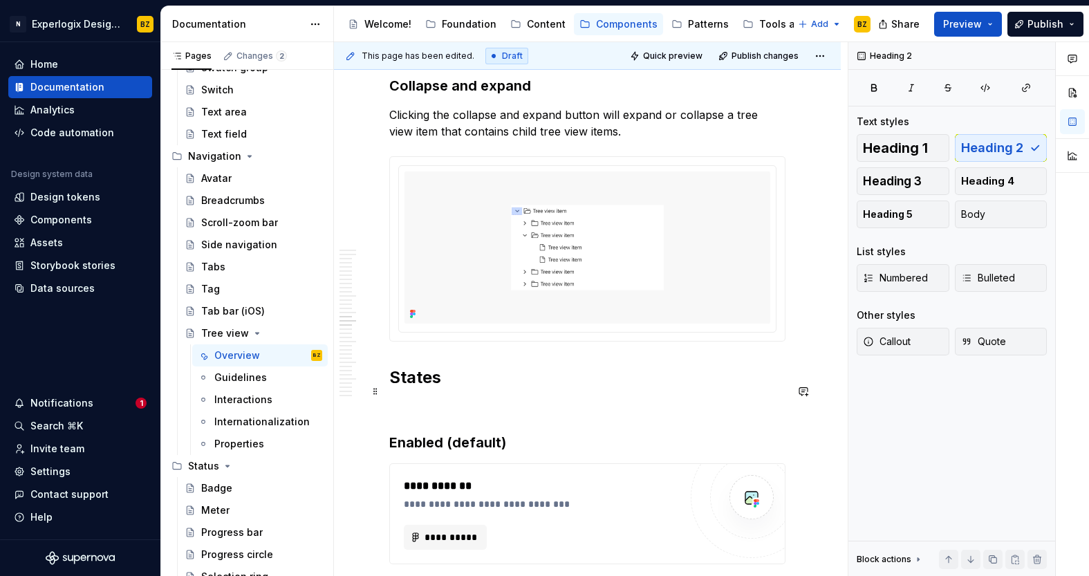
click at [390, 388] on h2 "States" at bounding box center [587, 377] width 396 height 22
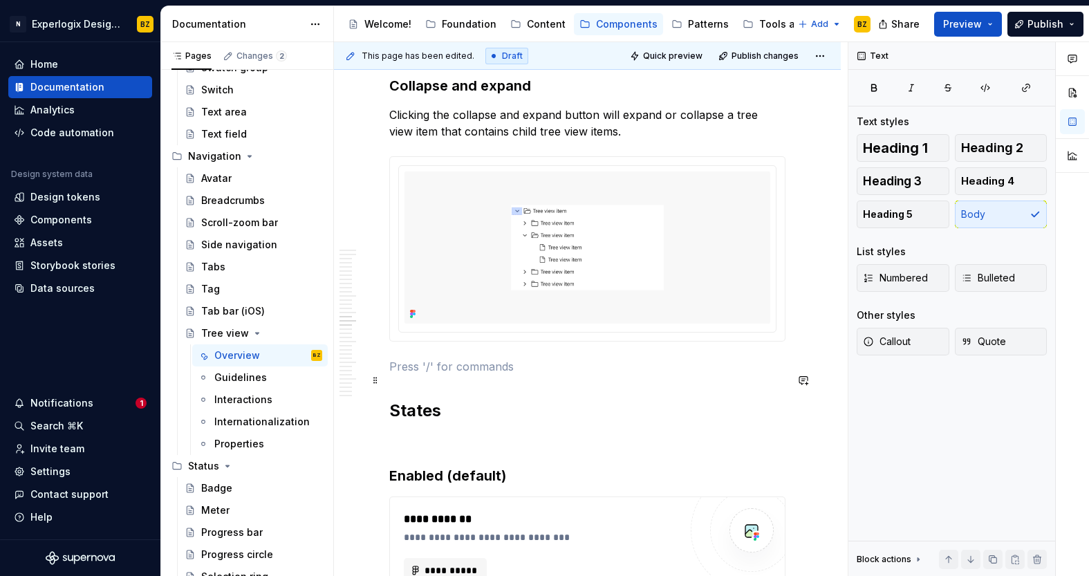
click at [488, 375] on p at bounding box center [587, 366] width 396 height 17
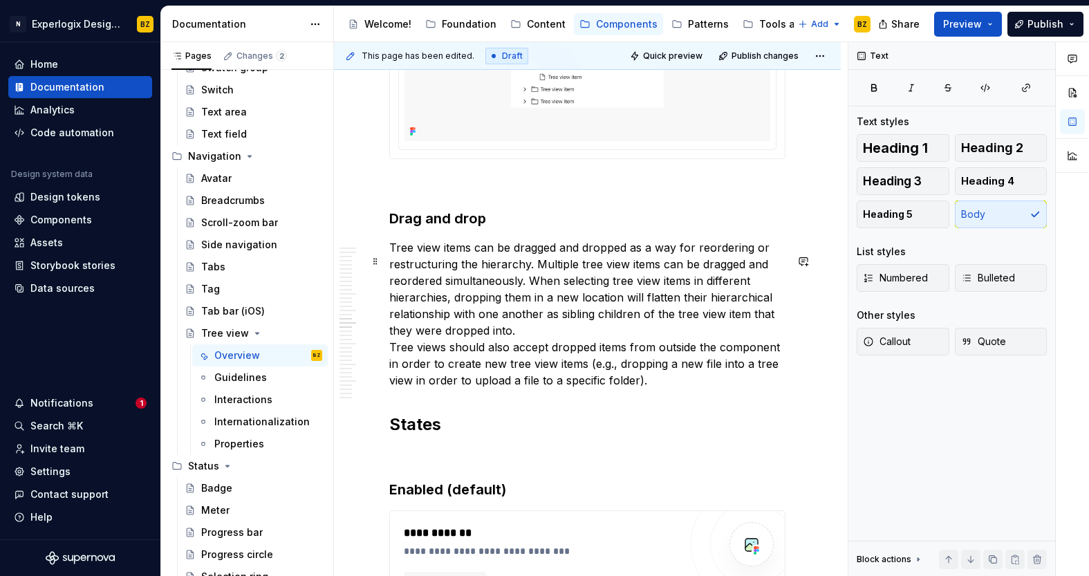
scroll to position [5731, 0]
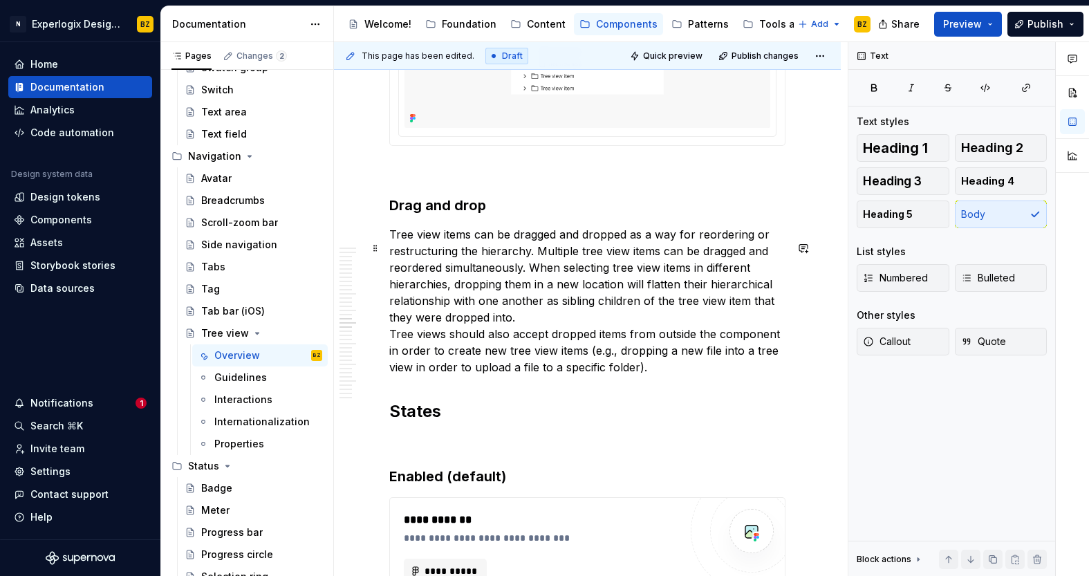
click at [532, 332] on p "Tree view items can be dragged and dropped as a way for reordering or restructu…" at bounding box center [587, 300] width 396 height 149
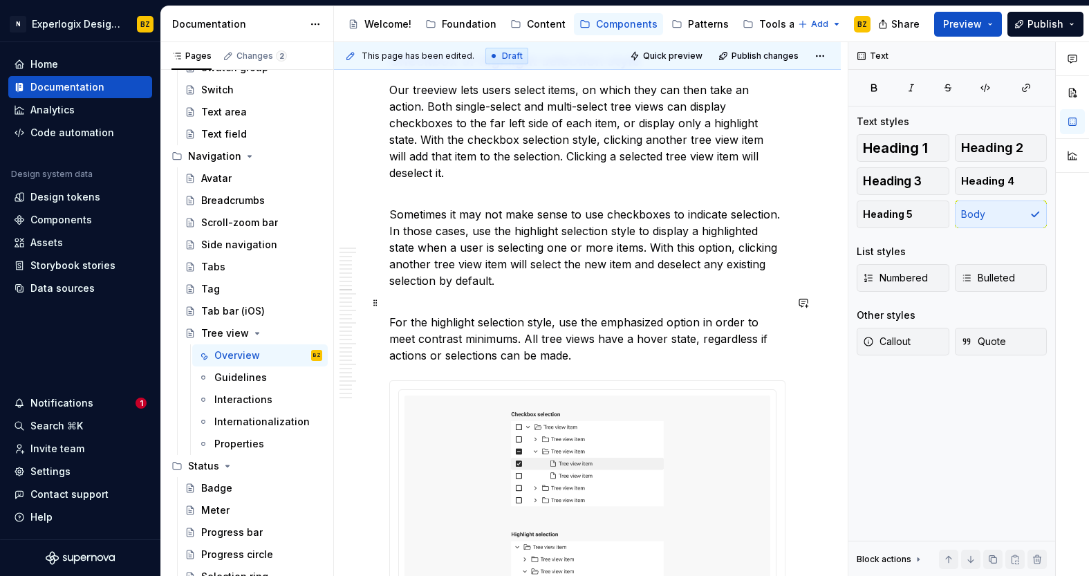
scroll to position [3738, 0]
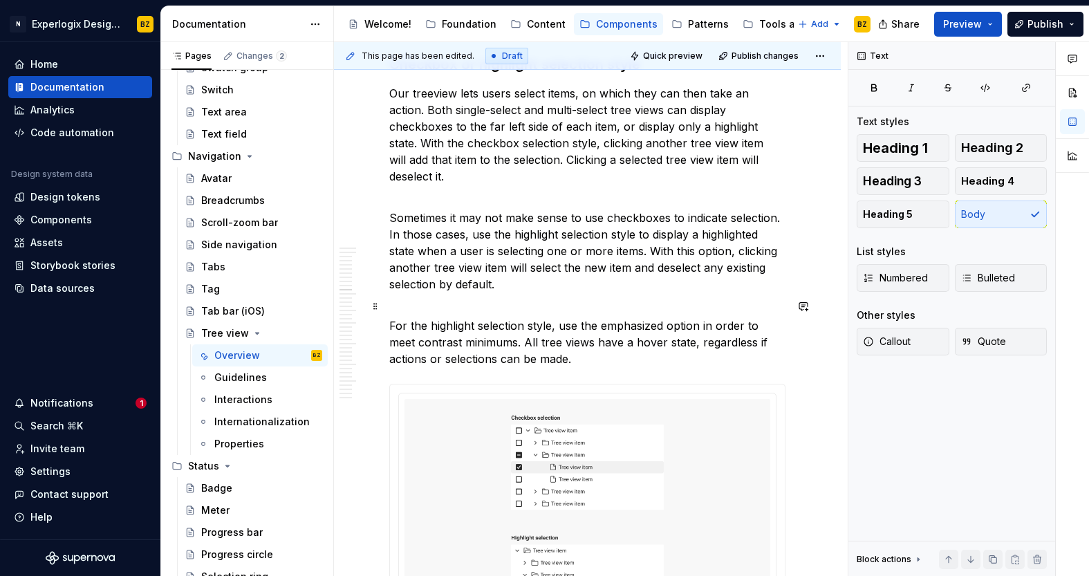
click at [545, 308] on p "For the highlight selection style, use the emphasized option in order to meet c…" at bounding box center [587, 334] width 396 height 66
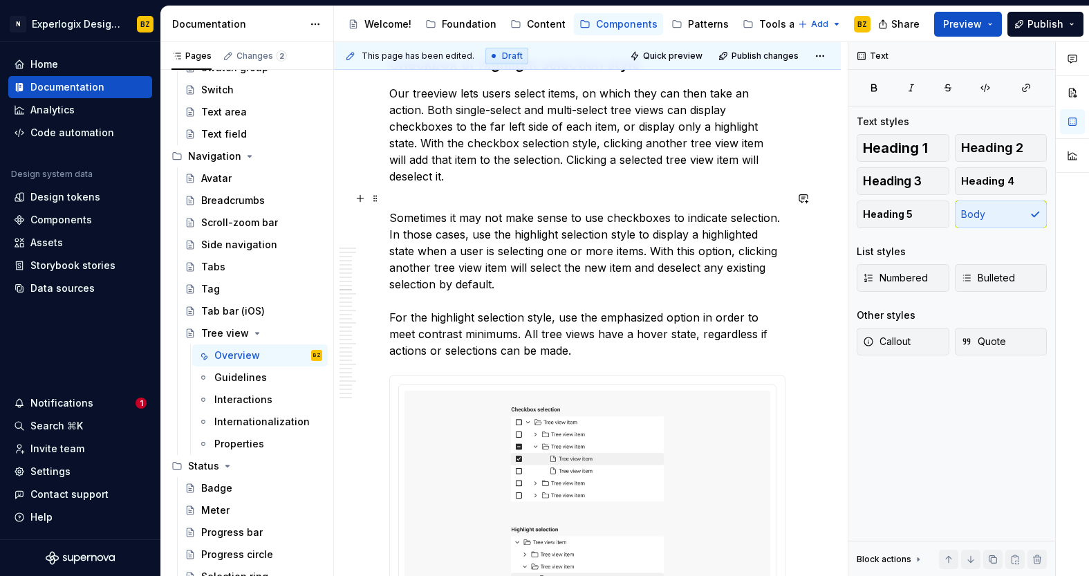
click at [530, 205] on p "Sometimes it may not make sense to use checkboxes to indicate selection. In tho…" at bounding box center [587, 276] width 396 height 166
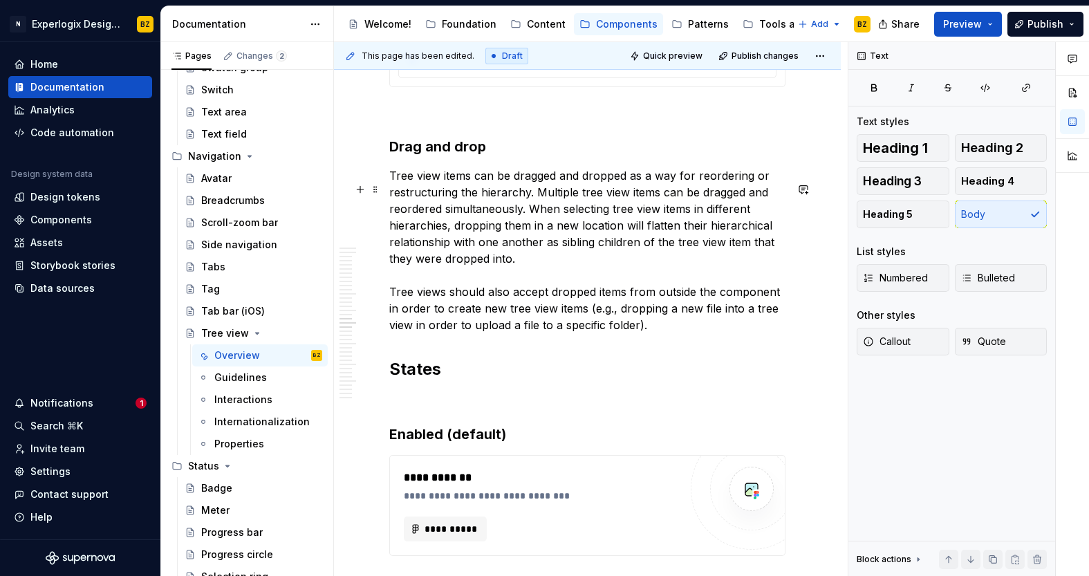
scroll to position [5772, 0]
click at [676, 335] on p "Tree view items can be dragged and dropped as a way for reordering or restructu…" at bounding box center [587, 252] width 396 height 166
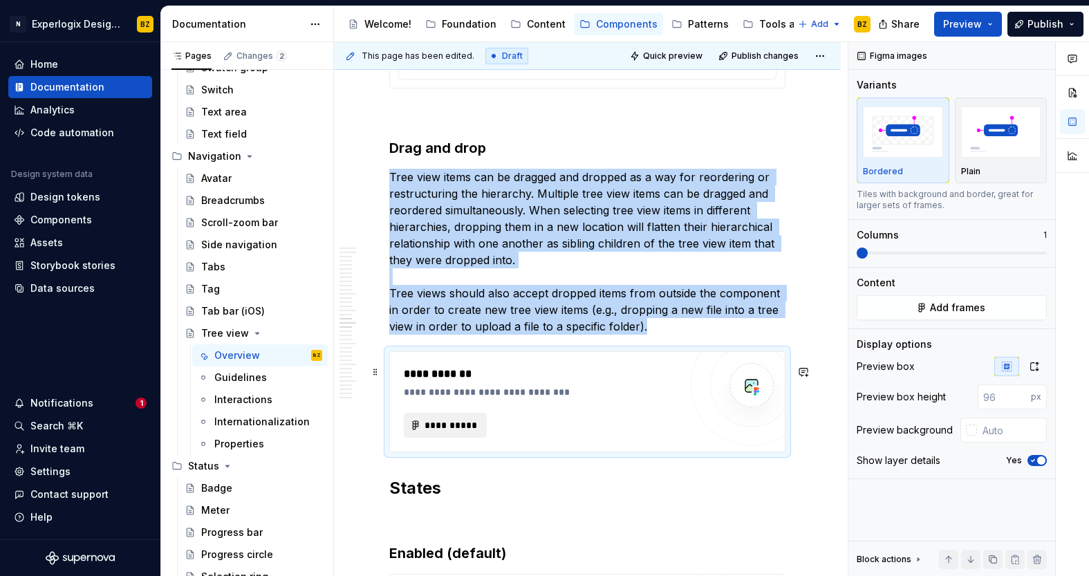
click at [464, 437] on button "**********" at bounding box center [445, 425] width 83 height 25
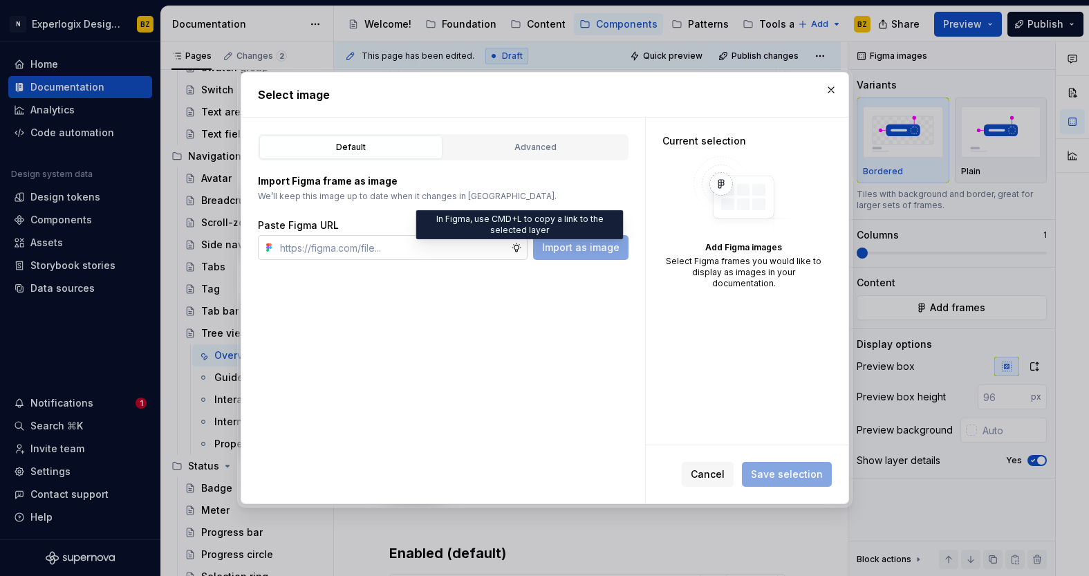
type textarea "*"
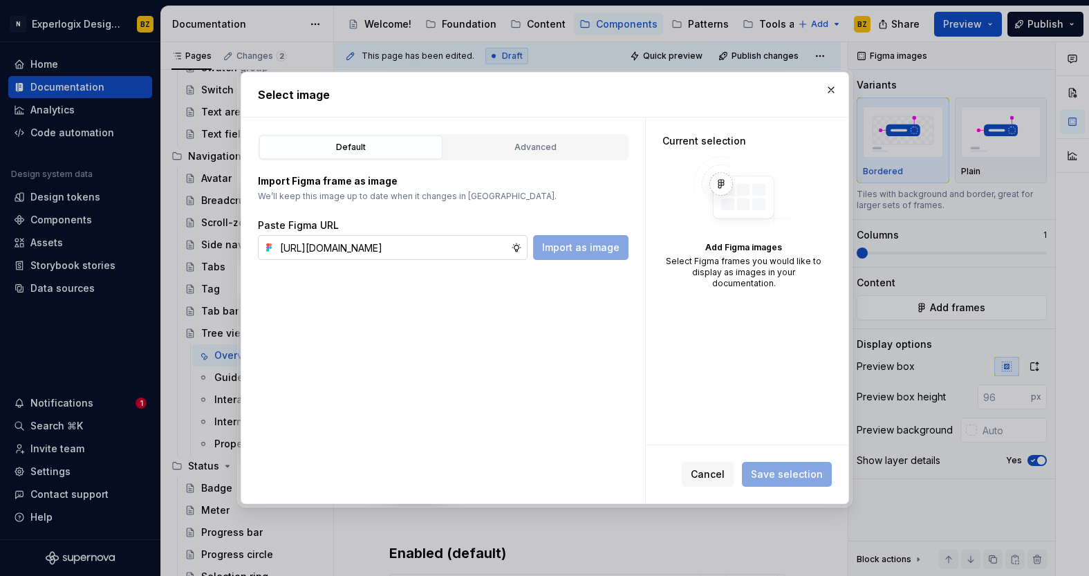
scroll to position [0, 351]
type input "[URL][DOMAIN_NAME]"
click at [592, 246] on span "Import as image" at bounding box center [580, 248] width 77 height 14
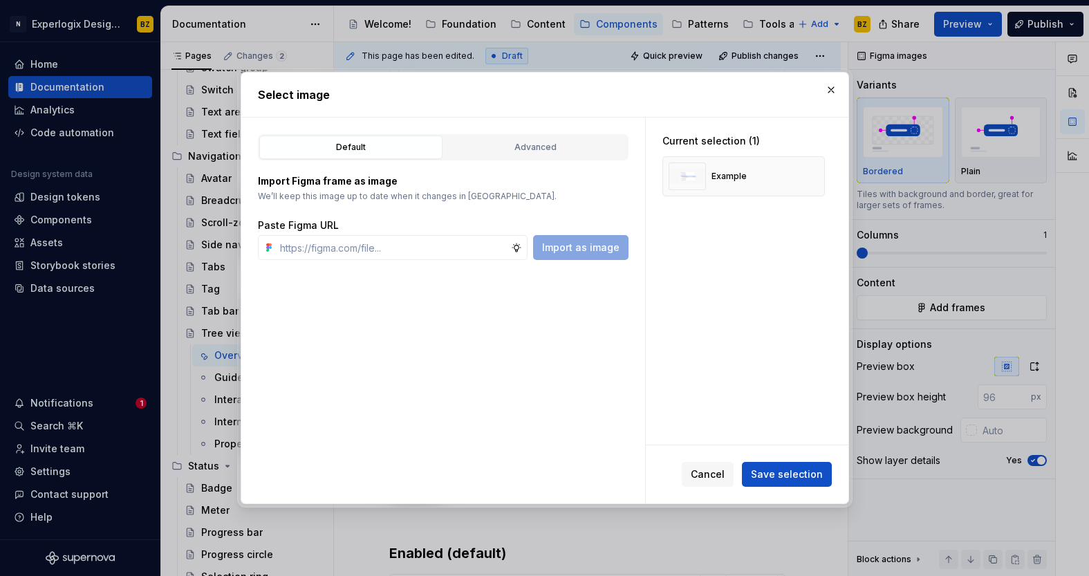
click at [797, 481] on button "Save selection" at bounding box center [787, 474] width 90 height 25
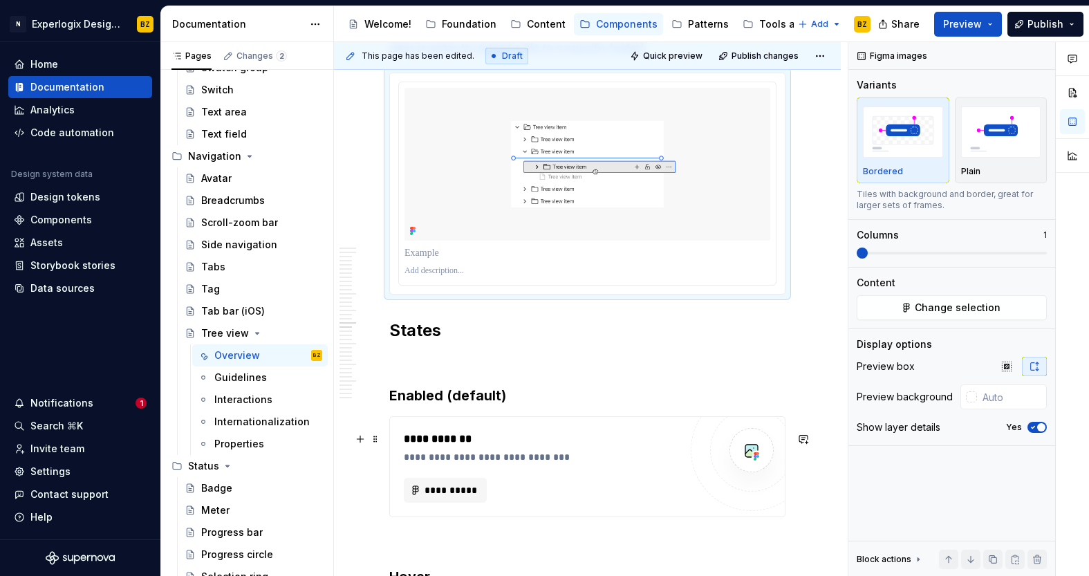
scroll to position [6057, 0]
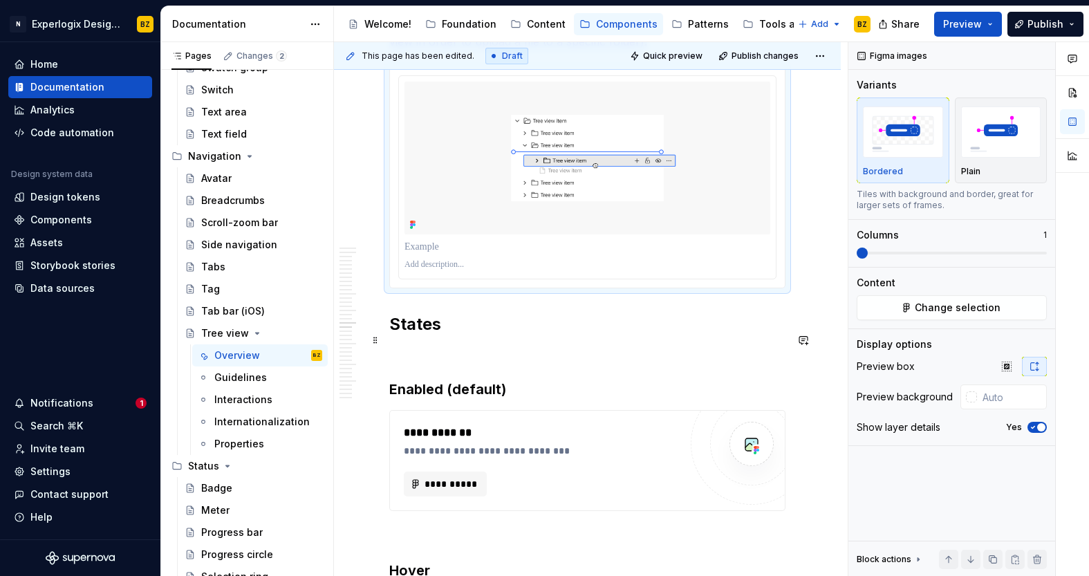
click at [391, 335] on h2 "States" at bounding box center [587, 324] width 396 height 22
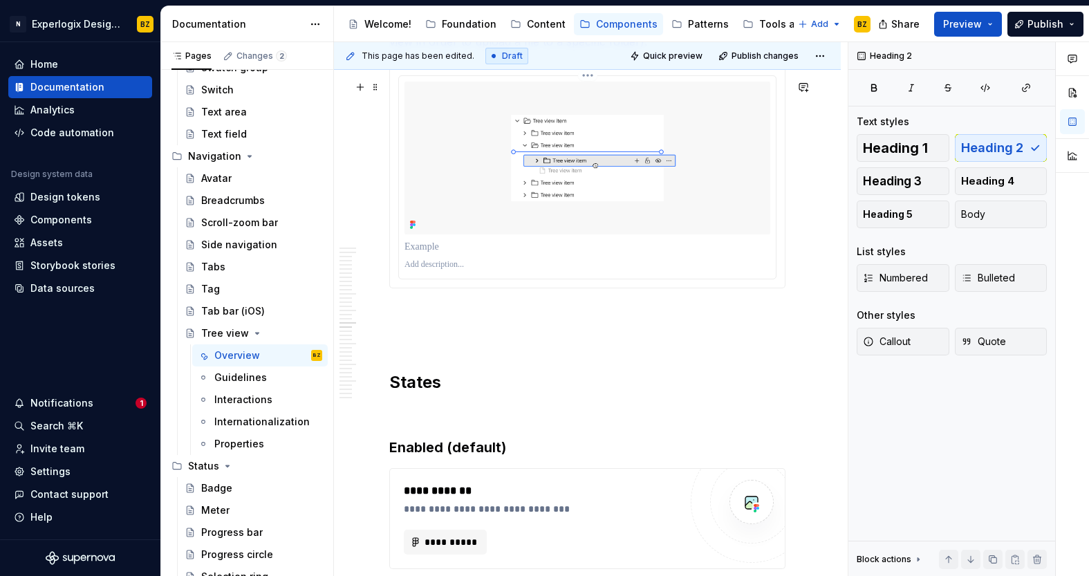
click at [439, 270] on p at bounding box center [587, 264] width 366 height 11
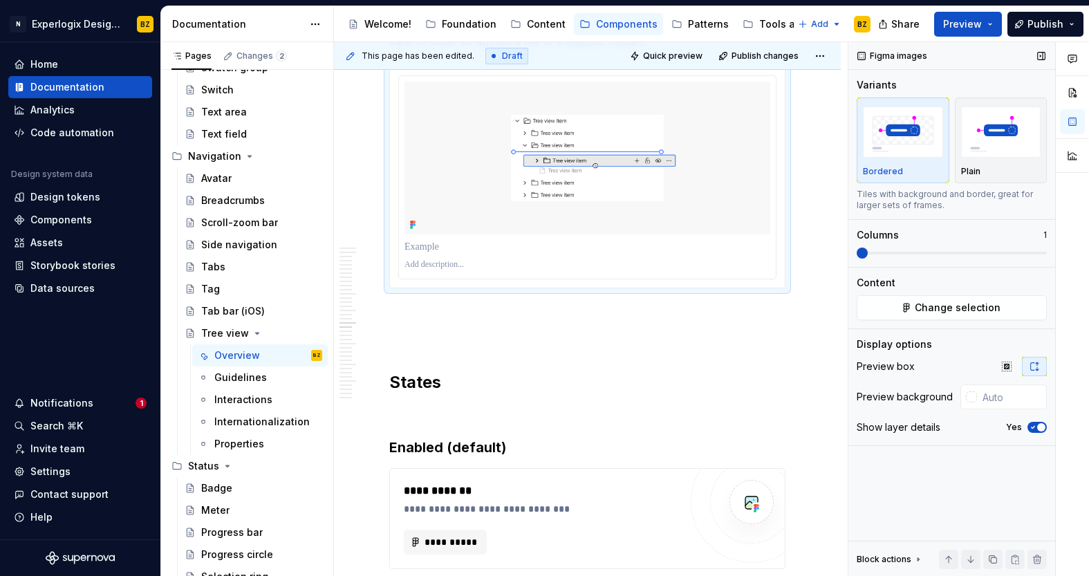
click at [1030, 424] on icon "button" at bounding box center [1032, 427] width 11 height 8
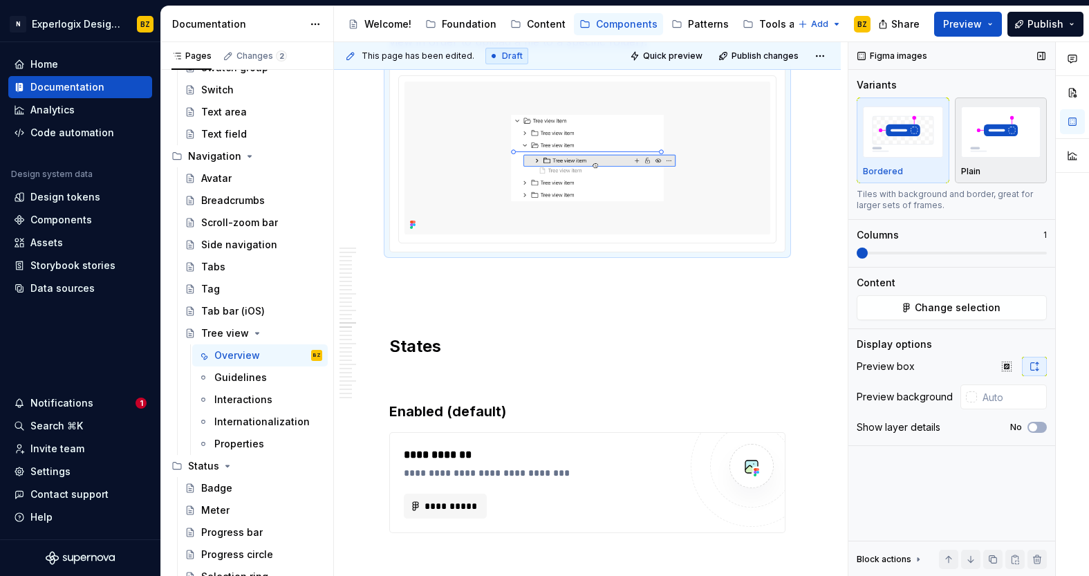
click at [1010, 127] on img "button" at bounding box center [1001, 131] width 80 height 50
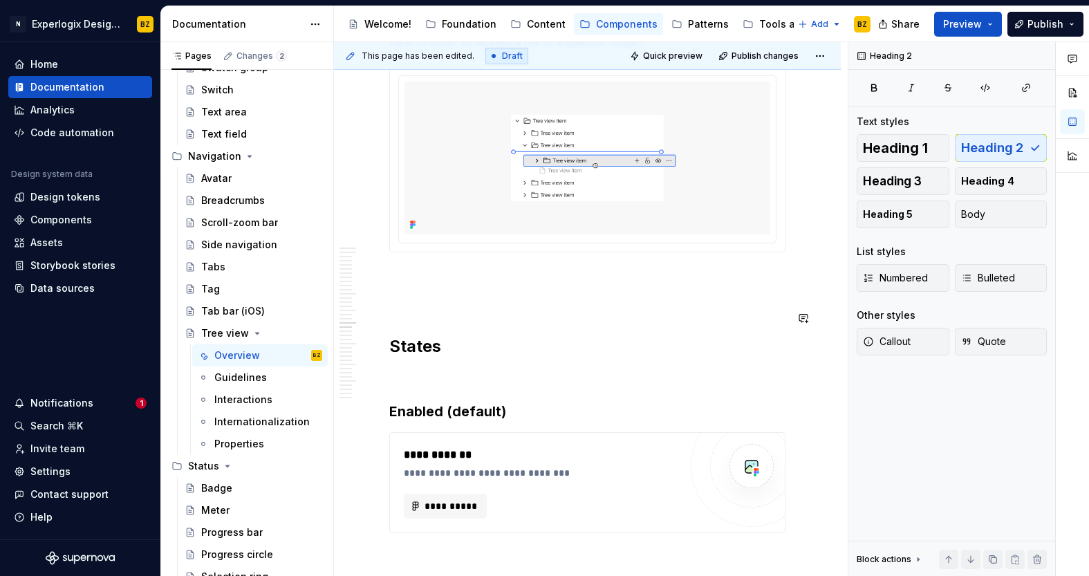
click at [417, 285] on p at bounding box center [587, 277] width 396 height 17
click at [418, 310] on p at bounding box center [587, 302] width 396 height 17
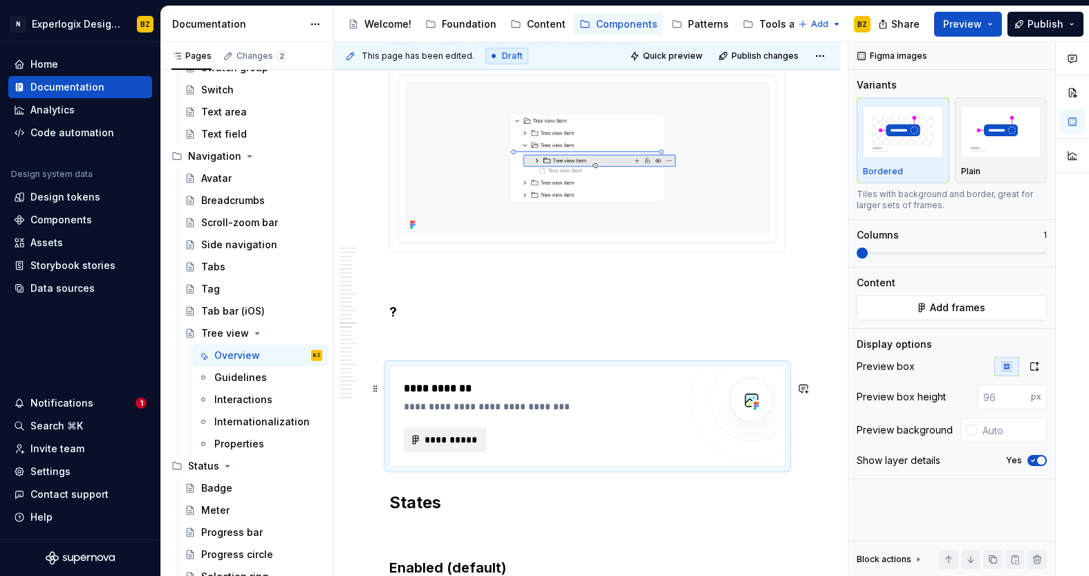
click at [448, 446] on span "**********" at bounding box center [451, 440] width 54 height 14
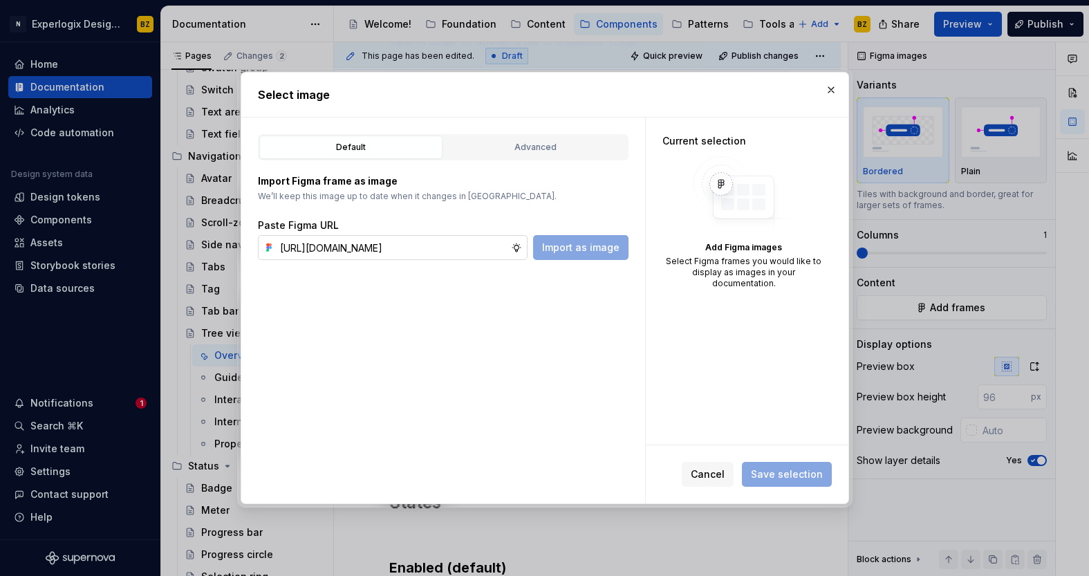
scroll to position [0, 348]
type input "[URL][DOMAIN_NAME]"
click at [578, 249] on span "Import as image" at bounding box center [580, 248] width 77 height 14
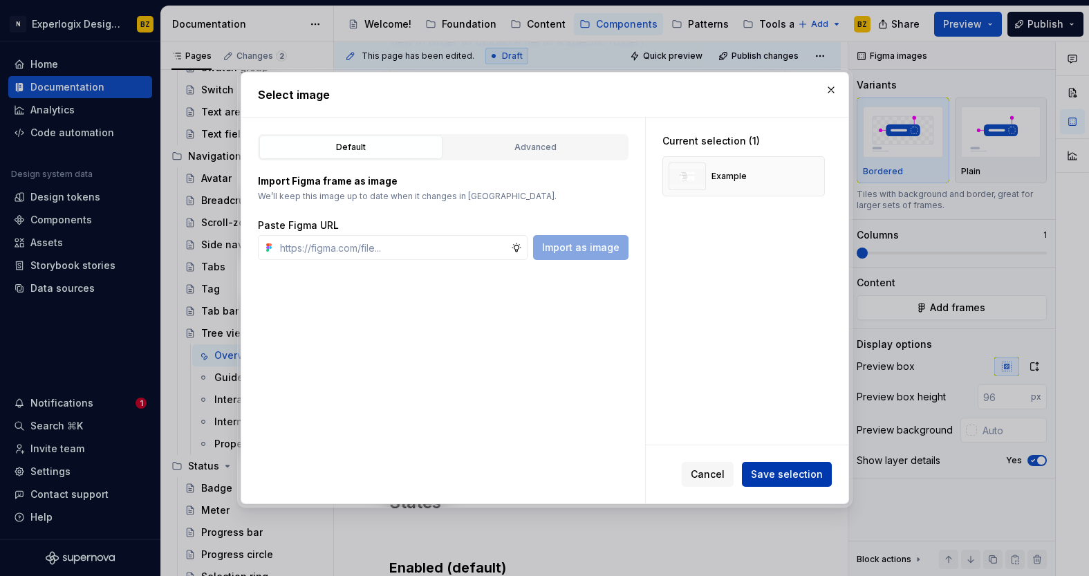
click at [801, 478] on span "Save selection" at bounding box center [787, 474] width 72 height 14
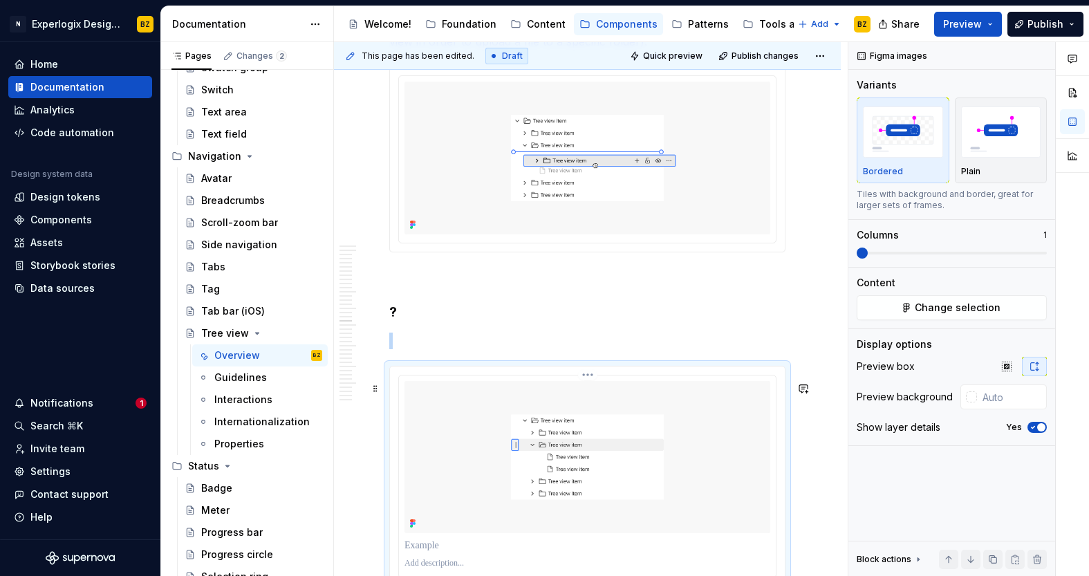
scroll to position [6087, 0]
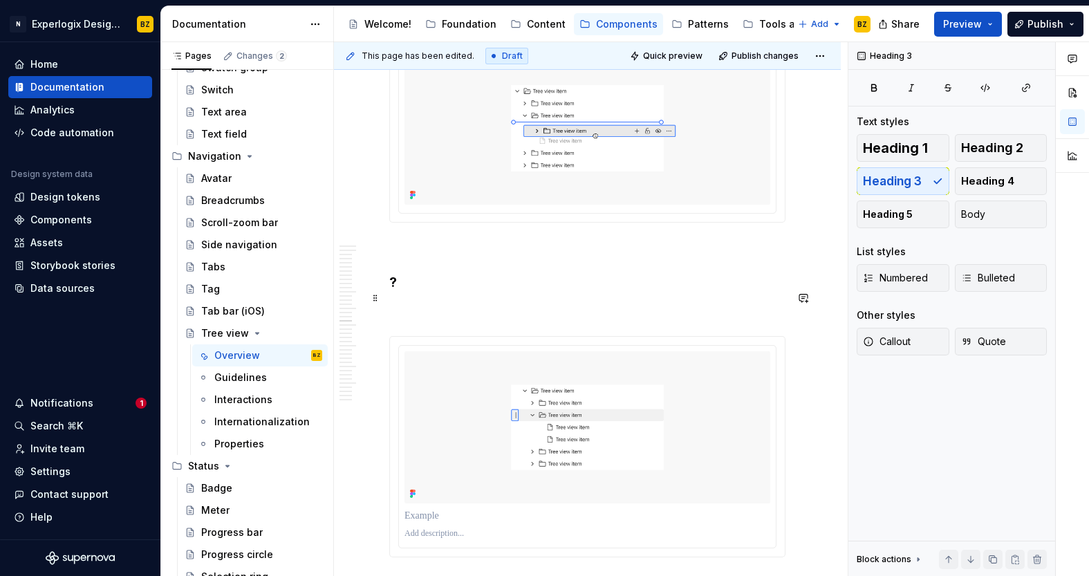
click at [399, 292] on h3 "?" at bounding box center [587, 281] width 396 height 19
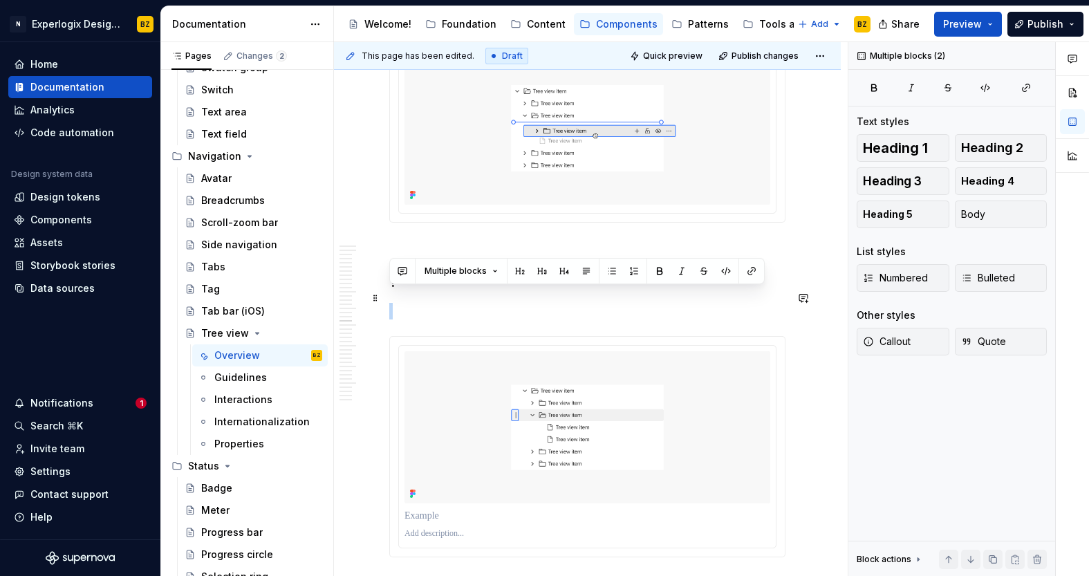
click at [399, 292] on h3 "?" at bounding box center [587, 281] width 396 height 19
click at [394, 292] on h3 "?" at bounding box center [587, 281] width 396 height 19
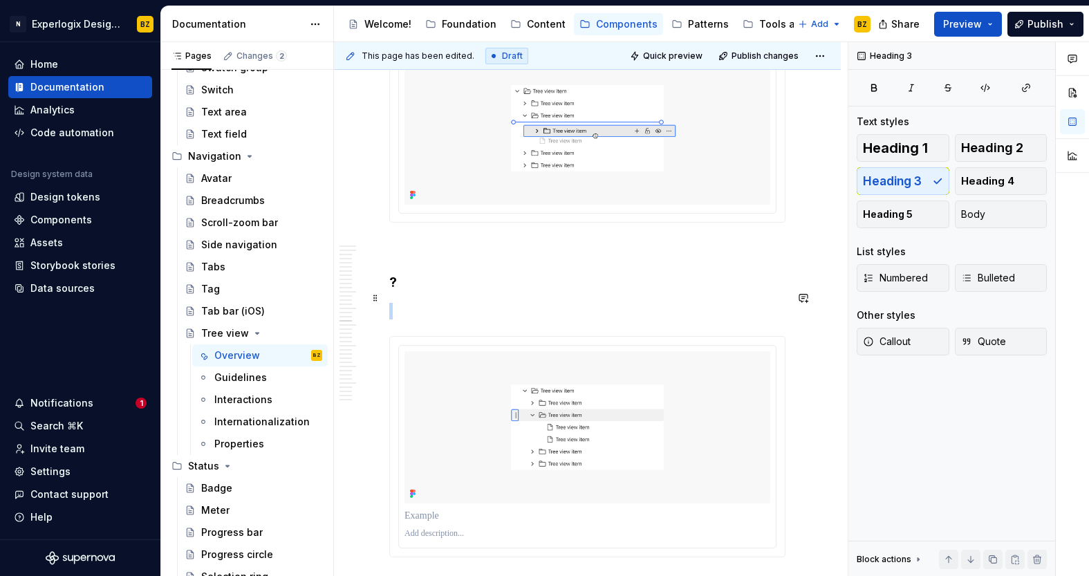
click at [394, 292] on h3 "?" at bounding box center [587, 281] width 396 height 19
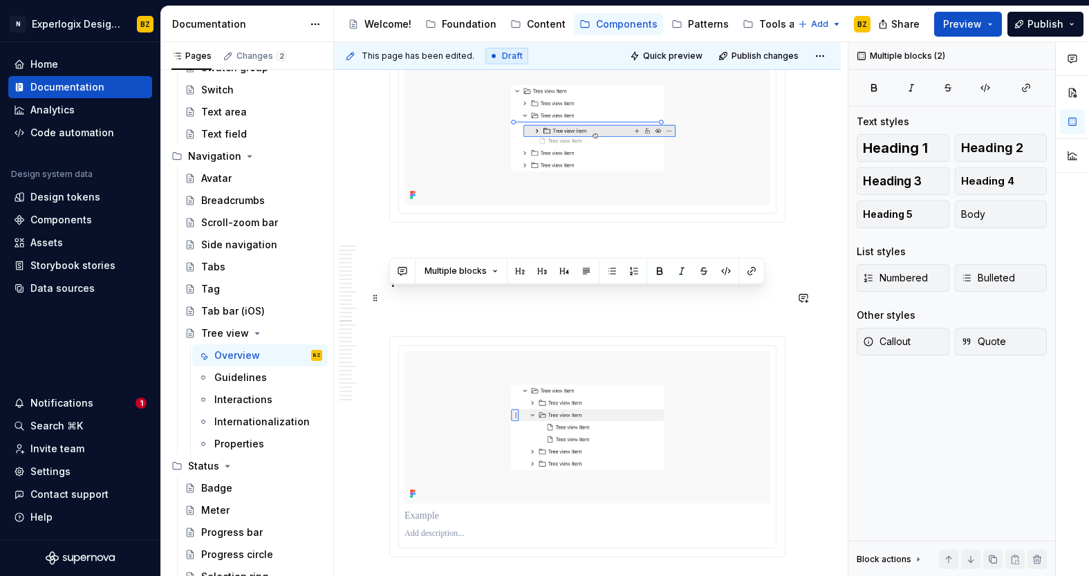
click at [390, 292] on h3 "?" at bounding box center [587, 281] width 396 height 19
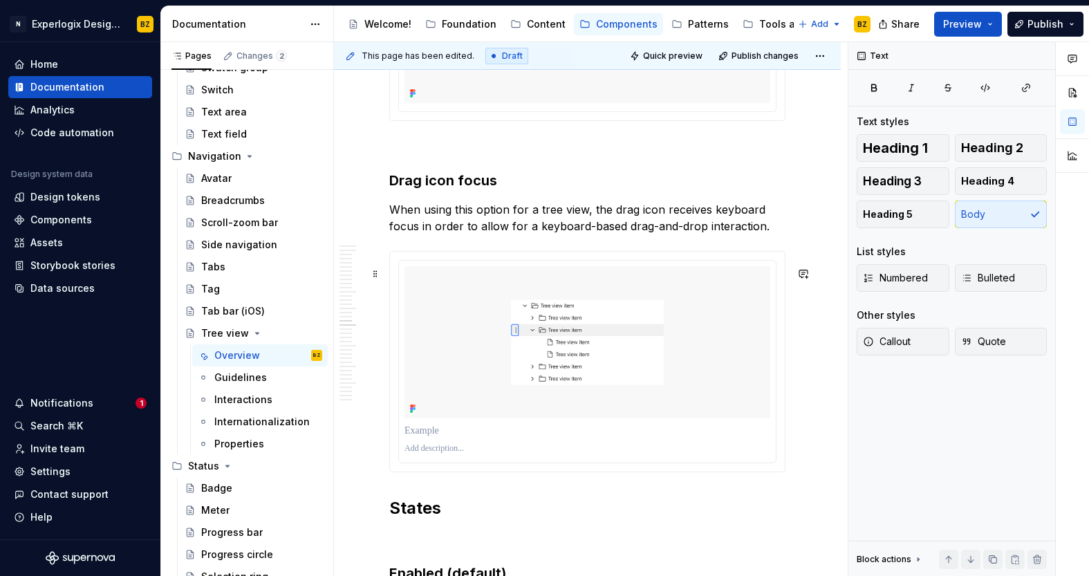
scroll to position [6197, 0]
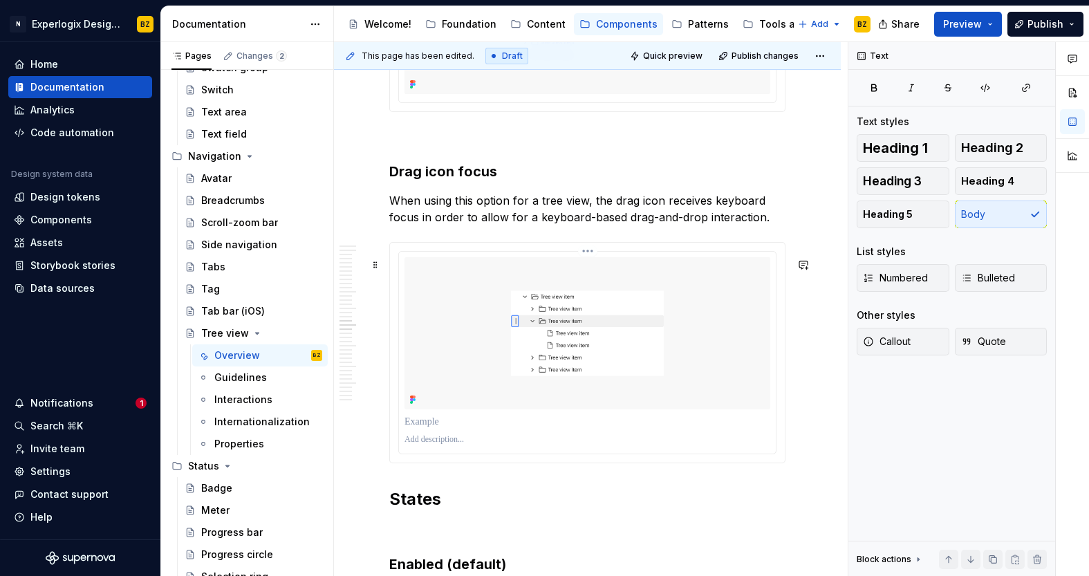
click at [532, 431] on div at bounding box center [587, 421] width 366 height 19
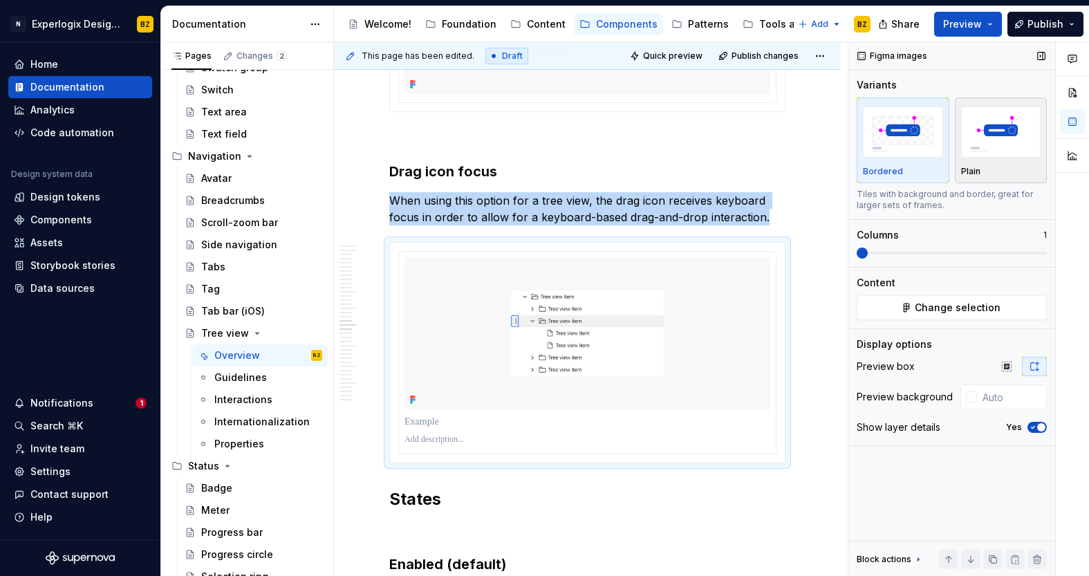
click at [1012, 140] on img "button" at bounding box center [1001, 131] width 80 height 50
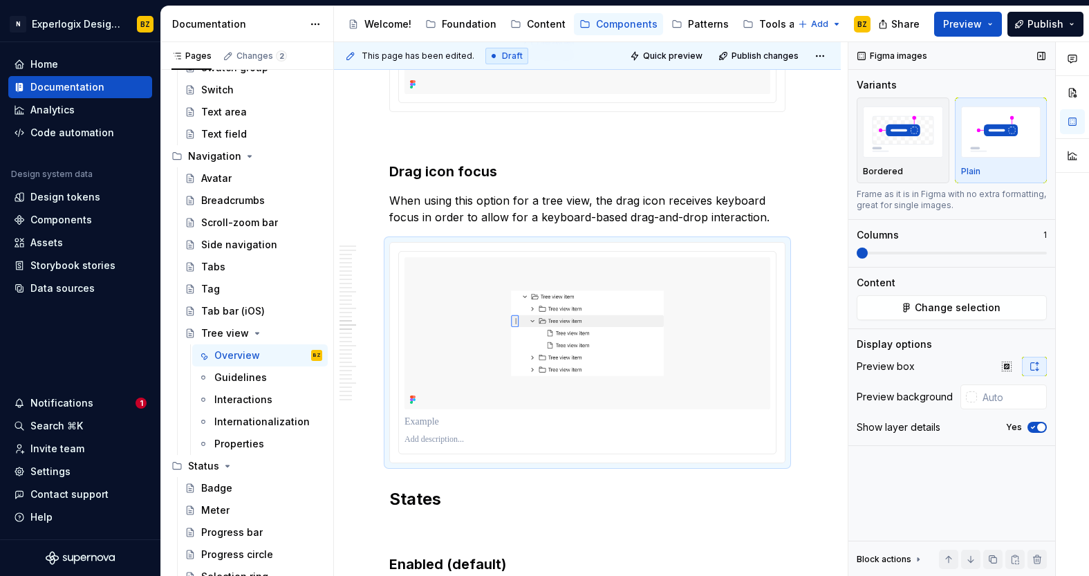
click at [1036, 421] on div "Show layer details Yes" at bounding box center [951, 426] width 190 height 19
click at [1036, 424] on icon "button" at bounding box center [1032, 427] width 11 height 8
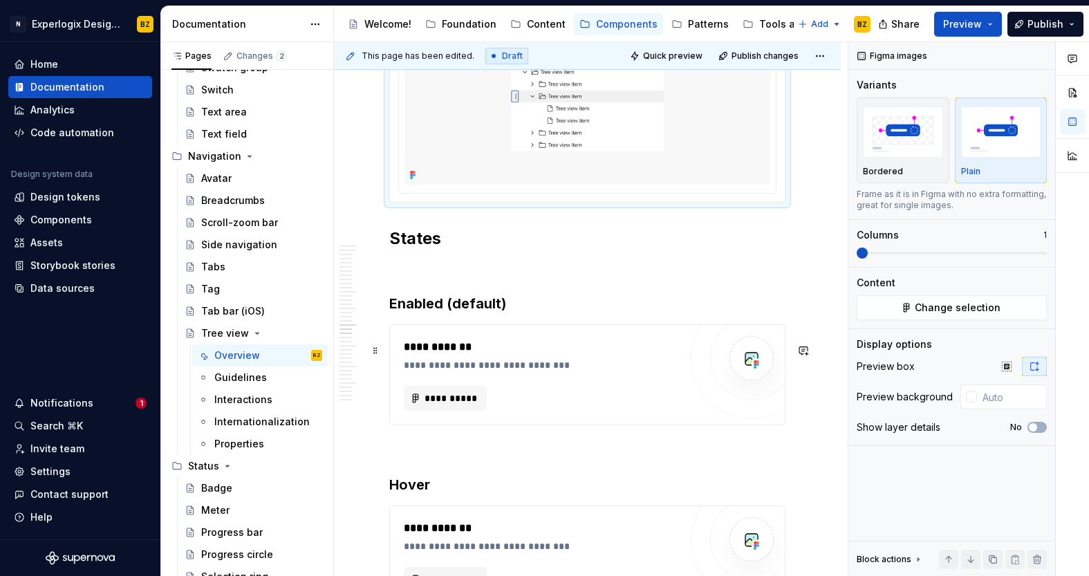
scroll to position [6423, 0]
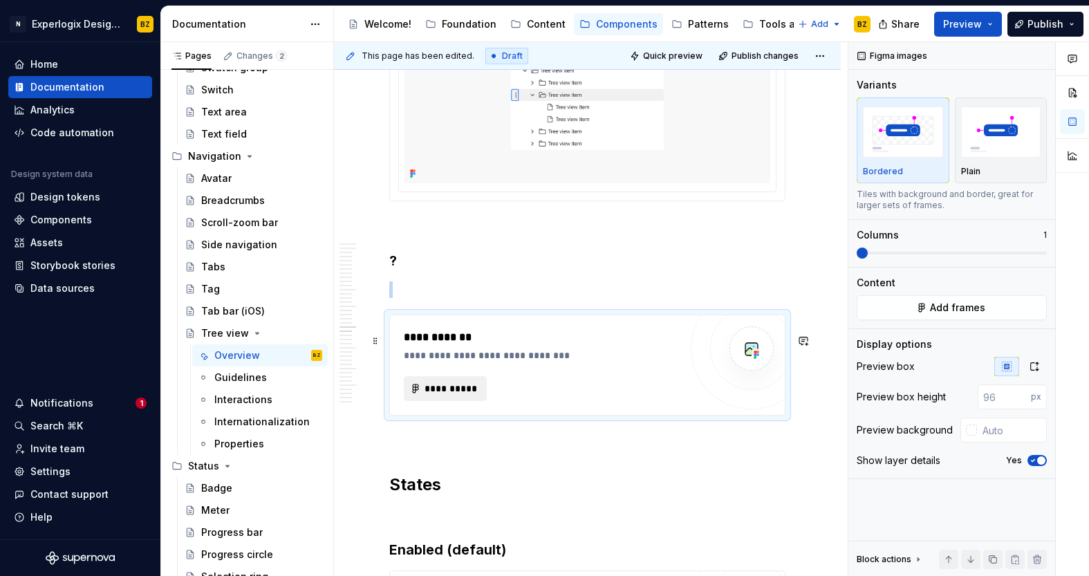
click at [453, 395] on span "**********" at bounding box center [451, 388] width 54 height 14
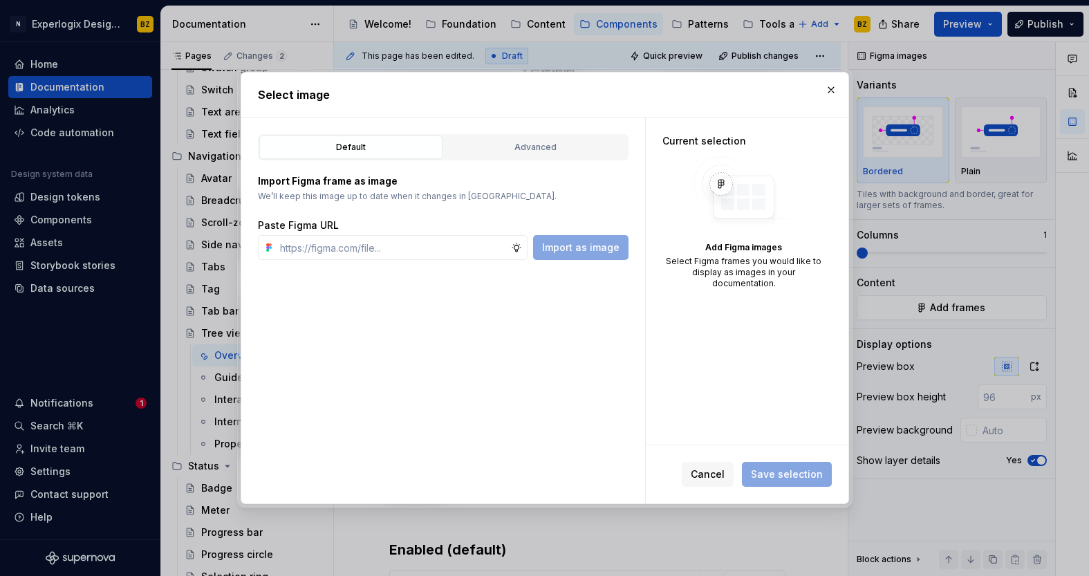
type textarea "*"
type input "[URL][DOMAIN_NAME]"
click at [574, 249] on span "Import as image" at bounding box center [580, 248] width 77 height 14
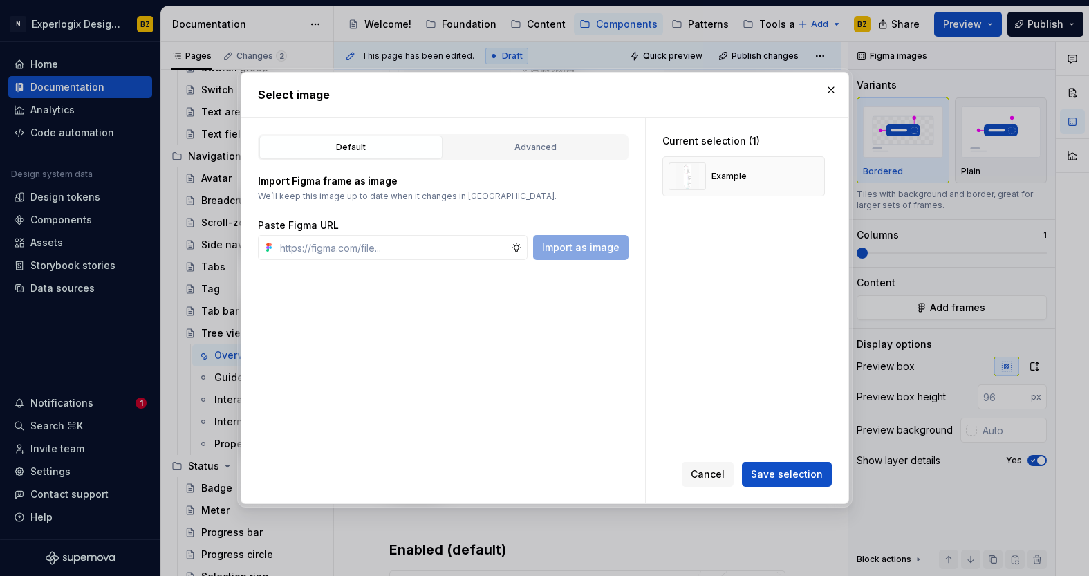
click at [776, 477] on span "Save selection" at bounding box center [787, 474] width 72 height 14
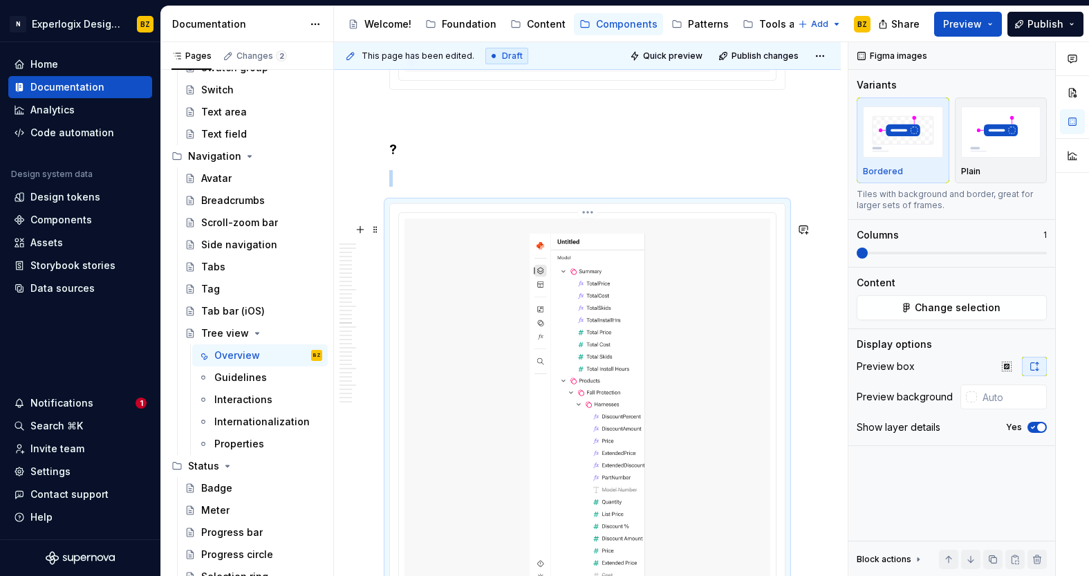
scroll to position [6534, 0]
click at [395, 160] on h3 "?" at bounding box center [587, 149] width 396 height 19
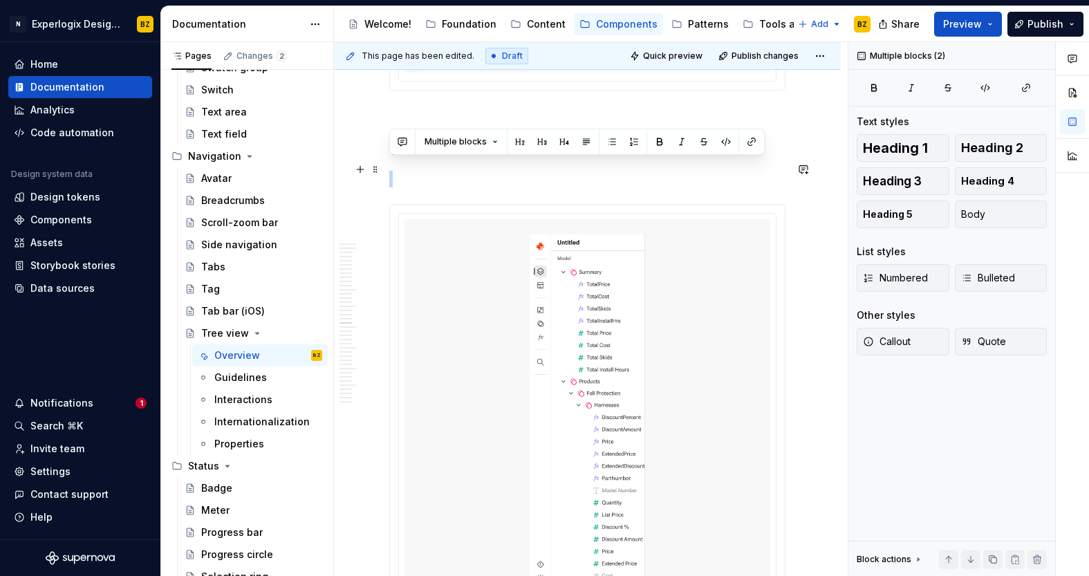
click at [395, 160] on h3 "?" at bounding box center [587, 149] width 396 height 19
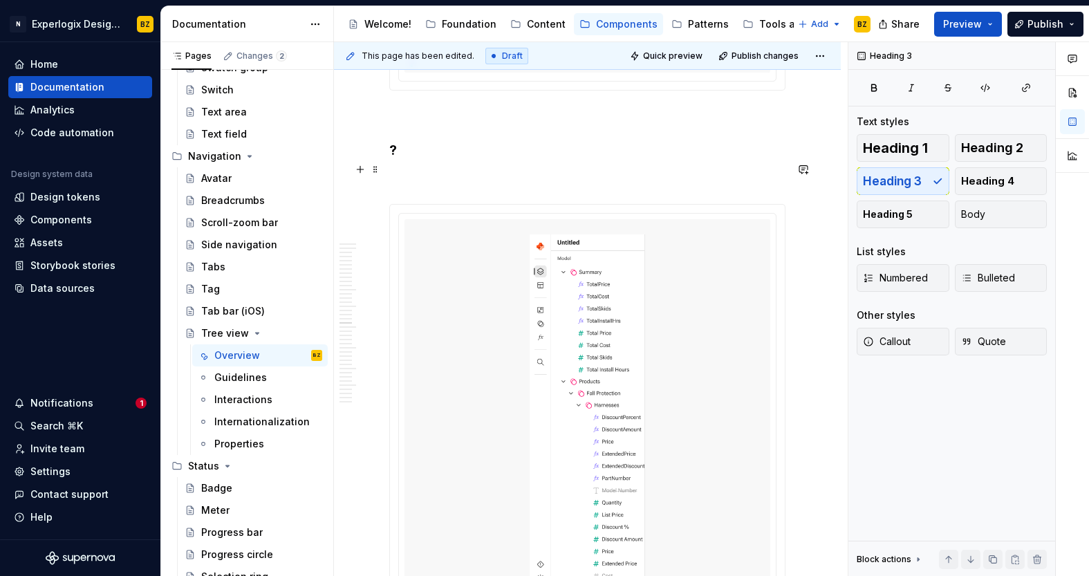
click at [395, 160] on h3 "?" at bounding box center [587, 149] width 396 height 19
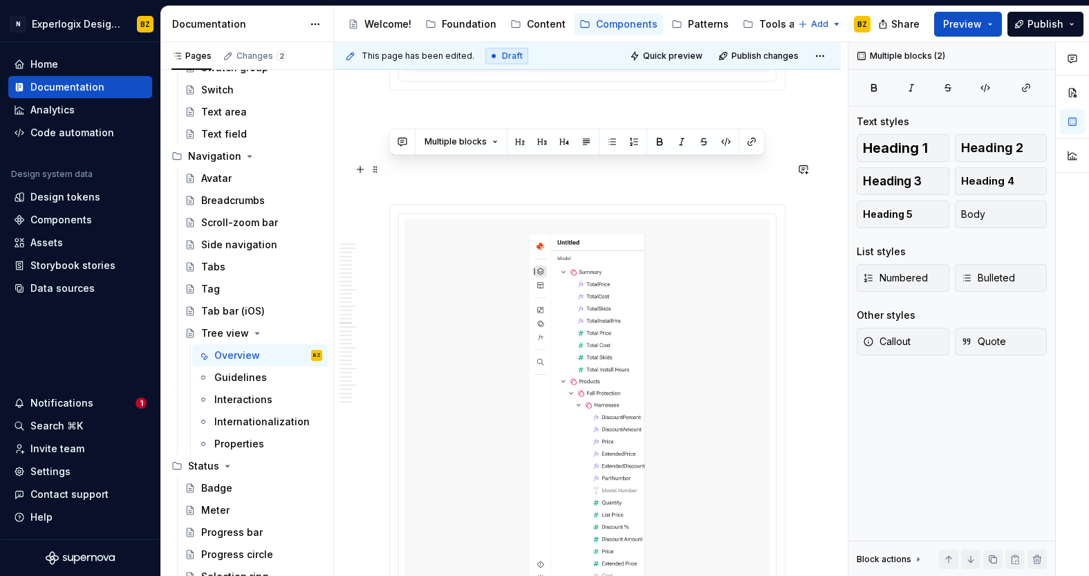
click at [392, 160] on h3 "?" at bounding box center [587, 149] width 396 height 19
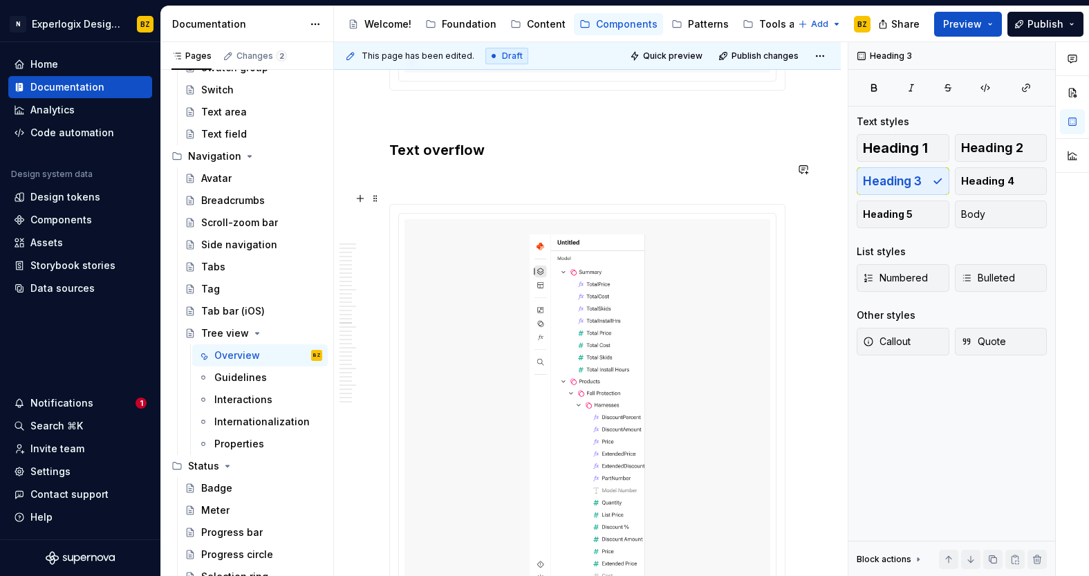
click at [409, 187] on p at bounding box center [587, 179] width 396 height 17
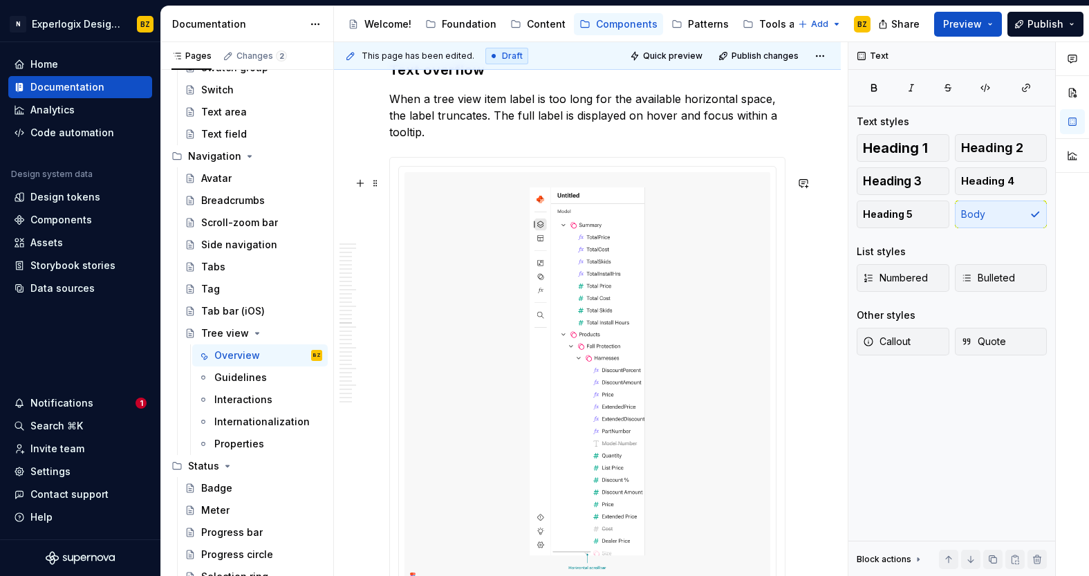
scroll to position [6624, 0]
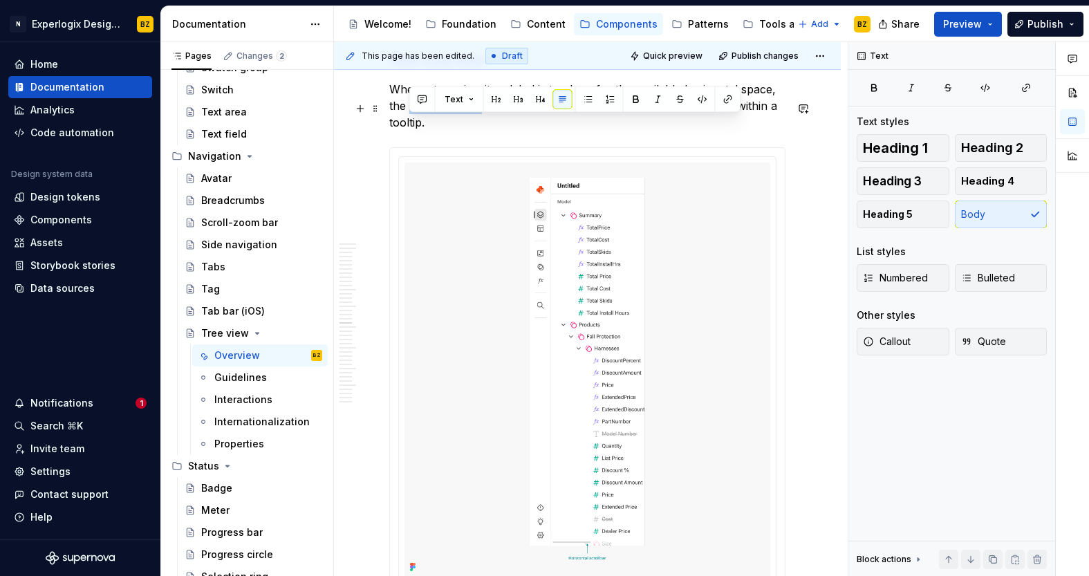
drag, startPoint x: 408, startPoint y: 123, endPoint x: 481, endPoint y: 128, distance: 73.4
click at [481, 128] on p "When a tree view item label is too long for the available horizontal space, the…" at bounding box center [587, 106] width 396 height 50
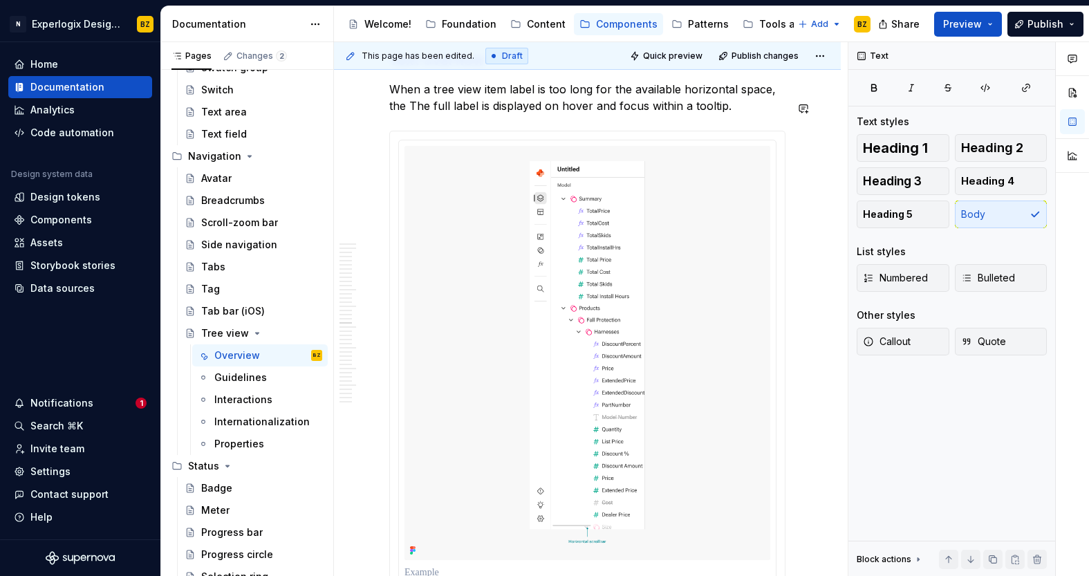
scroll to position [6614, 0]
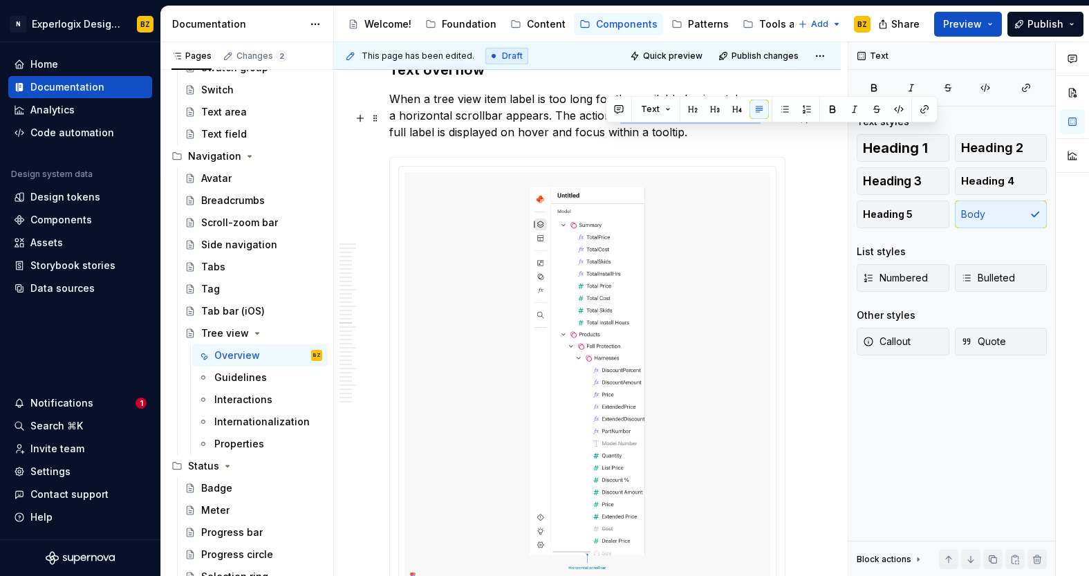
drag, startPoint x: 605, startPoint y: 134, endPoint x: 743, endPoint y: 131, distance: 137.6
click at [743, 131] on p "When a tree view item label is too long for the available horizontal space, a h…" at bounding box center [587, 116] width 396 height 50
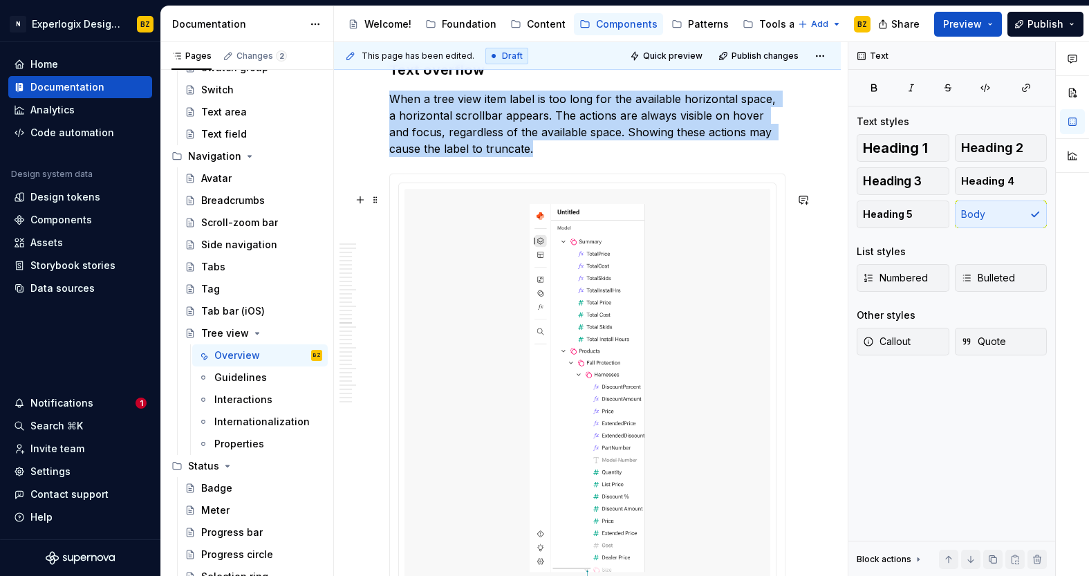
click at [595, 199] on div at bounding box center [587, 415] width 395 height 482
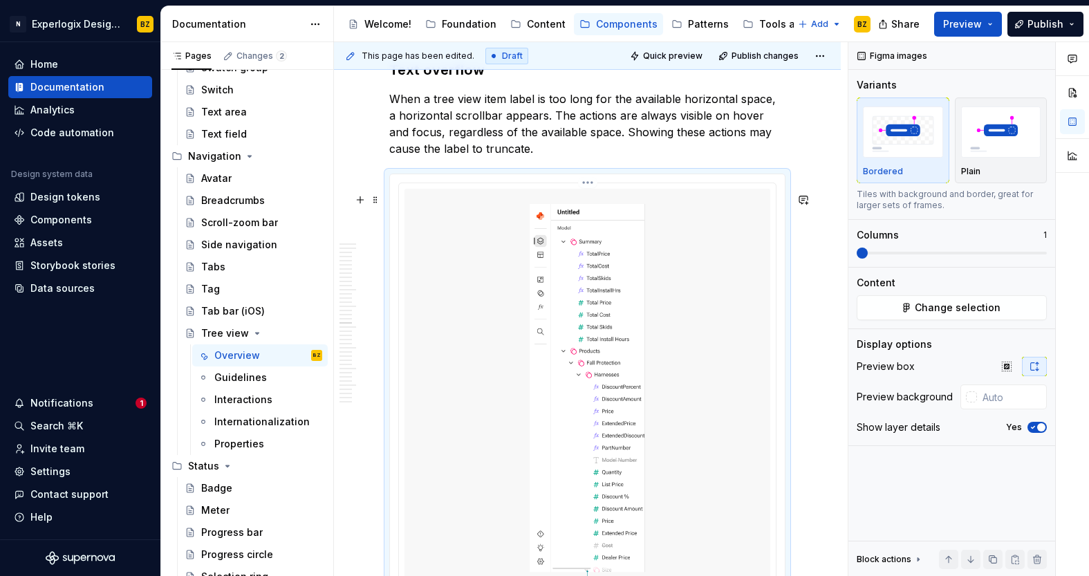
click at [593, 205] on html "N Experlogix Design System BZ Home Documentation Analytics Code automation Desi…" at bounding box center [544, 288] width 1089 height 576
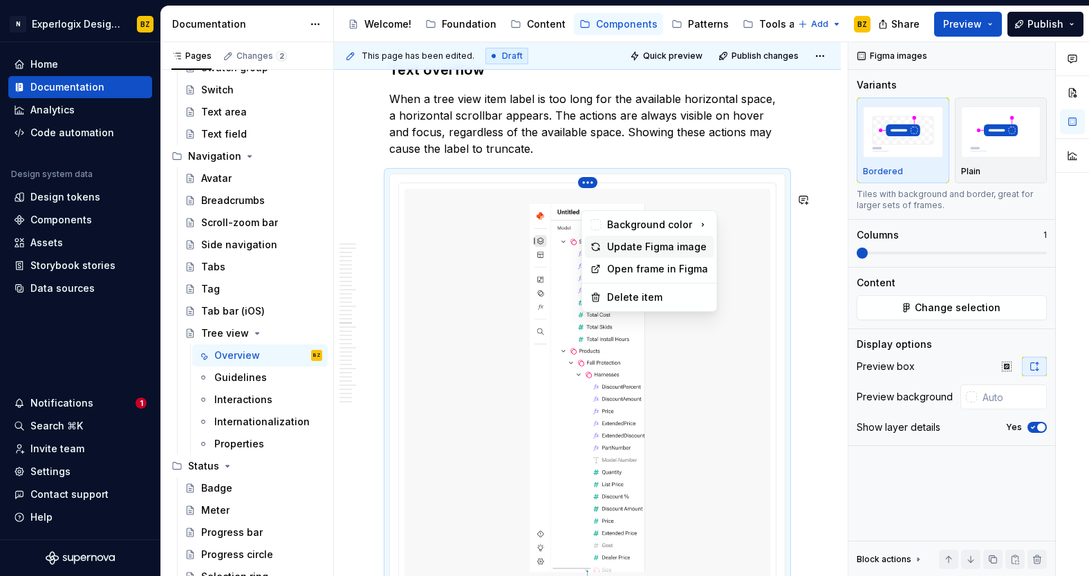
click at [636, 246] on div "Update Figma image" at bounding box center [658, 247] width 102 height 14
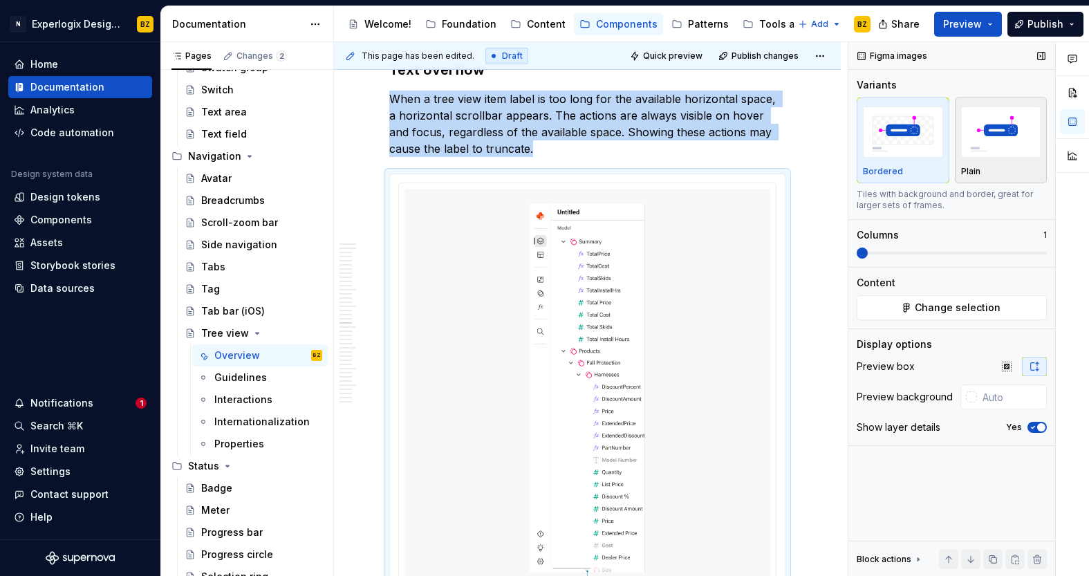
click at [1017, 142] on img "button" at bounding box center [1001, 131] width 80 height 50
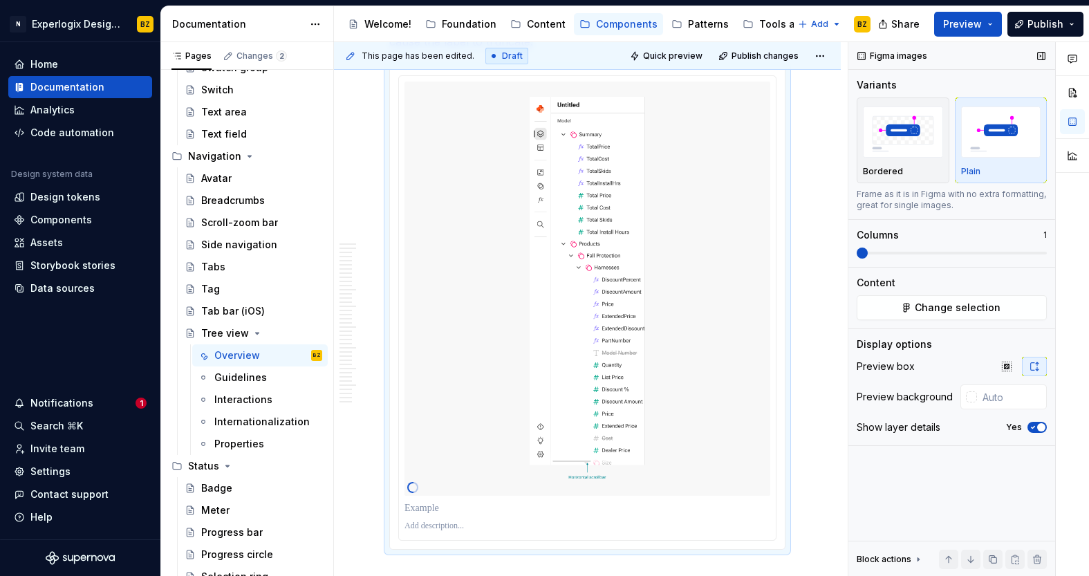
click at [1035, 426] on icon "button" at bounding box center [1032, 427] width 11 height 8
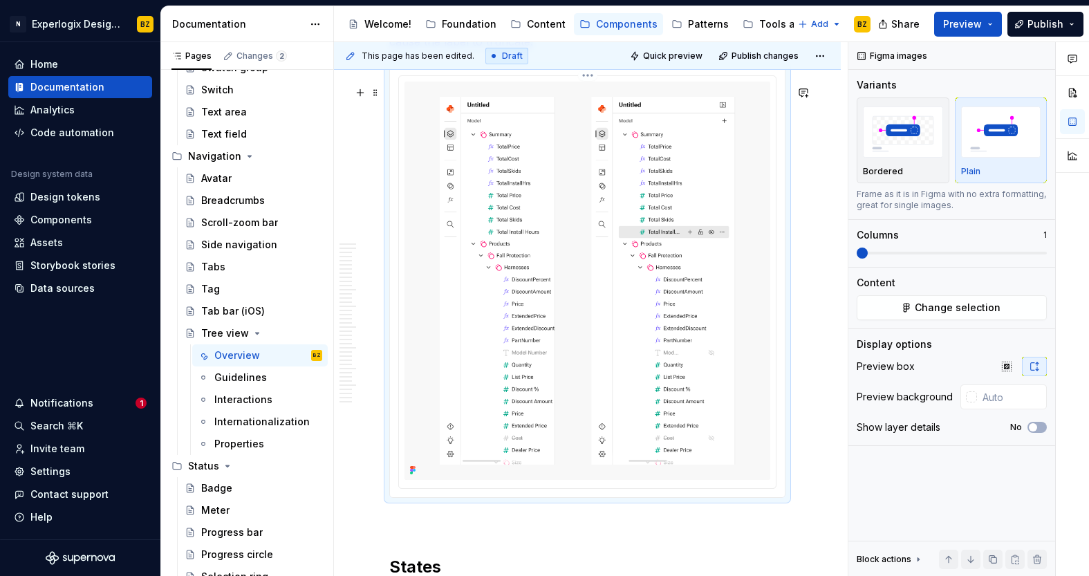
click at [586, 92] on html "N Experlogix Design System BZ Home Documentation Analytics Code automation Desi…" at bounding box center [544, 288] width 1089 height 576
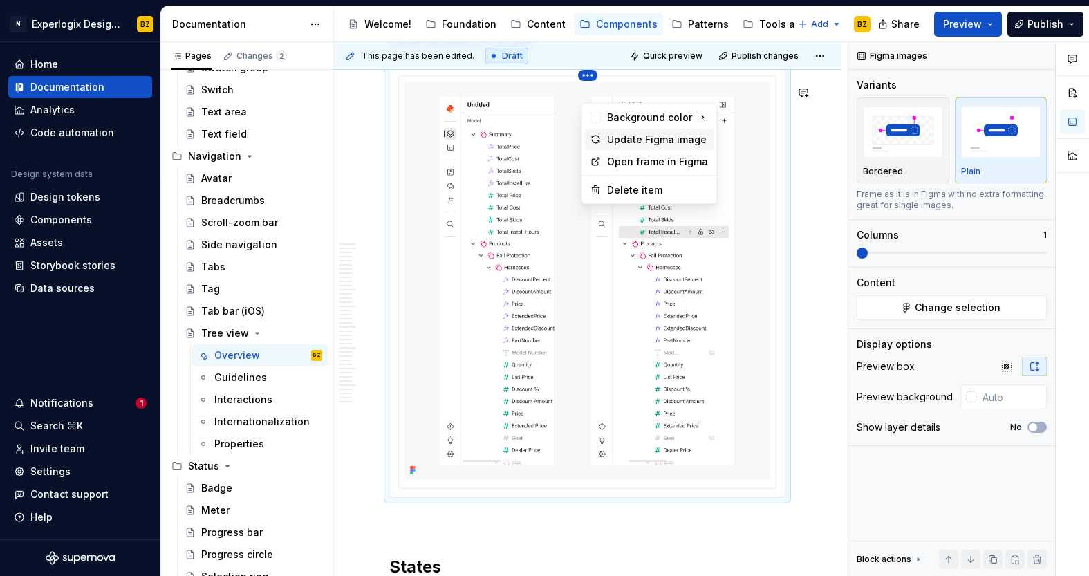
click at [640, 135] on div "Update Figma image" at bounding box center [658, 140] width 102 height 14
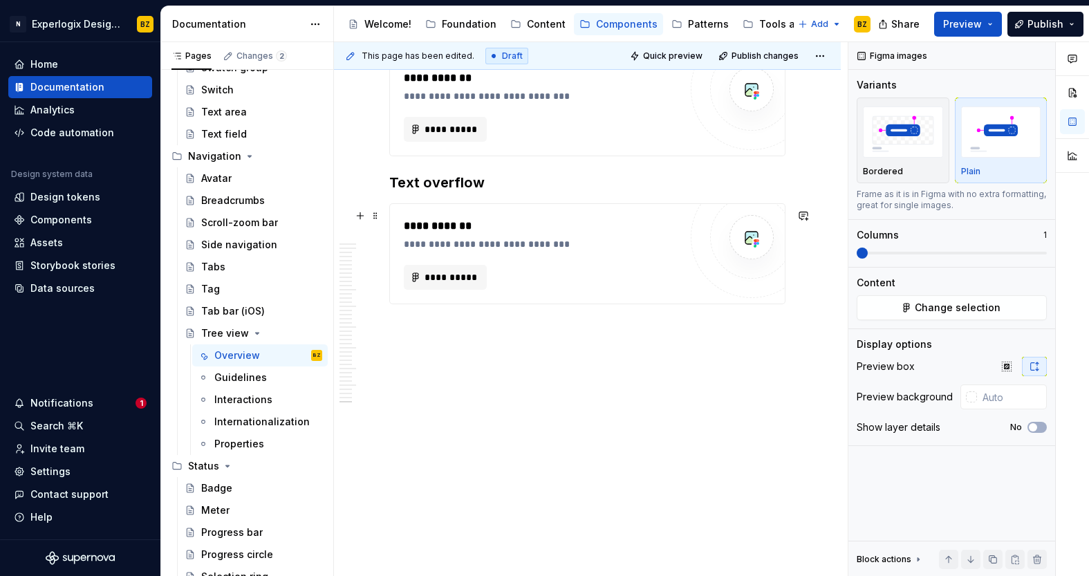
scroll to position [10918, 0]
click at [520, 235] on div "**********" at bounding box center [542, 234] width 276 height 33
click at [376, 206] on span at bounding box center [375, 215] width 11 height 19
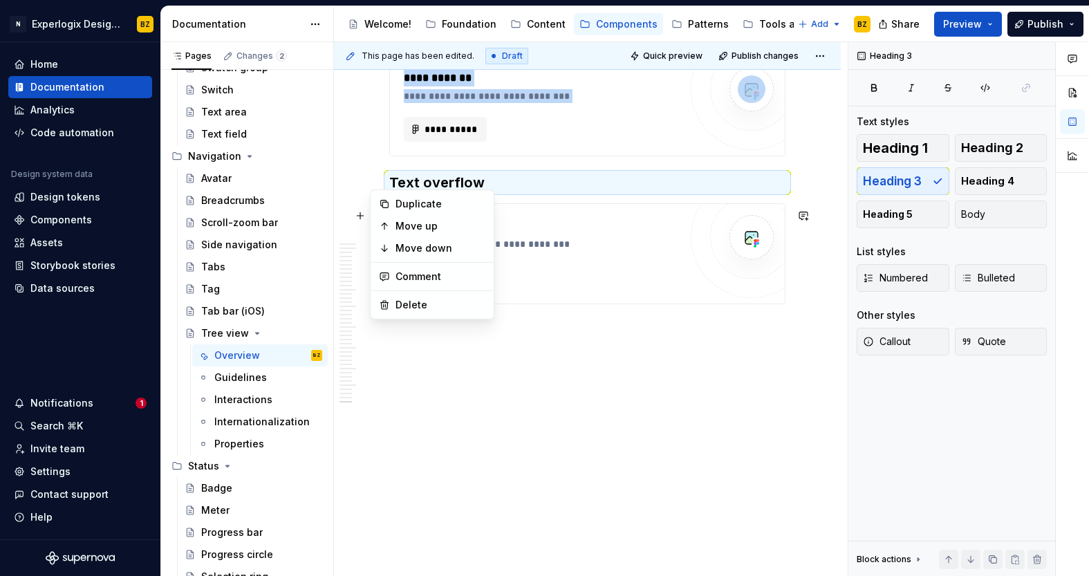
click at [376, 206] on span at bounding box center [375, 215] width 11 height 19
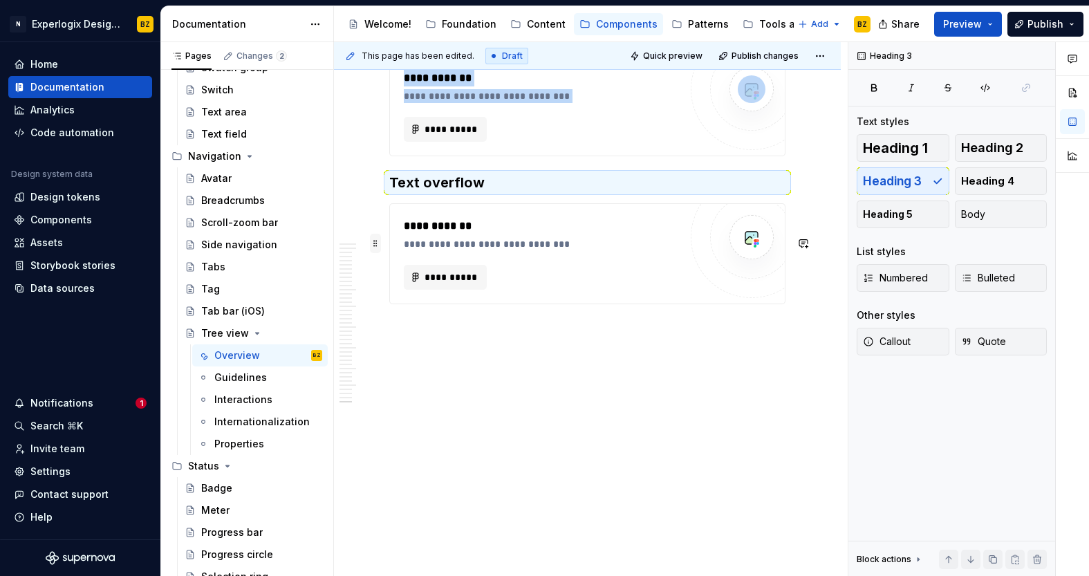
click at [377, 234] on span at bounding box center [375, 243] width 11 height 19
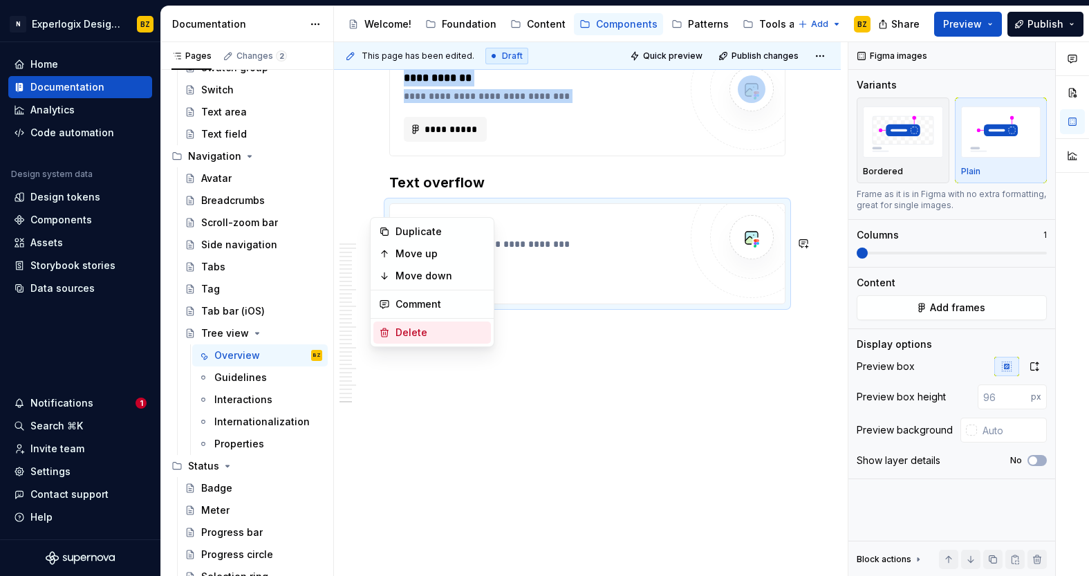
click at [429, 329] on div "Delete" at bounding box center [440, 333] width 90 height 14
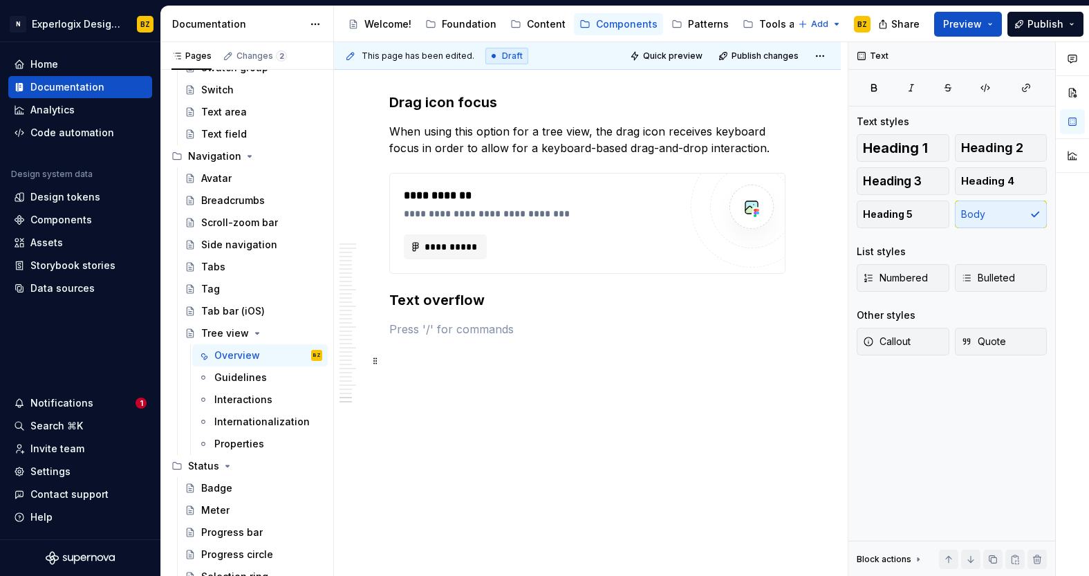
scroll to position [10801, 0]
click at [530, 346] on p at bounding box center [587, 354] width 396 height 17
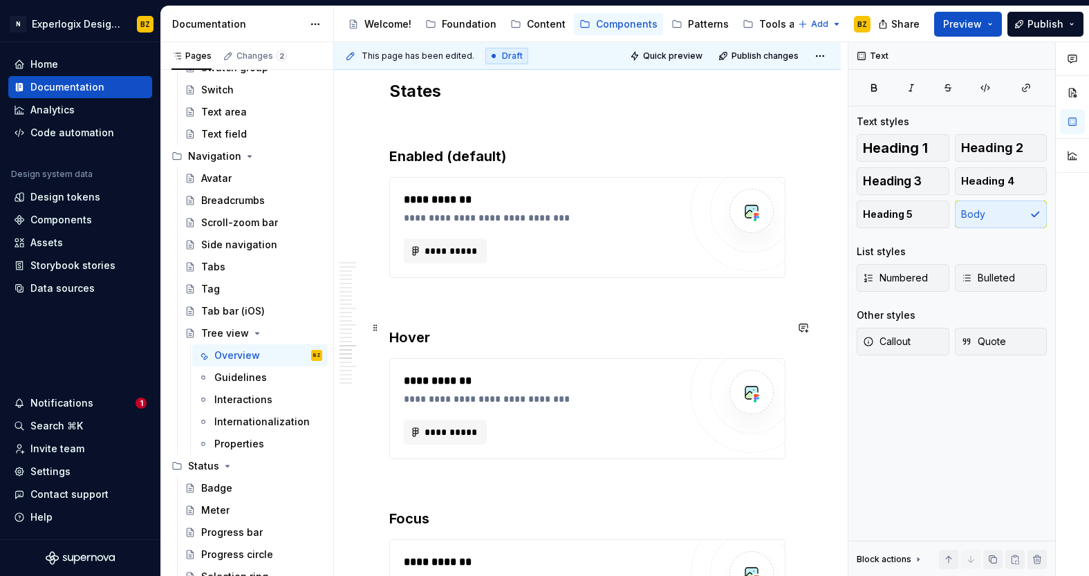
scroll to position [7091, 0]
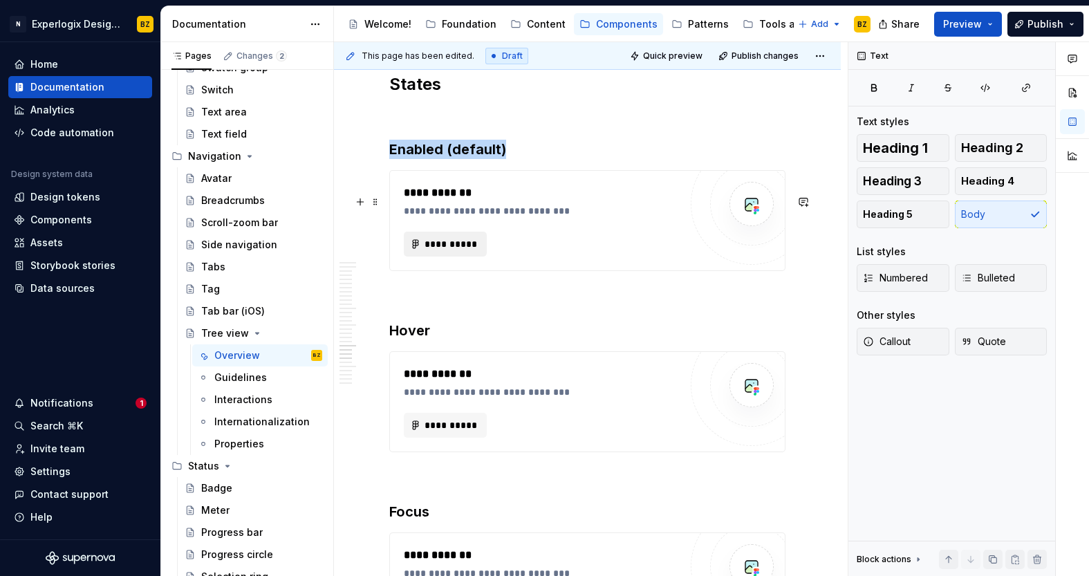
click at [462, 251] on span "**********" at bounding box center [451, 244] width 54 height 14
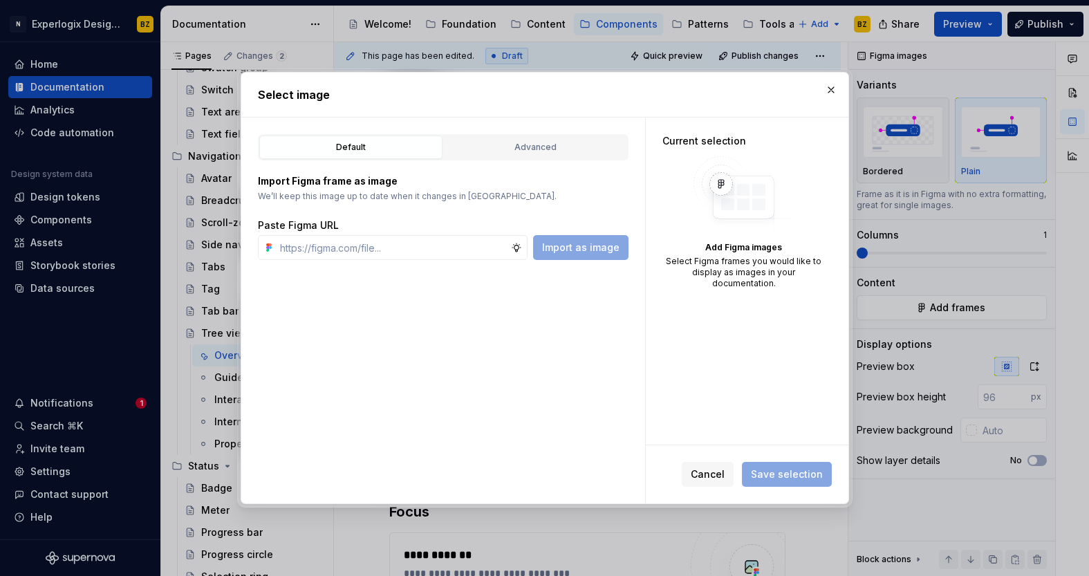
type textarea "*"
type input "[URL][DOMAIN_NAME]"
click at [580, 247] on span "Import as image" at bounding box center [580, 248] width 77 height 14
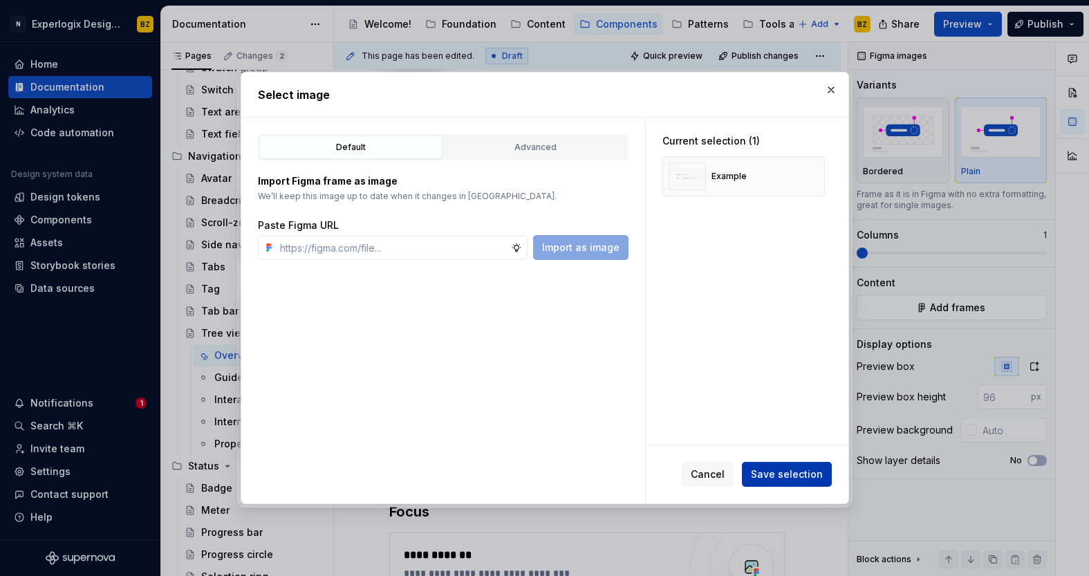
click at [796, 473] on span "Save selection" at bounding box center [787, 474] width 72 height 14
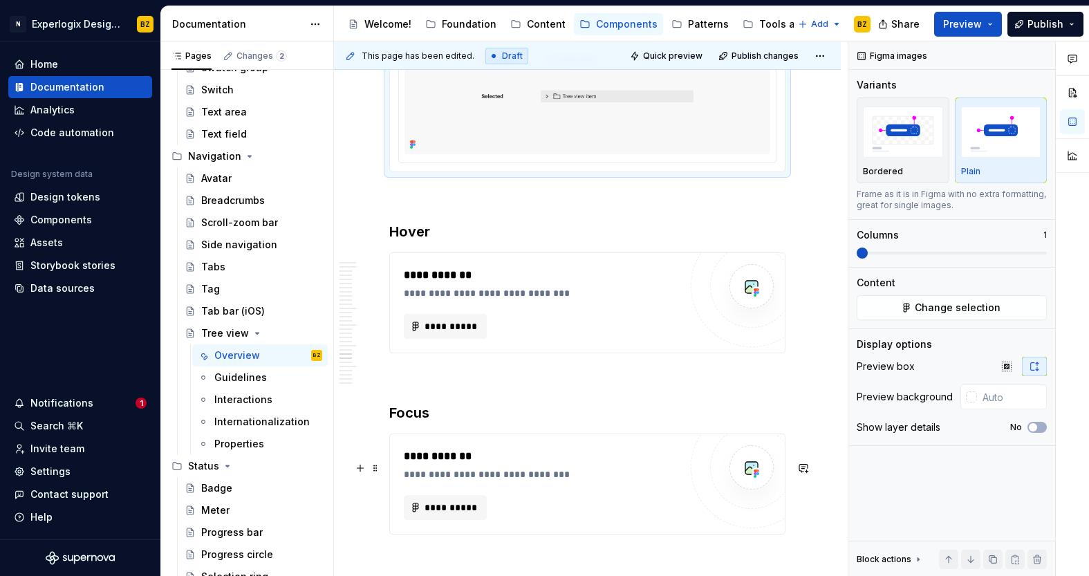
scroll to position [7277, 0]
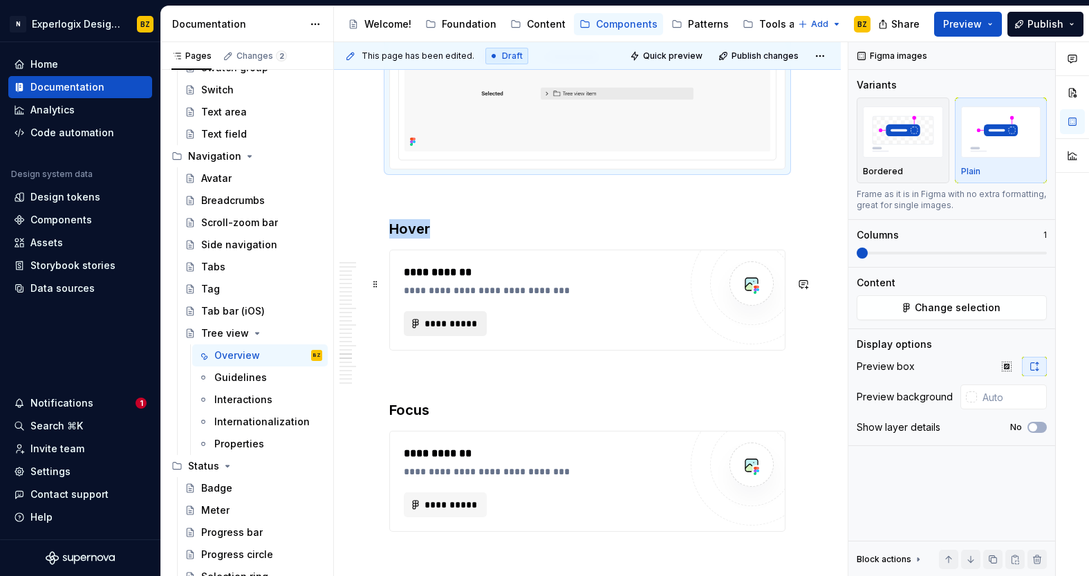
click at [464, 330] on span "**********" at bounding box center [451, 324] width 54 height 14
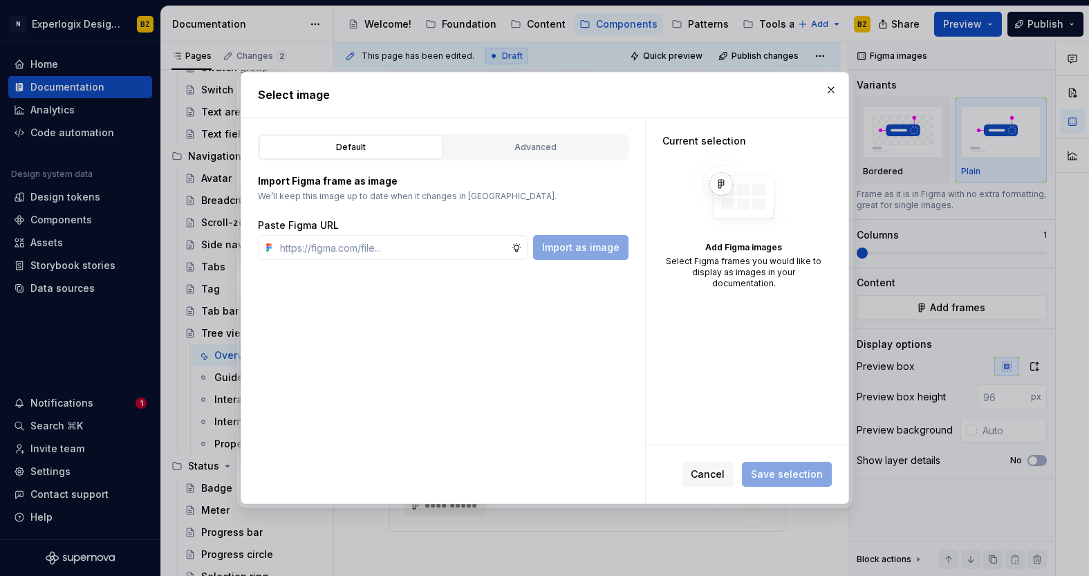
type textarea "*"
type input "[URL][DOMAIN_NAME]"
click at [588, 258] on button "Import as image" at bounding box center [580, 247] width 95 height 25
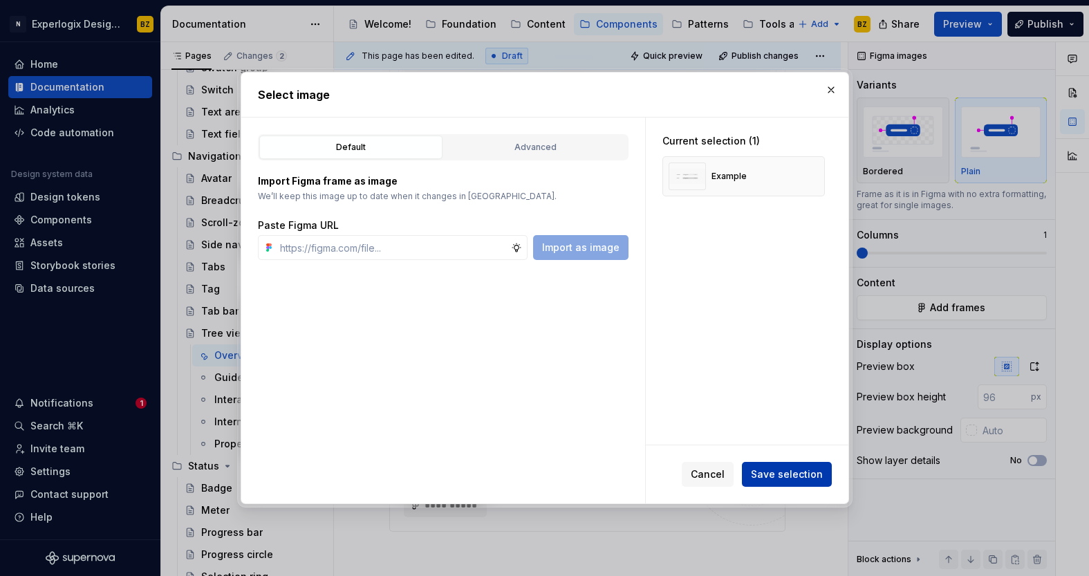
click at [798, 470] on span "Save selection" at bounding box center [787, 474] width 72 height 14
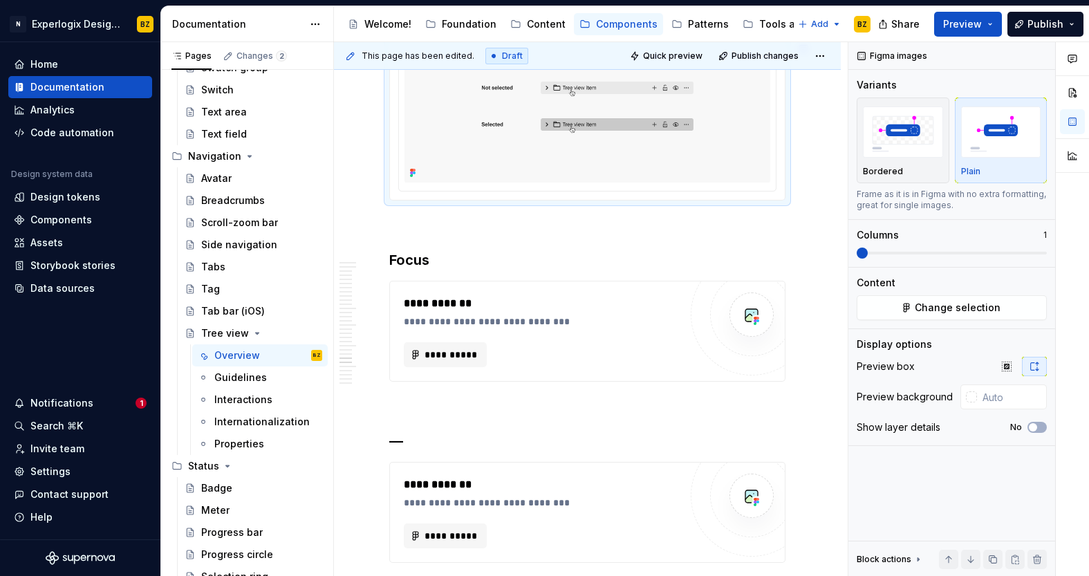
scroll to position [7512, 0]
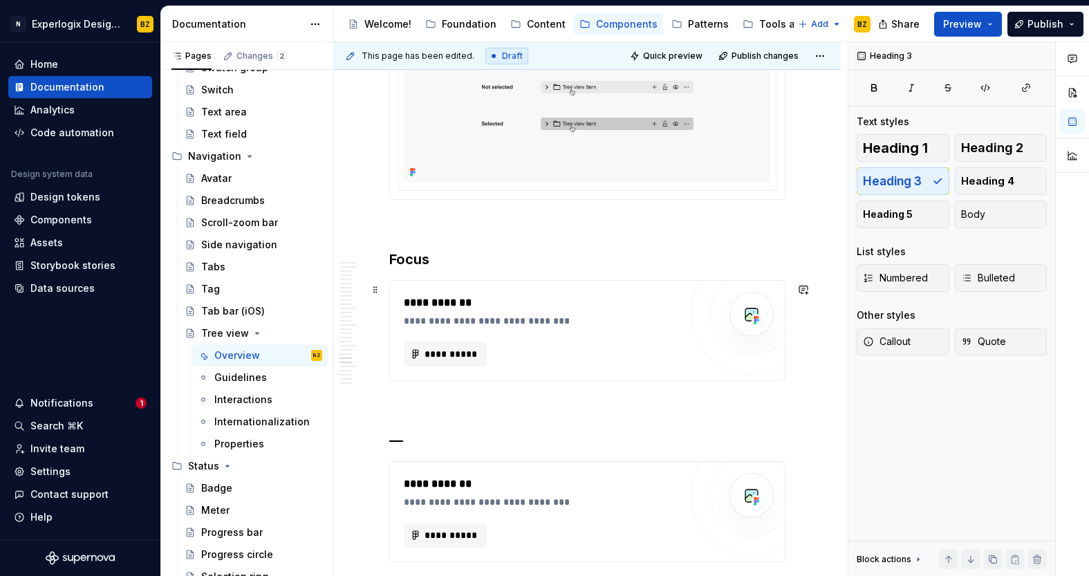
click at [393, 269] on h3 "Focus" at bounding box center [587, 258] width 396 height 19
click at [479, 366] on button "**********" at bounding box center [445, 353] width 83 height 25
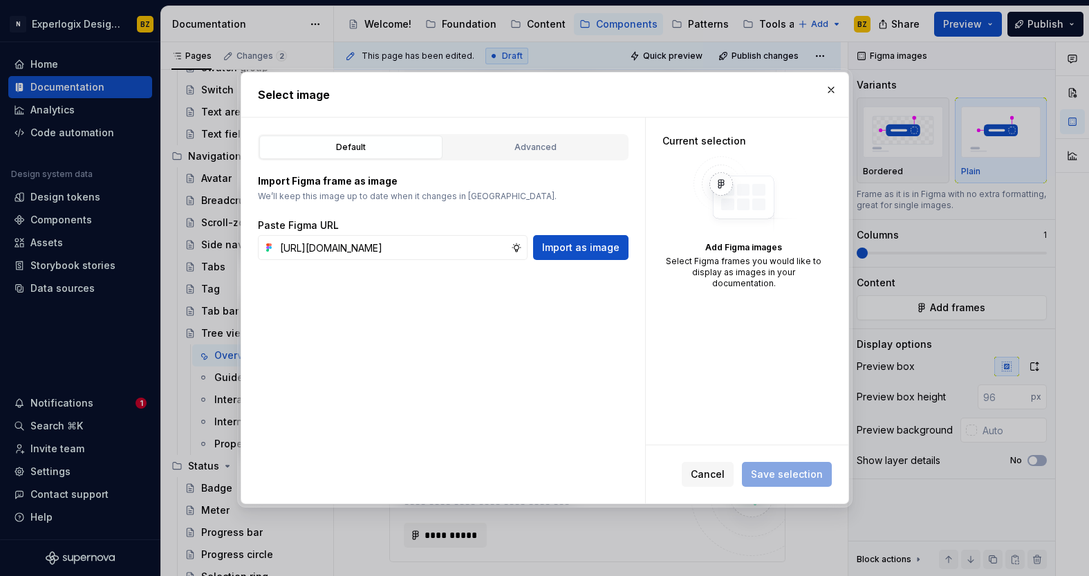
scroll to position [0, 348]
type input "[URL][DOMAIN_NAME]"
click at [578, 245] on span "Import as image" at bounding box center [580, 248] width 77 height 14
type textarea "*"
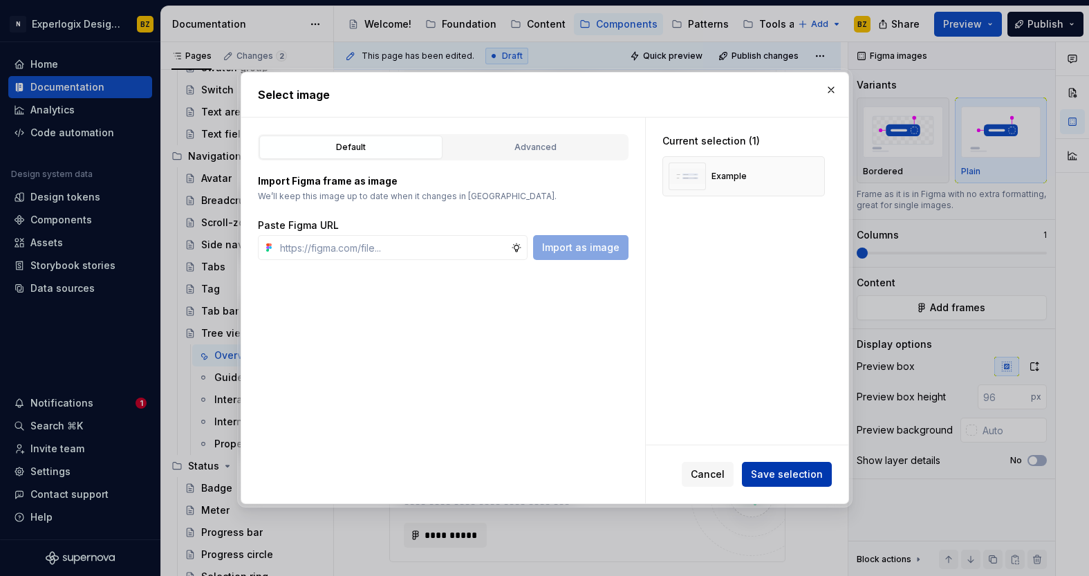
click at [801, 473] on span "Save selection" at bounding box center [787, 474] width 72 height 14
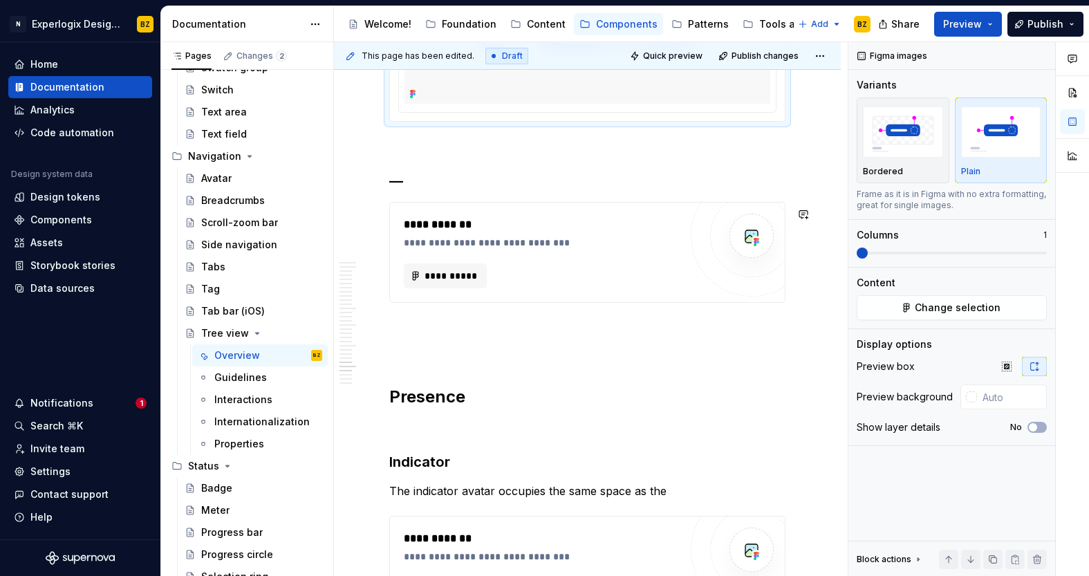
scroll to position [7891, 0]
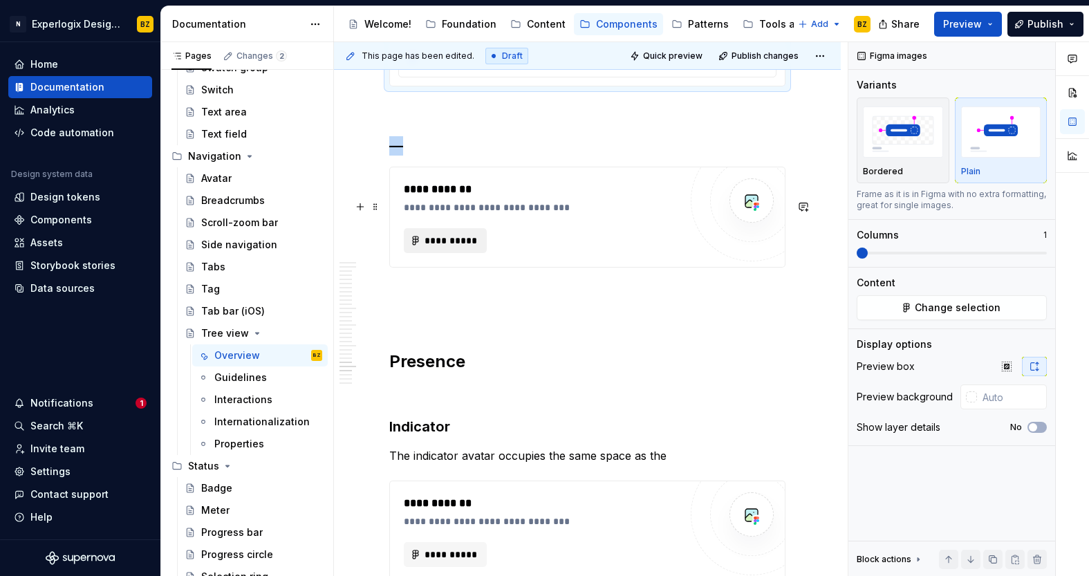
click at [449, 247] on span "**********" at bounding box center [451, 241] width 54 height 14
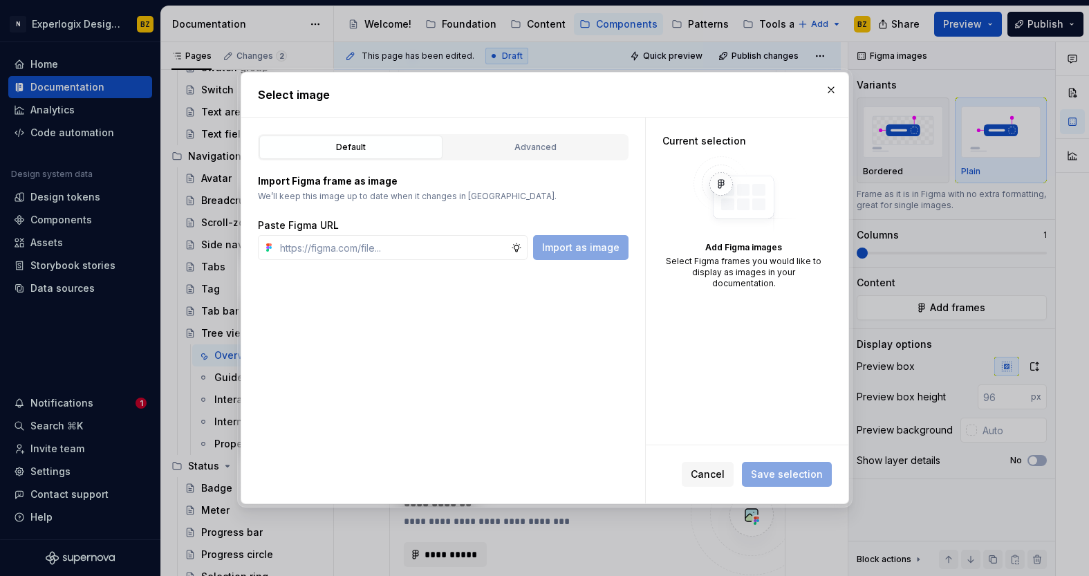
type textarea "*"
type input "[URL][DOMAIN_NAME]"
click at [589, 252] on span "Import as image" at bounding box center [580, 248] width 77 height 14
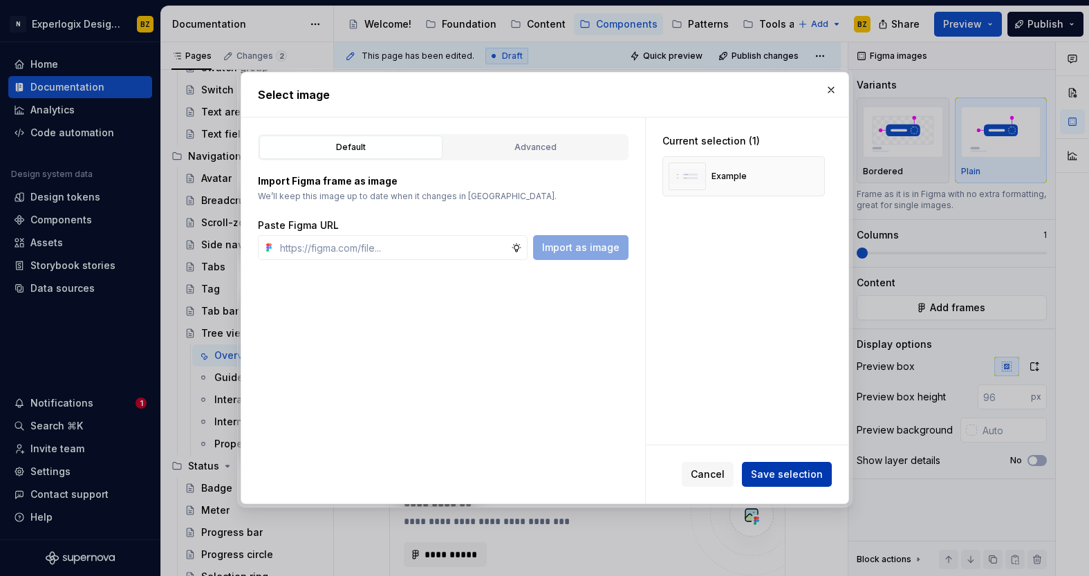
click at [792, 463] on button "Save selection" at bounding box center [787, 474] width 90 height 25
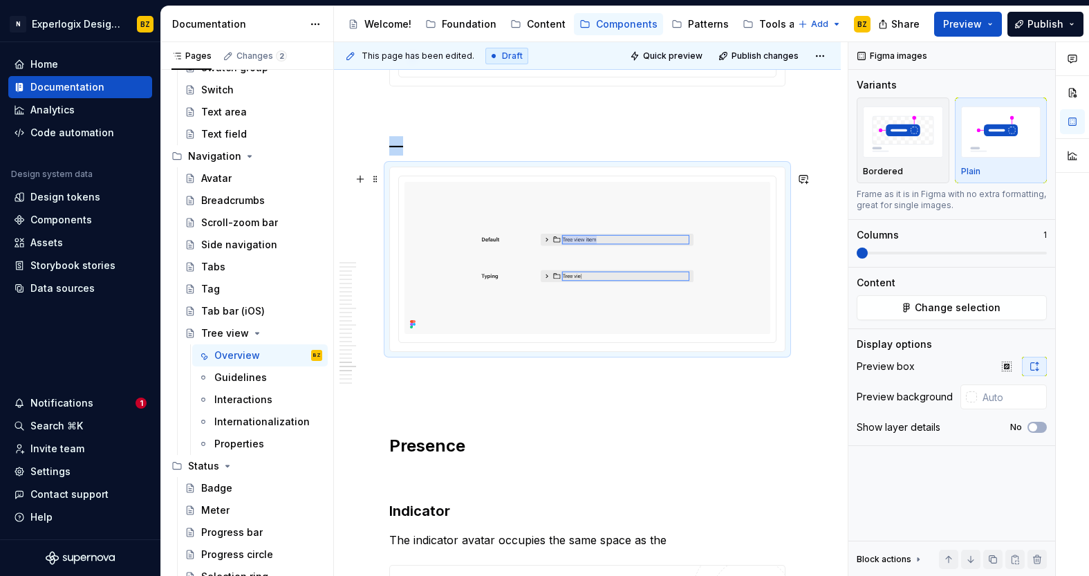
click at [401, 156] on h3 "—" at bounding box center [587, 145] width 396 height 19
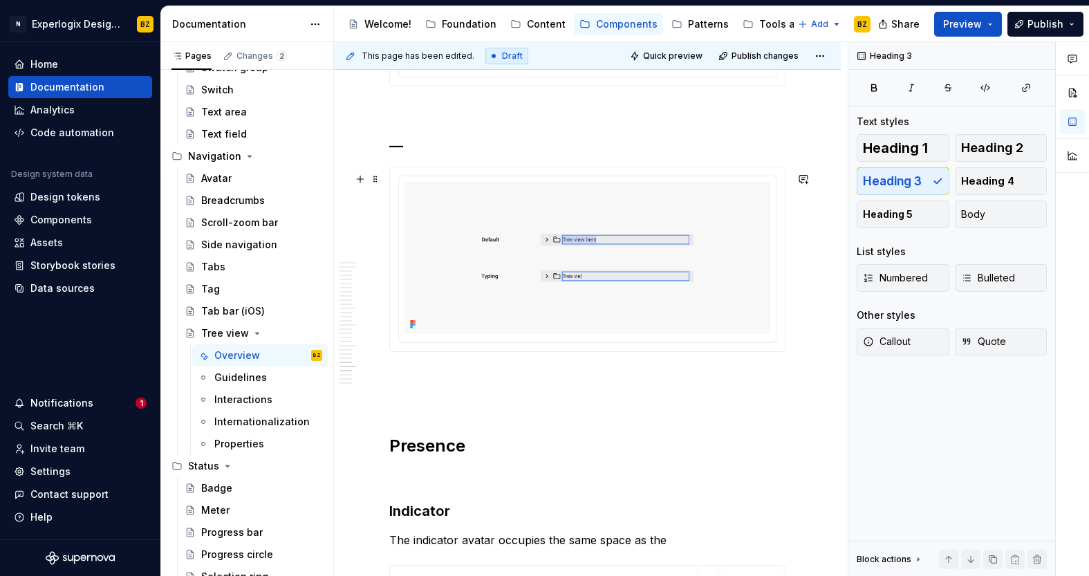
click at [401, 156] on h3 "—" at bounding box center [587, 145] width 396 height 19
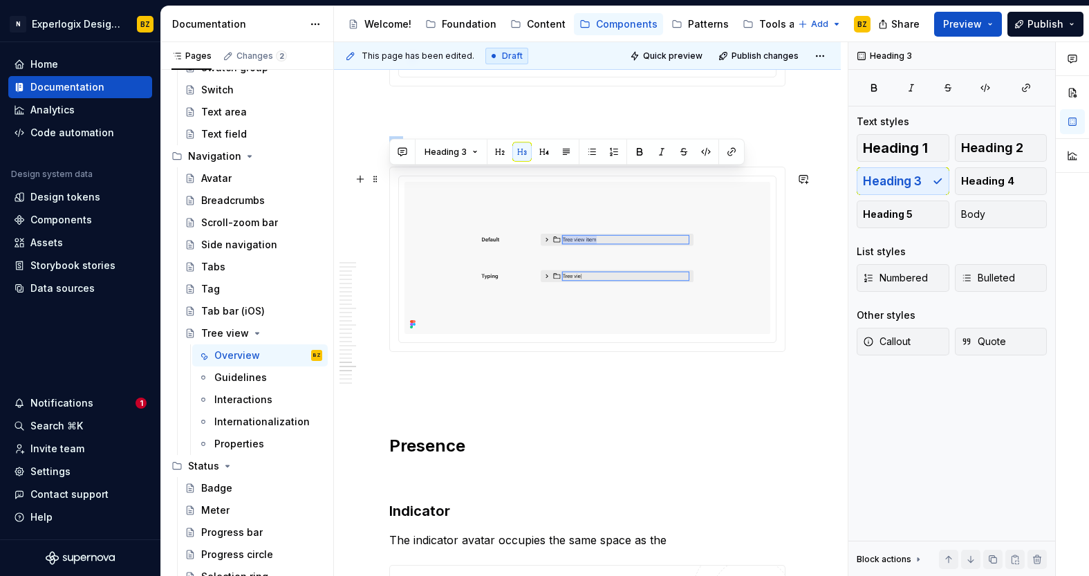
click at [401, 156] on h3 "—" at bounding box center [587, 145] width 396 height 19
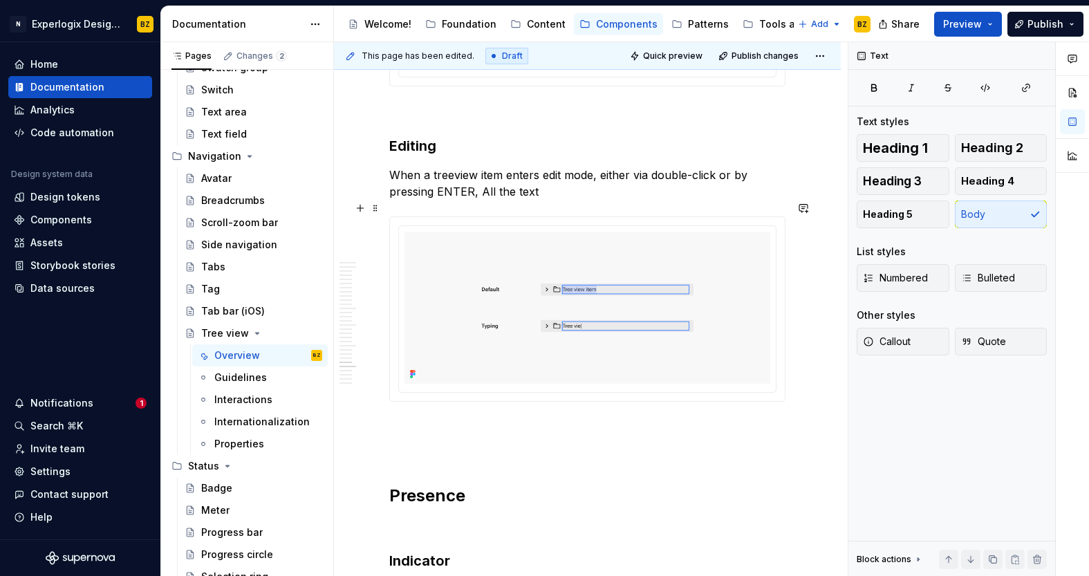
click at [484, 200] on p "When a treeview item enters edit mode, either via double-click or by pressing E…" at bounding box center [587, 183] width 396 height 33
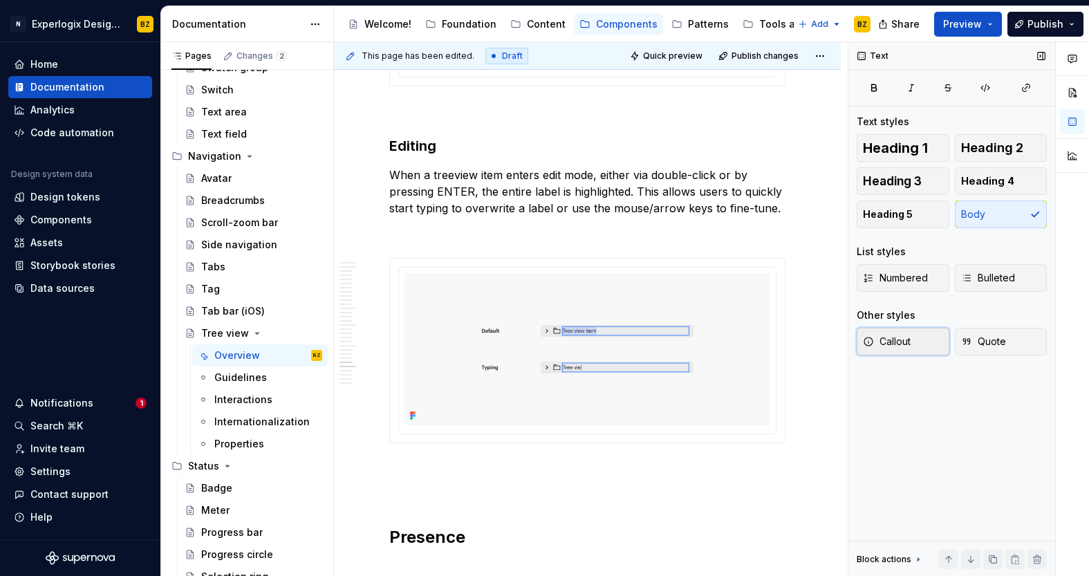
click at [881, 340] on span "Callout" at bounding box center [887, 342] width 48 height 14
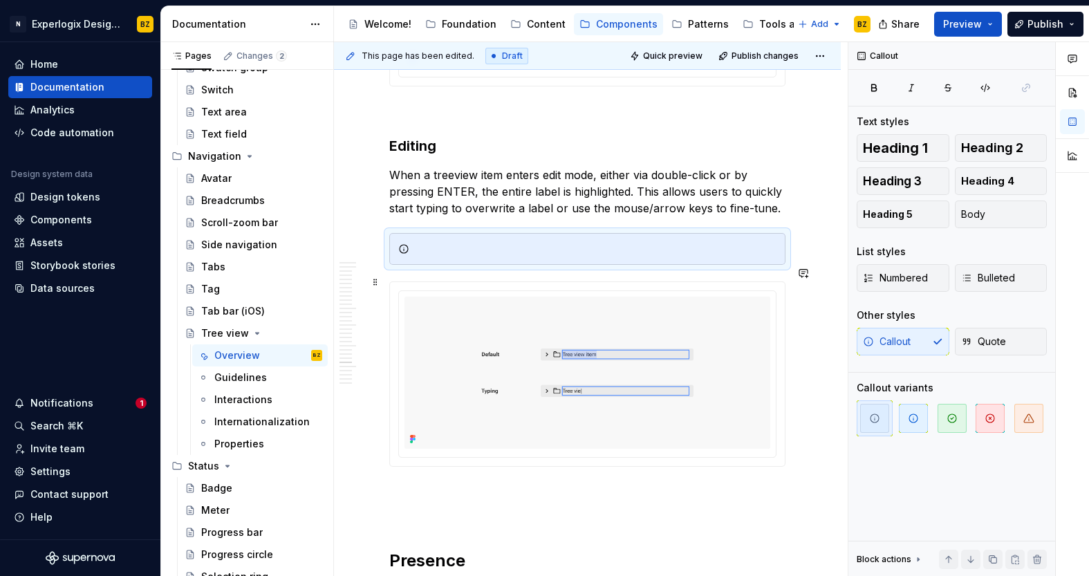
click at [503, 256] on div at bounding box center [595, 249] width 361 height 14
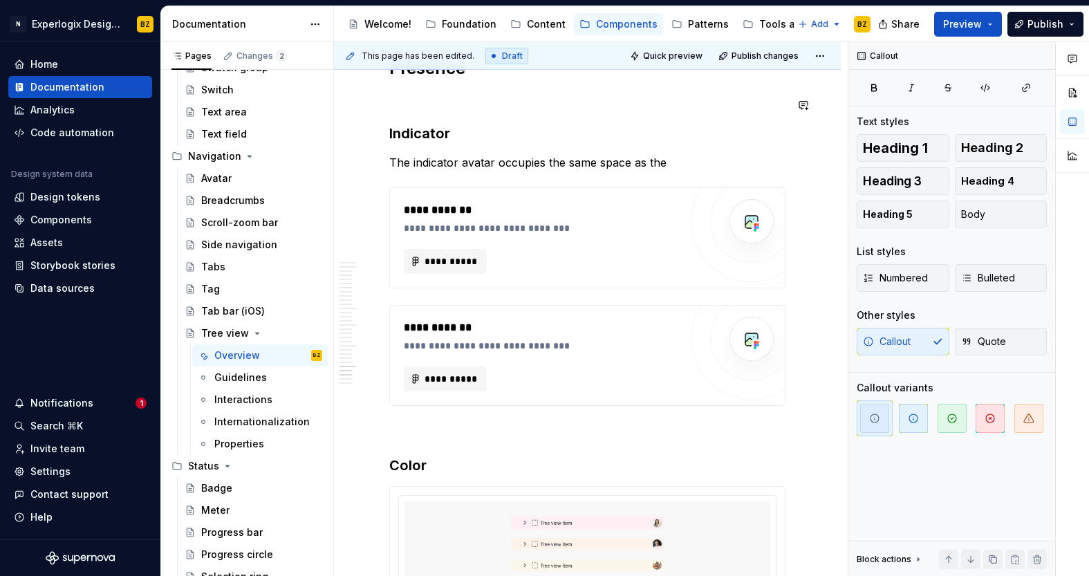
scroll to position [8414, 0]
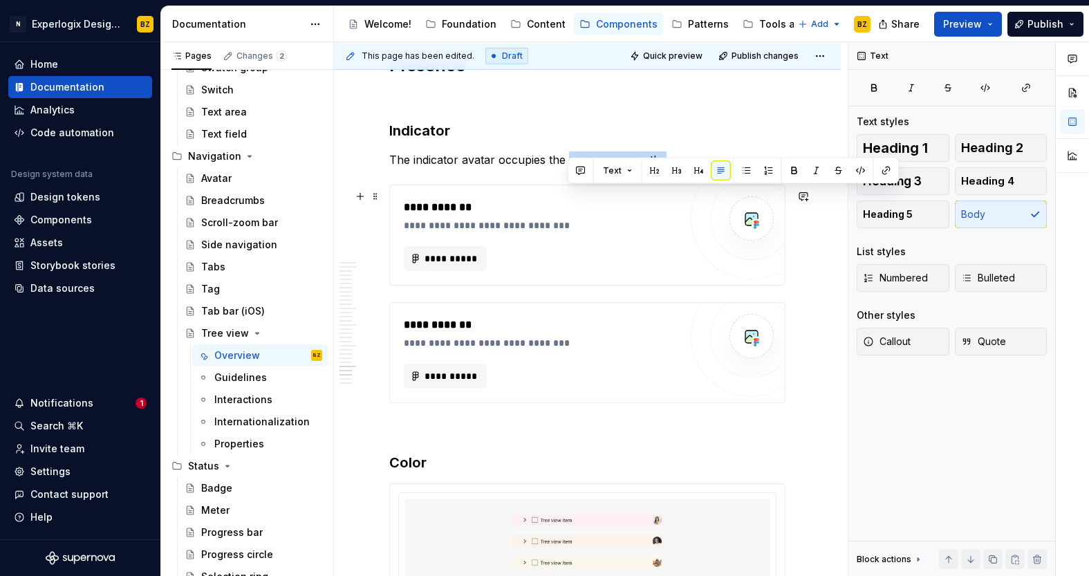
drag, startPoint x: 666, startPoint y: 193, endPoint x: 565, endPoint y: 200, distance: 100.5
click at [565, 168] on p "The indicator avatar occupies the same space as the" at bounding box center [587, 159] width 396 height 17
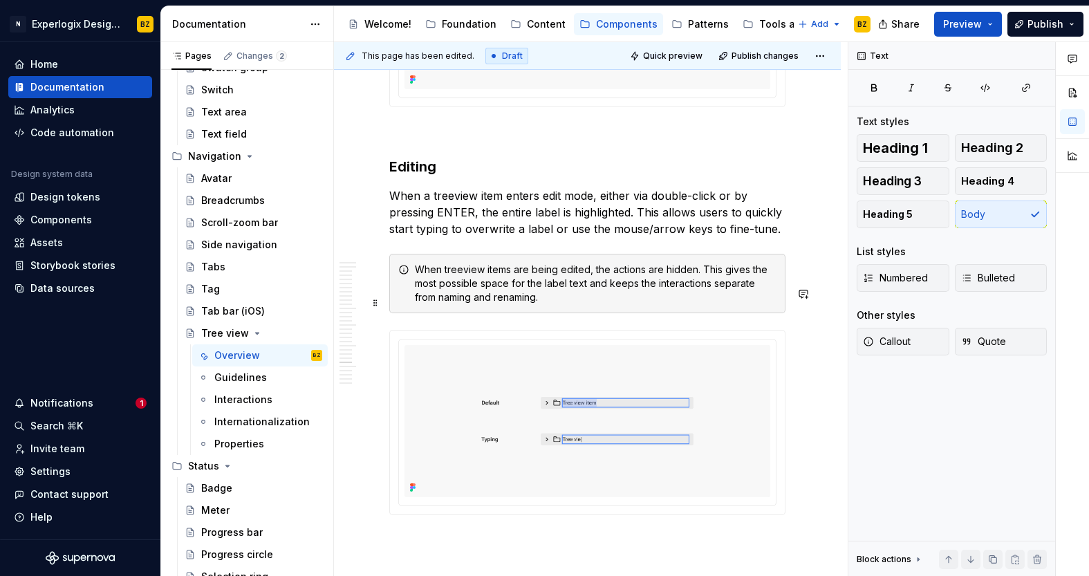
scroll to position [7905, 0]
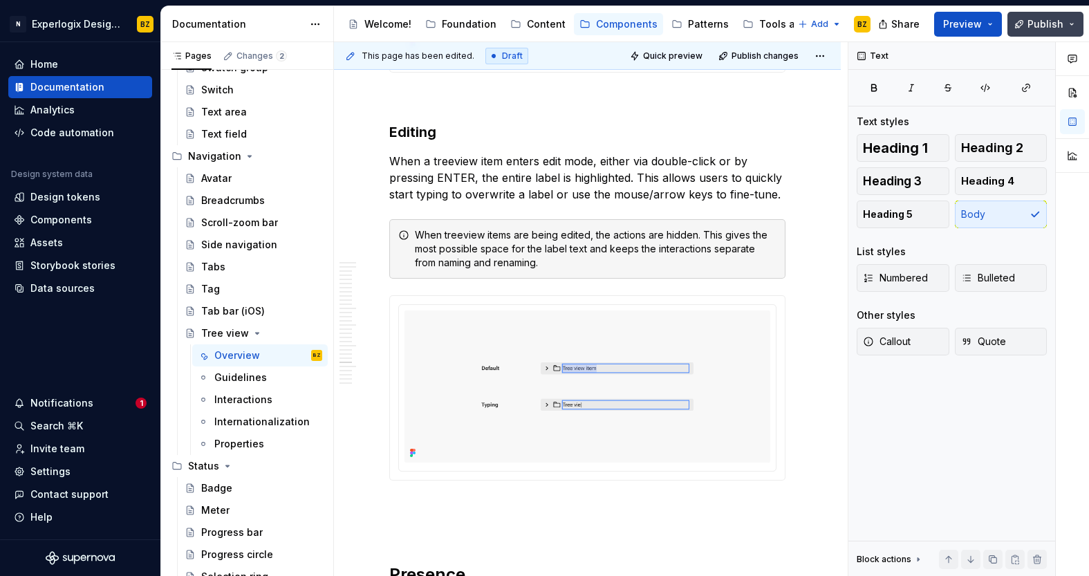
click at [1036, 25] on span "Publish" at bounding box center [1045, 24] width 36 height 14
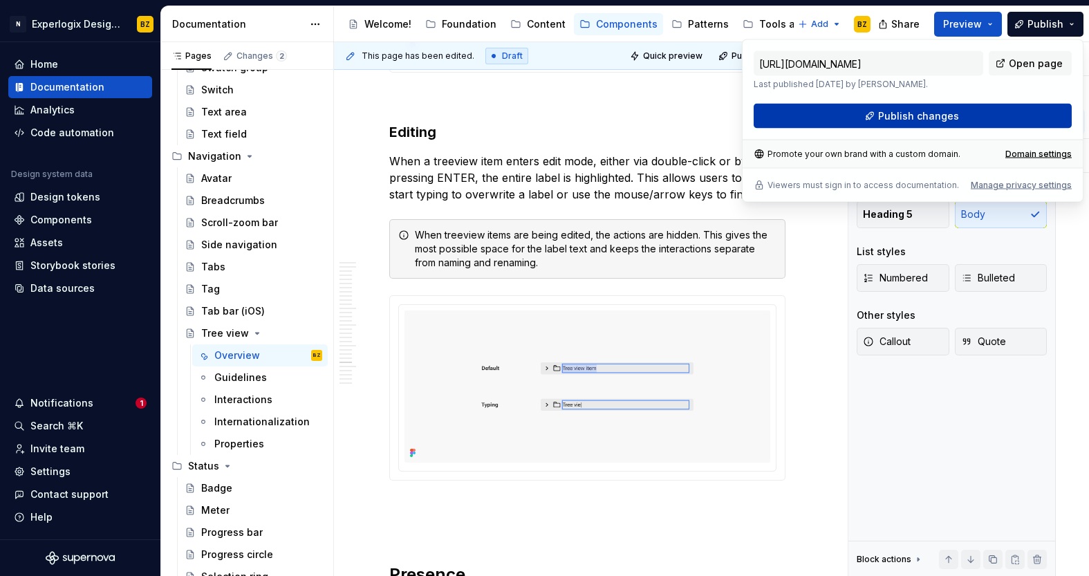
click at [928, 120] on span "Publish changes" at bounding box center [918, 116] width 81 height 14
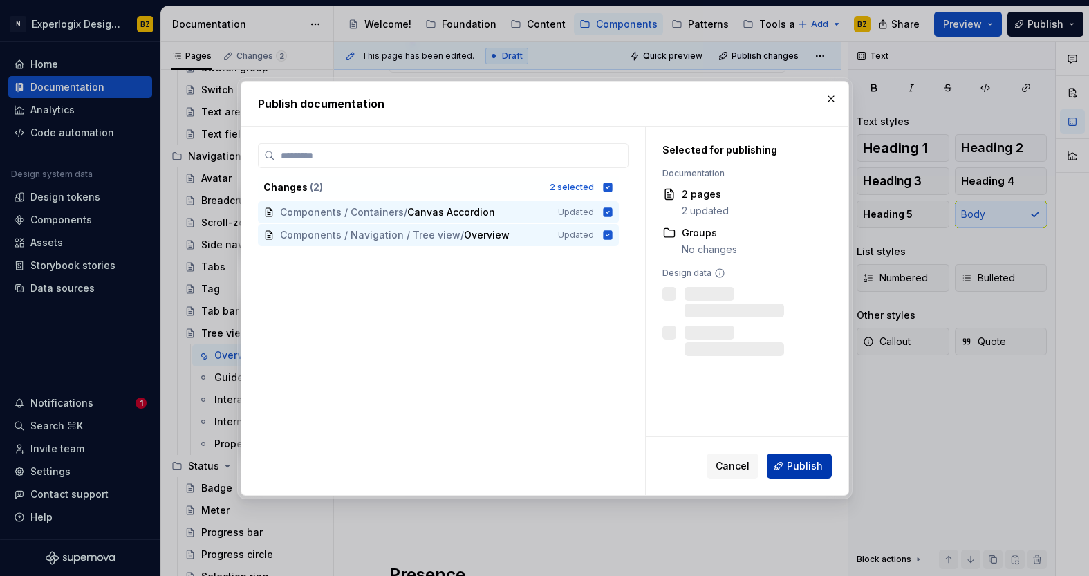
click at [802, 466] on span "Publish" at bounding box center [804, 466] width 36 height 14
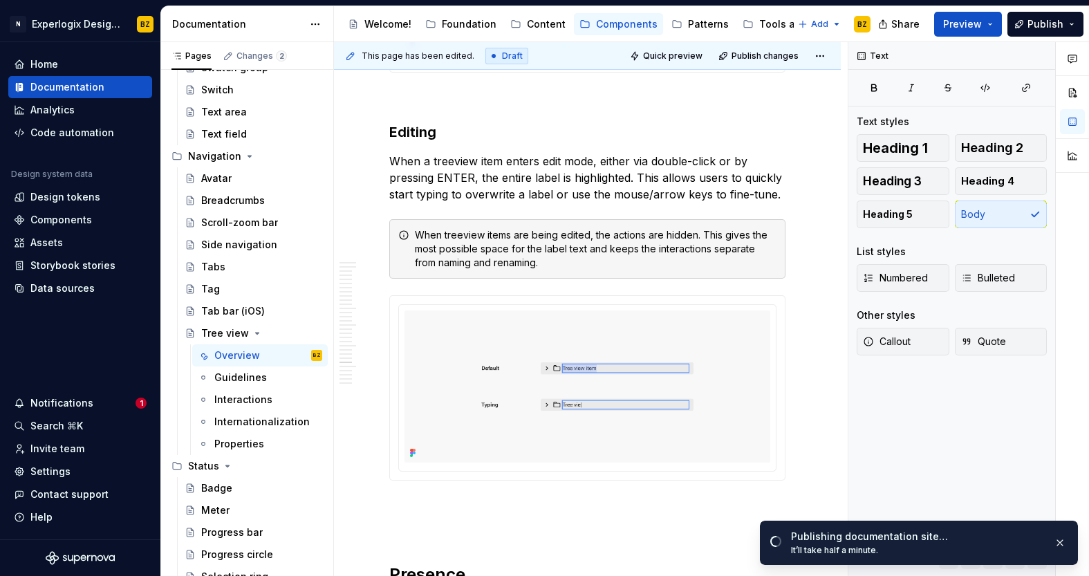
click at [64, 405] on div "Notifications" at bounding box center [61, 403] width 63 height 14
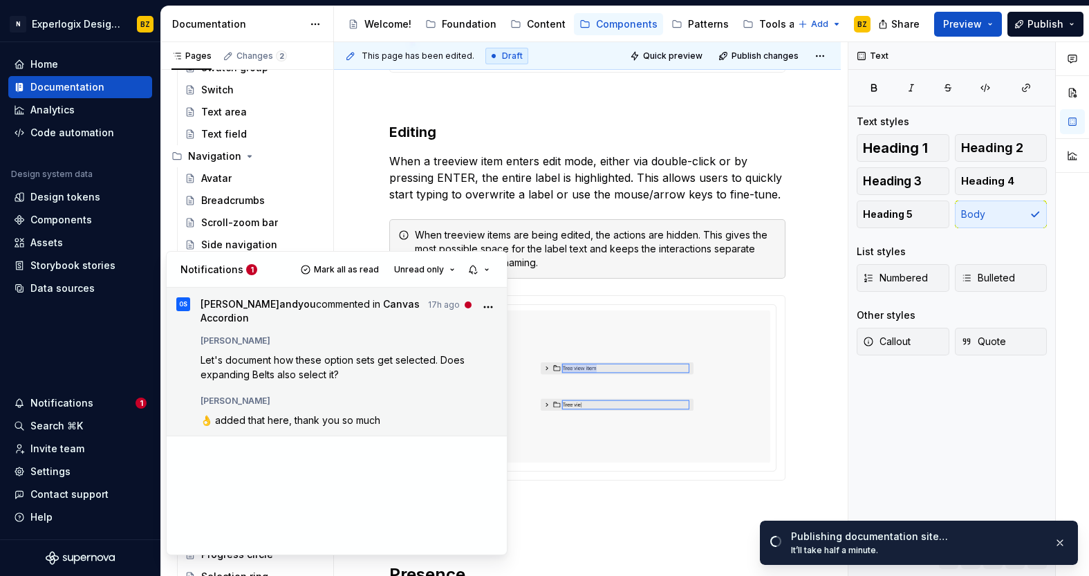
click at [353, 310] on span "[PERSON_NAME] and you commented in Canvas Accordion" at bounding box center [310, 311] width 220 height 28
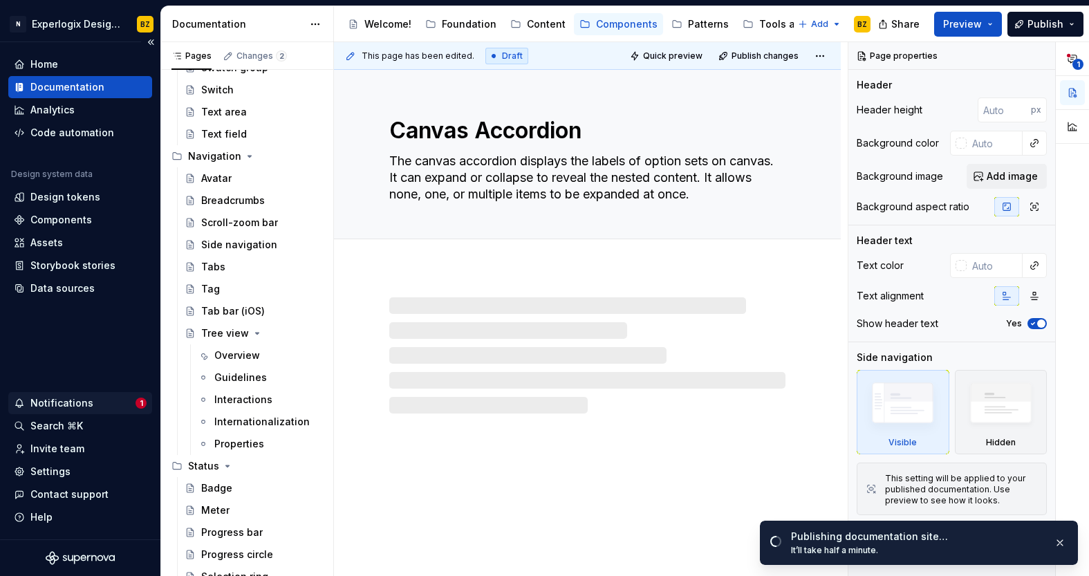
click at [86, 402] on div "Notifications" at bounding box center [61, 403] width 63 height 14
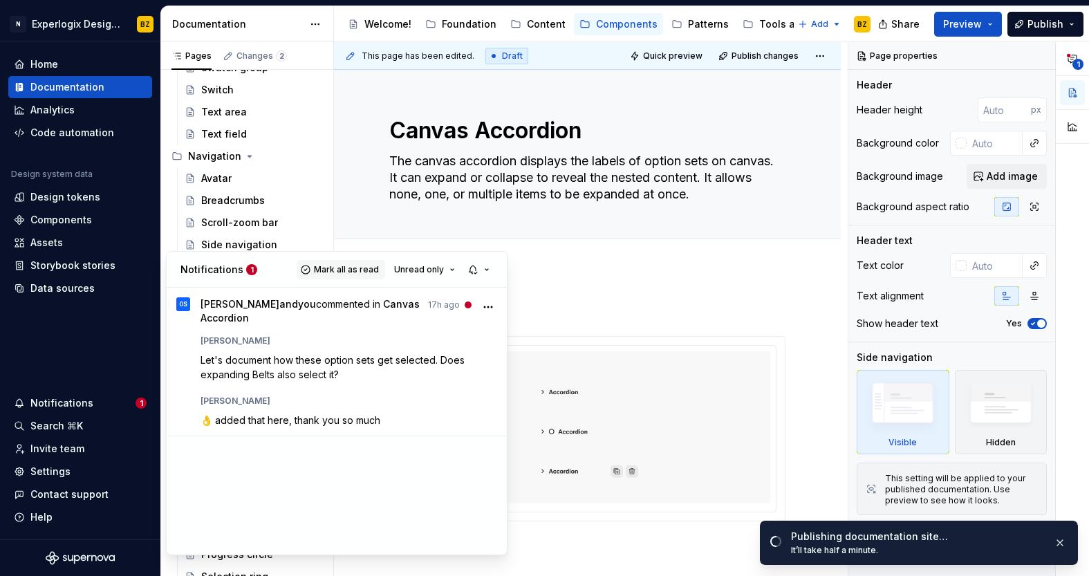
click at [352, 274] on span "Mark all as read" at bounding box center [346, 269] width 65 height 11
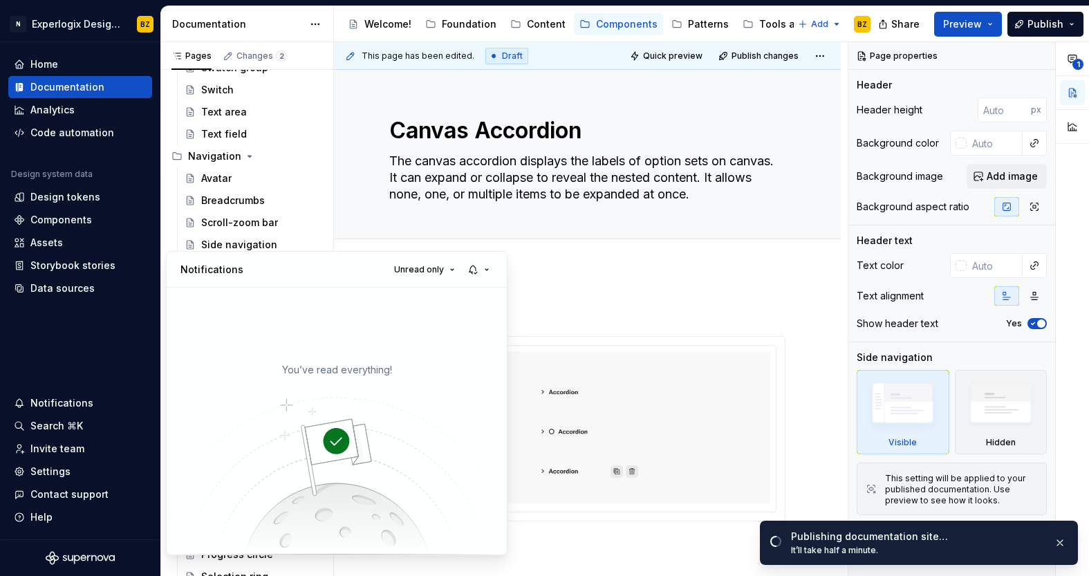
click at [90, 349] on html "N Experlogix Design System BZ Home Documentation Analytics Code automation Desi…" at bounding box center [544, 288] width 1089 height 576
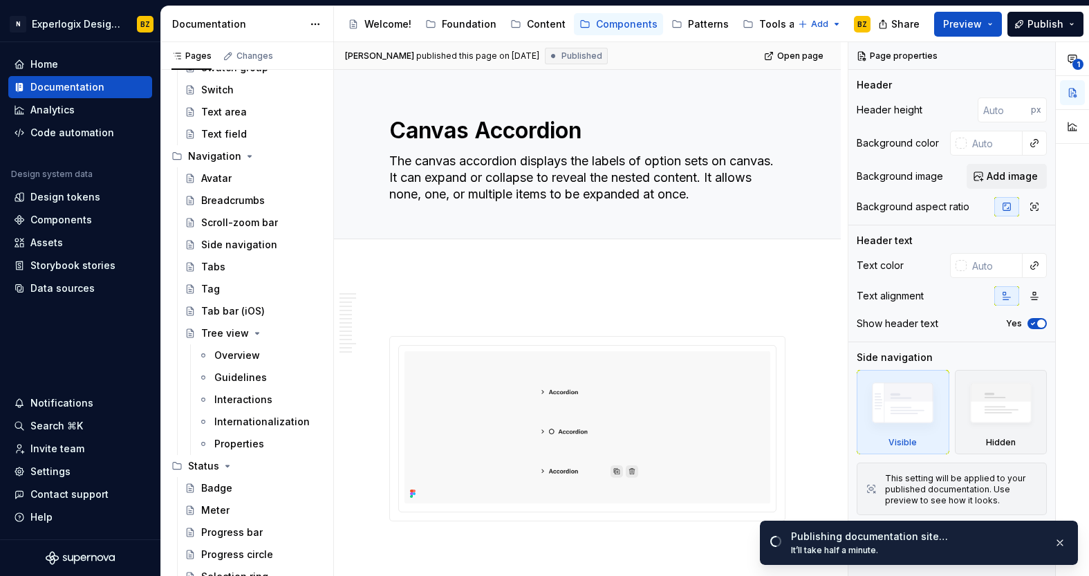
type textarea "*"
